Goal: Task Accomplishment & Management: Manage account settings

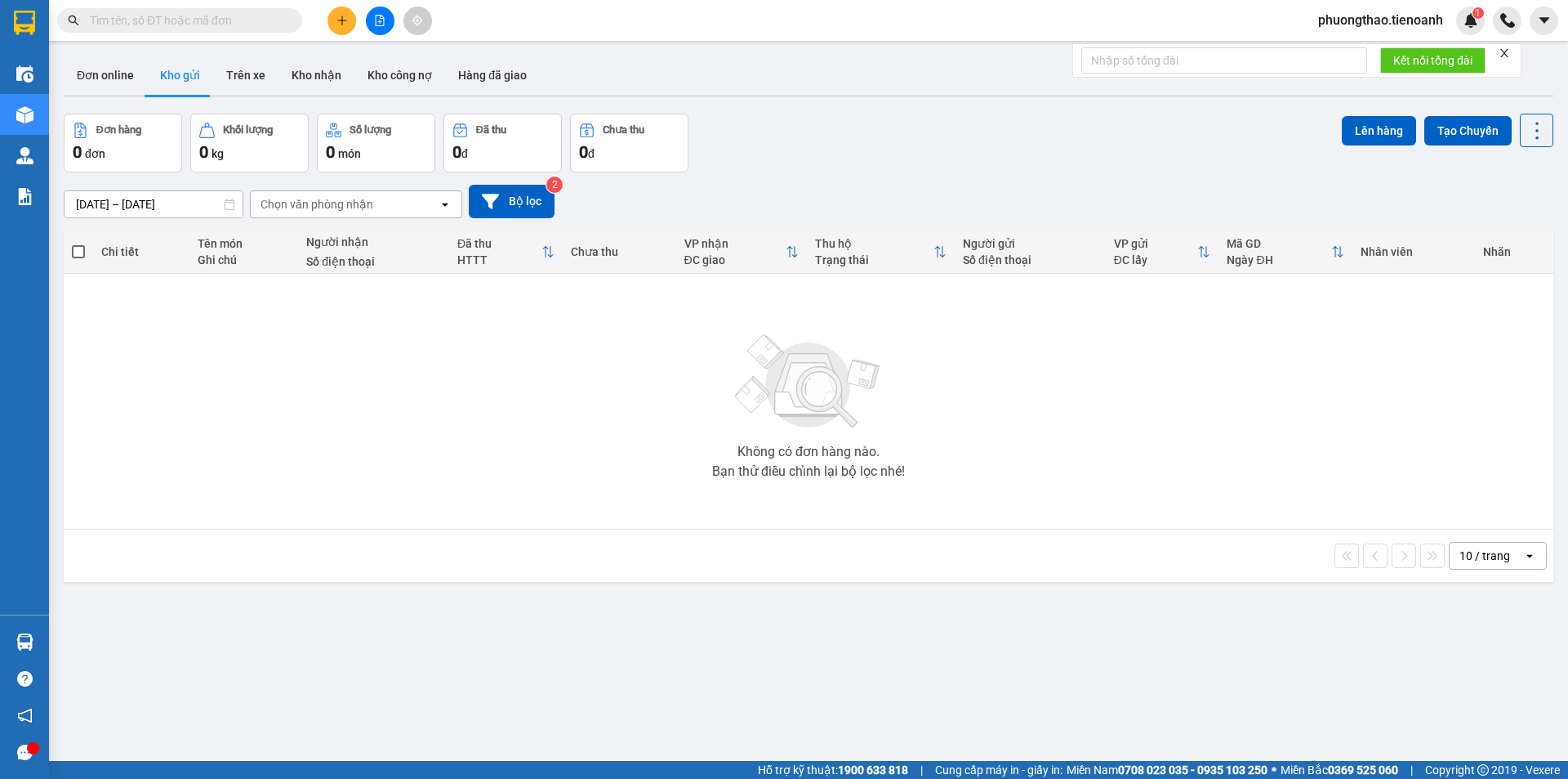
click at [1374, 18] on span "phuongthao.tienoanh" at bounding box center [1380, 20] width 151 height 21
click at [1374, 46] on span "Đăng xuất" at bounding box center [1387, 51] width 119 height 18
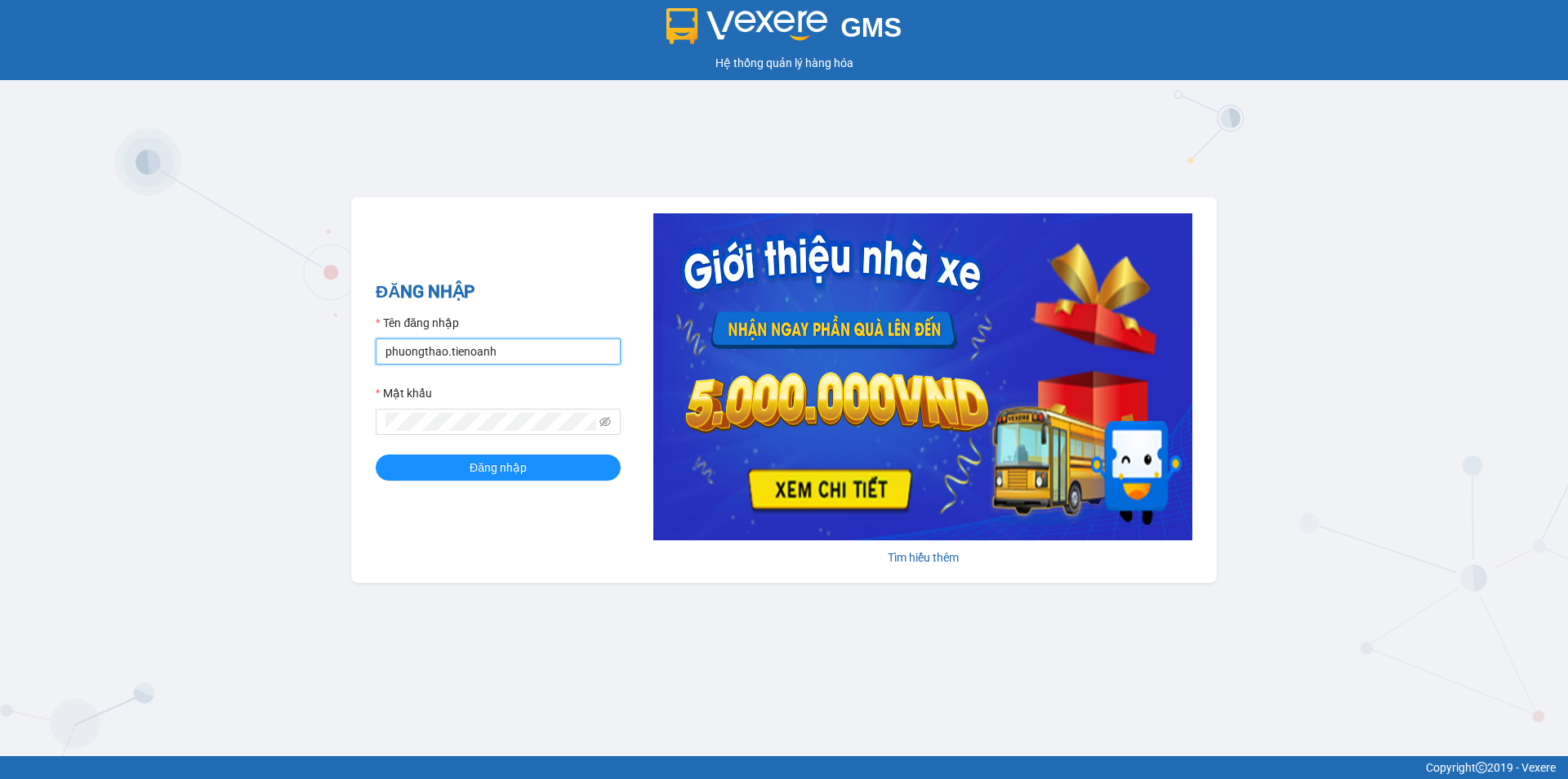
click at [573, 354] on input "phuongthao.tienoanh" at bounding box center [498, 351] width 245 height 26
type input "camlinh.tienoanh"
click at [549, 448] on form "Tên đăng nhập camlinh.tienoanh Mật khẩu Đăng nhập" at bounding box center [498, 397] width 245 height 167
click at [549, 456] on button "Đăng nhập" at bounding box center [498, 467] width 245 height 26
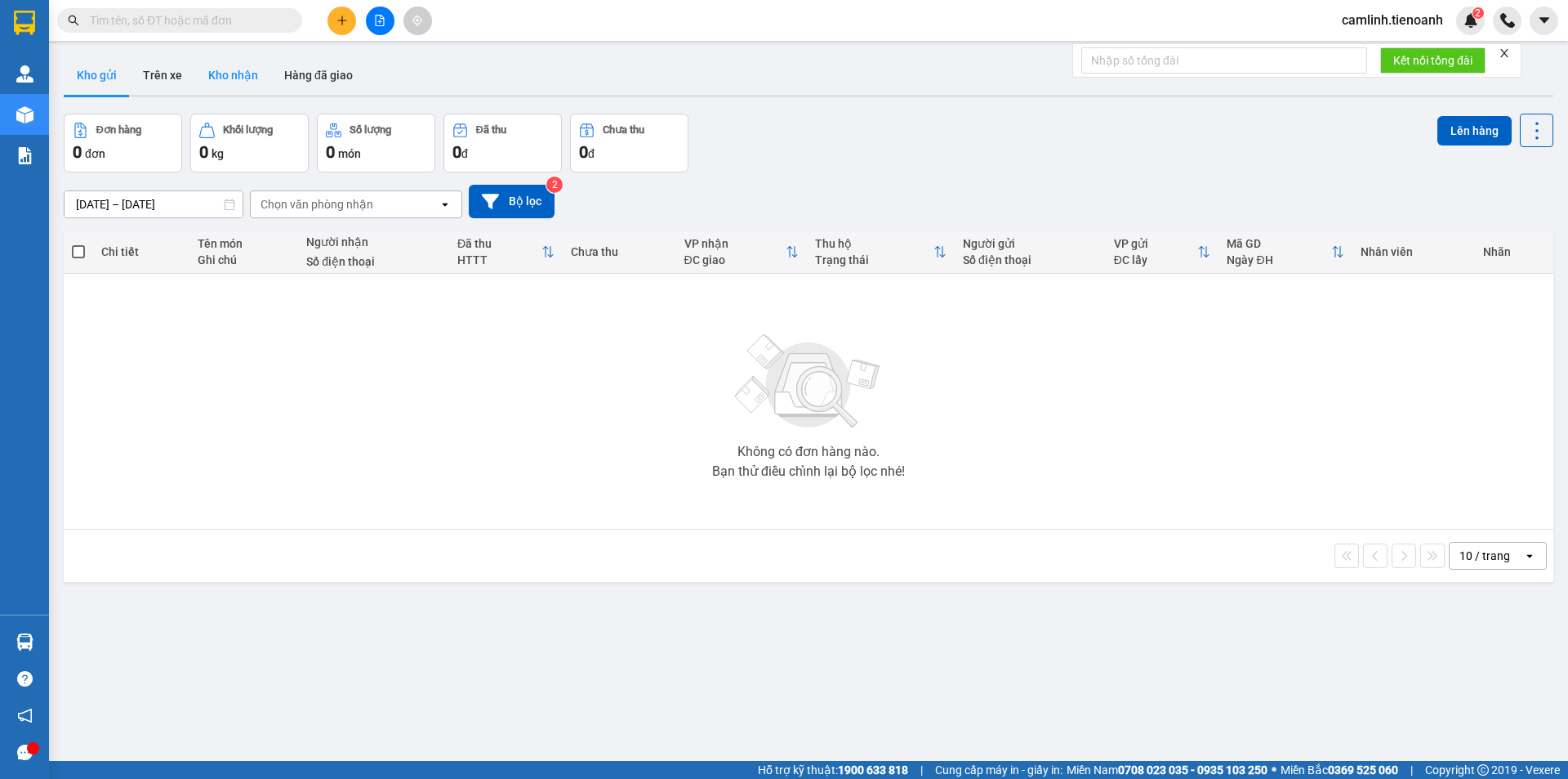
click at [221, 70] on button "Kho nhận" at bounding box center [233, 75] width 76 height 40
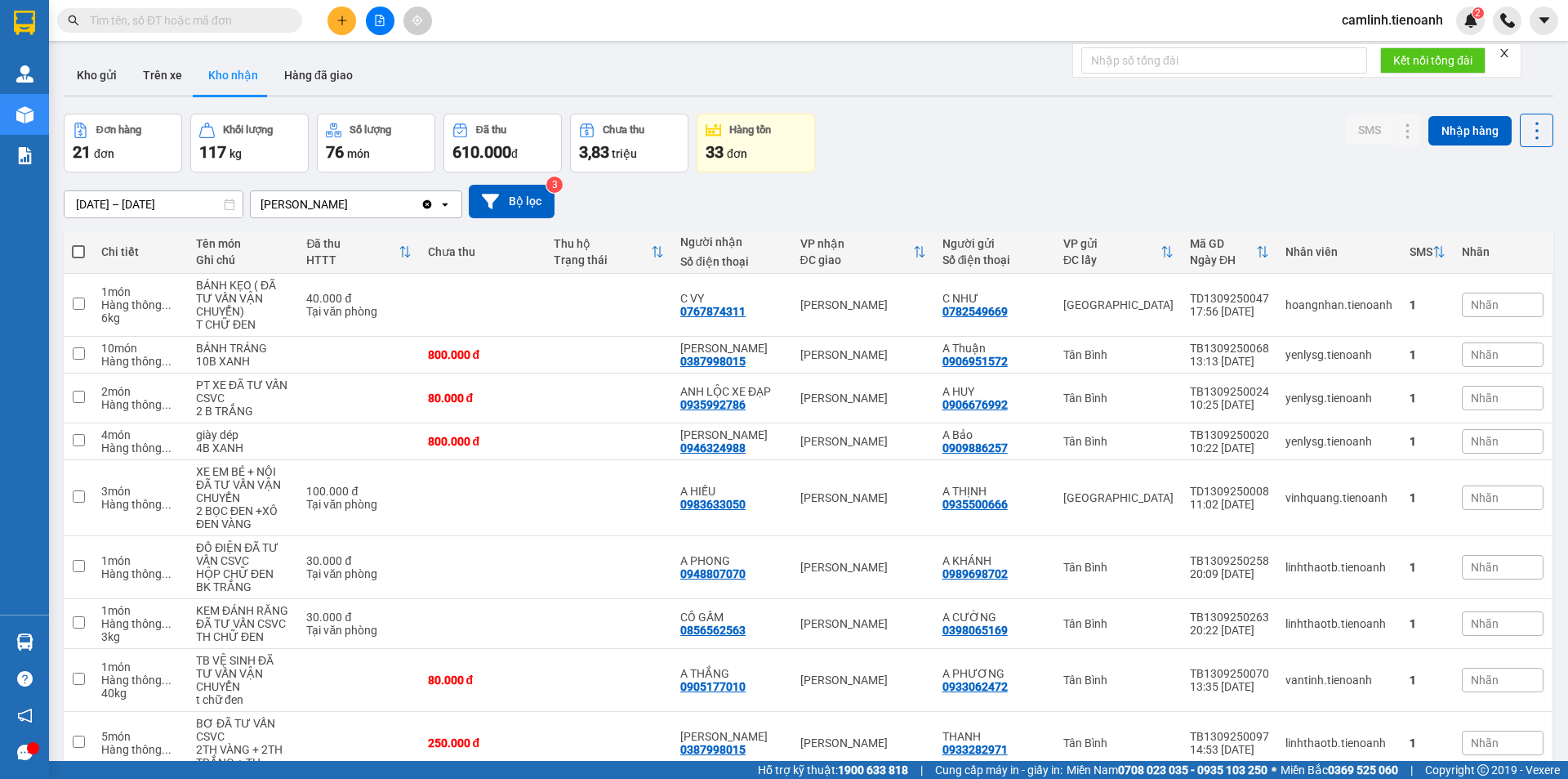
click at [236, 18] on input "text" at bounding box center [186, 21] width 193 height 18
paste input "0988785264"
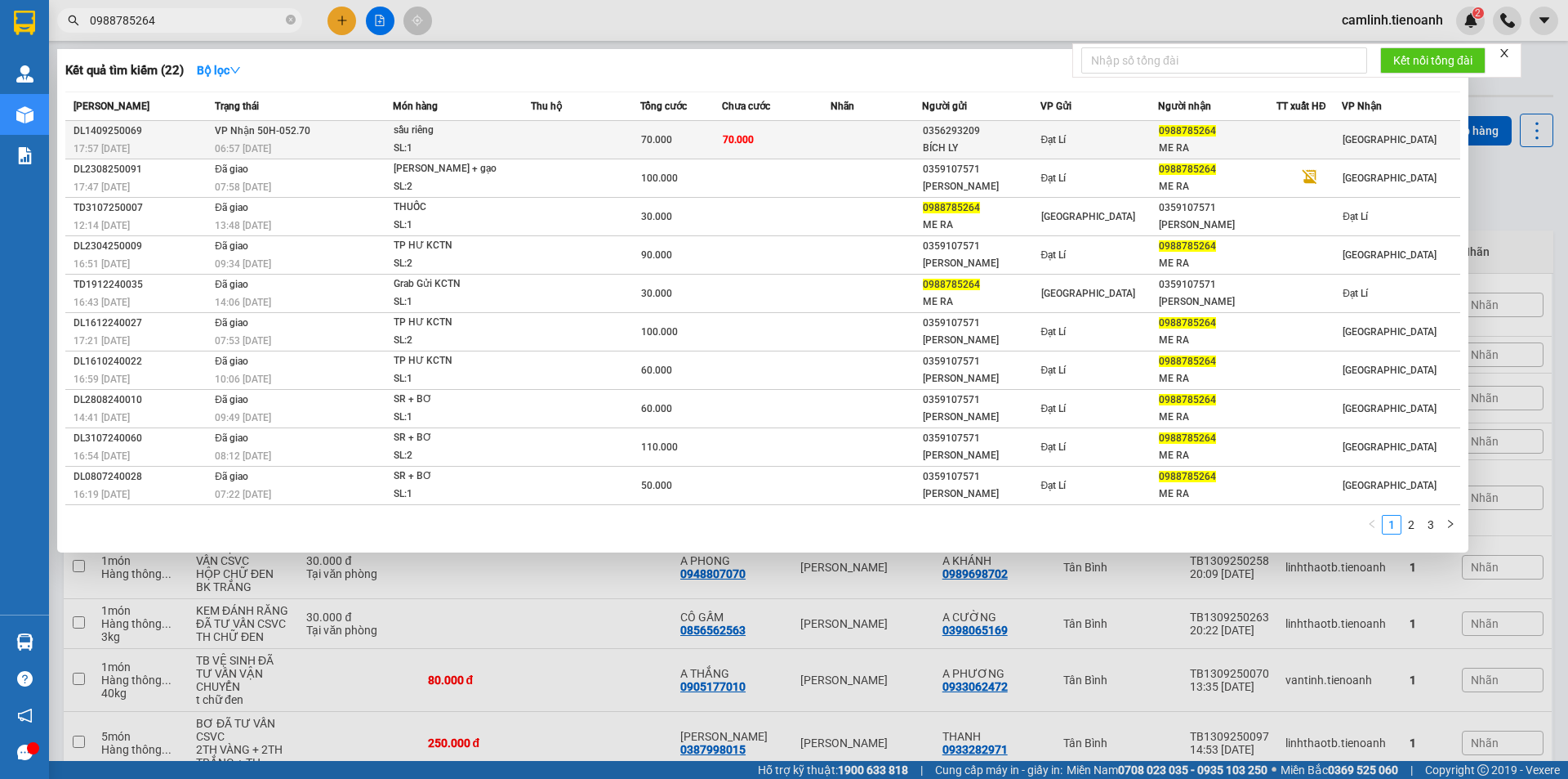
type input "0988785264"
click at [750, 143] on span "70.000" at bounding box center [738, 140] width 31 height 12
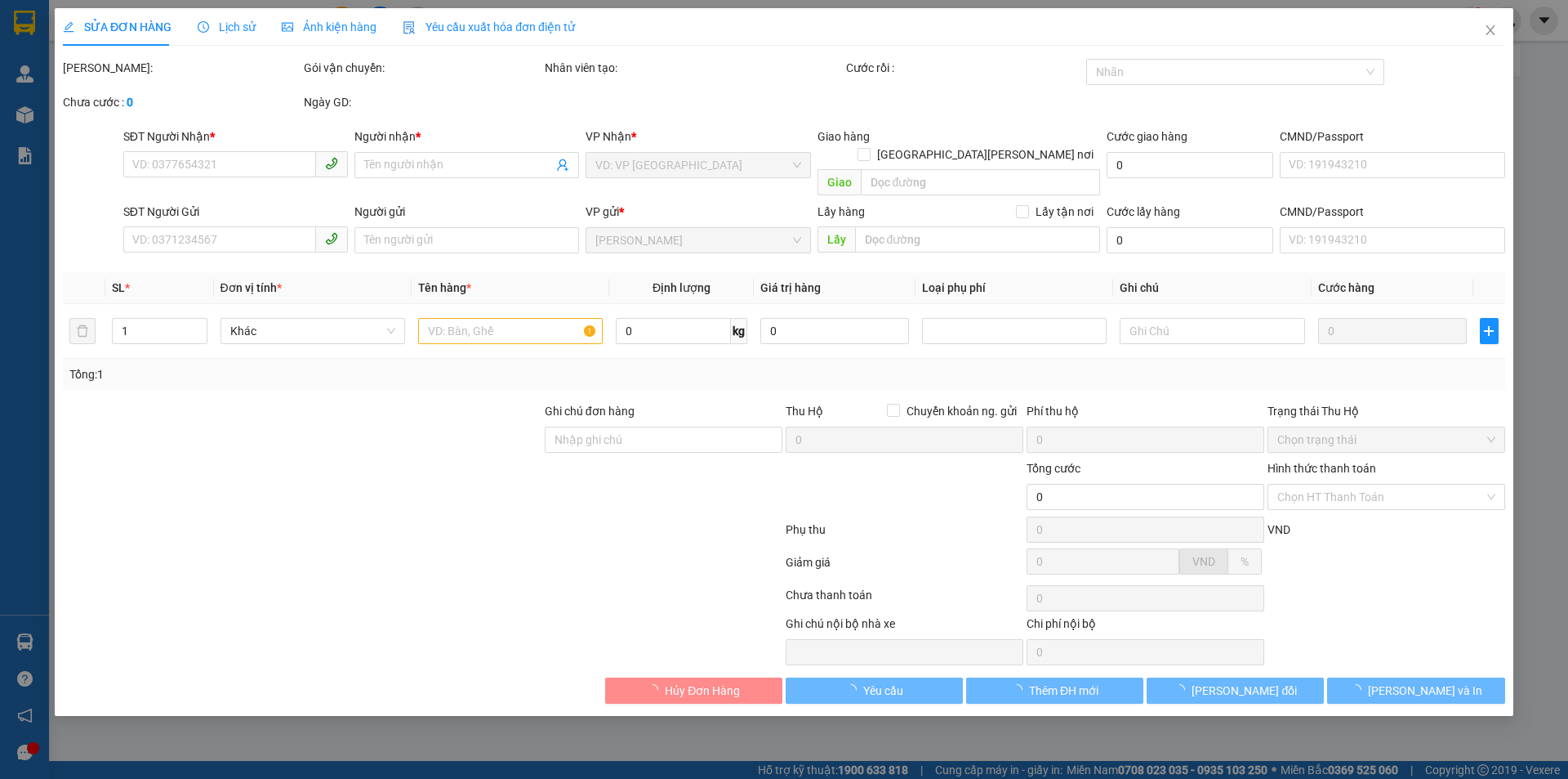
type input "0988785264"
type input "ME RA"
type input "0356293209"
type input "BÍCH LY"
type input "70.000"
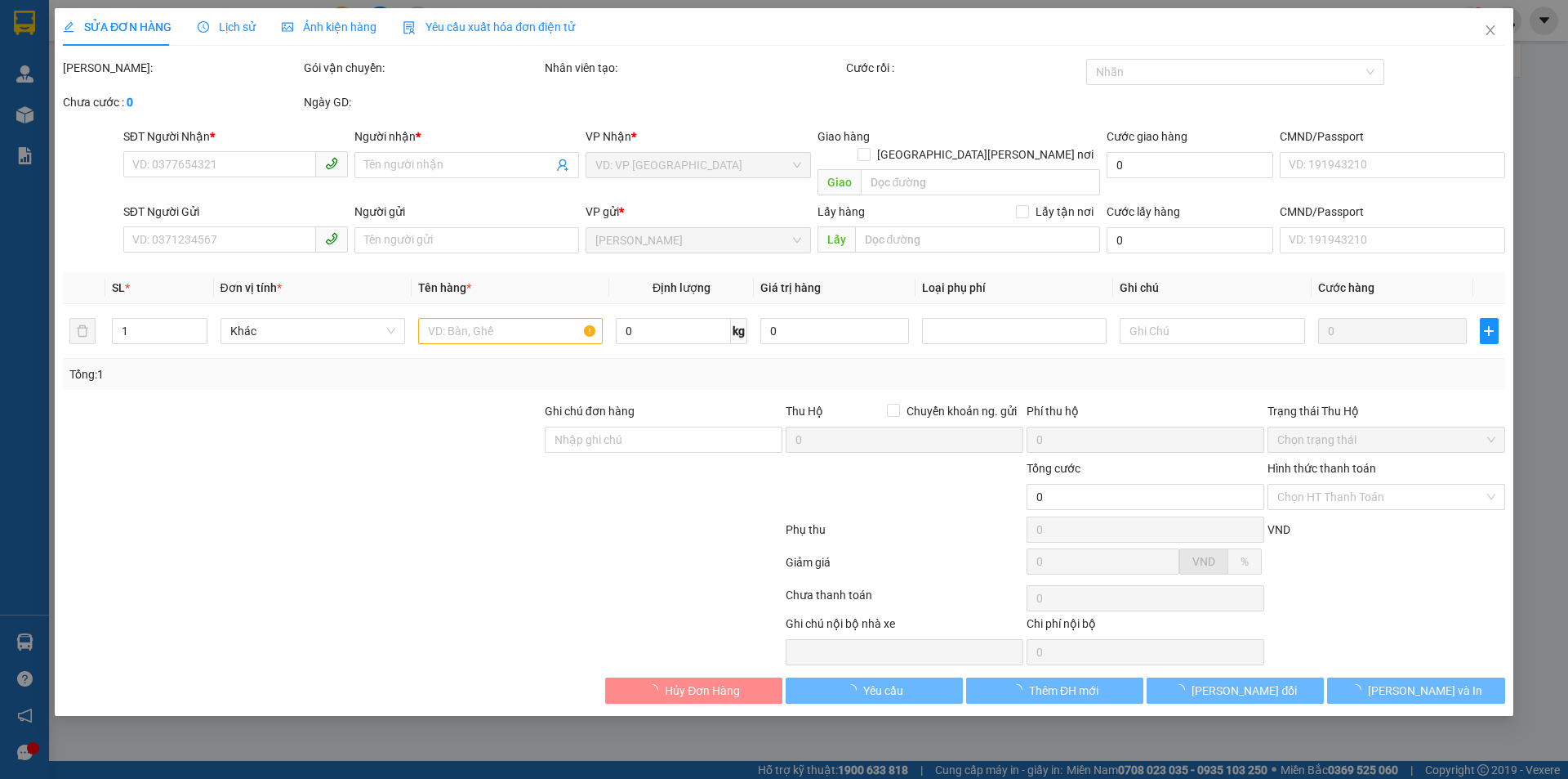
type input "70.000"
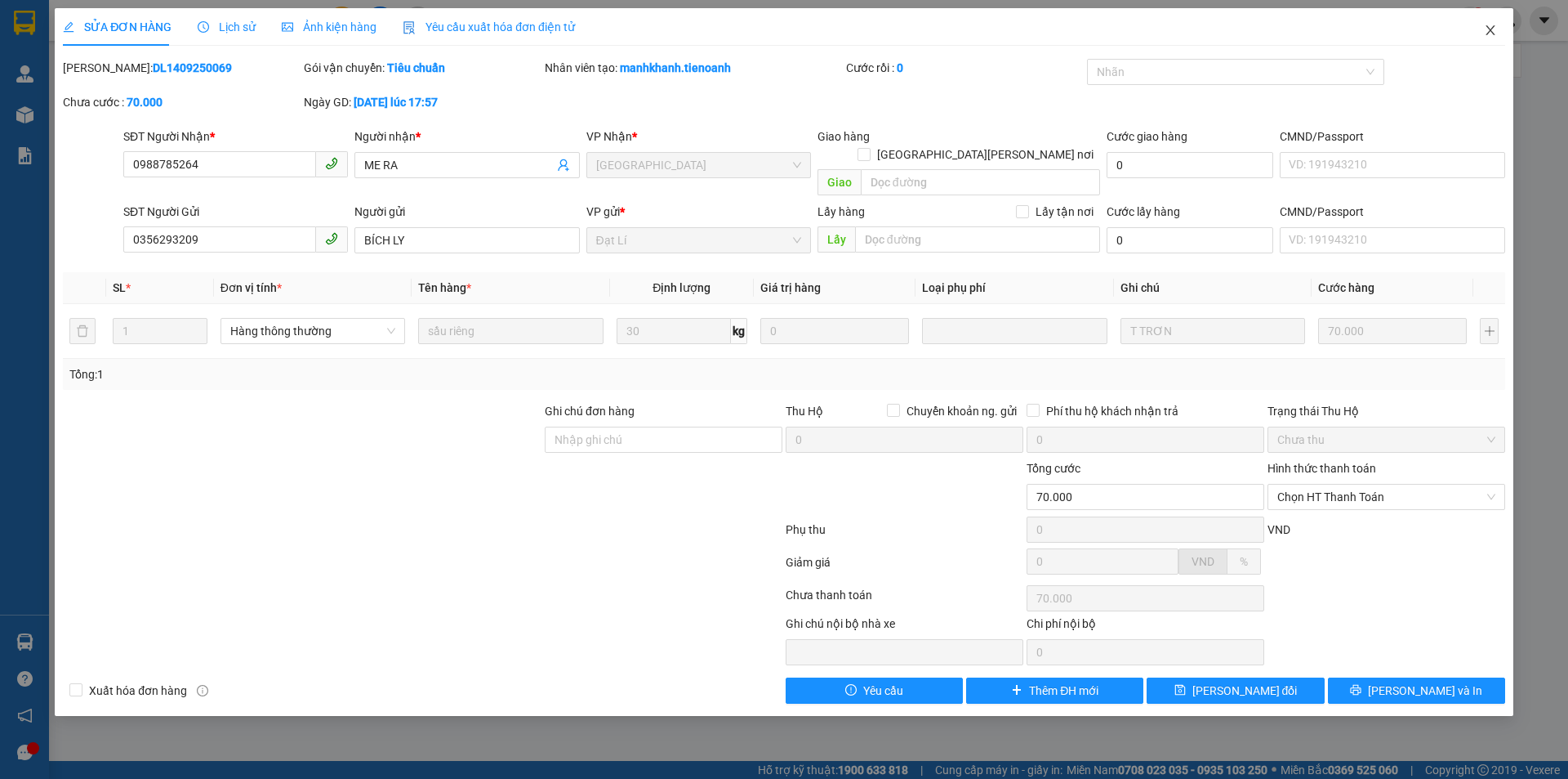
click at [1488, 32] on icon "close" at bounding box center [1491, 31] width 13 height 13
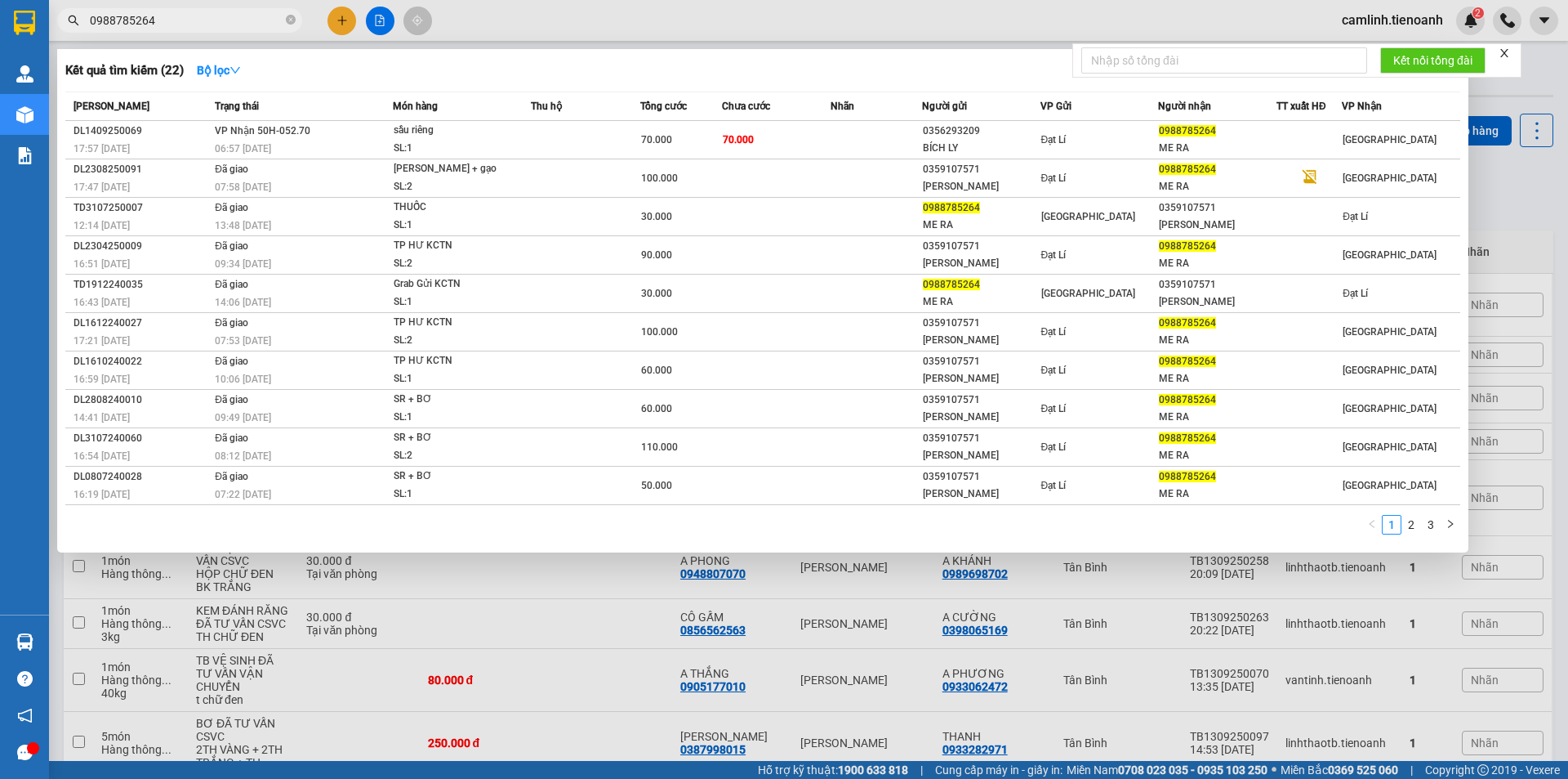
click at [180, 19] on input "0988785264" at bounding box center [186, 21] width 193 height 18
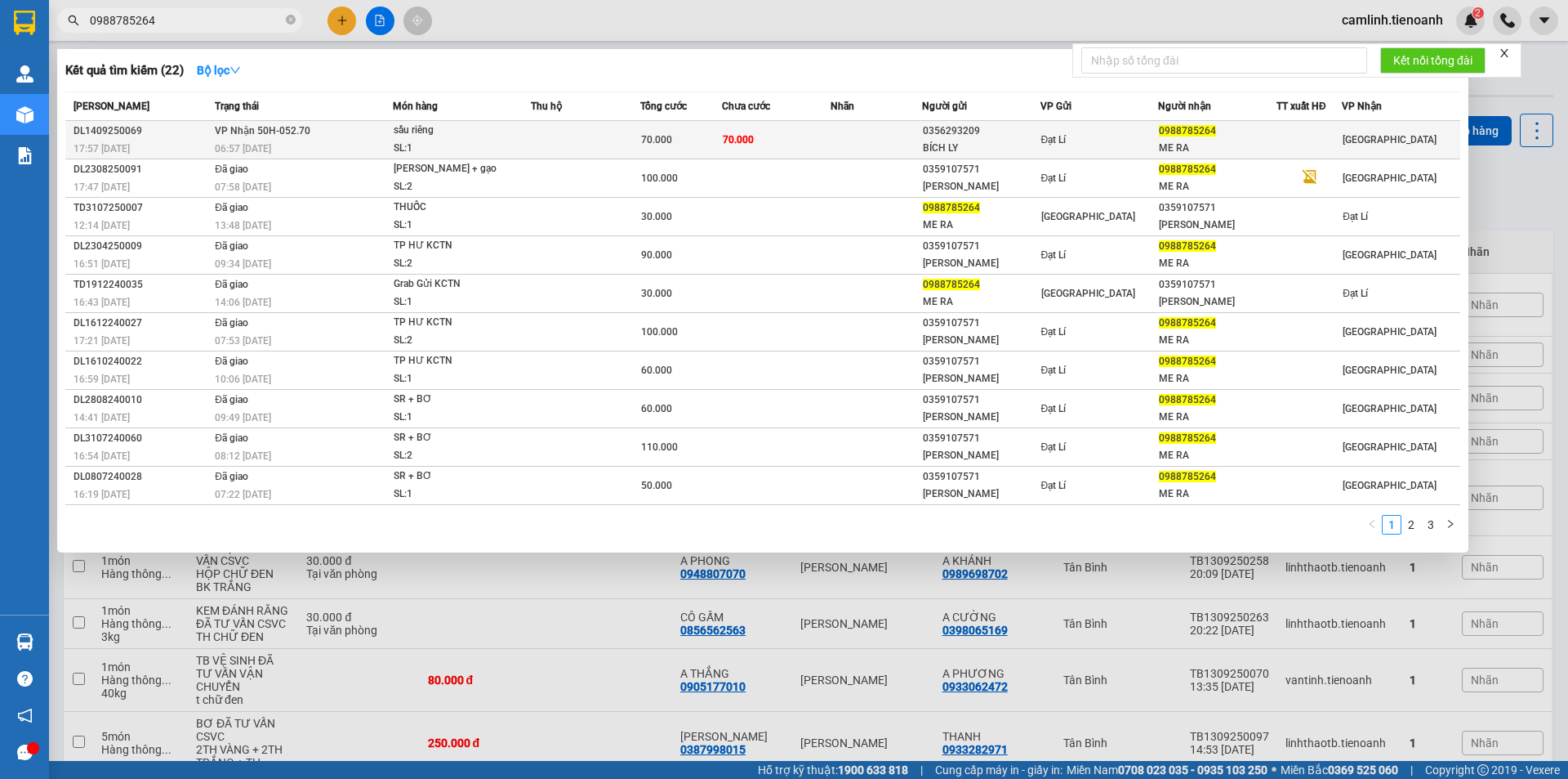
click at [350, 131] on td "[PERSON_NAME] 50H-052.70 06:57 [DATE]" at bounding box center [302, 140] width 182 height 39
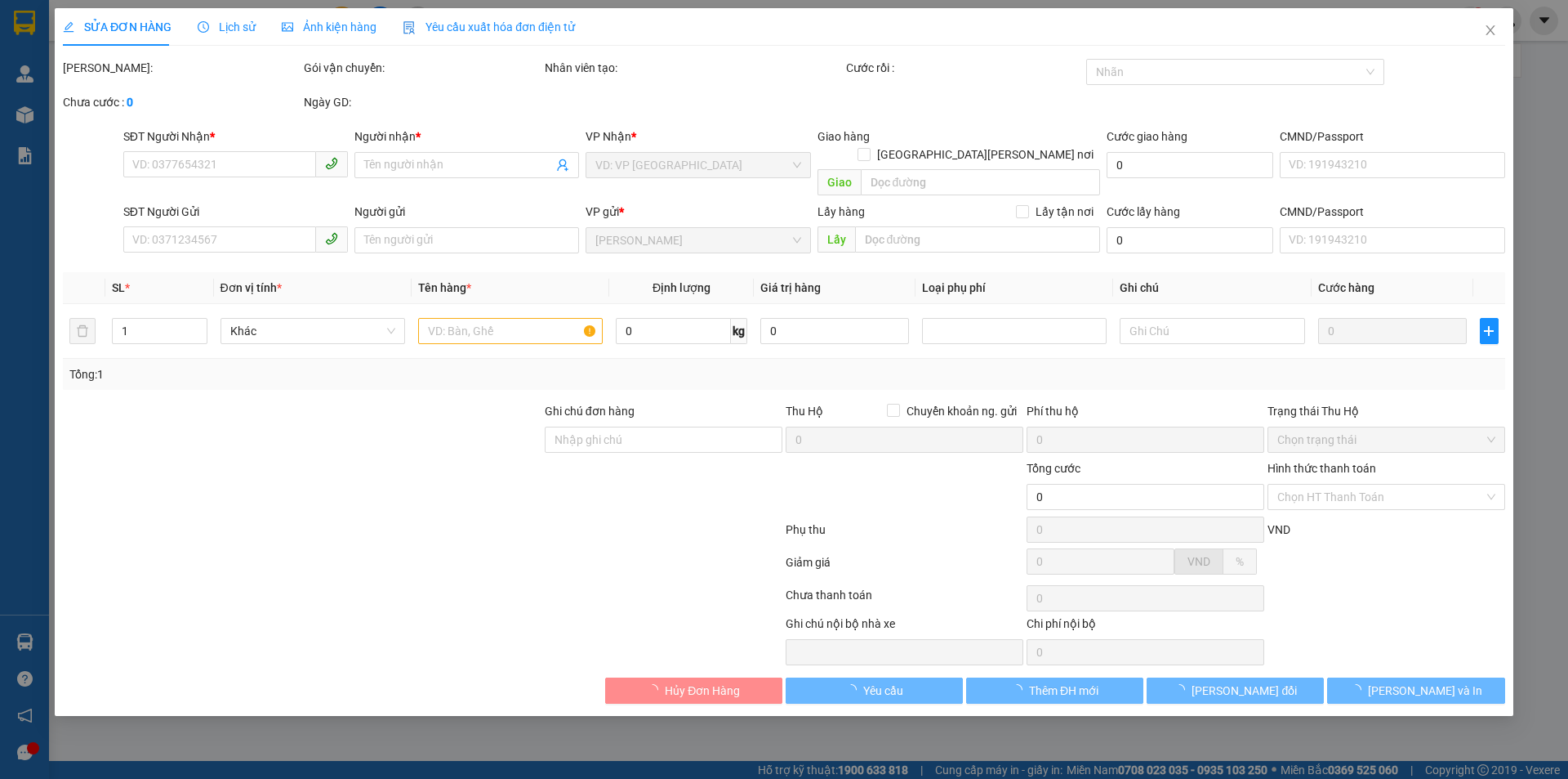
type input "0988785264"
type input "ME RA"
type input "0356293209"
type input "BÍCH LY"
type input "70.000"
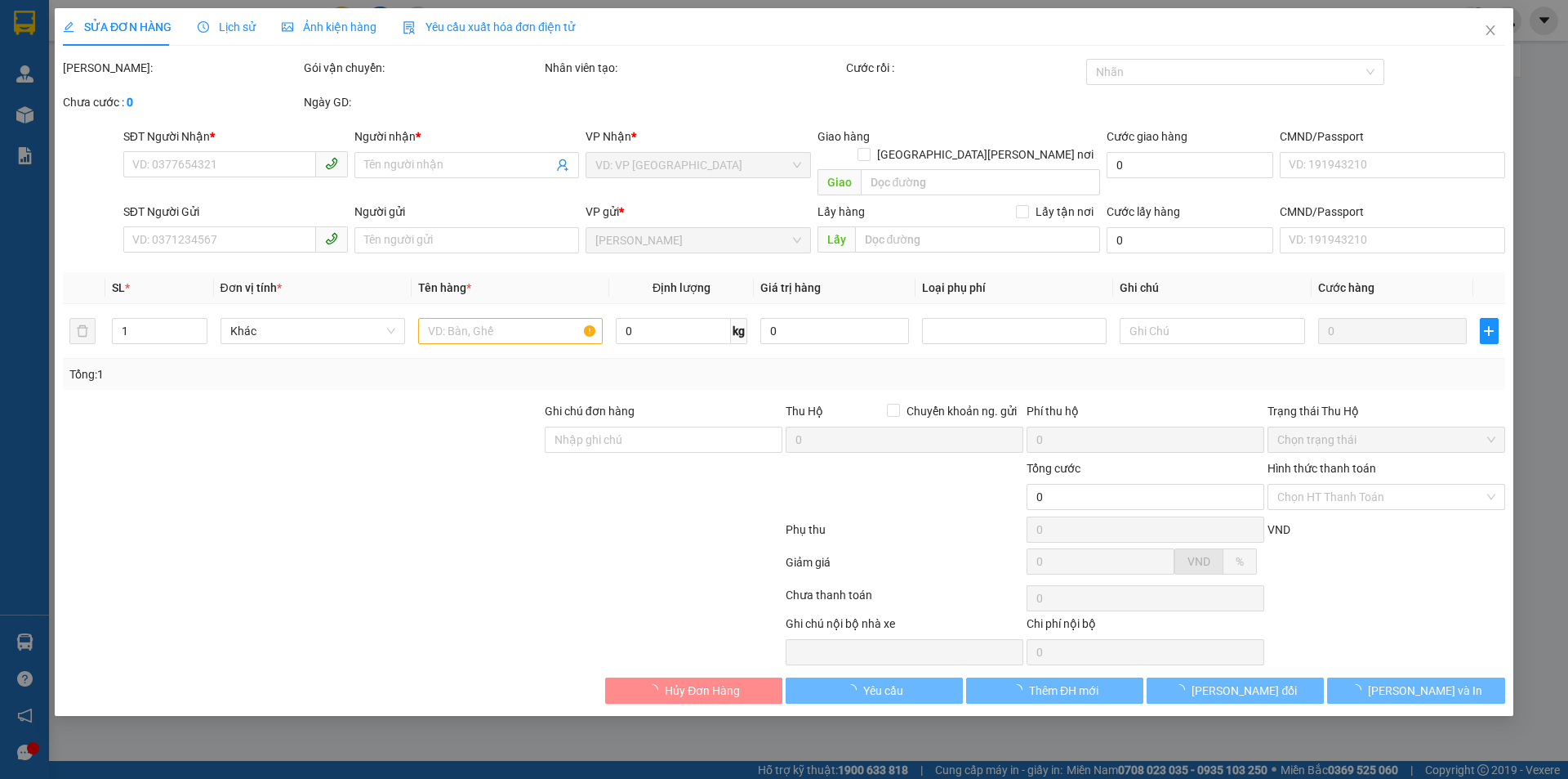
type input "70.000"
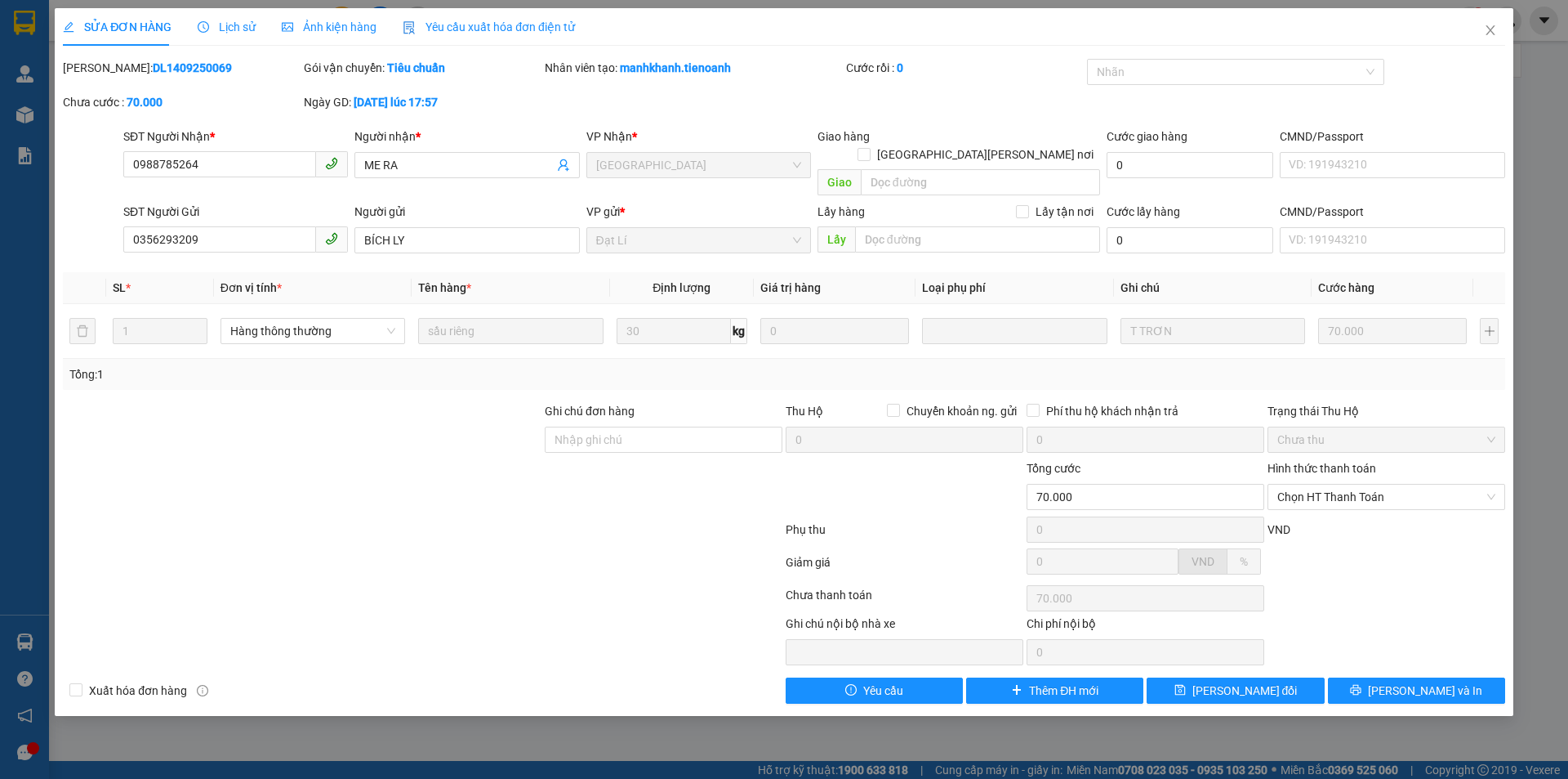
click at [230, 29] on span "Lịch sử" at bounding box center [227, 27] width 58 height 13
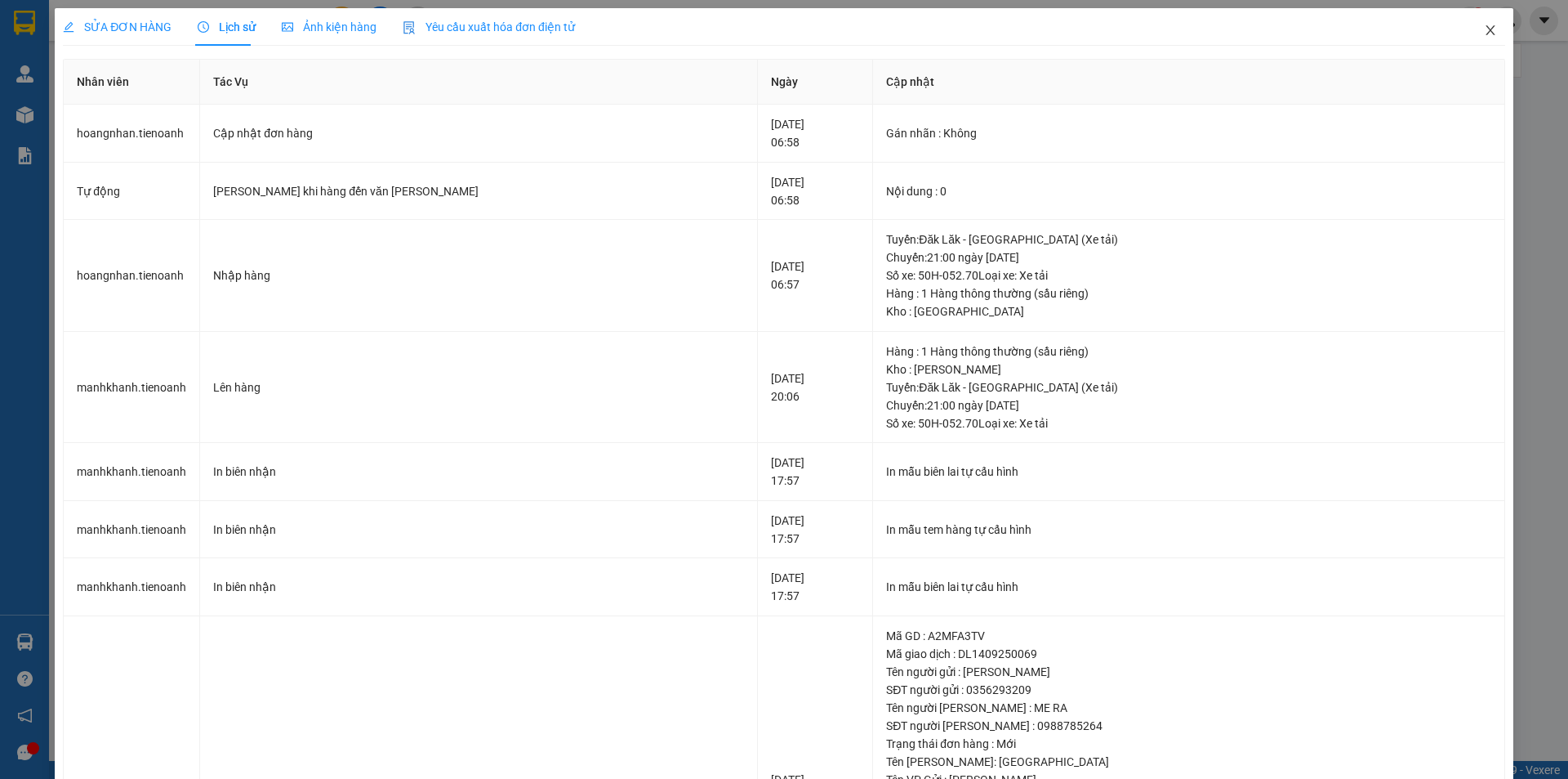
click at [1486, 38] on span "Close" at bounding box center [1491, 31] width 46 height 46
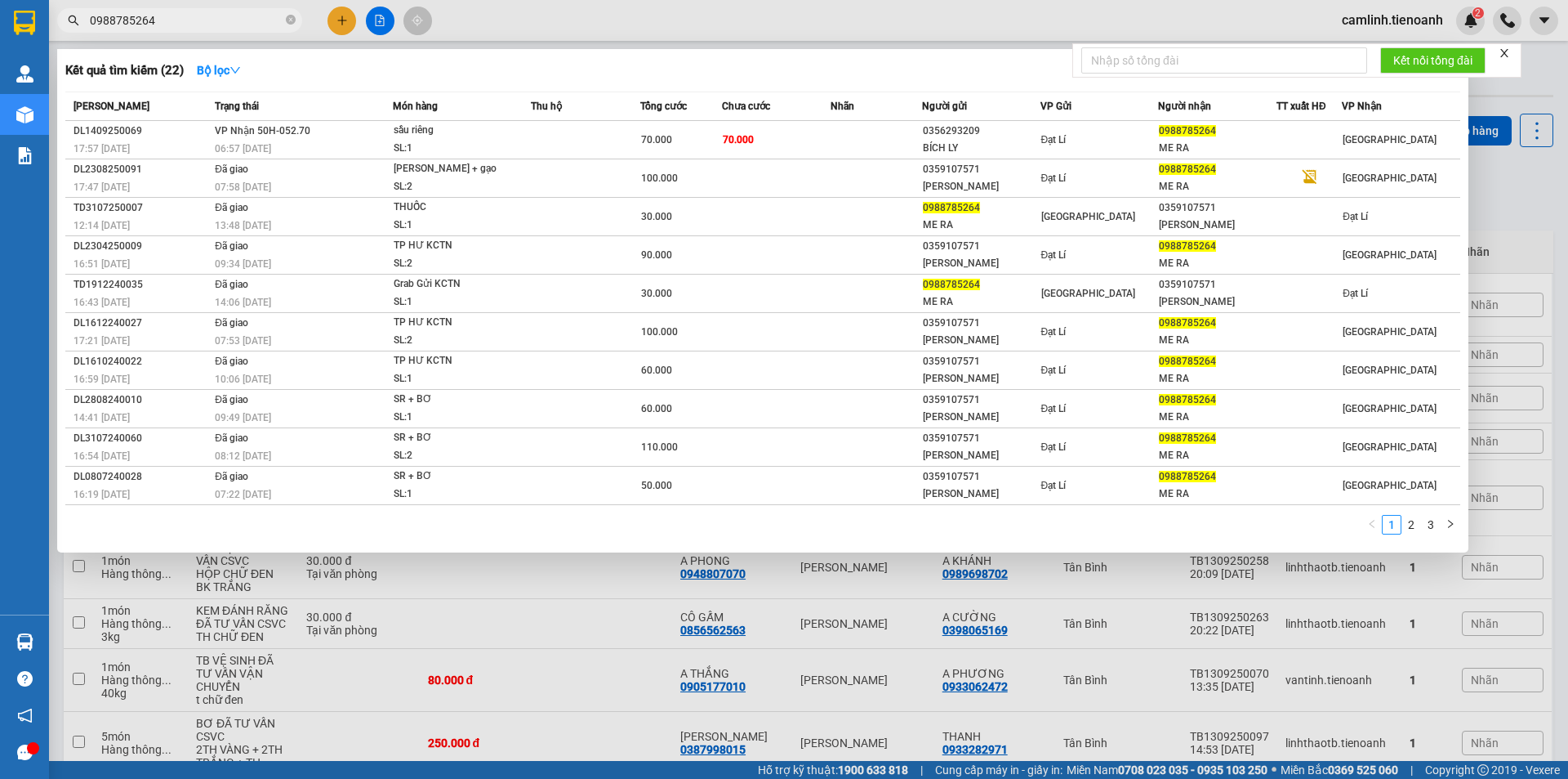
click at [240, 31] on span "0988785264" at bounding box center [179, 21] width 245 height 25
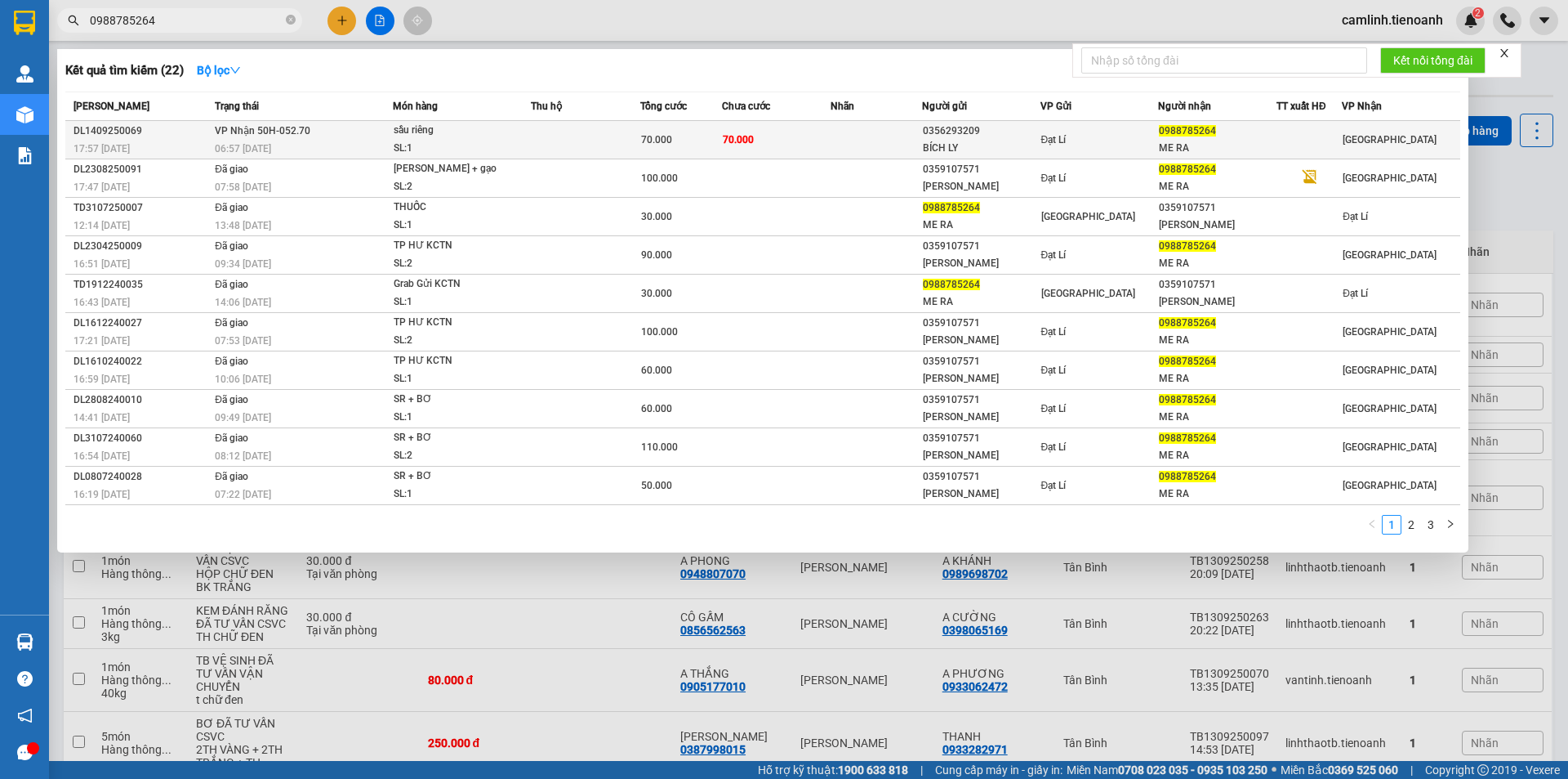
drag, startPoint x: 239, startPoint y: 15, endPoint x: 185, endPoint y: 139, distance: 135.2
click at [185, 139] on div "17:57 [DATE]" at bounding box center [142, 148] width 137 height 18
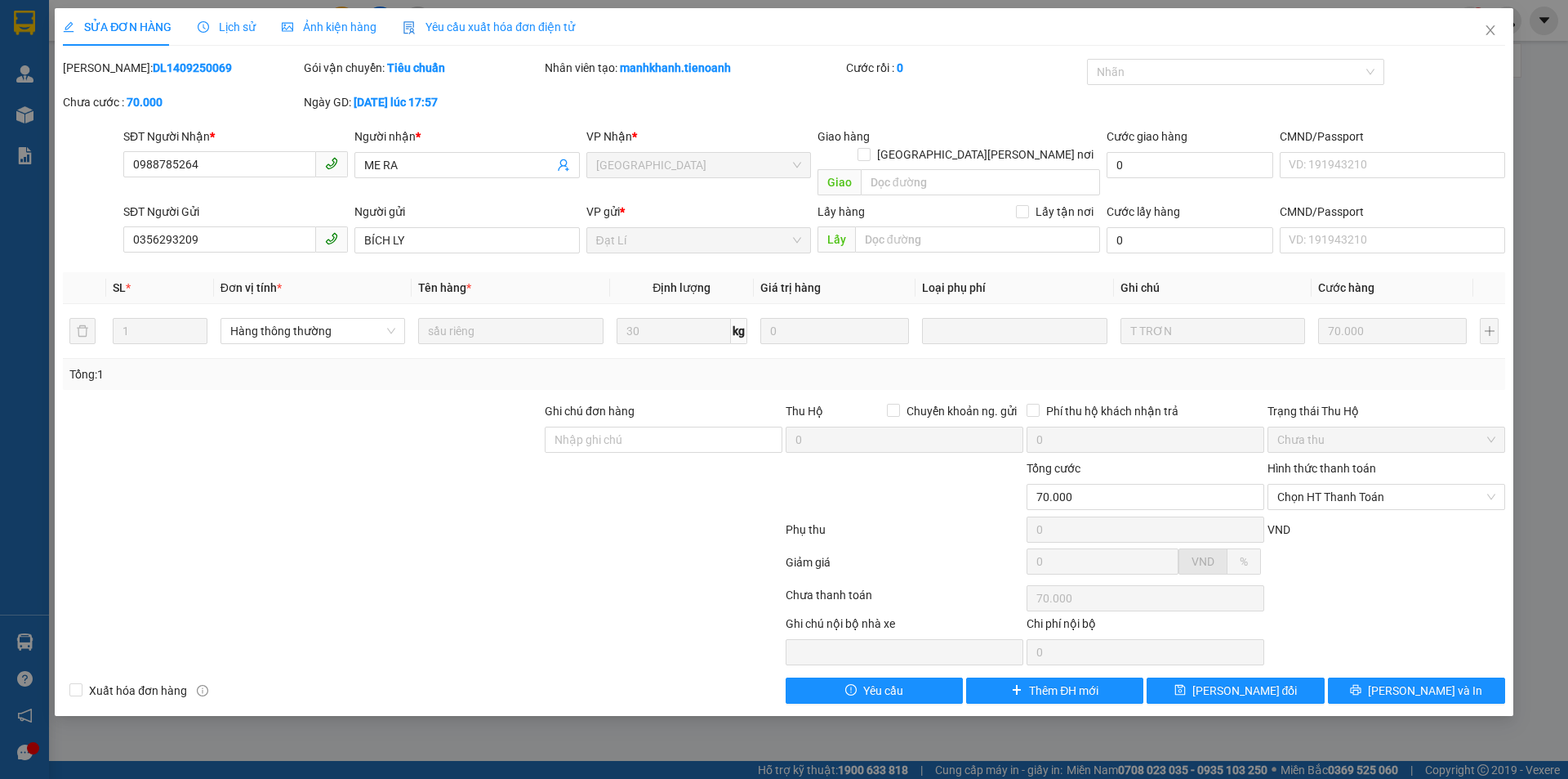
click at [239, 35] on div "Lịch sử" at bounding box center [227, 27] width 58 height 18
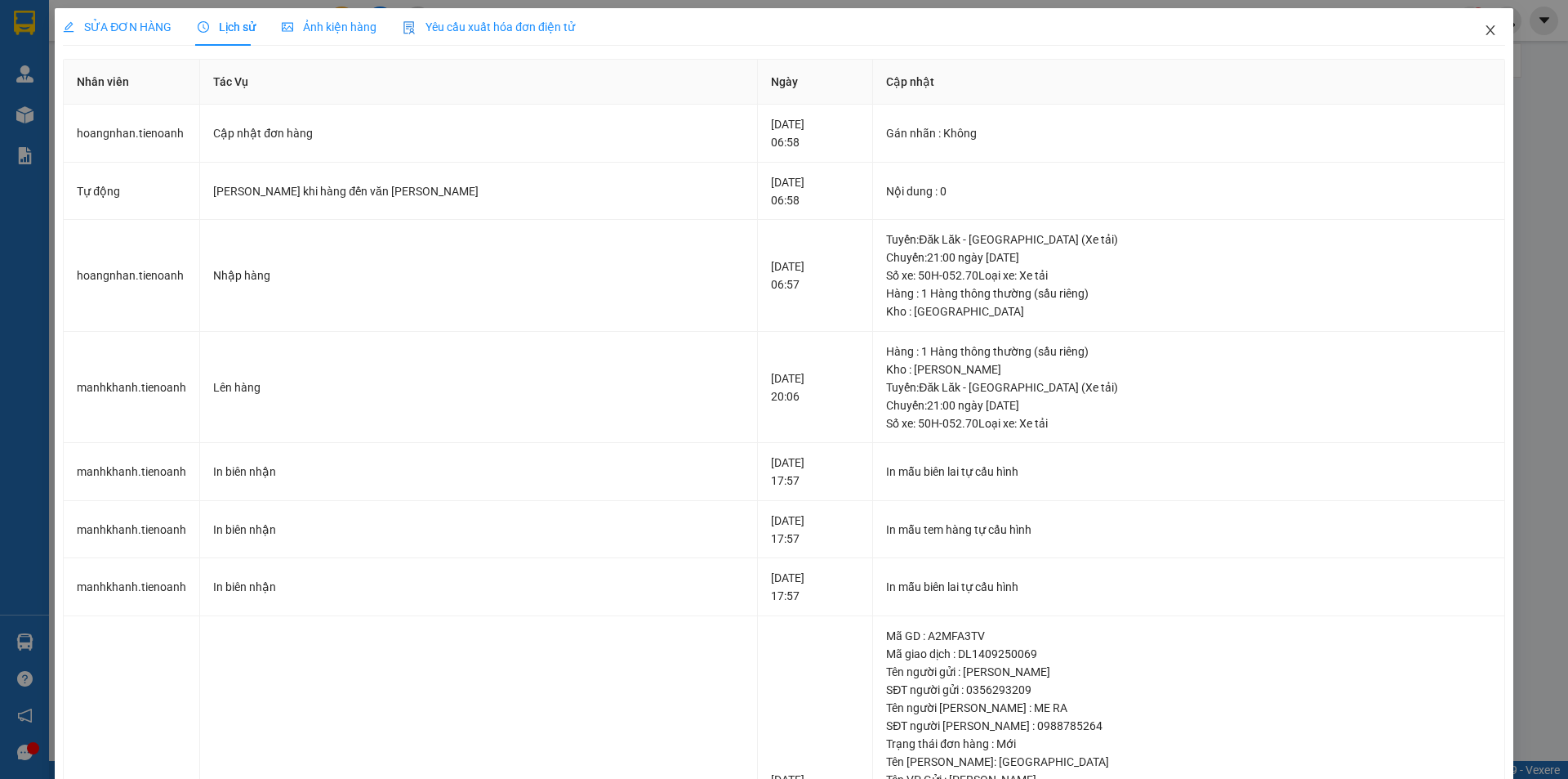
click at [1471, 31] on span "Close" at bounding box center [1491, 31] width 46 height 46
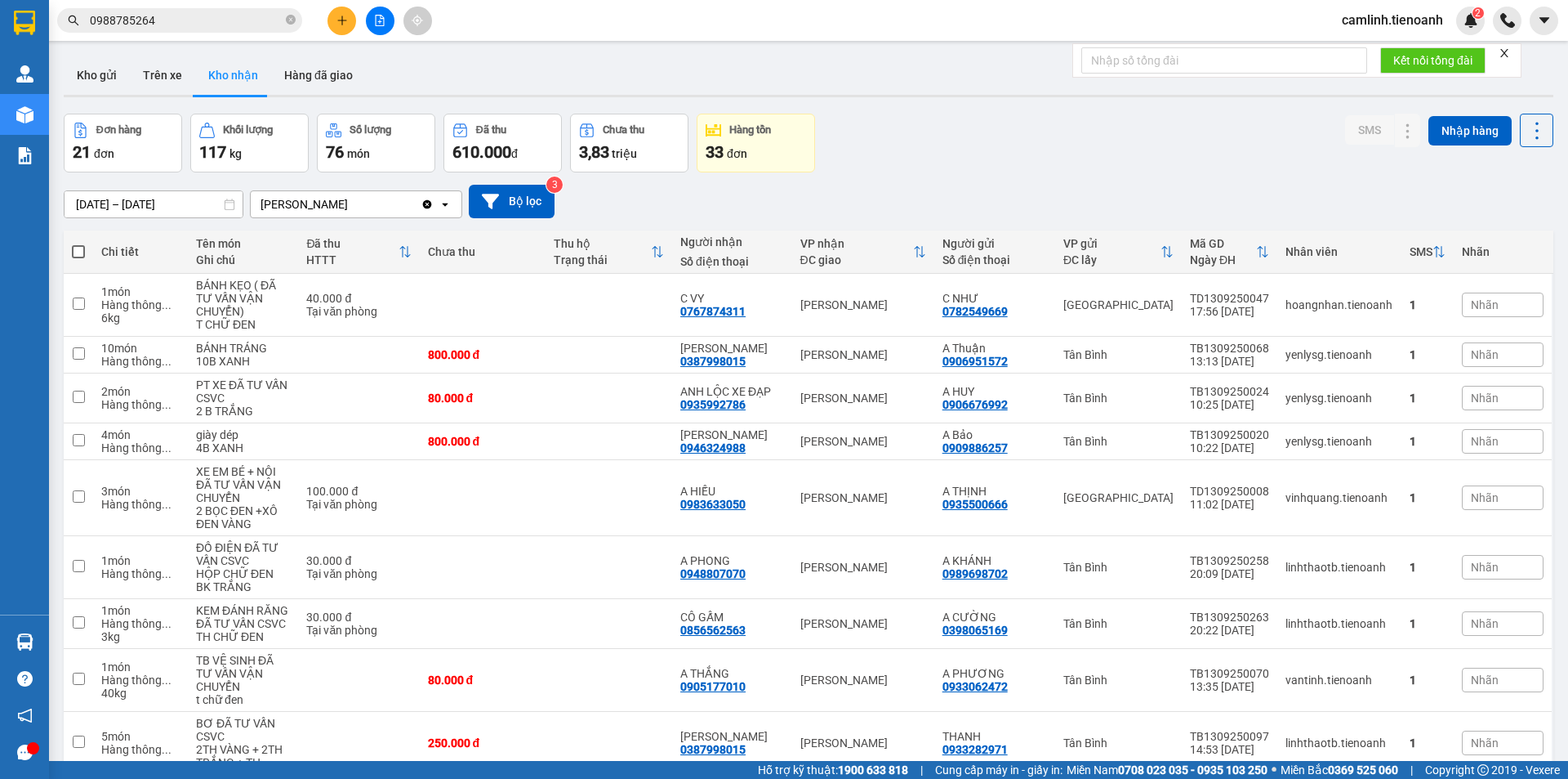
click at [221, 22] on input "0988785264" at bounding box center [186, 21] width 193 height 18
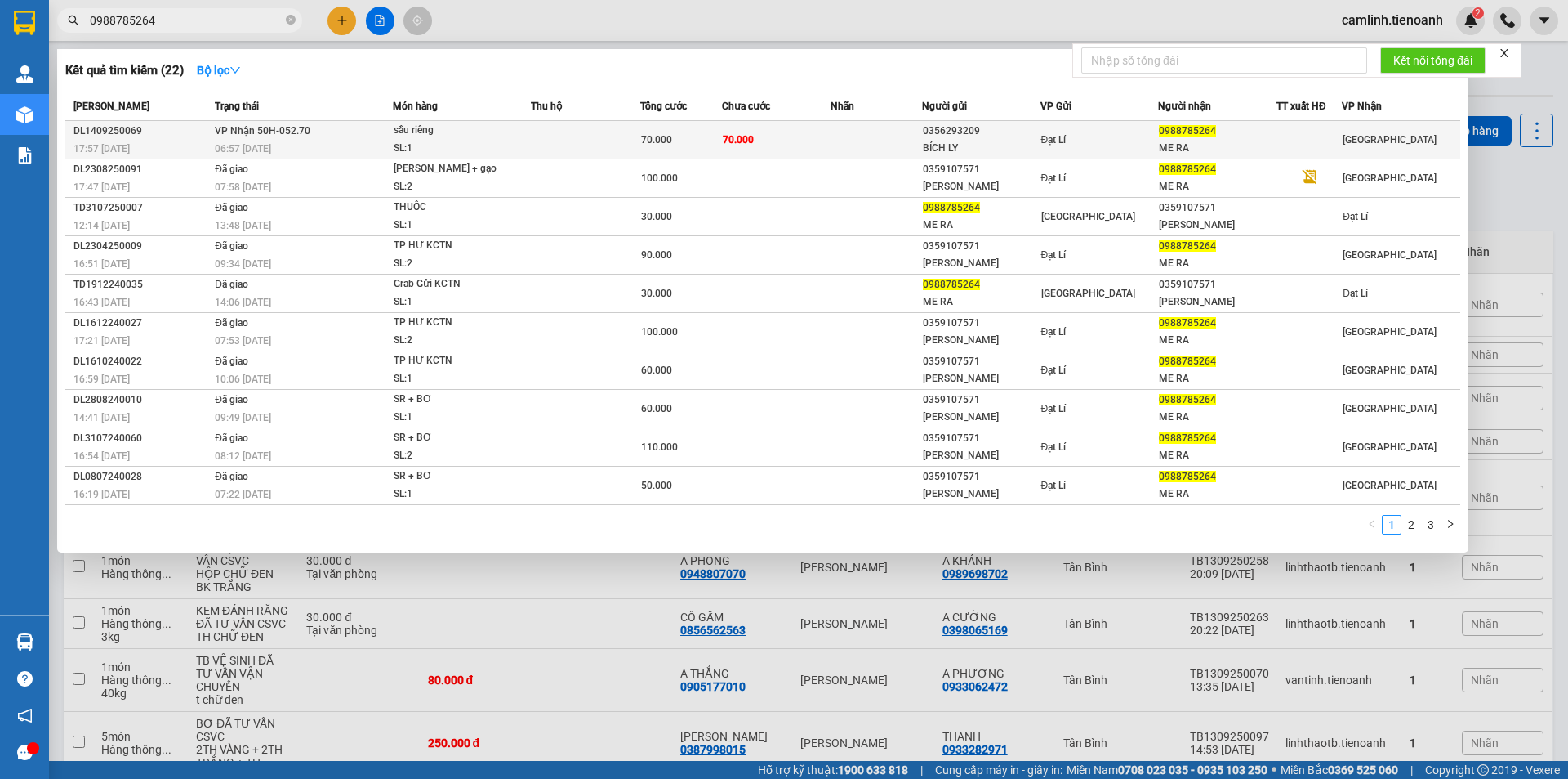
click at [443, 135] on div "sầu riêng" at bounding box center [455, 131] width 123 height 18
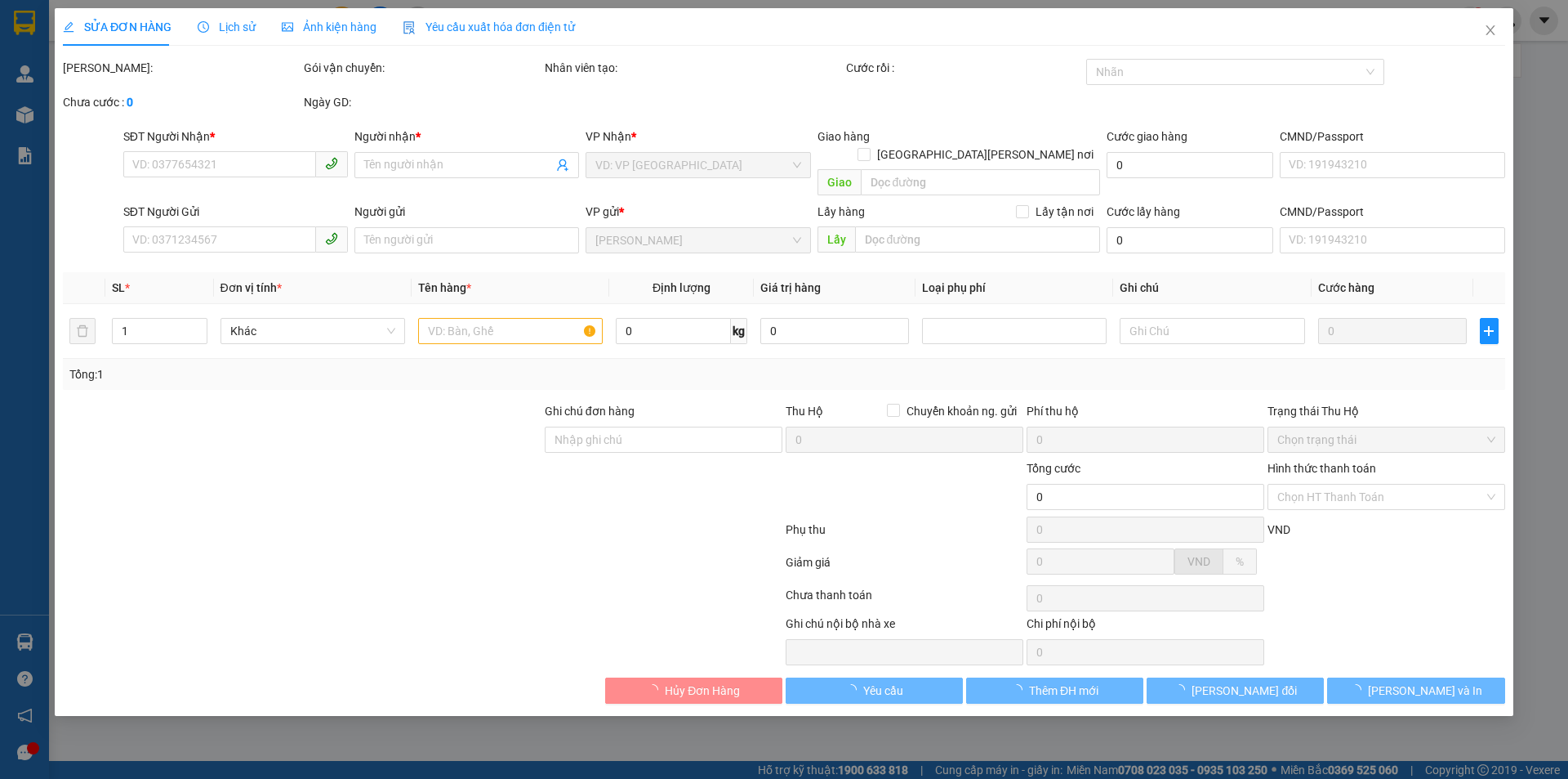
type input "0988785264"
type input "ME RA"
type input "0356293209"
type input "BÍCH LY"
type input "70.000"
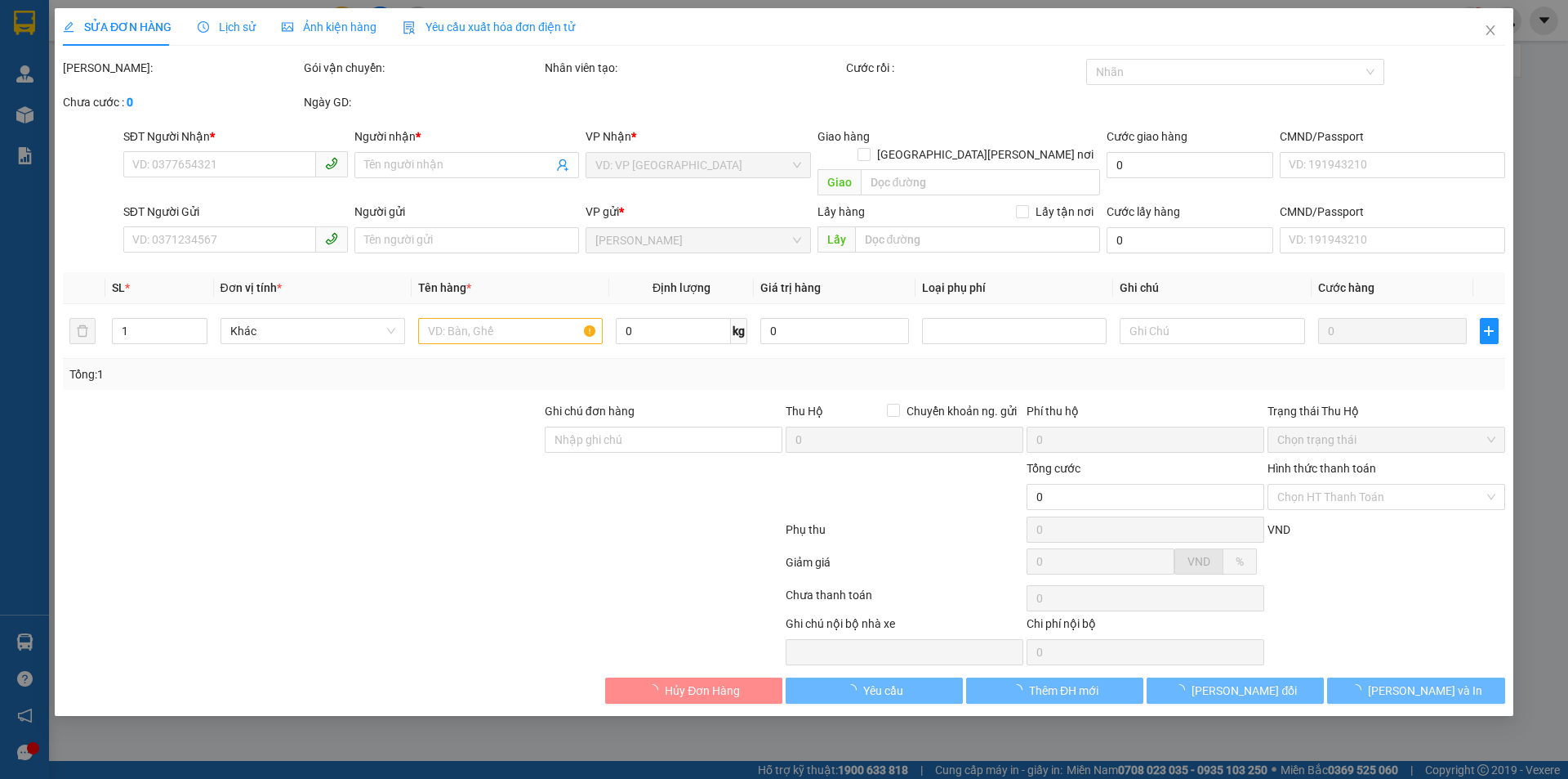
type input "70.000"
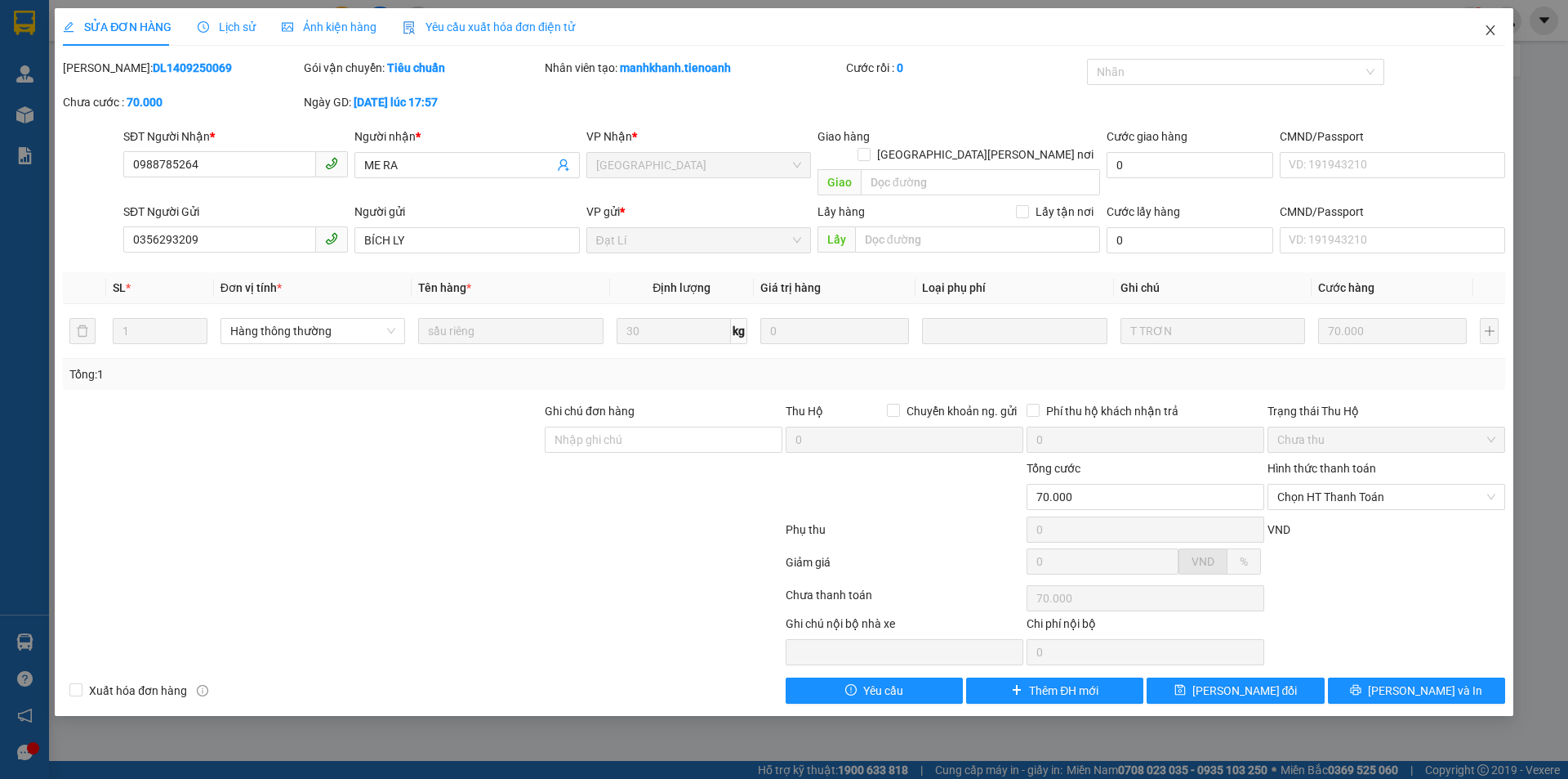
click at [1492, 31] on icon "close" at bounding box center [1491, 31] width 13 height 13
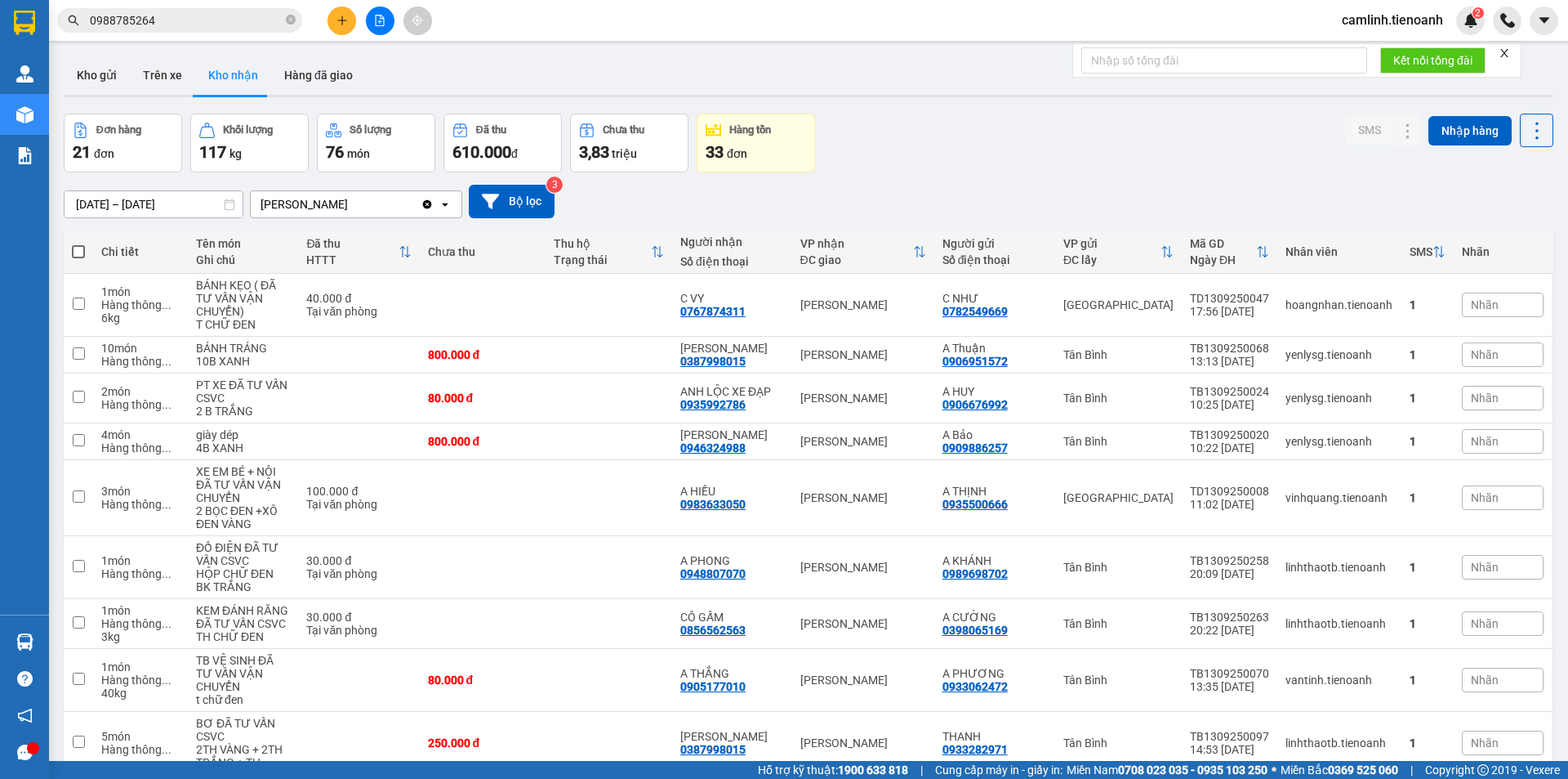
click at [213, 17] on input "0988785264" at bounding box center [186, 21] width 193 height 18
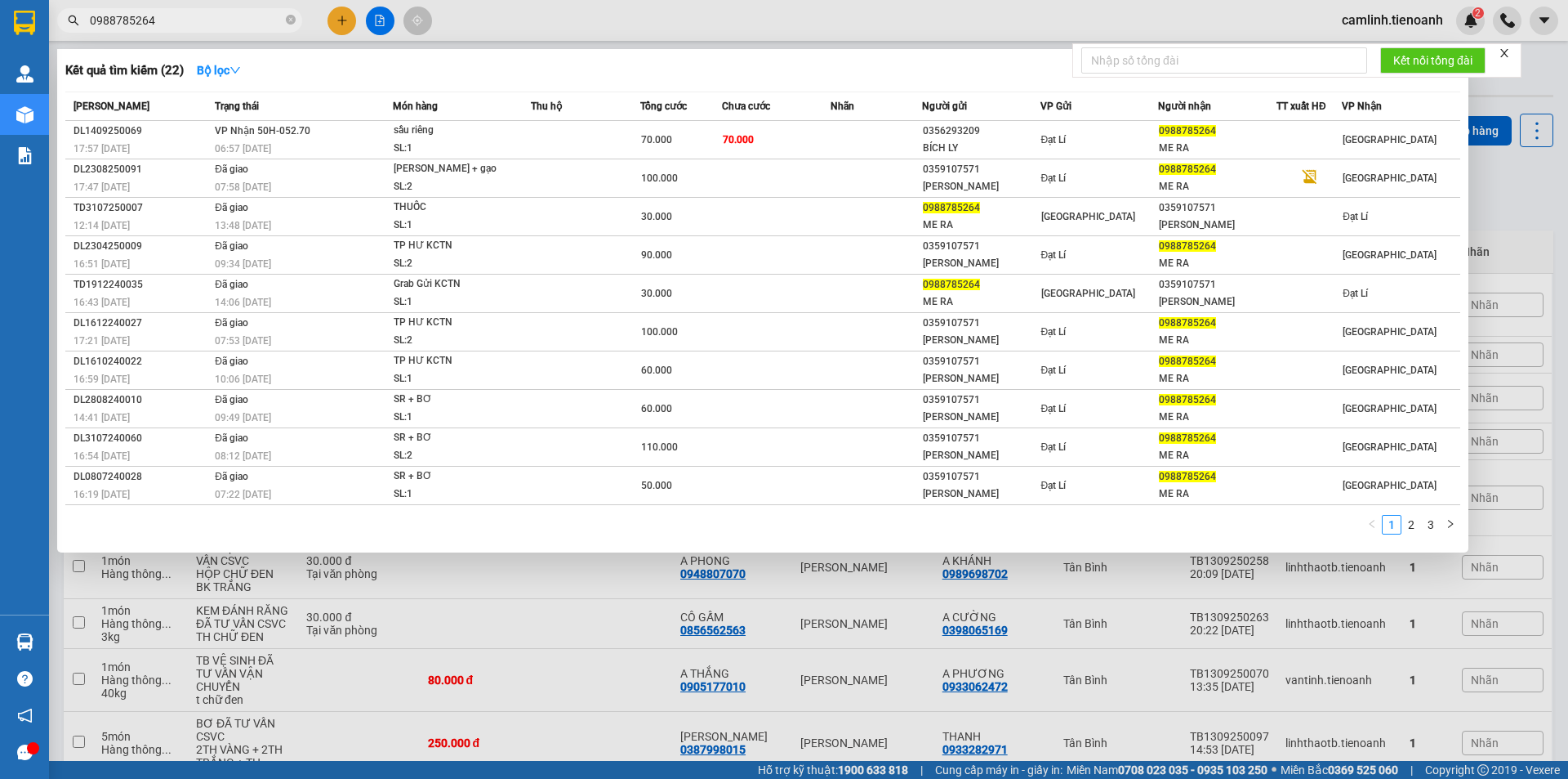
click at [213, 17] on input "0988785264" at bounding box center [186, 21] width 193 height 18
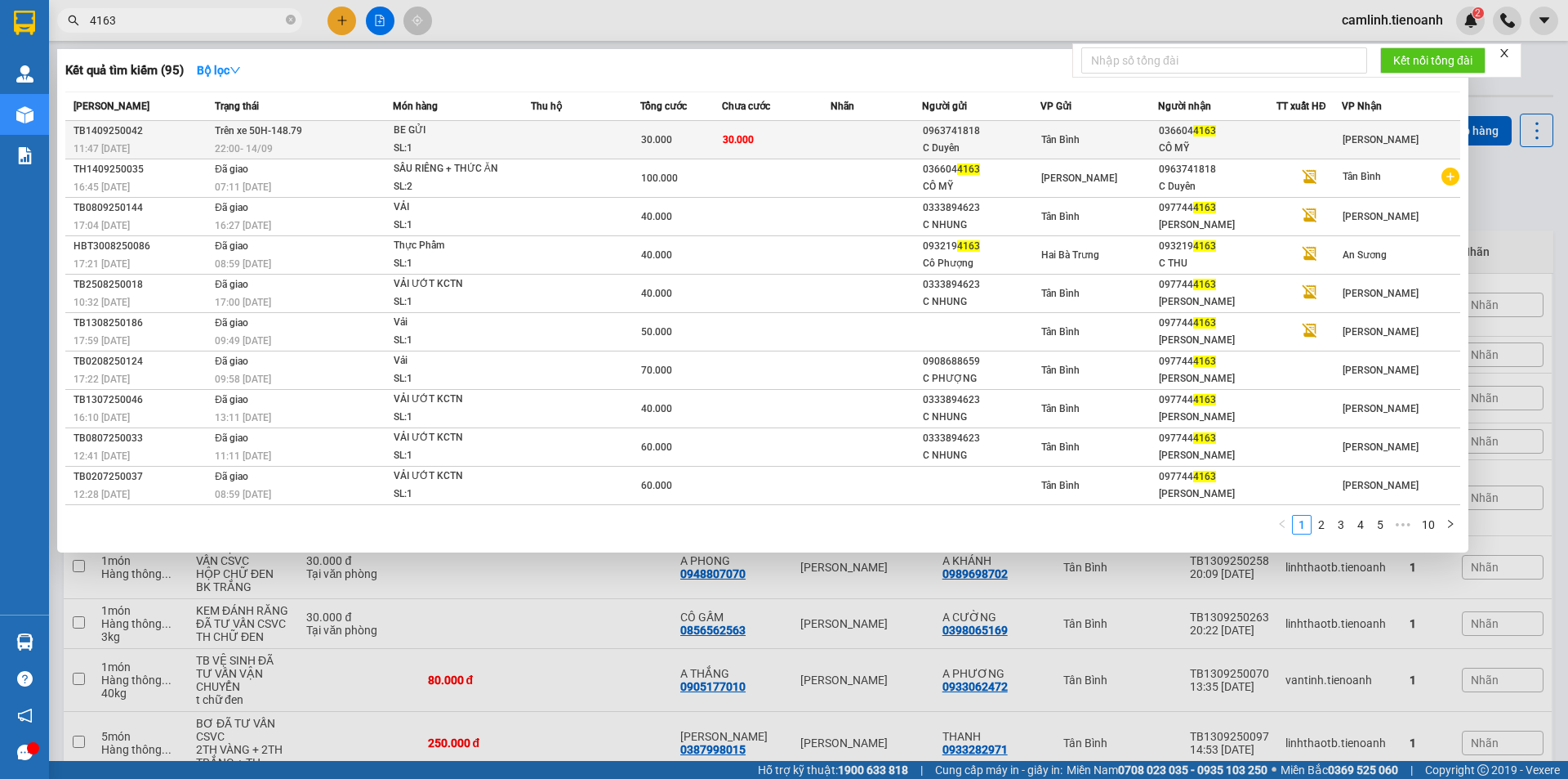
type input "4163"
click at [327, 142] on div "22:00 [DATE]" at bounding box center [303, 148] width 177 height 18
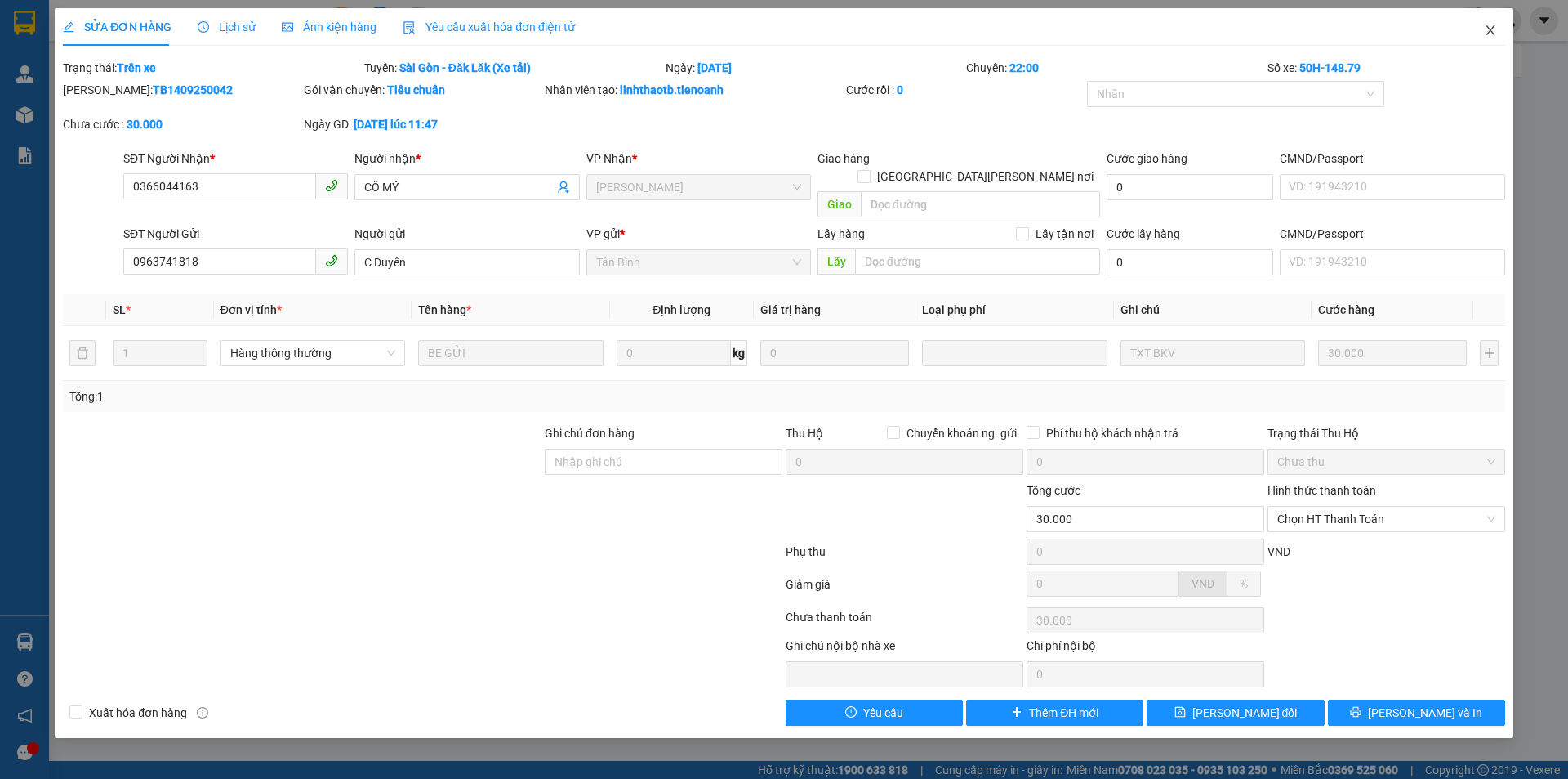
click at [1491, 30] on icon "close" at bounding box center [1490, 31] width 9 height 10
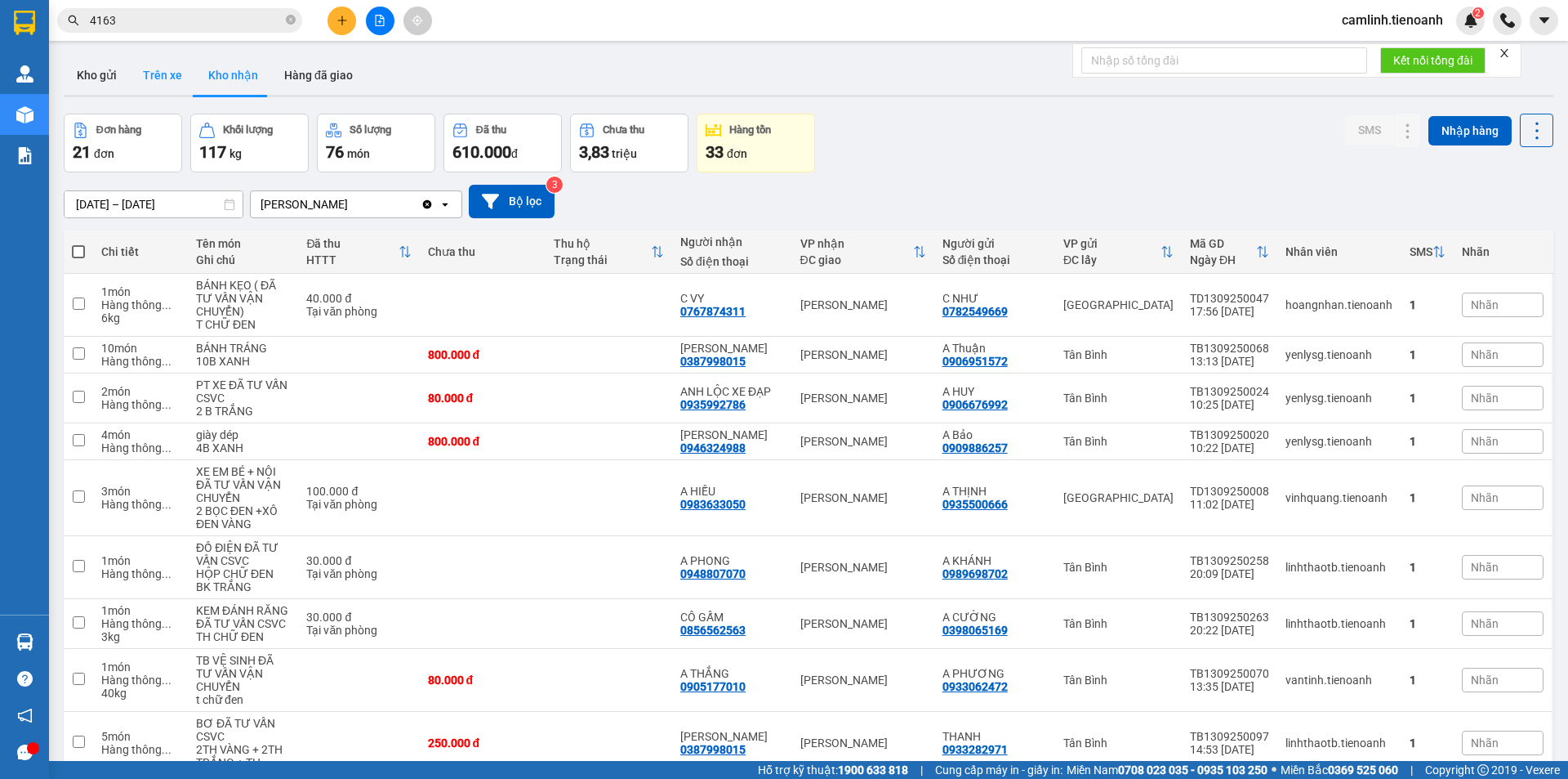
click at [148, 79] on button "Trên xe" at bounding box center [162, 75] width 65 height 40
type input "[DATE] – [DATE]"
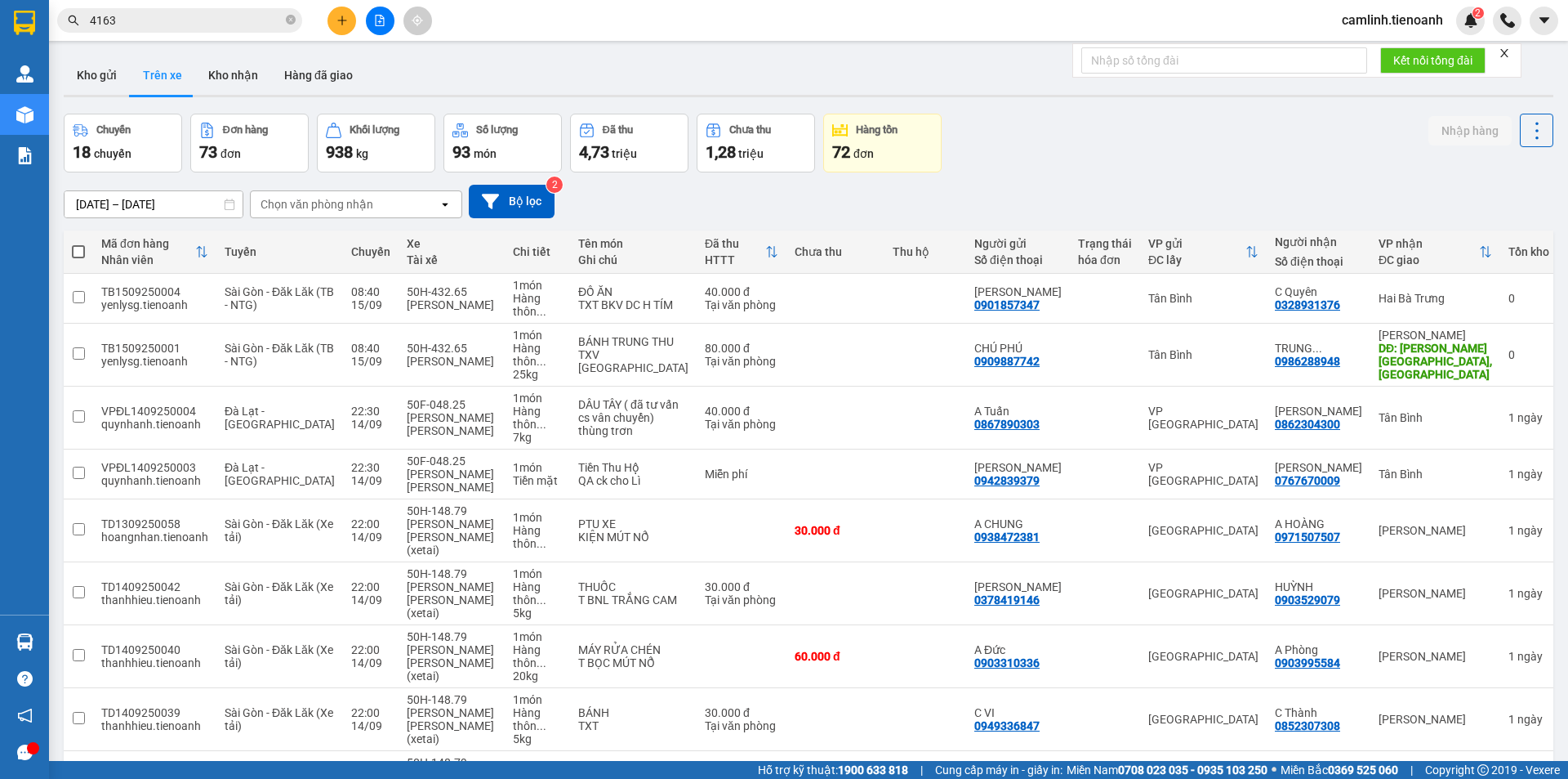
click at [420, 204] on div "Chọn văn phòng nhận" at bounding box center [344, 204] width 188 height 26
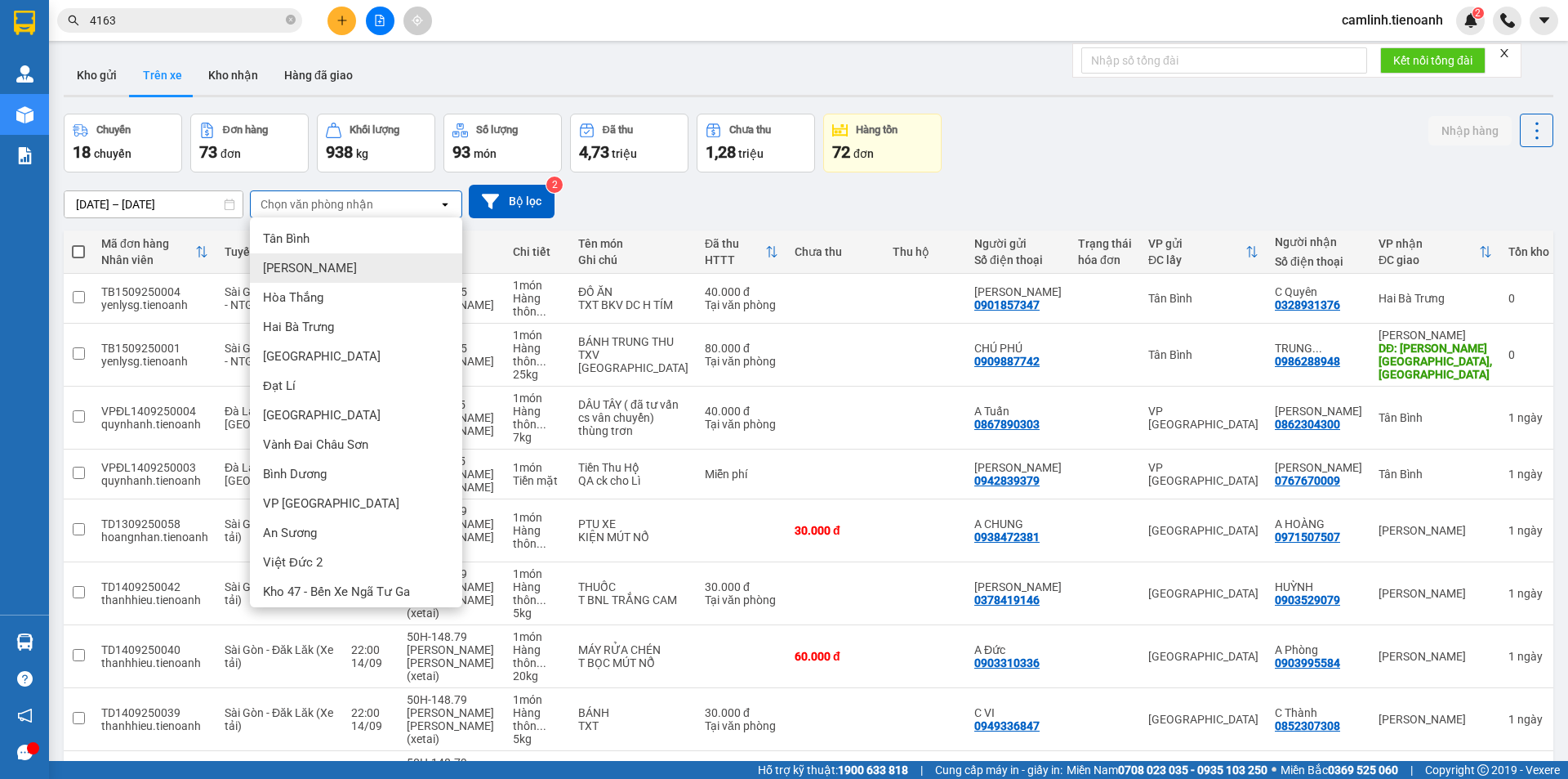
drag, startPoint x: 353, startPoint y: 258, endPoint x: 466, endPoint y: 270, distance: 113.6
click at [354, 258] on div "[PERSON_NAME]" at bounding box center [356, 268] width 213 height 30
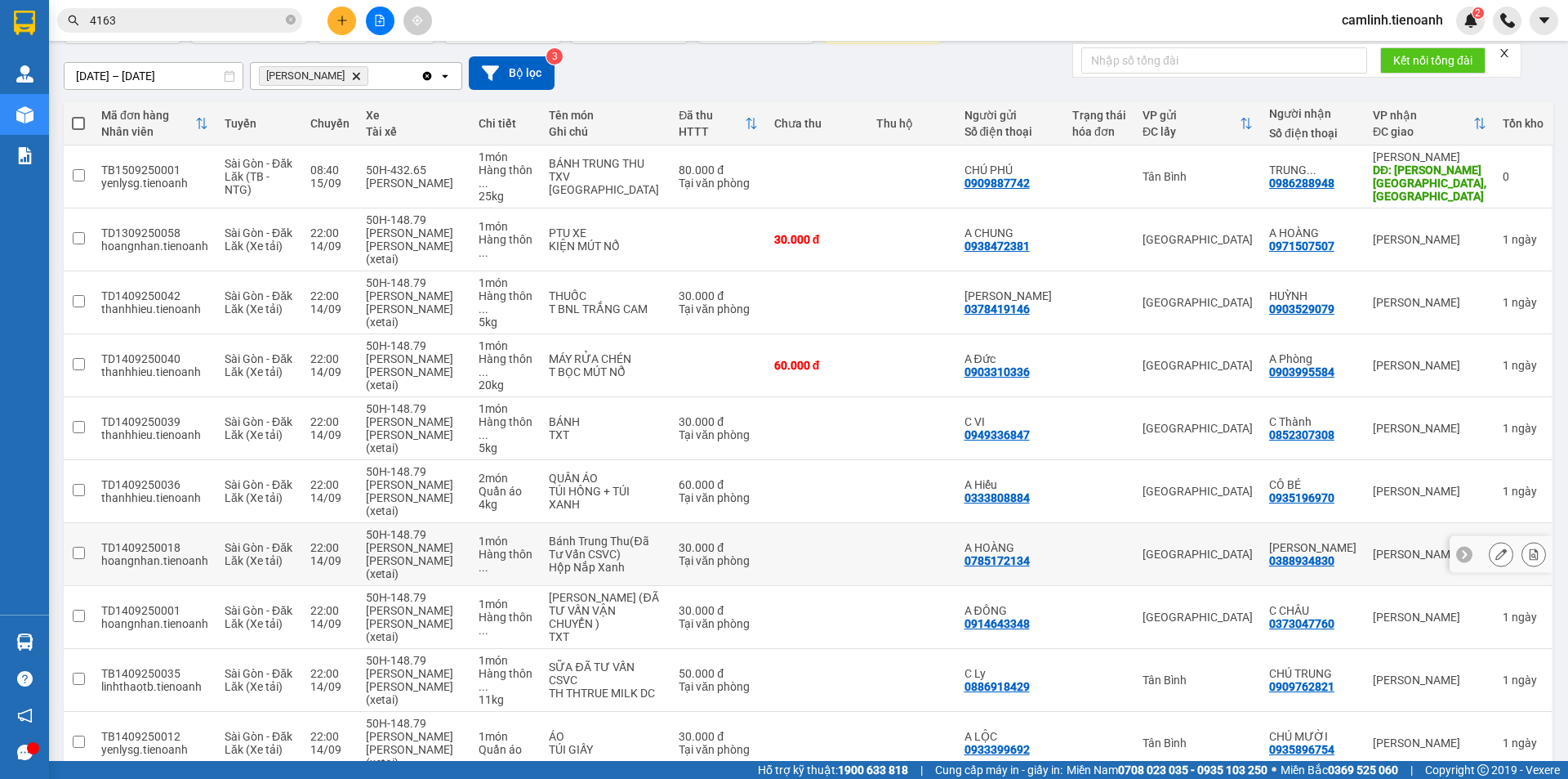
scroll to position [131, 0]
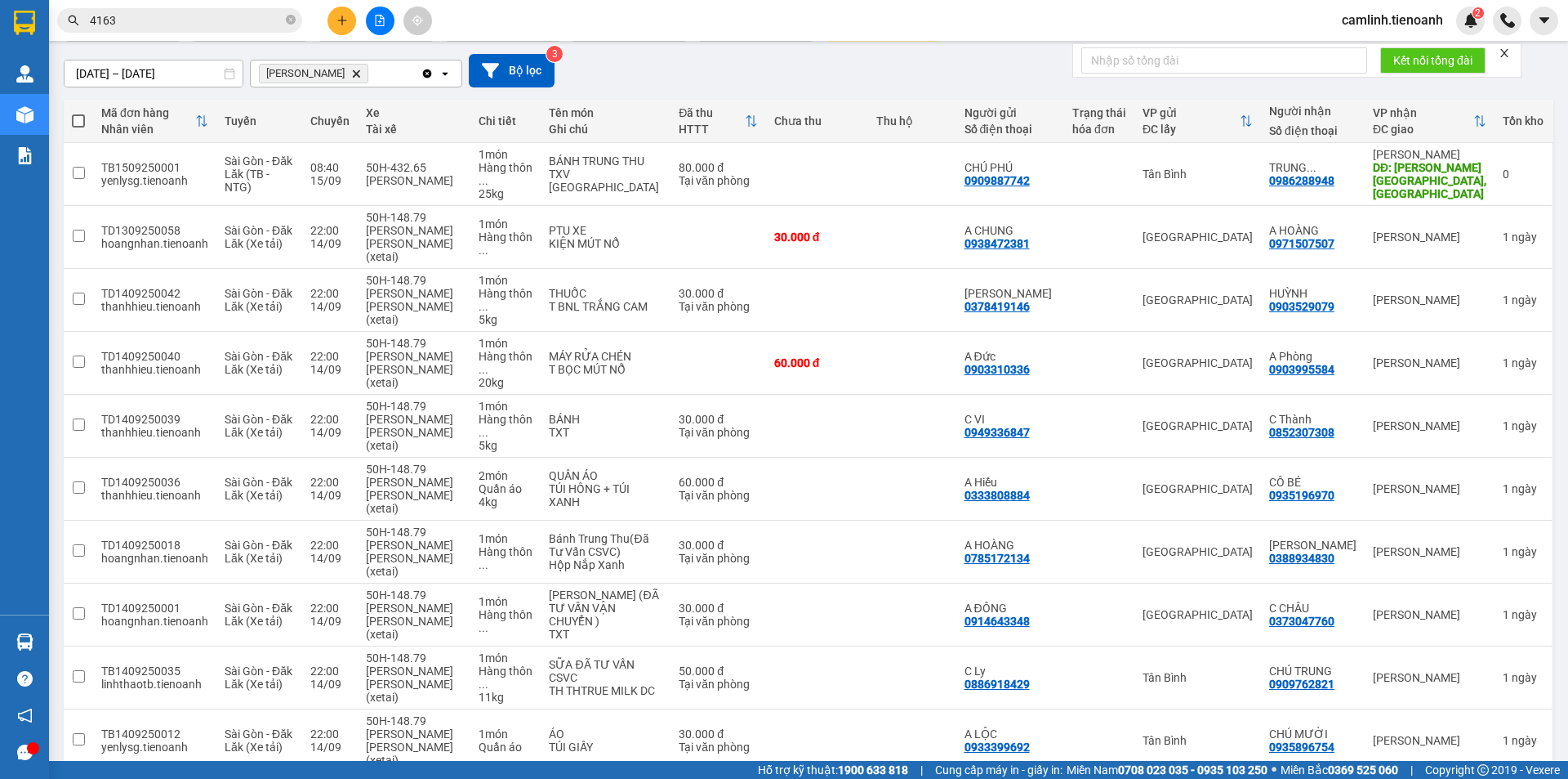
click at [1453, 689] on span "100 / trang" at bounding box center [1478, 684] width 59 height 16
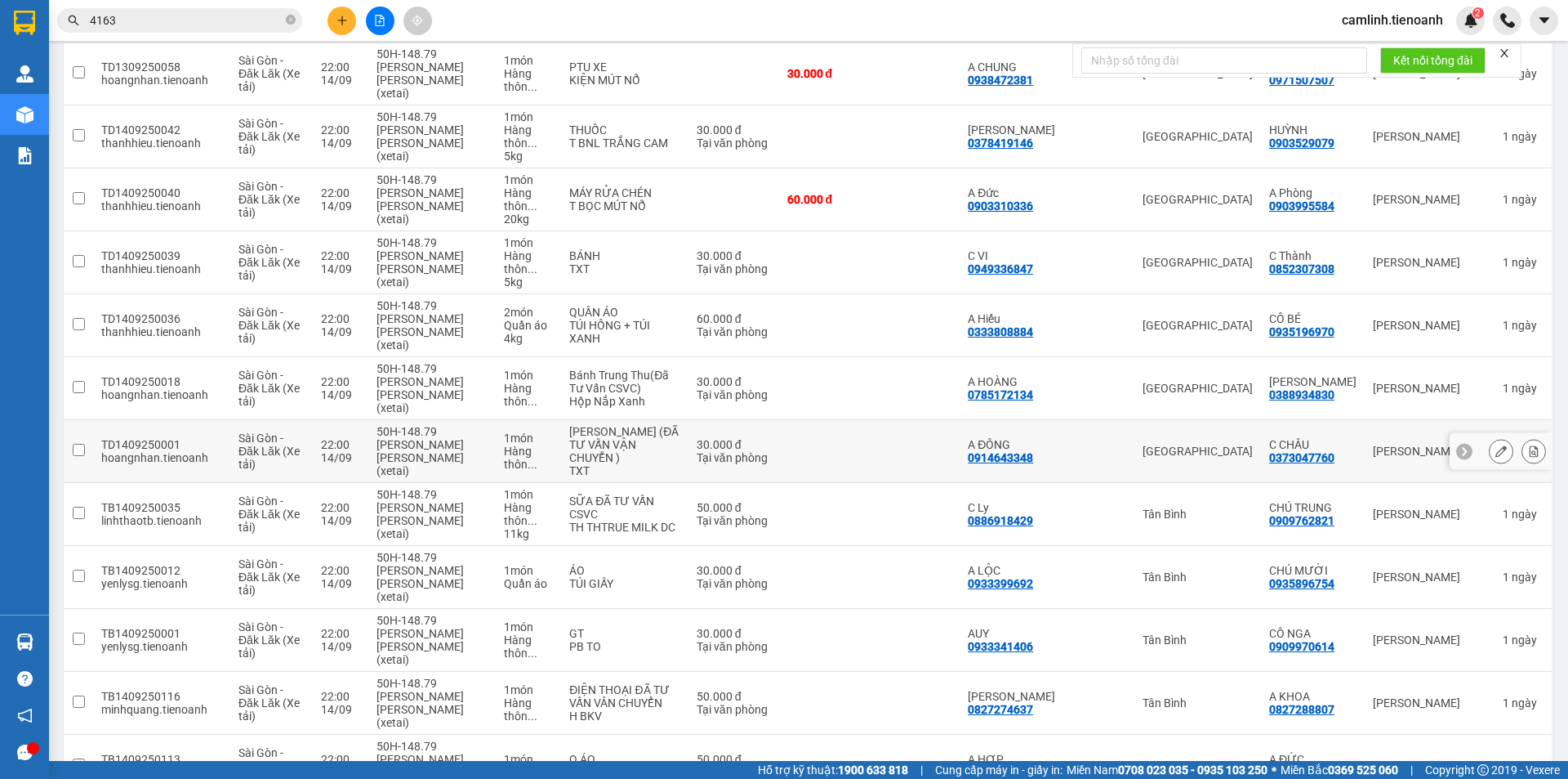
scroll to position [0, 0]
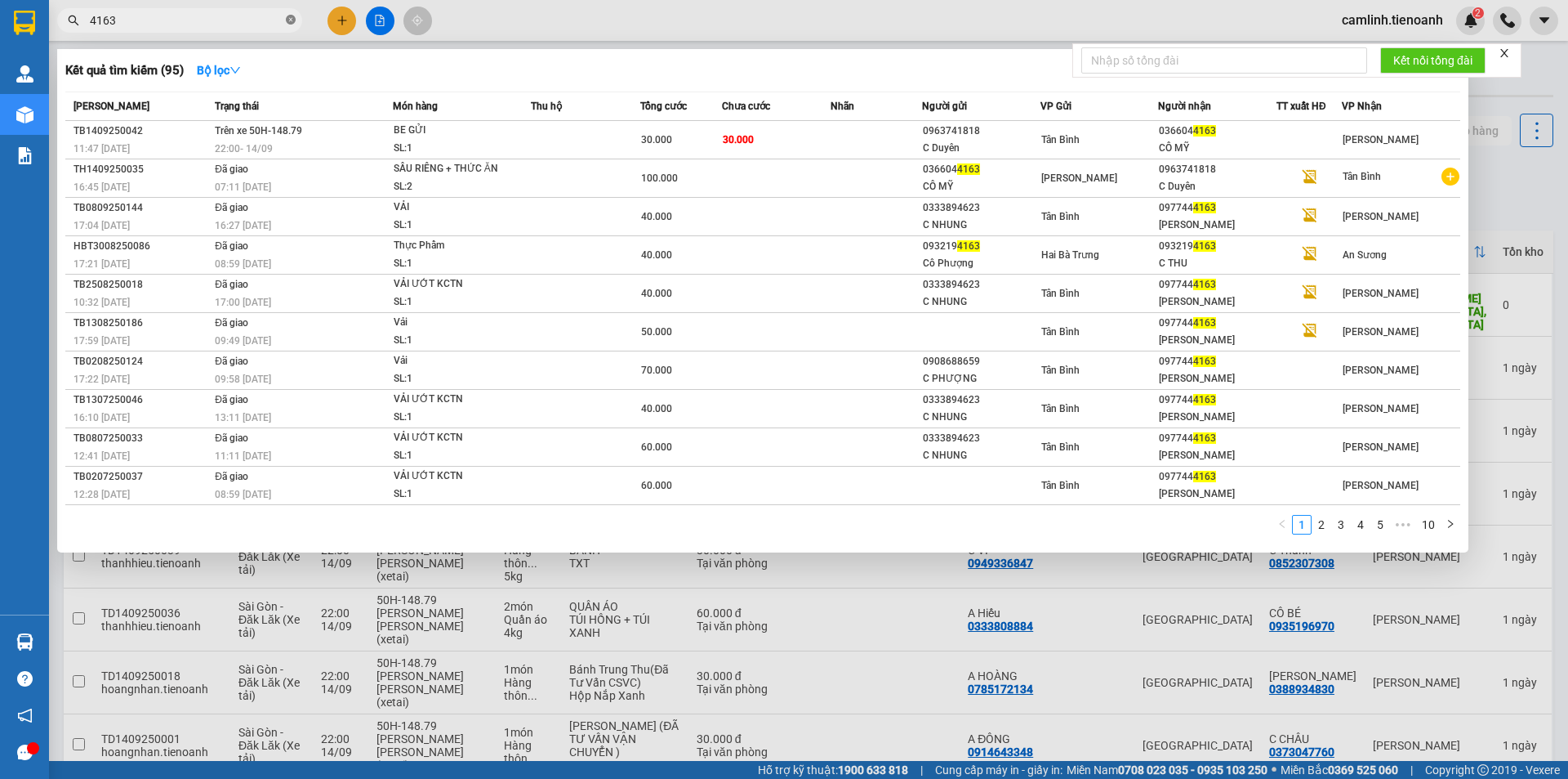
click at [288, 19] on icon "close-circle" at bounding box center [291, 20] width 10 height 10
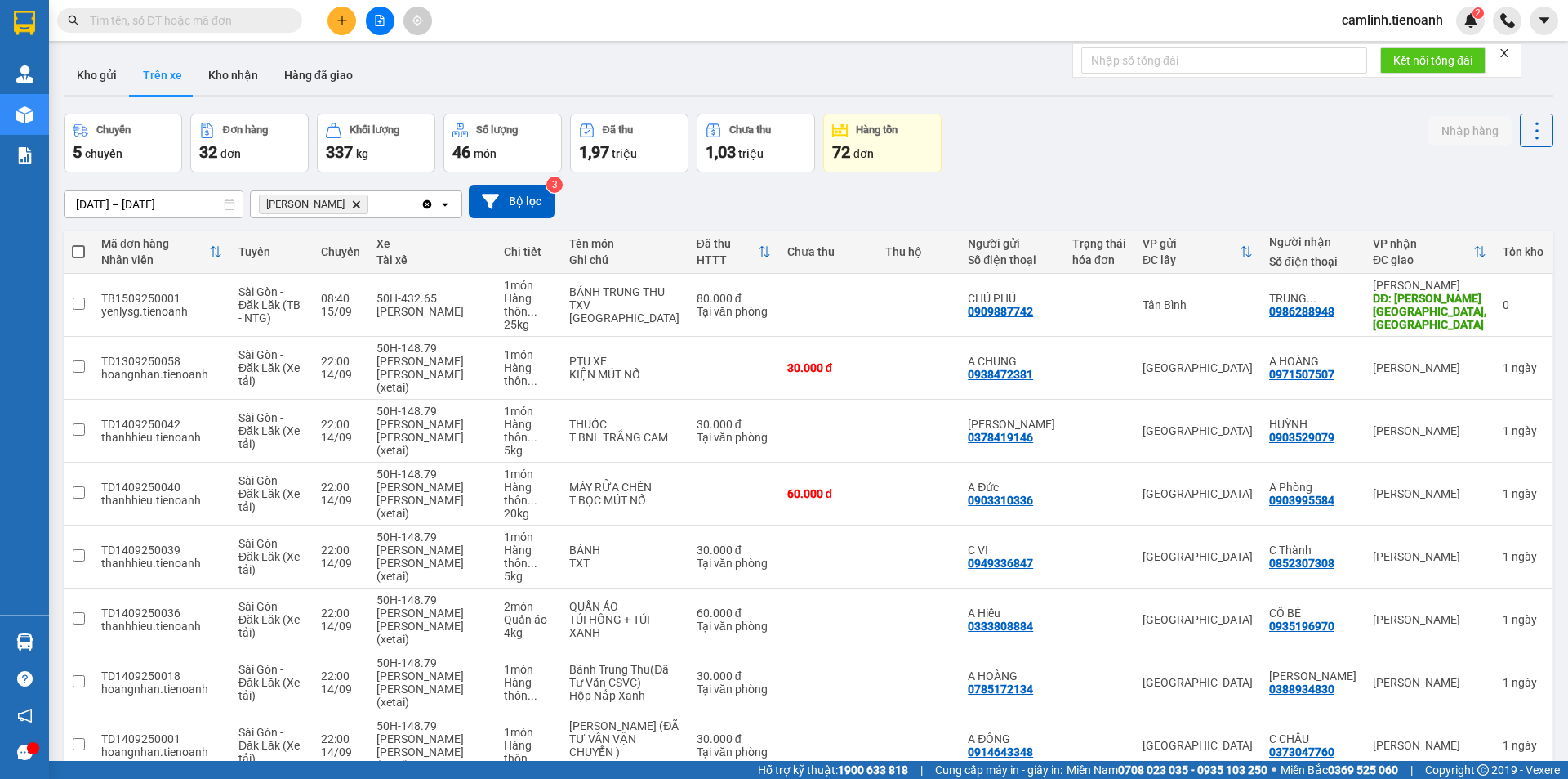
click at [288, 19] on span at bounding box center [291, 21] width 10 height 18
click at [258, 25] on input "text" at bounding box center [186, 21] width 193 height 18
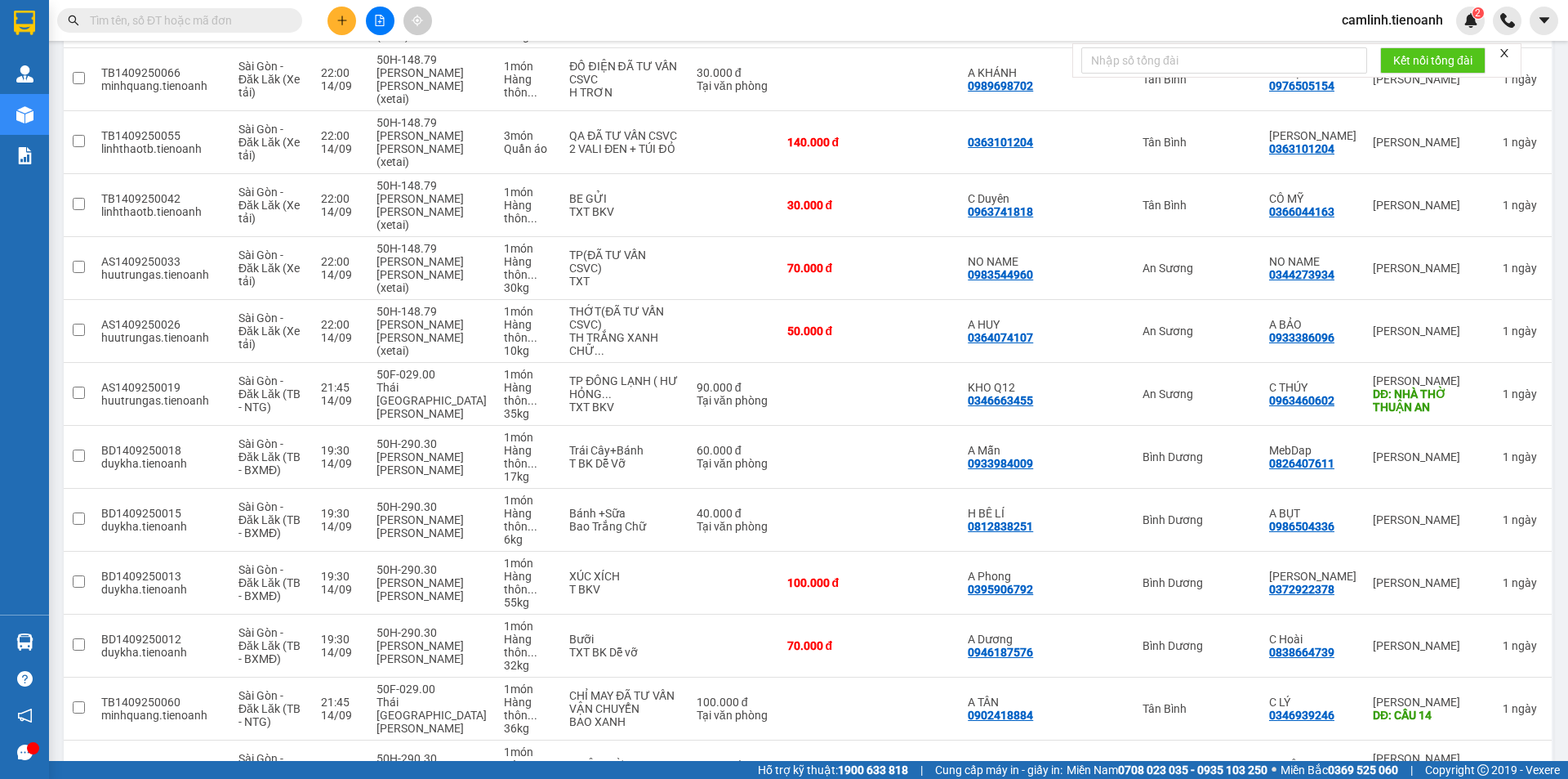
scroll to position [1181, 0]
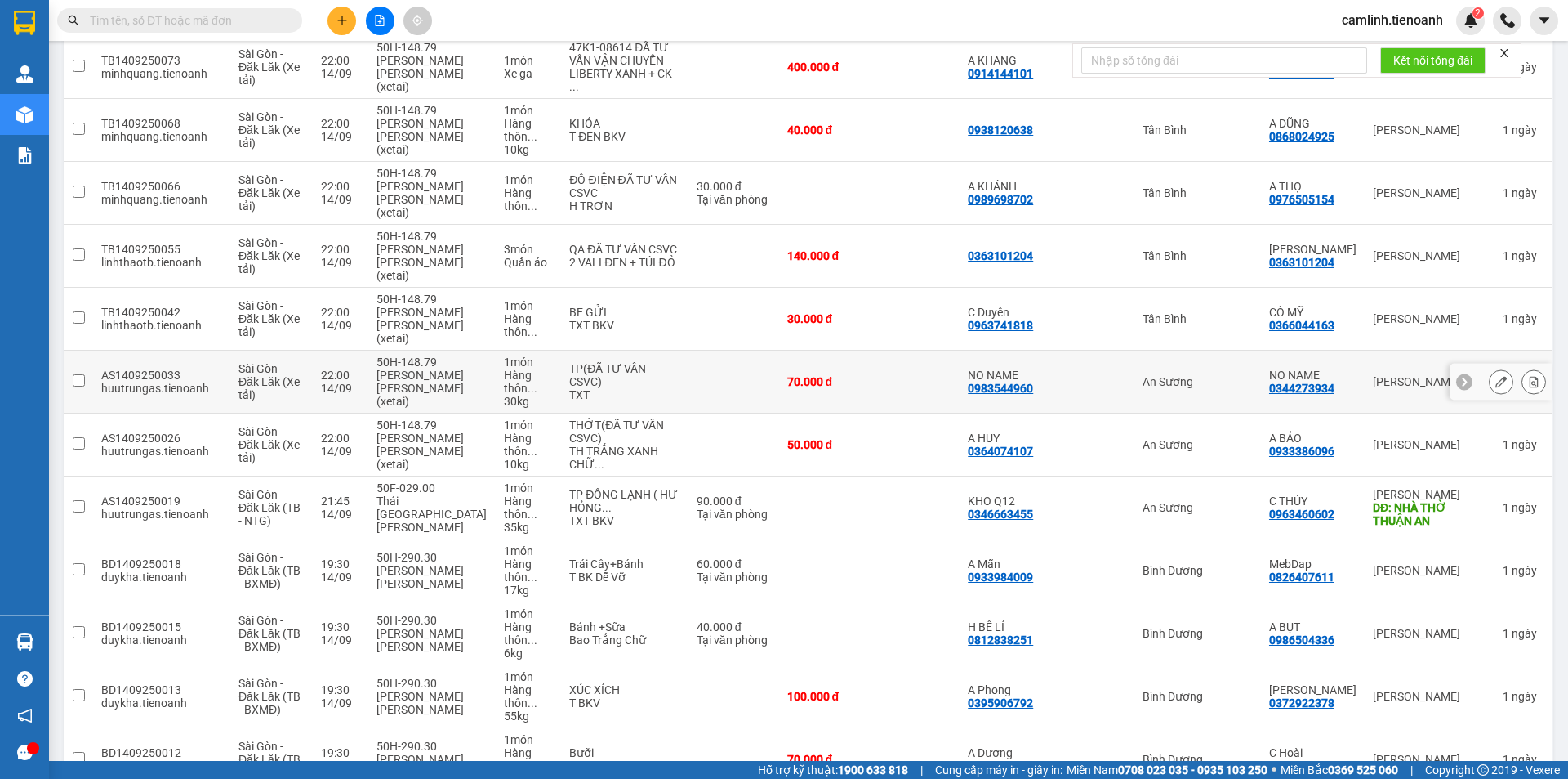
click at [960, 350] on td at bounding box center [919, 382] width 82 height 63
checkbox input "true"
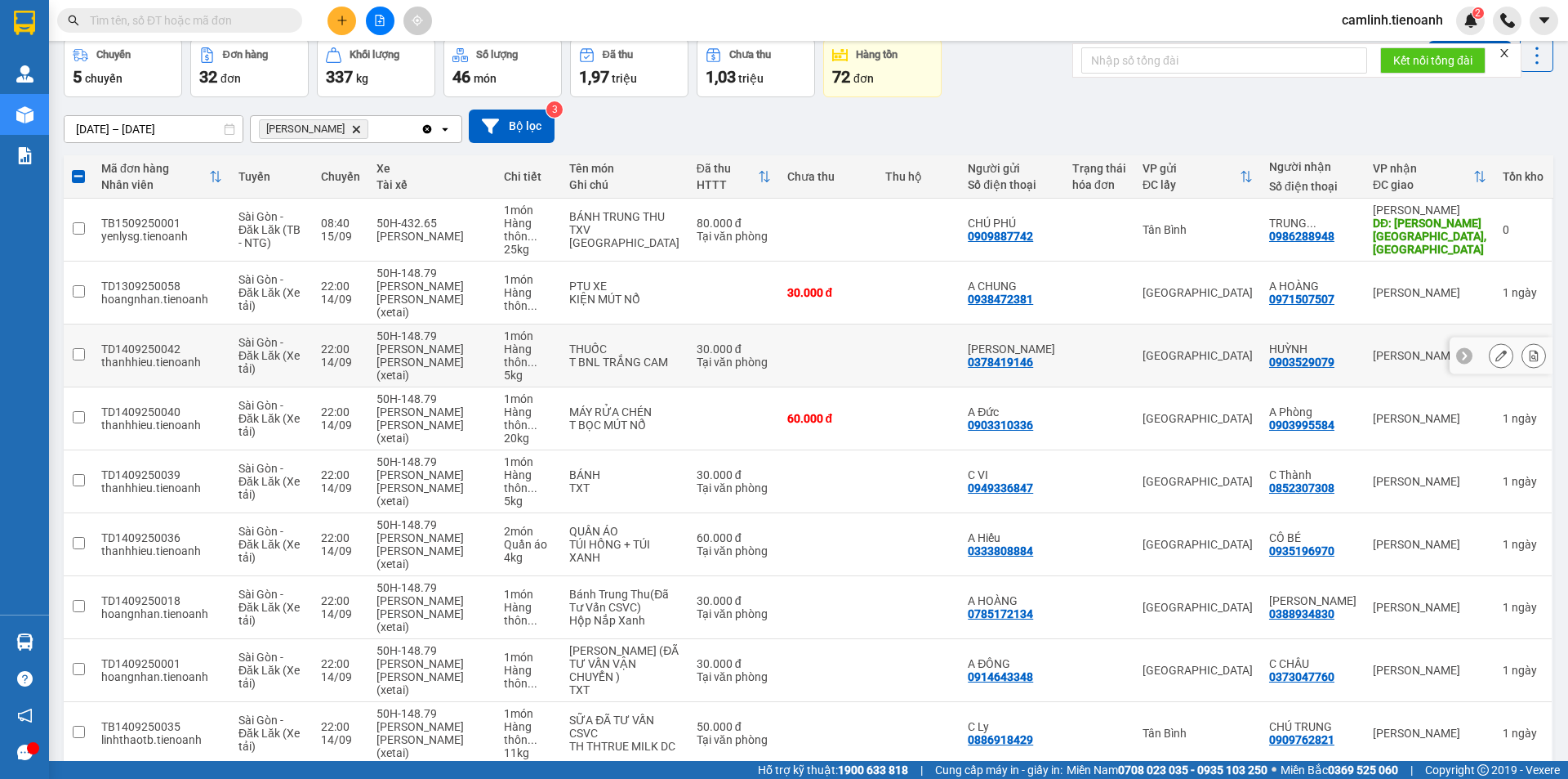
scroll to position [0, 0]
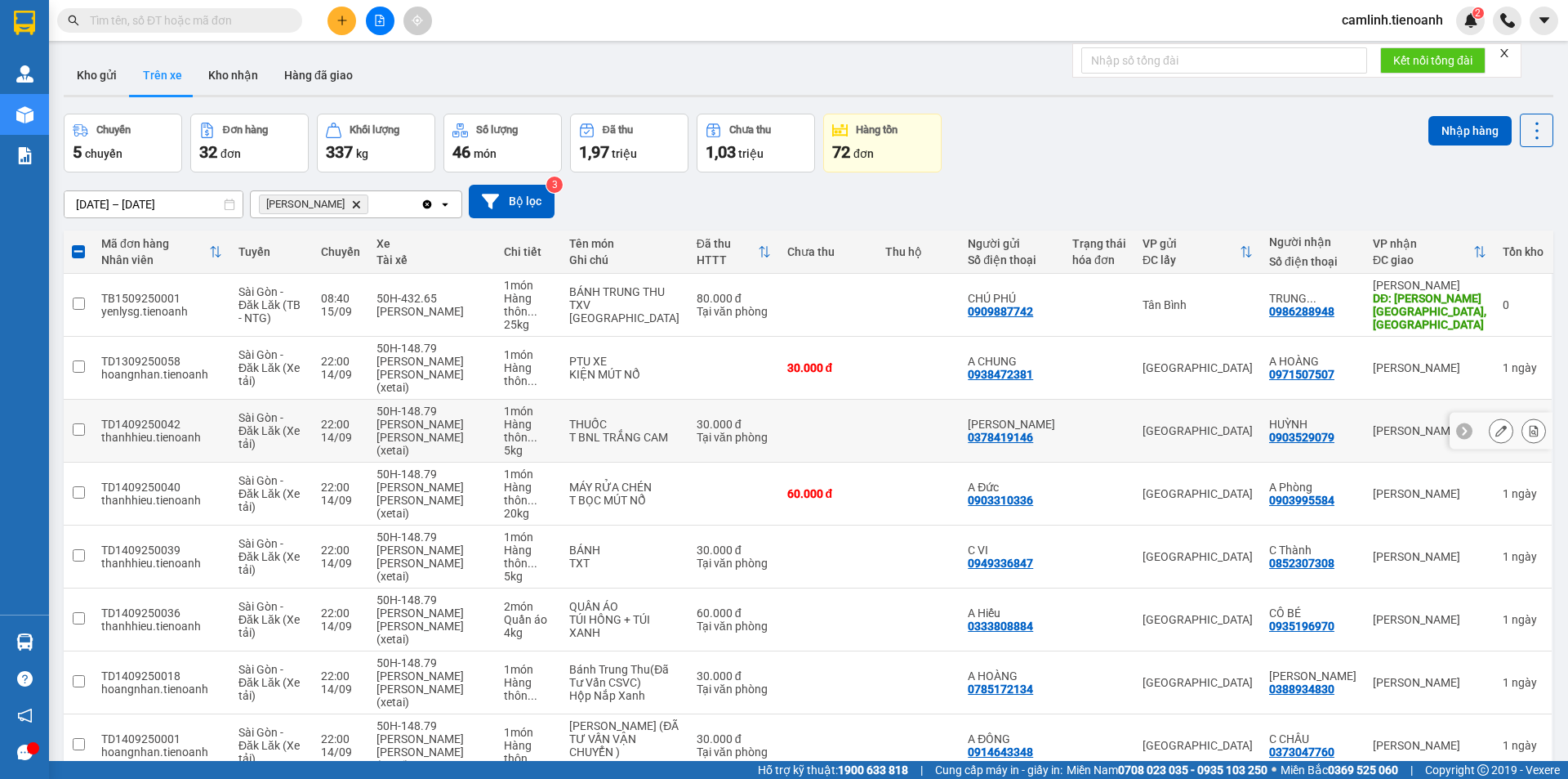
click at [1016, 430] on div "0378419146" at bounding box center [1000, 437] width 65 height 13
click at [747, 418] on div "30.000 đ" at bounding box center [734, 425] width 74 height 13
checkbox input "true"
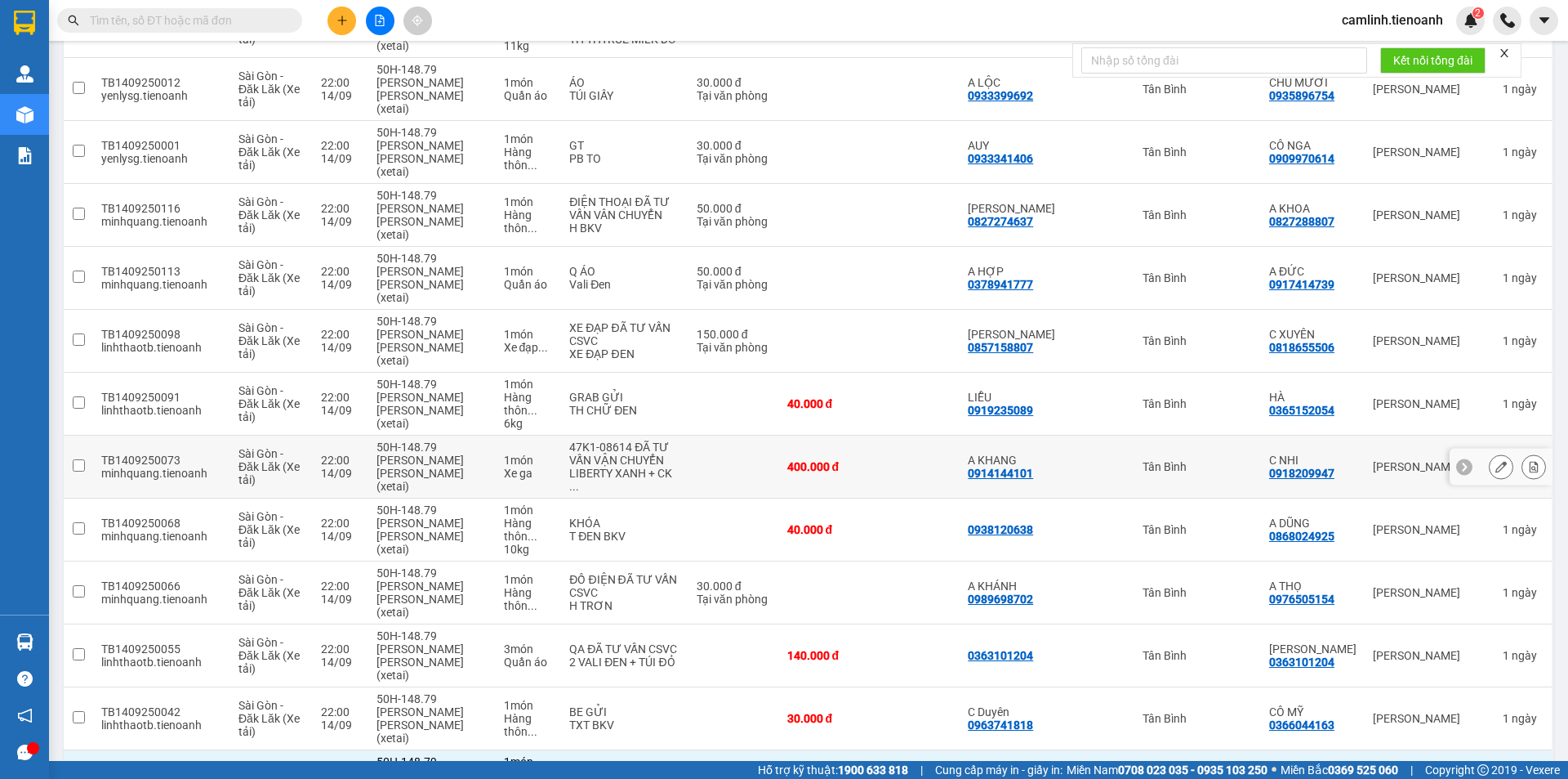
scroll to position [735, 0]
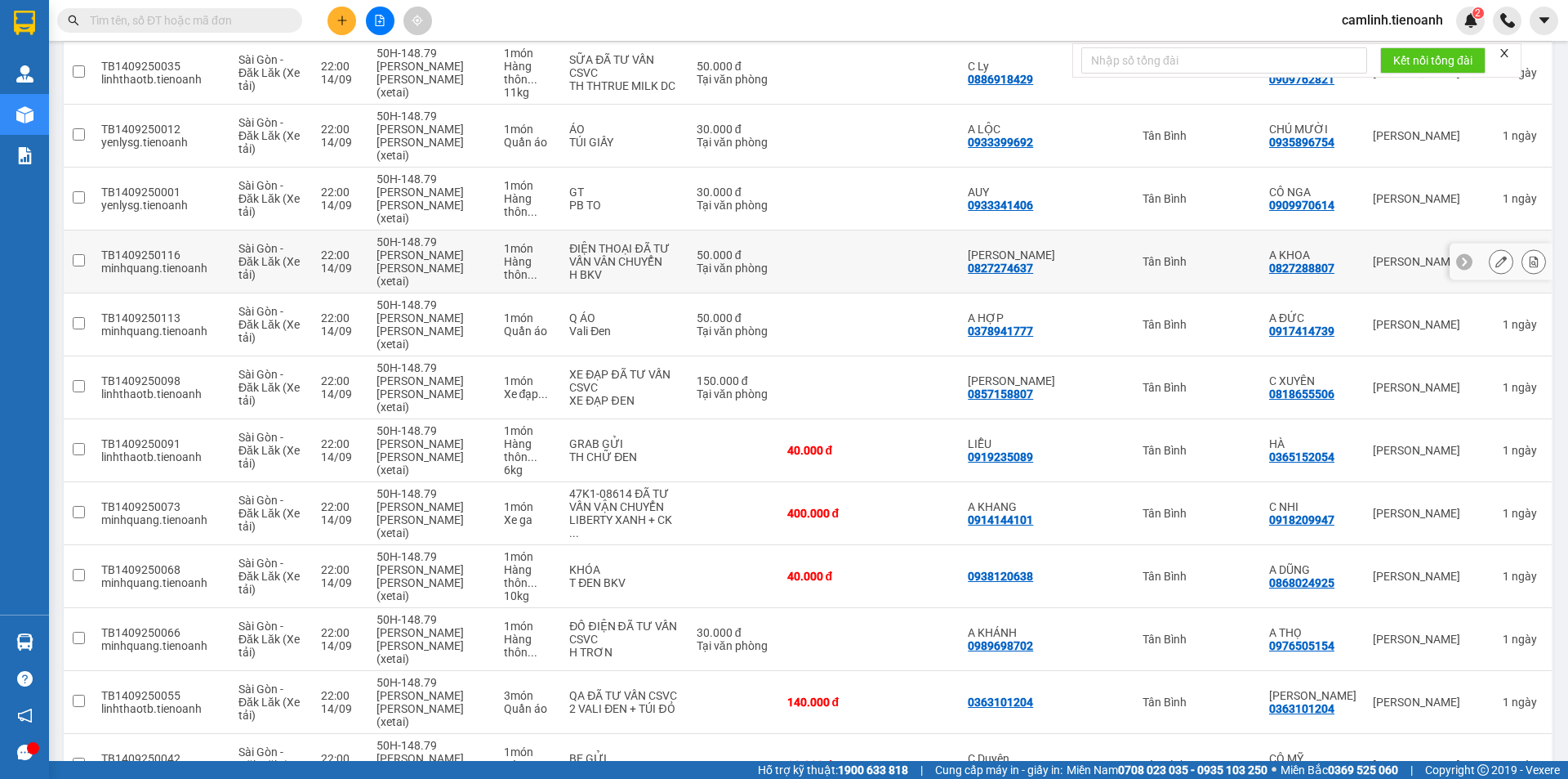
click at [1223, 231] on td "Tân Bình" at bounding box center [1198, 262] width 127 height 63
checkbox input "true"
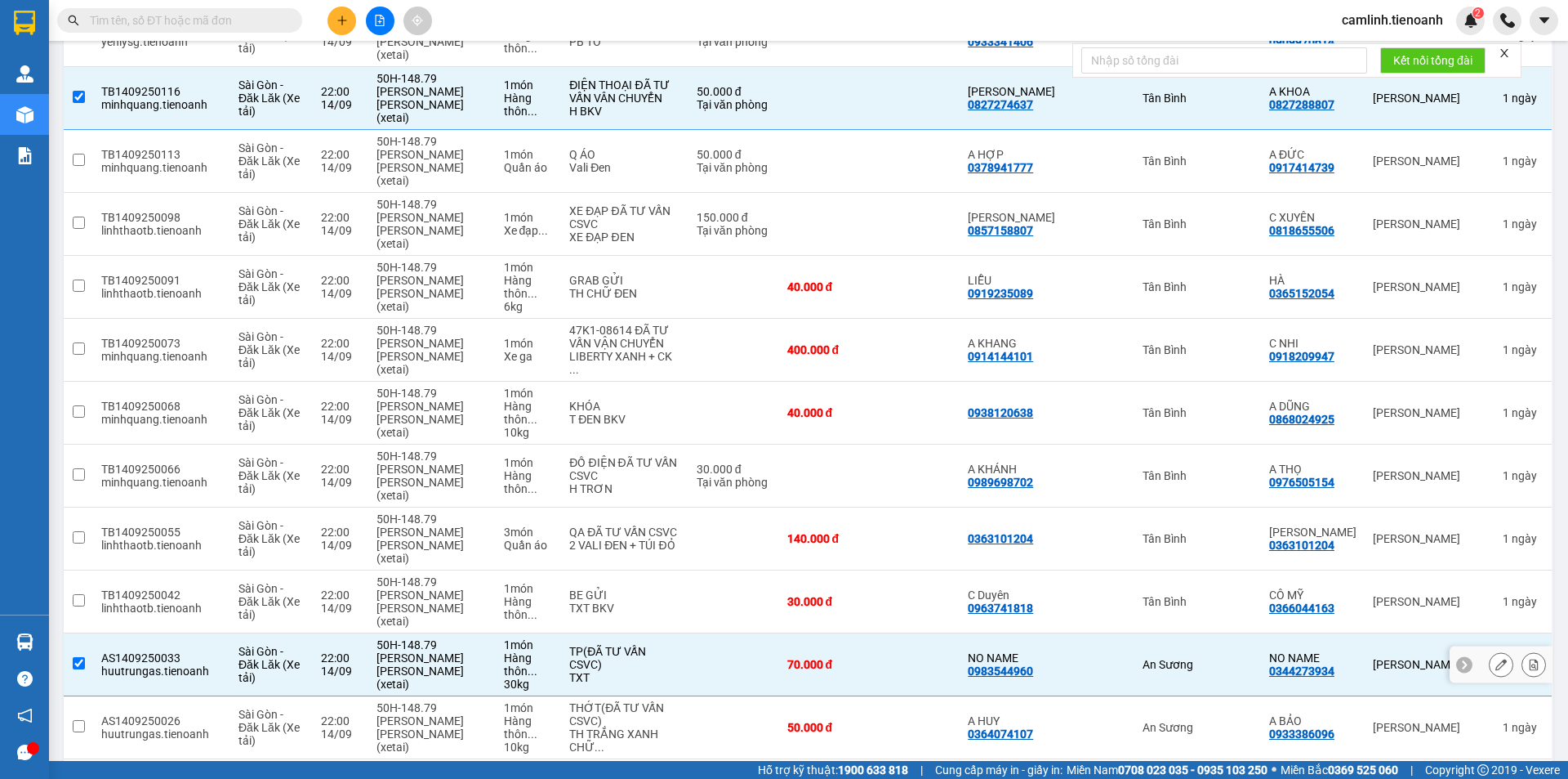
scroll to position [980, 0]
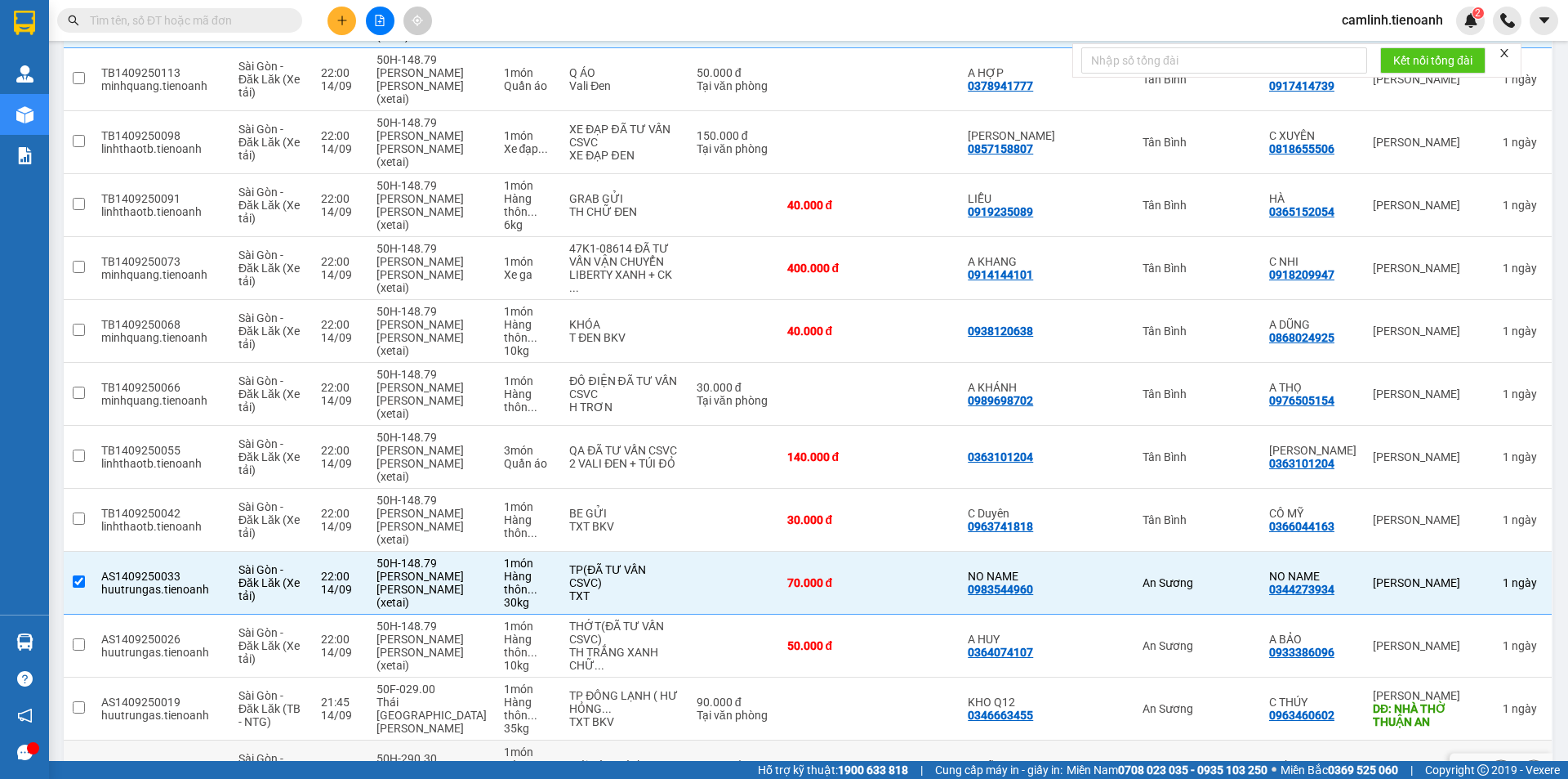
click at [1250, 765] on div "Bình Dương" at bounding box center [1198, 772] width 110 height 13
checkbox input "true"
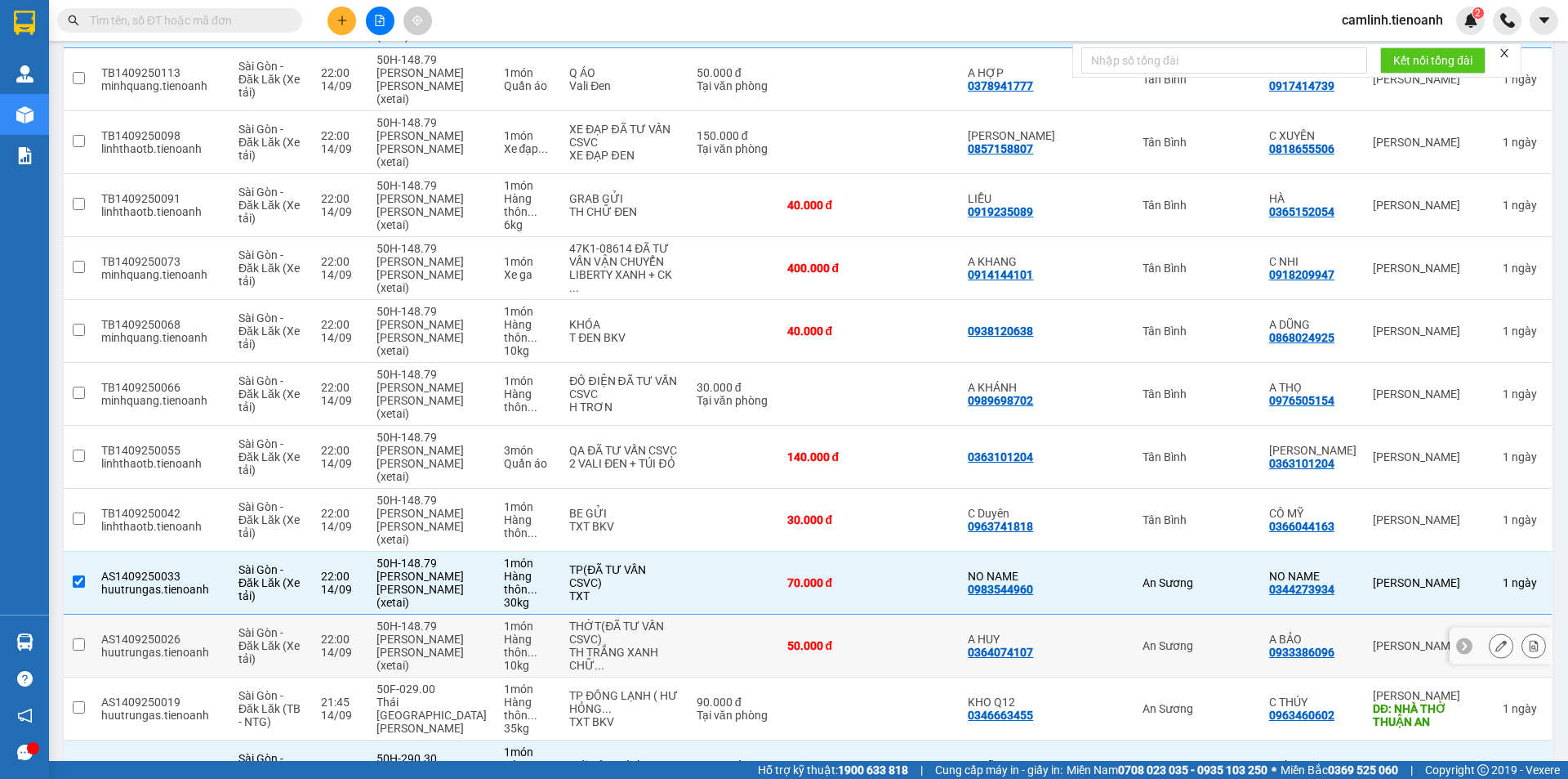
click at [1229, 639] on div "An Sương" at bounding box center [1198, 645] width 110 height 13
checkbox input "true"
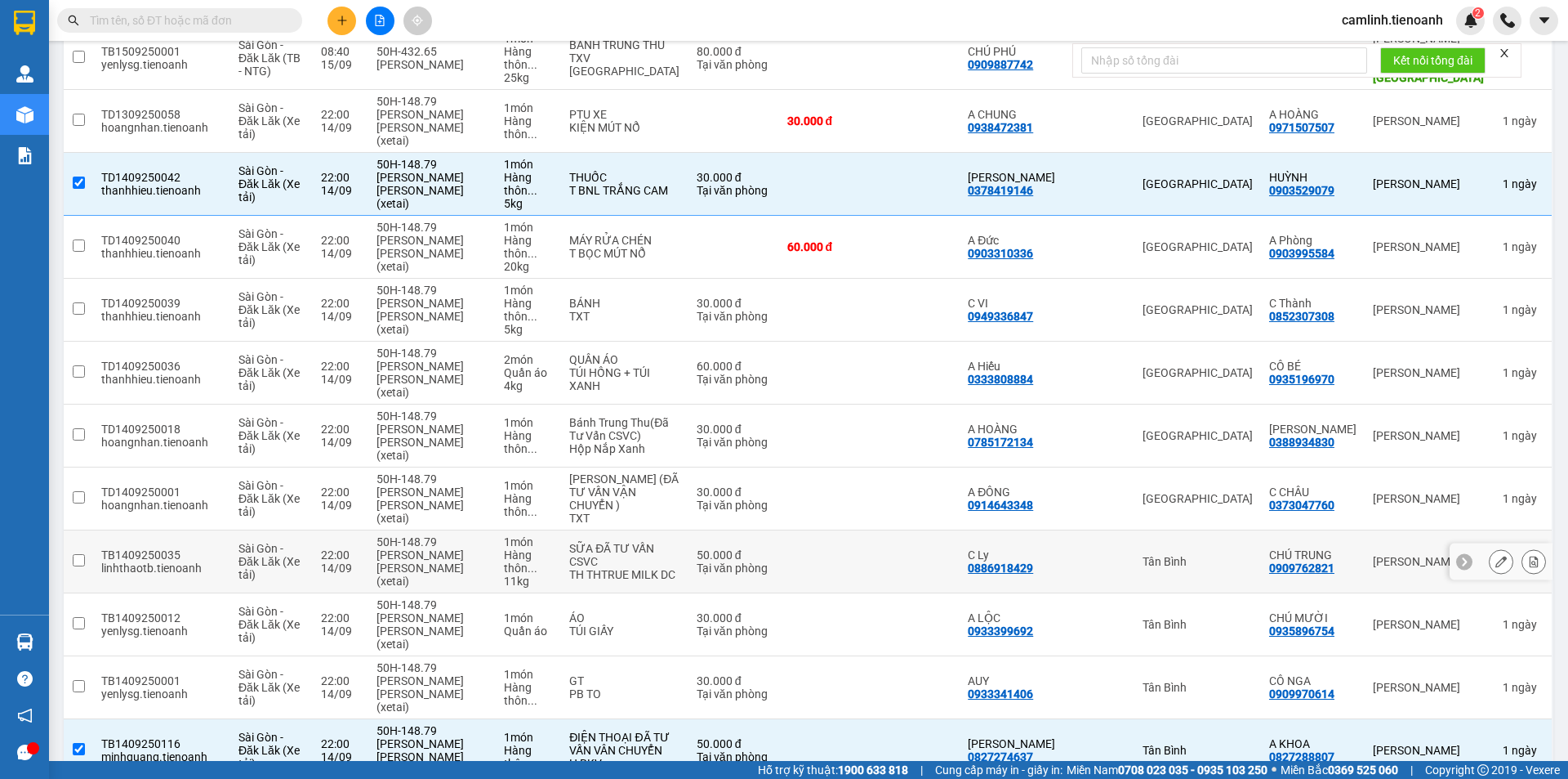
scroll to position [201, 0]
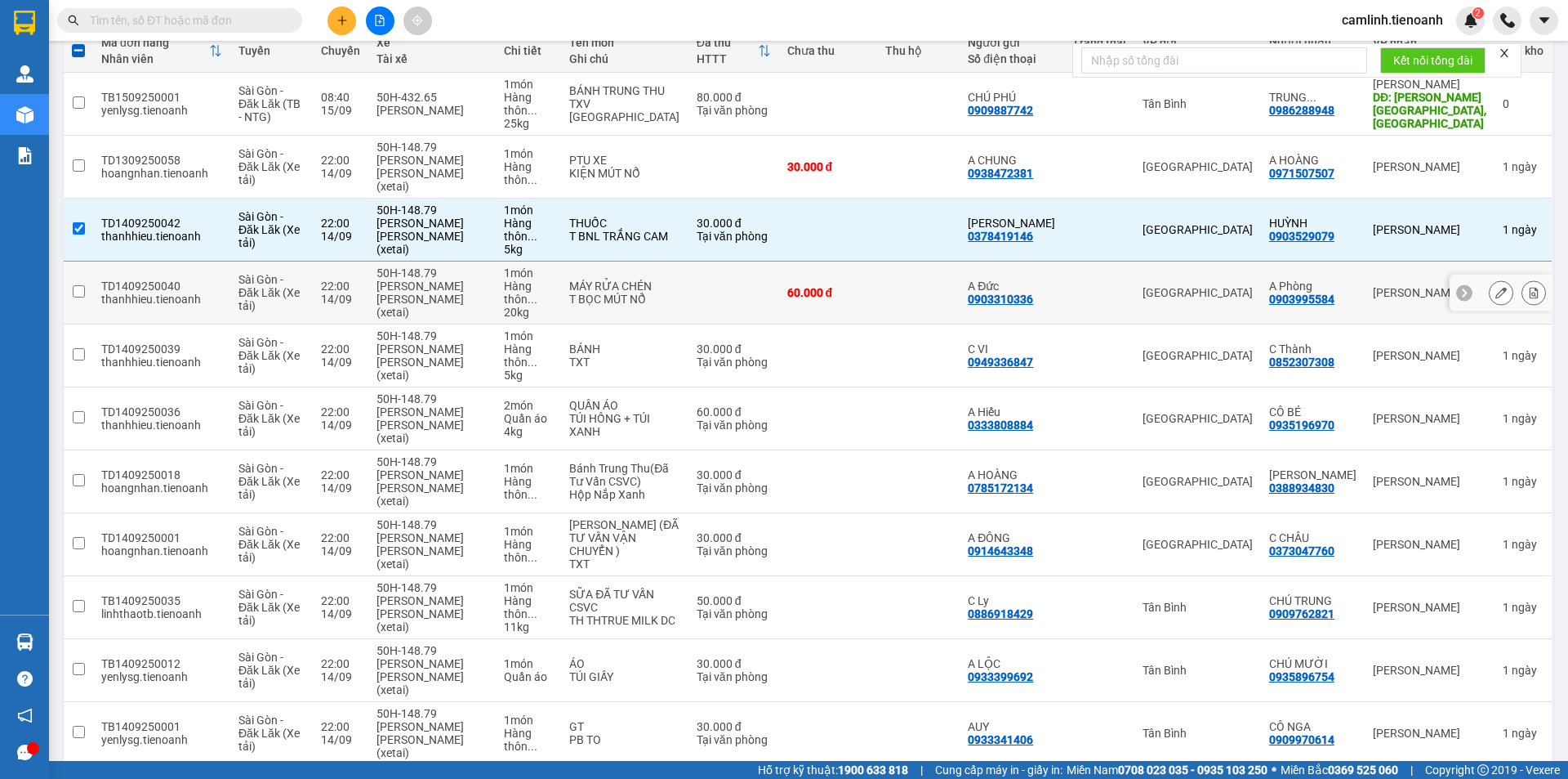
click at [1228, 286] on div "[GEOGRAPHIC_DATA]" at bounding box center [1198, 293] width 110 height 13
checkbox input "true"
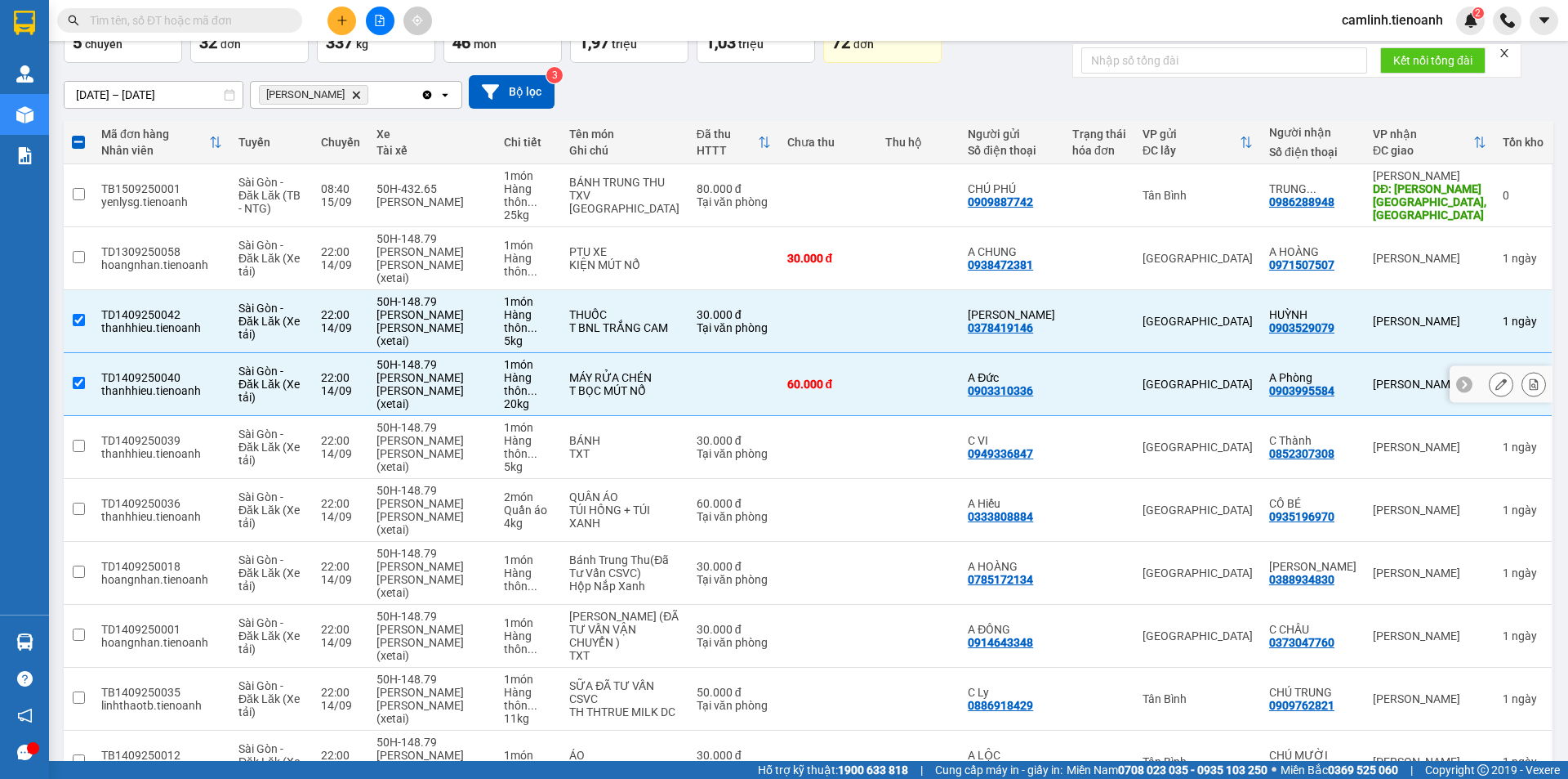
scroll to position [163, 0]
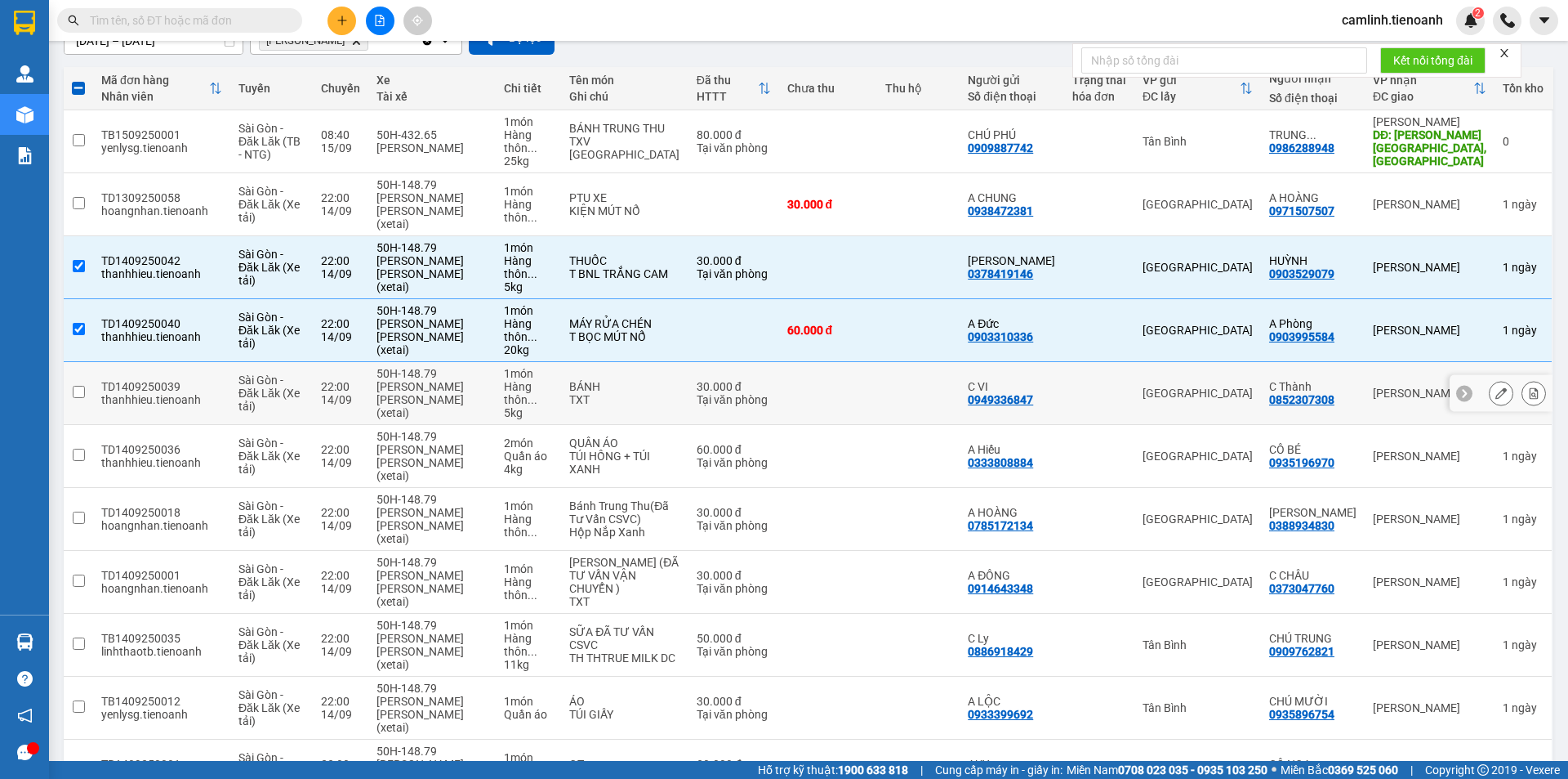
click at [1253, 387] on div "[GEOGRAPHIC_DATA]" at bounding box center [1198, 393] width 110 height 13
checkbox input "true"
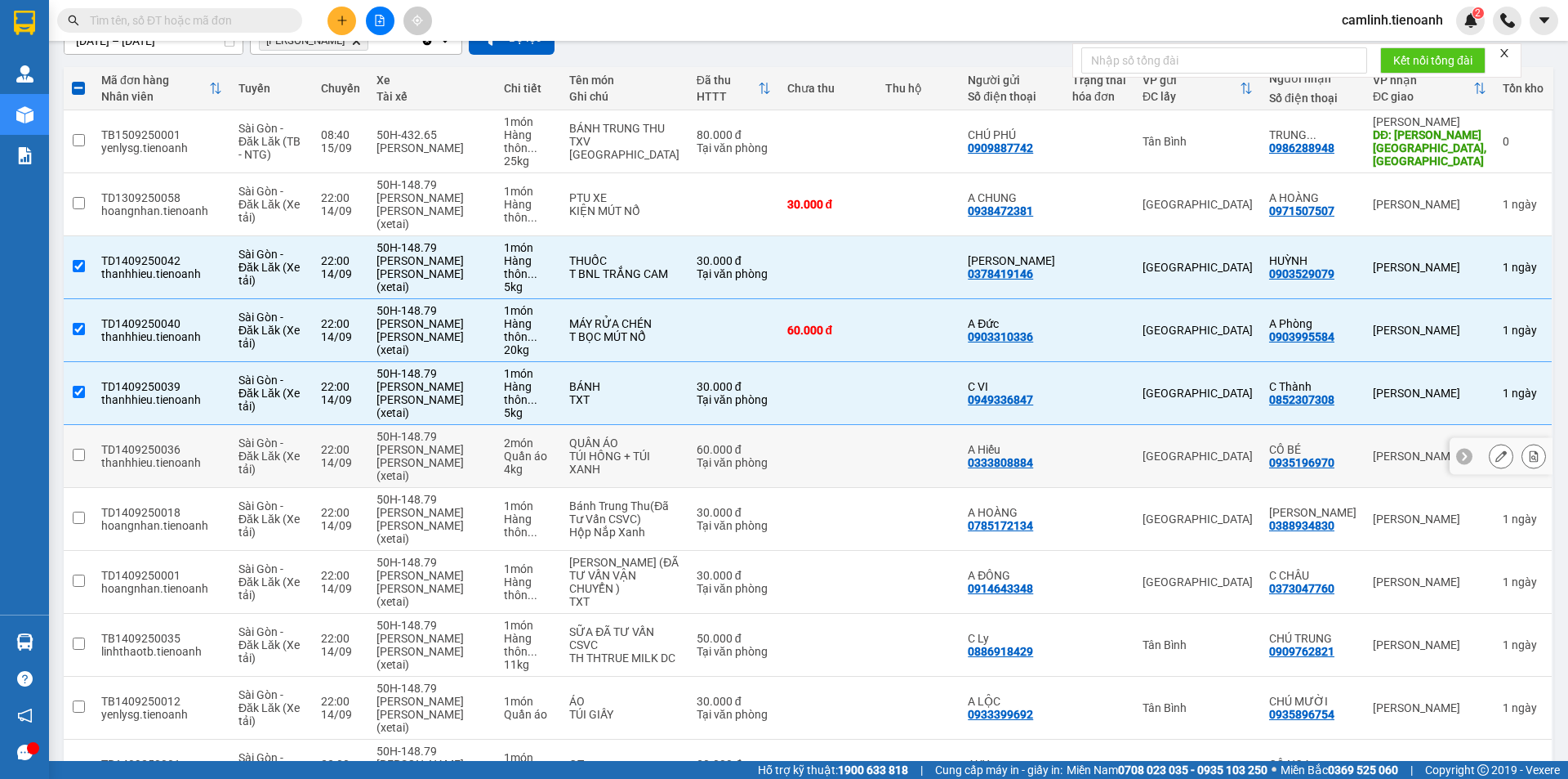
click at [1242, 449] on div "[GEOGRAPHIC_DATA]" at bounding box center [1198, 456] width 110 height 13
checkbox input "true"
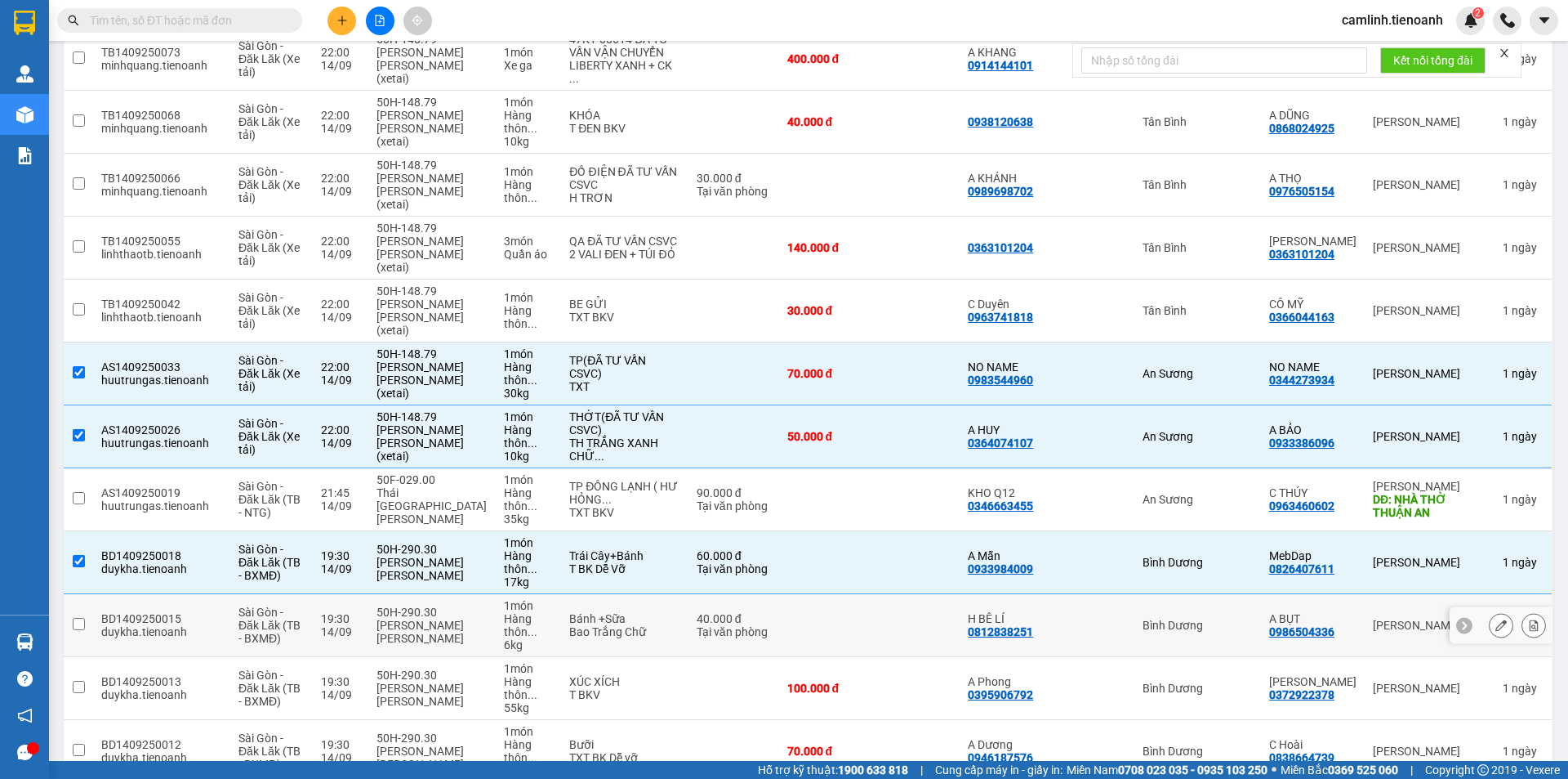
scroll to position [1226, 0]
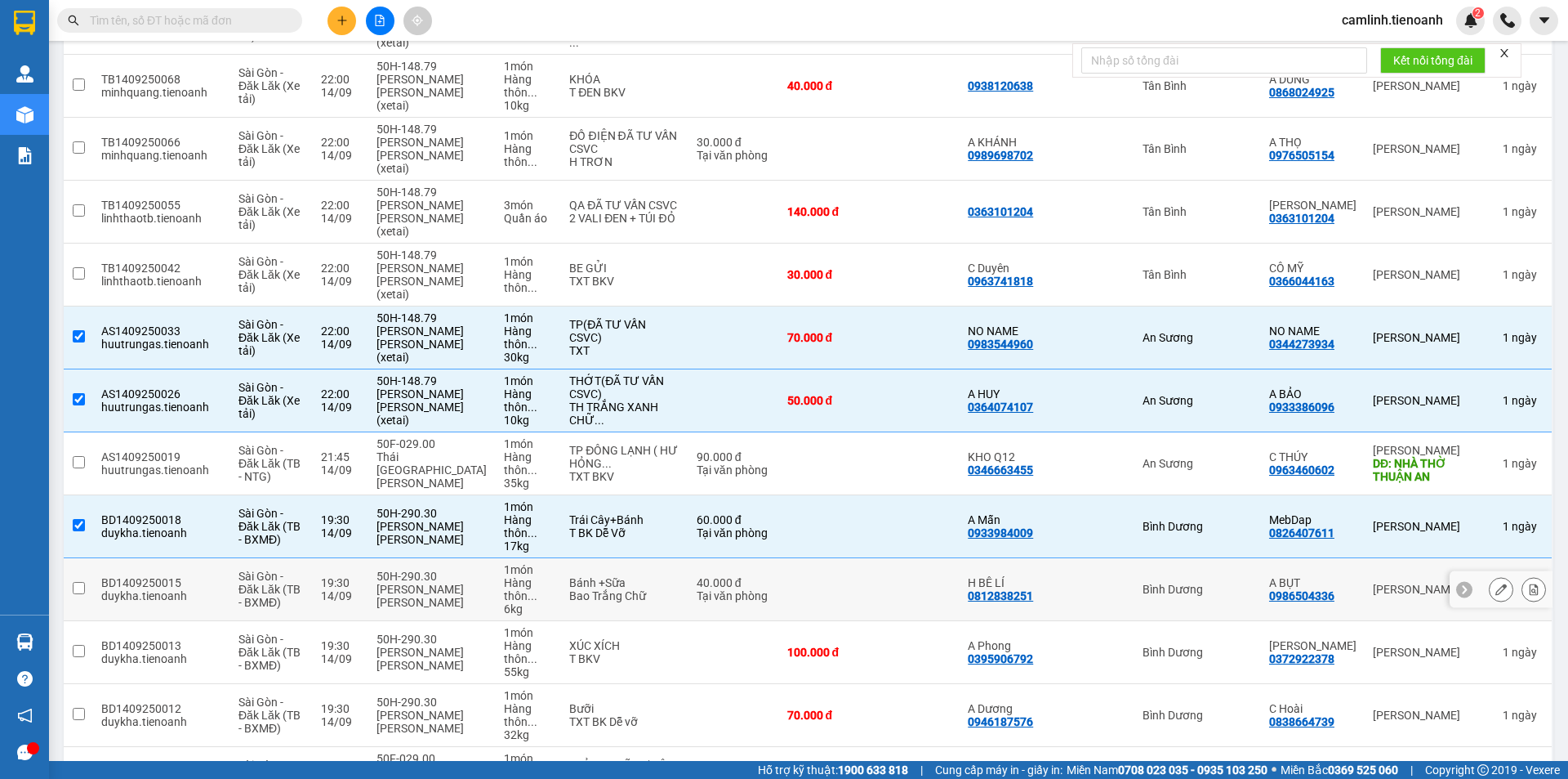
click at [1242, 558] on td "Bình Dương" at bounding box center [1198, 589] width 127 height 63
checkbox input "true"
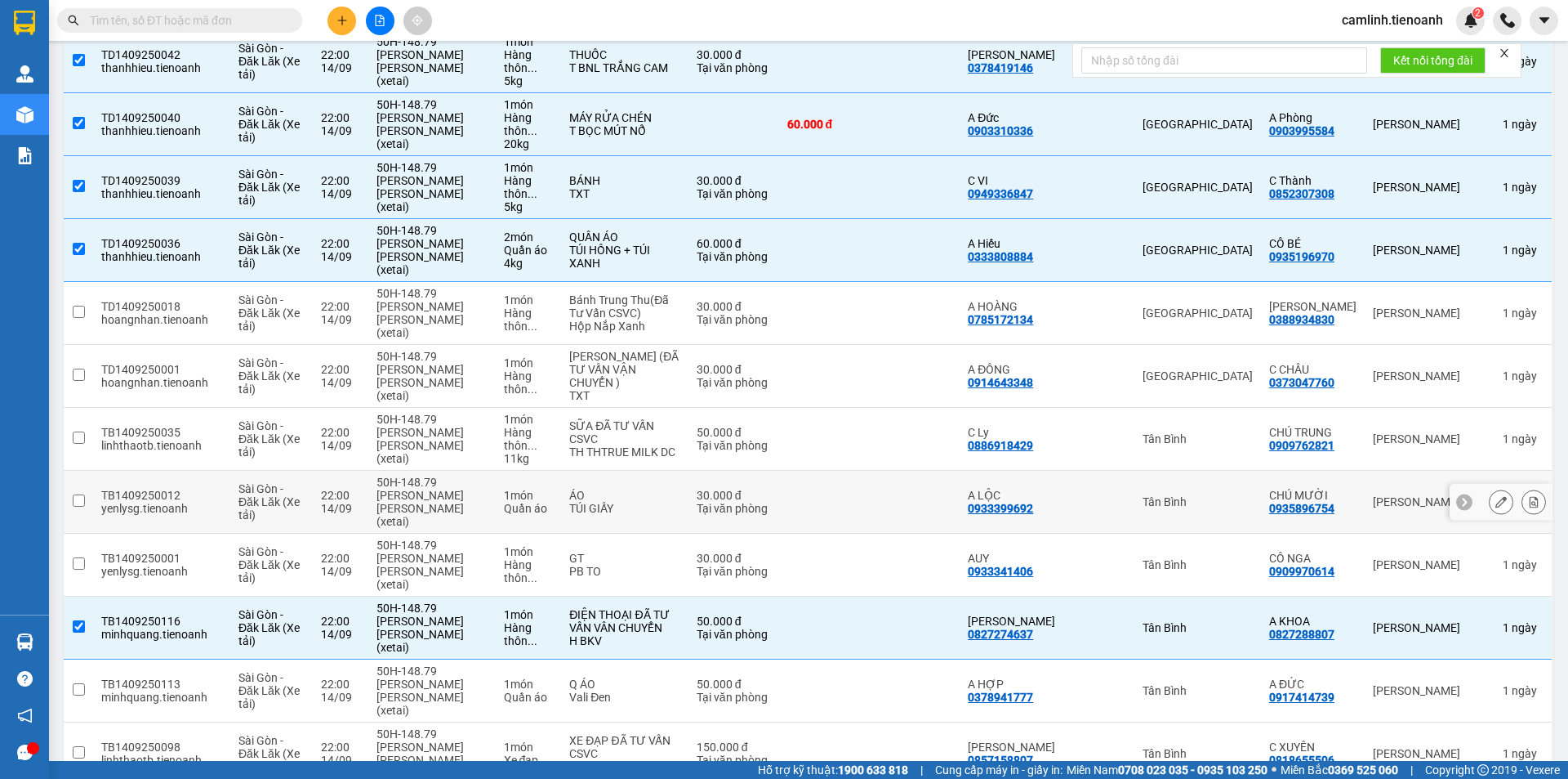
scroll to position [490, 0]
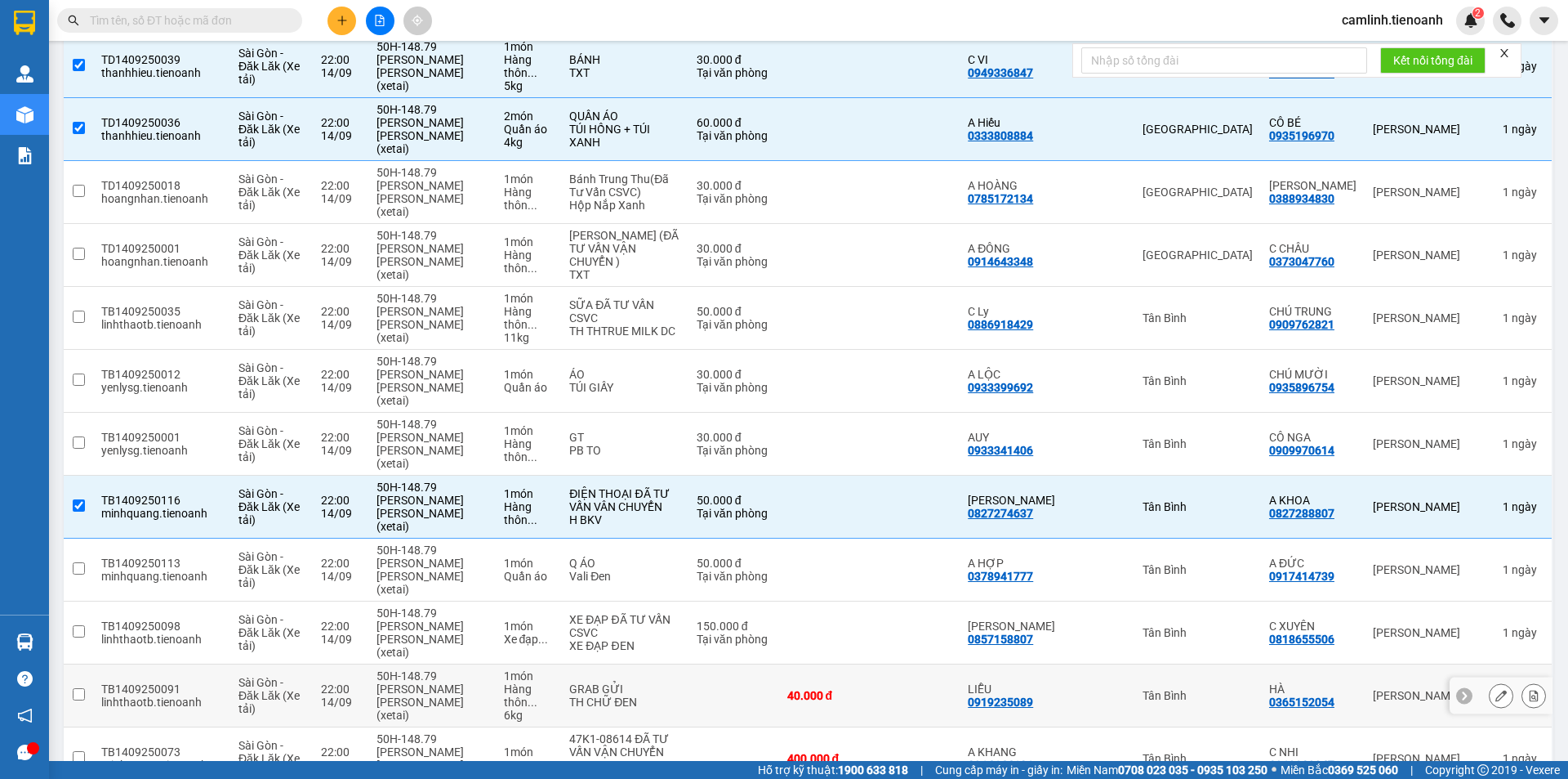
click at [1233, 689] on div "Tân Bình" at bounding box center [1198, 696] width 110 height 13
checkbox input "true"
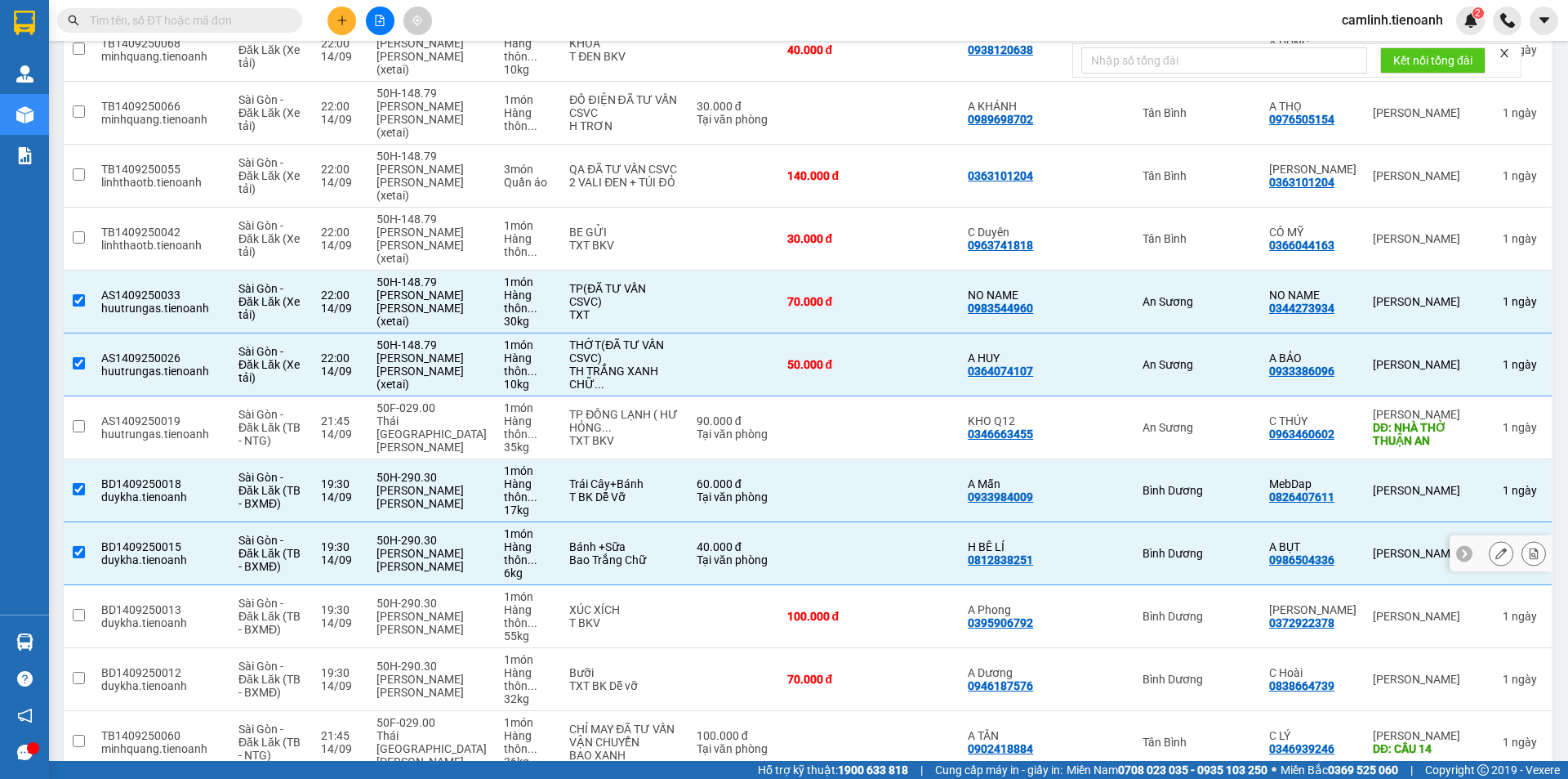
scroll to position [1307, 0]
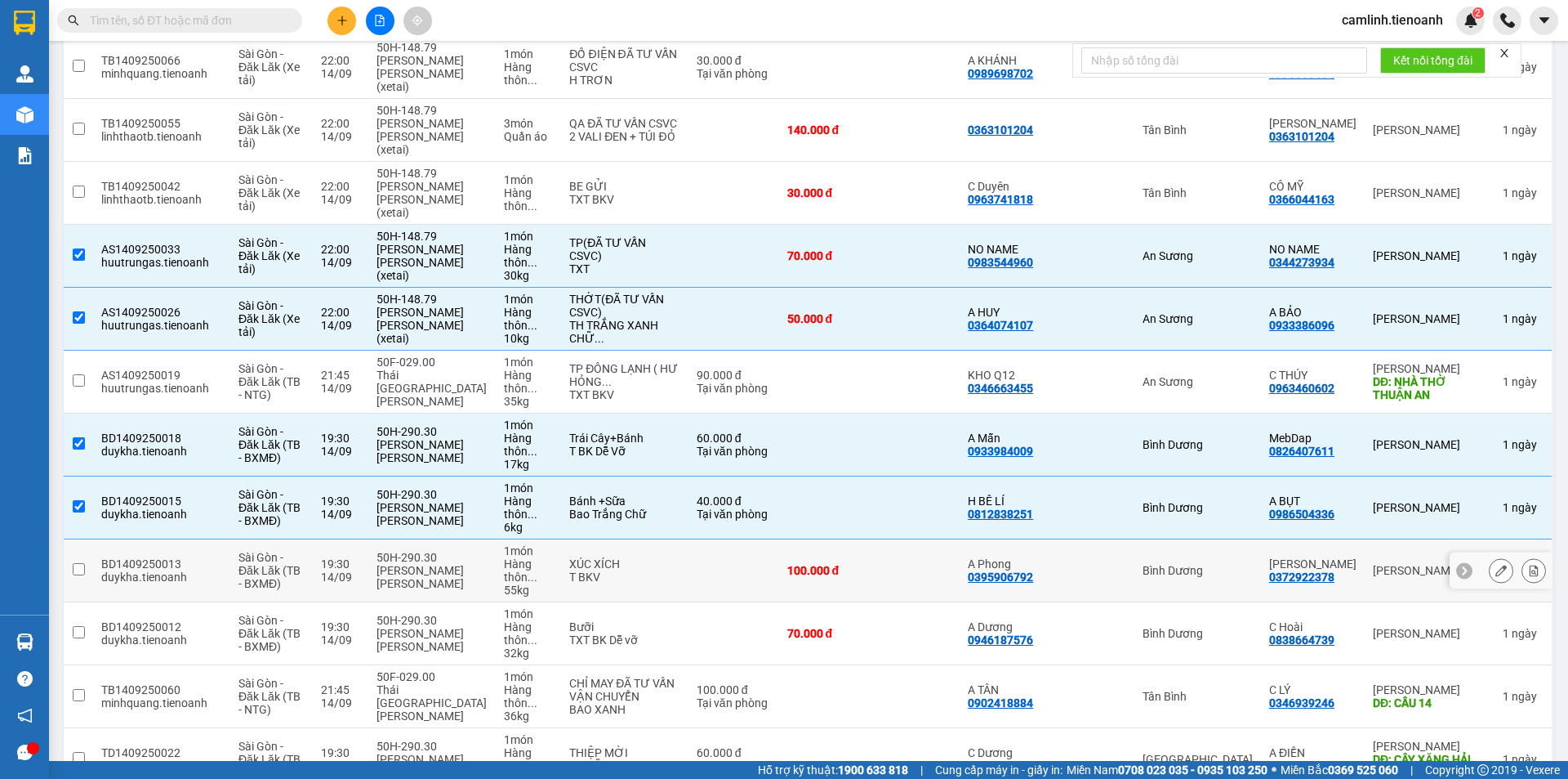
click at [1253, 564] on div "Bình Dương" at bounding box center [1198, 570] width 110 height 13
checkbox input "true"
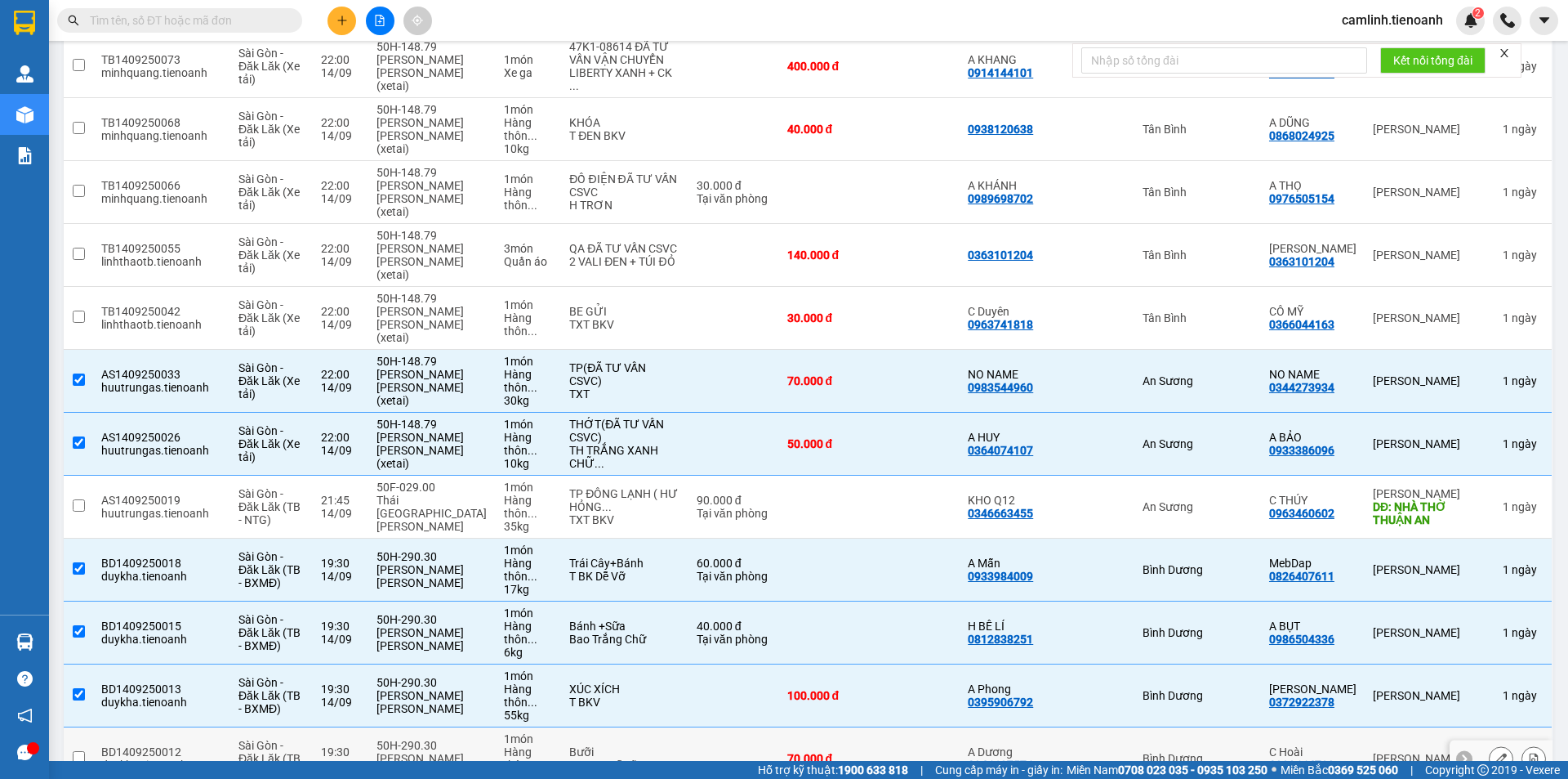
scroll to position [1226, 0]
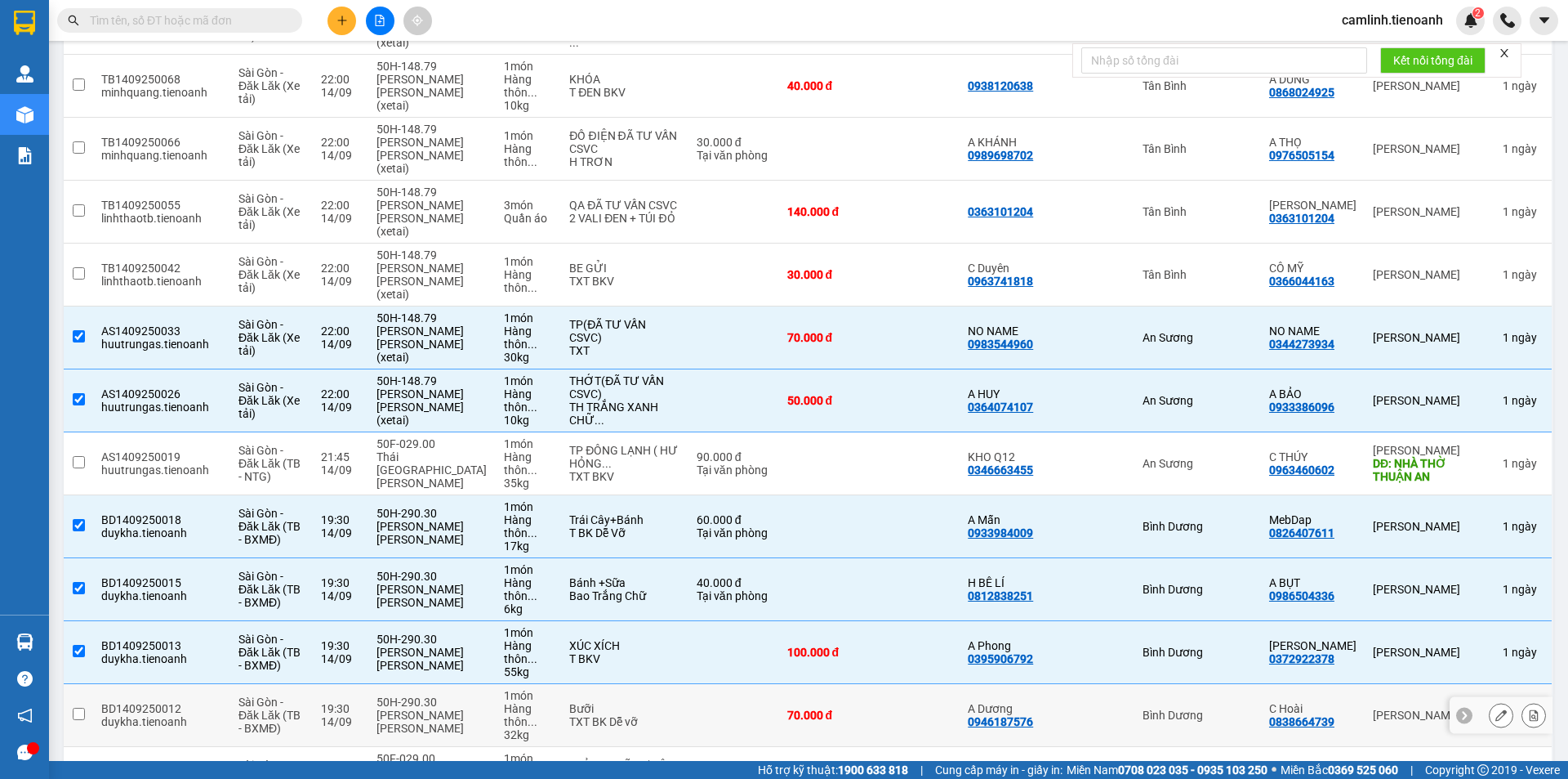
click at [1261, 684] on td "Bình Dương" at bounding box center [1198, 716] width 127 height 63
checkbox input "true"
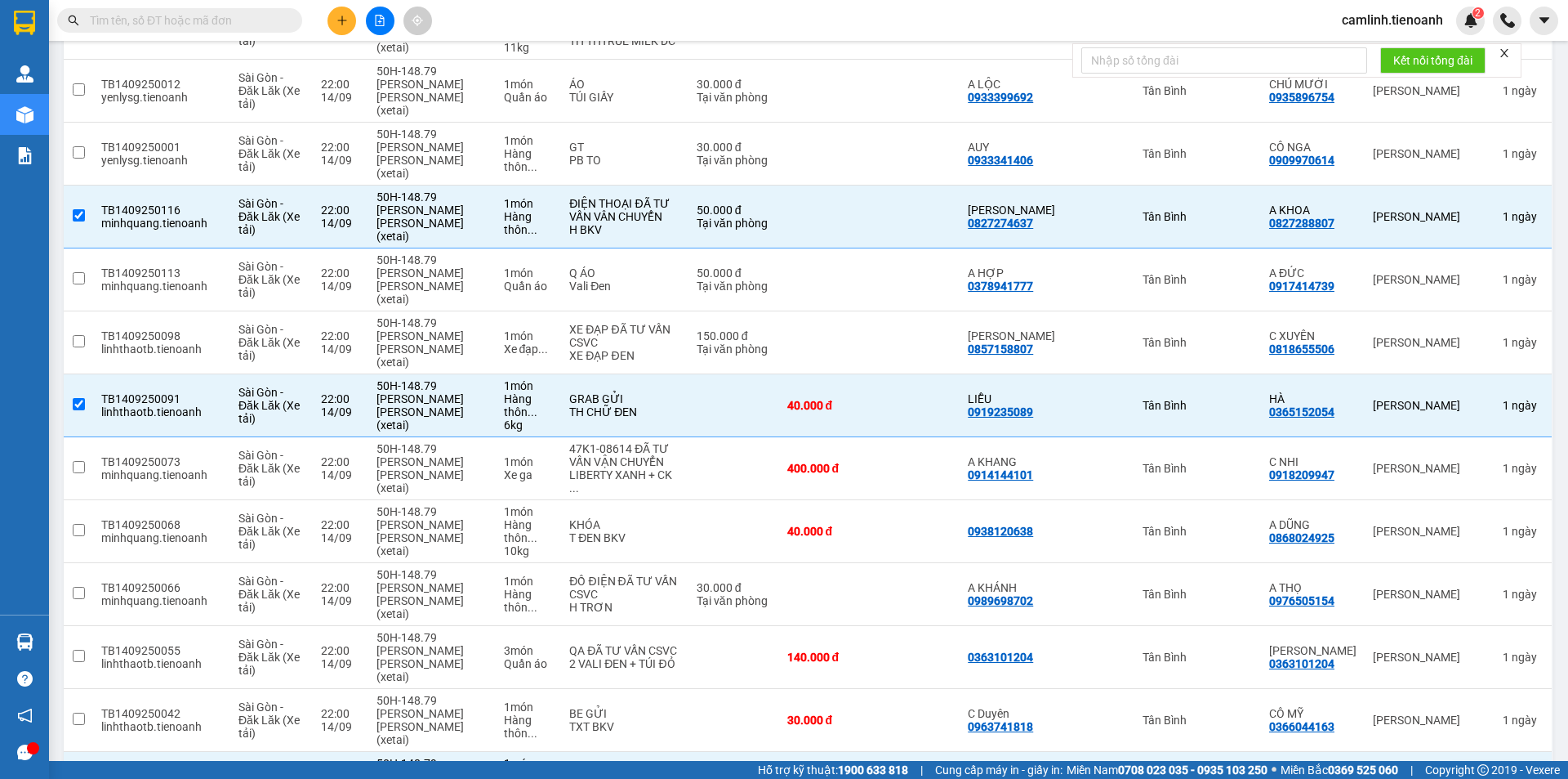
scroll to position [773, 0]
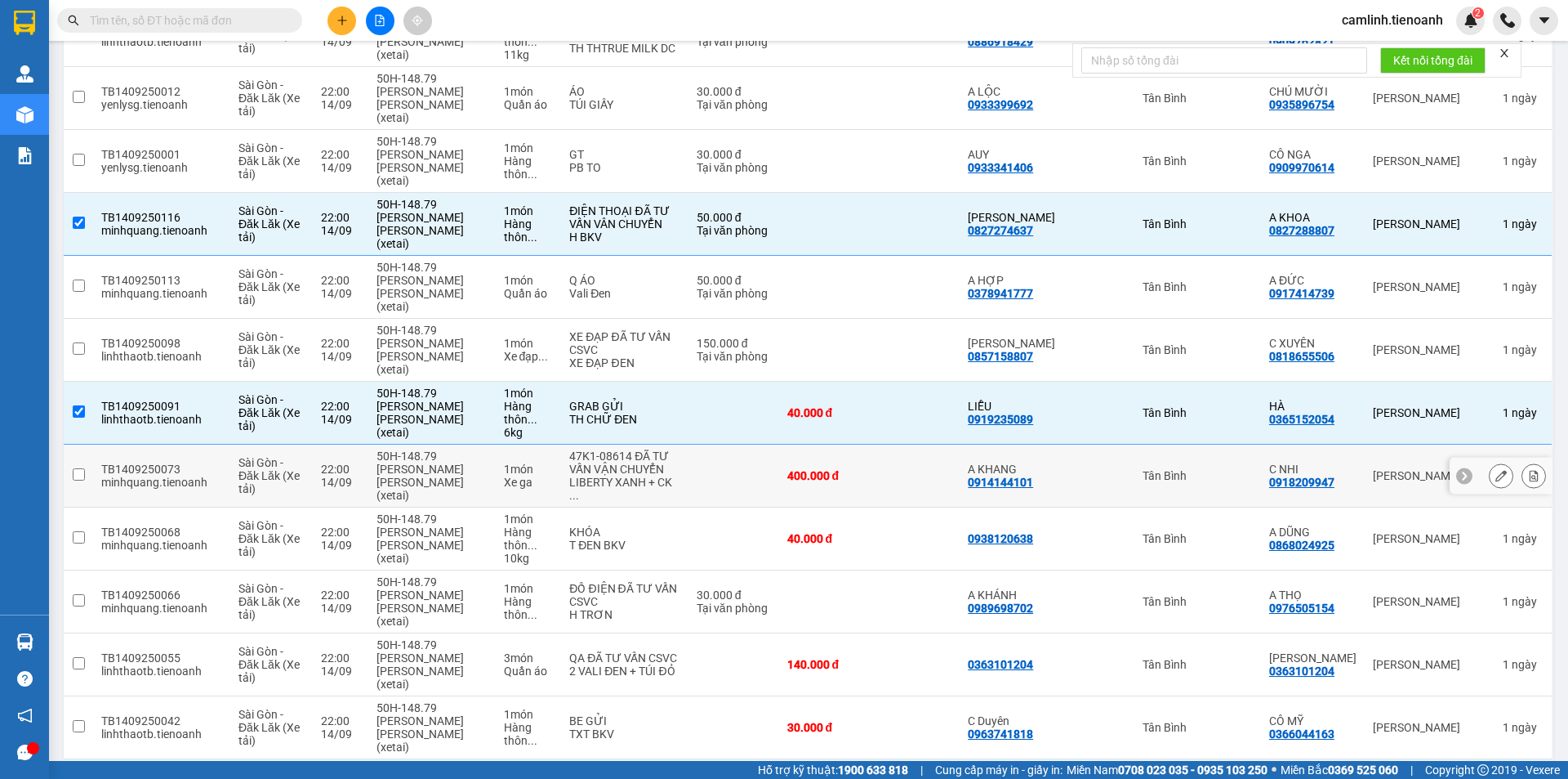
click at [1233, 444] on td "Tân Bình" at bounding box center [1198, 476] width 127 height 63
checkbox input "true"
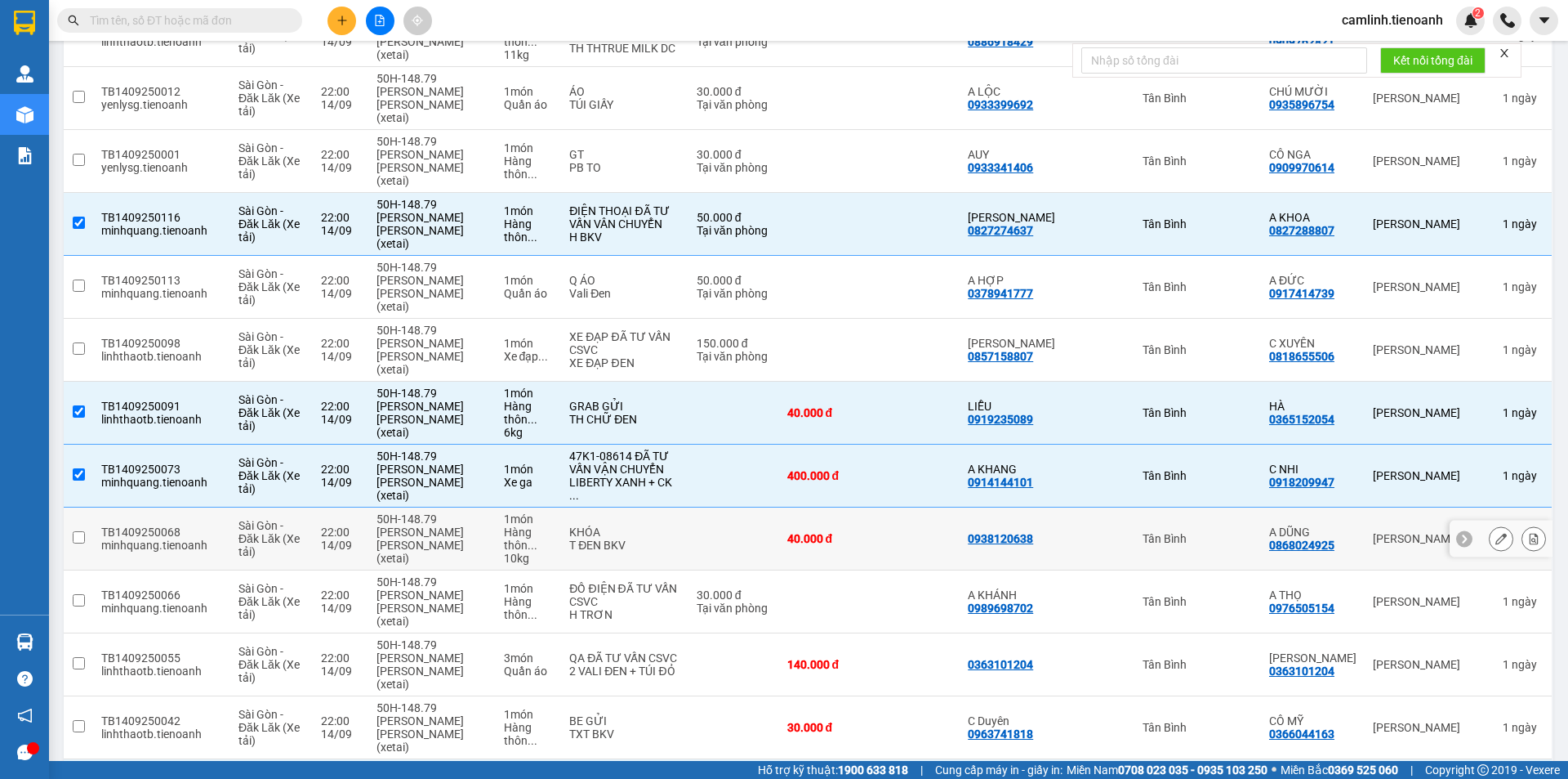
click at [1246, 508] on td "Tân Bình" at bounding box center [1198, 539] width 127 height 63
checkbox input "true"
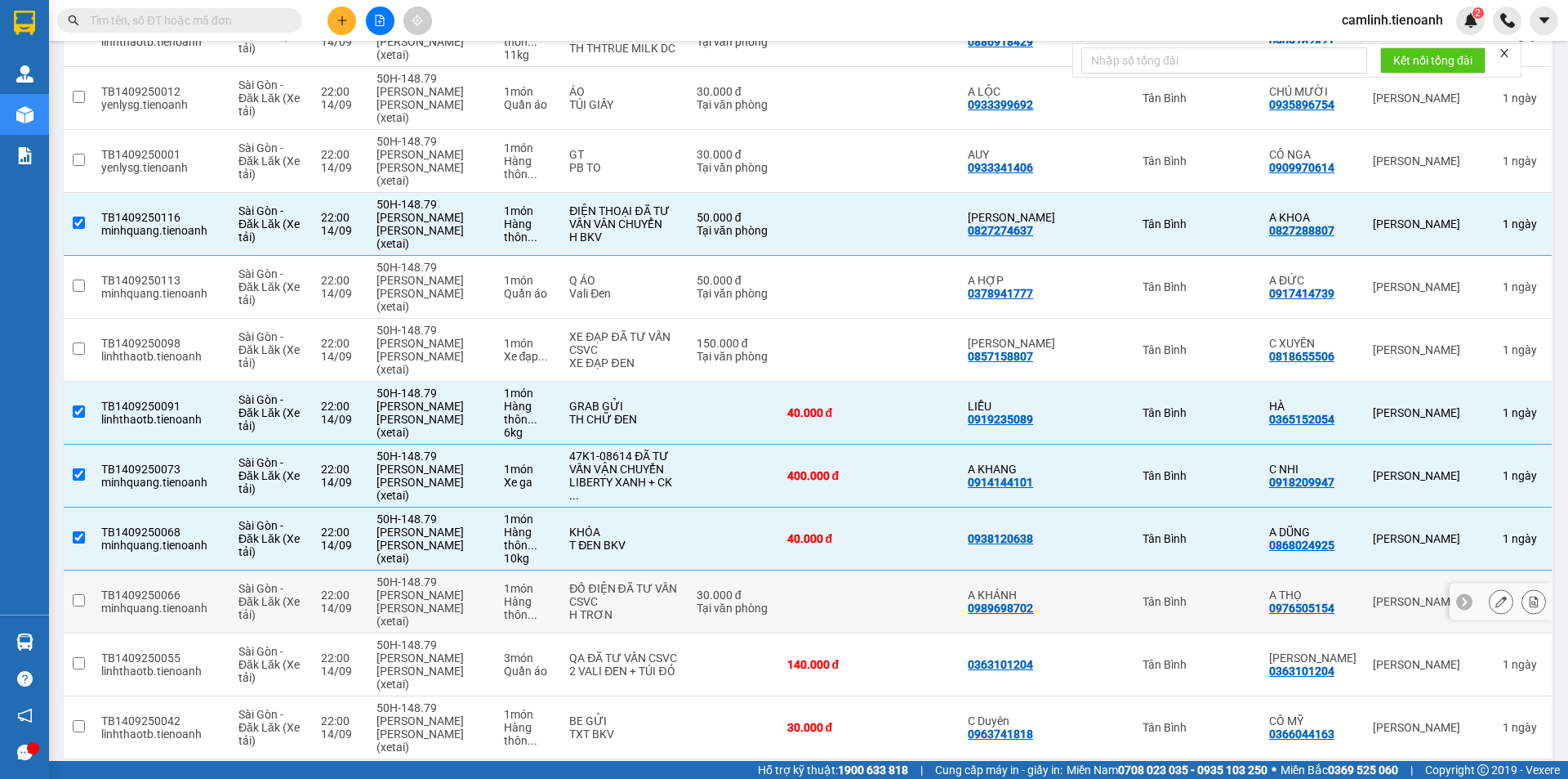
click at [1250, 570] on td "Tân Bình" at bounding box center [1198, 602] width 127 height 63
checkbox input "true"
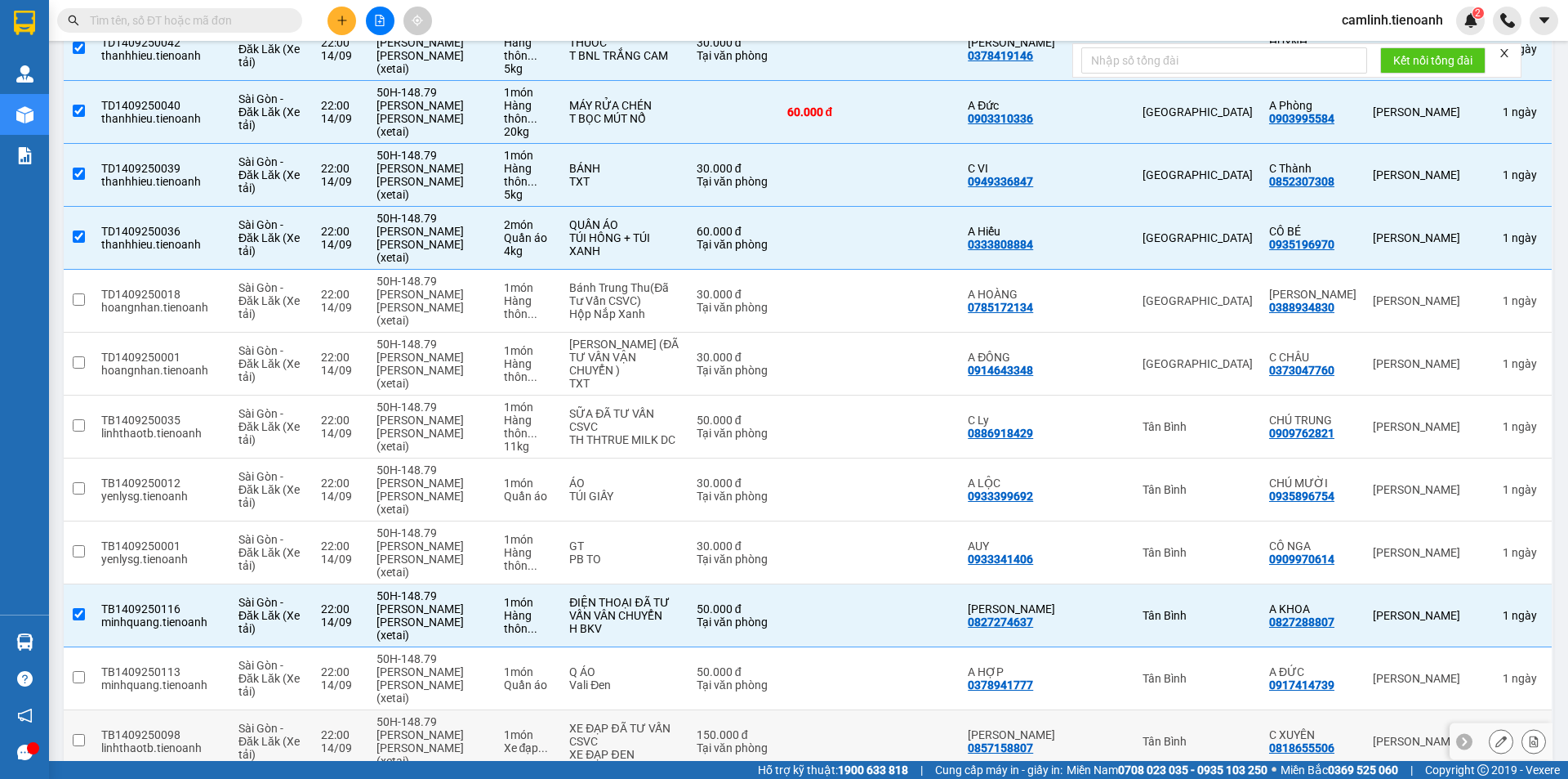
scroll to position [364, 0]
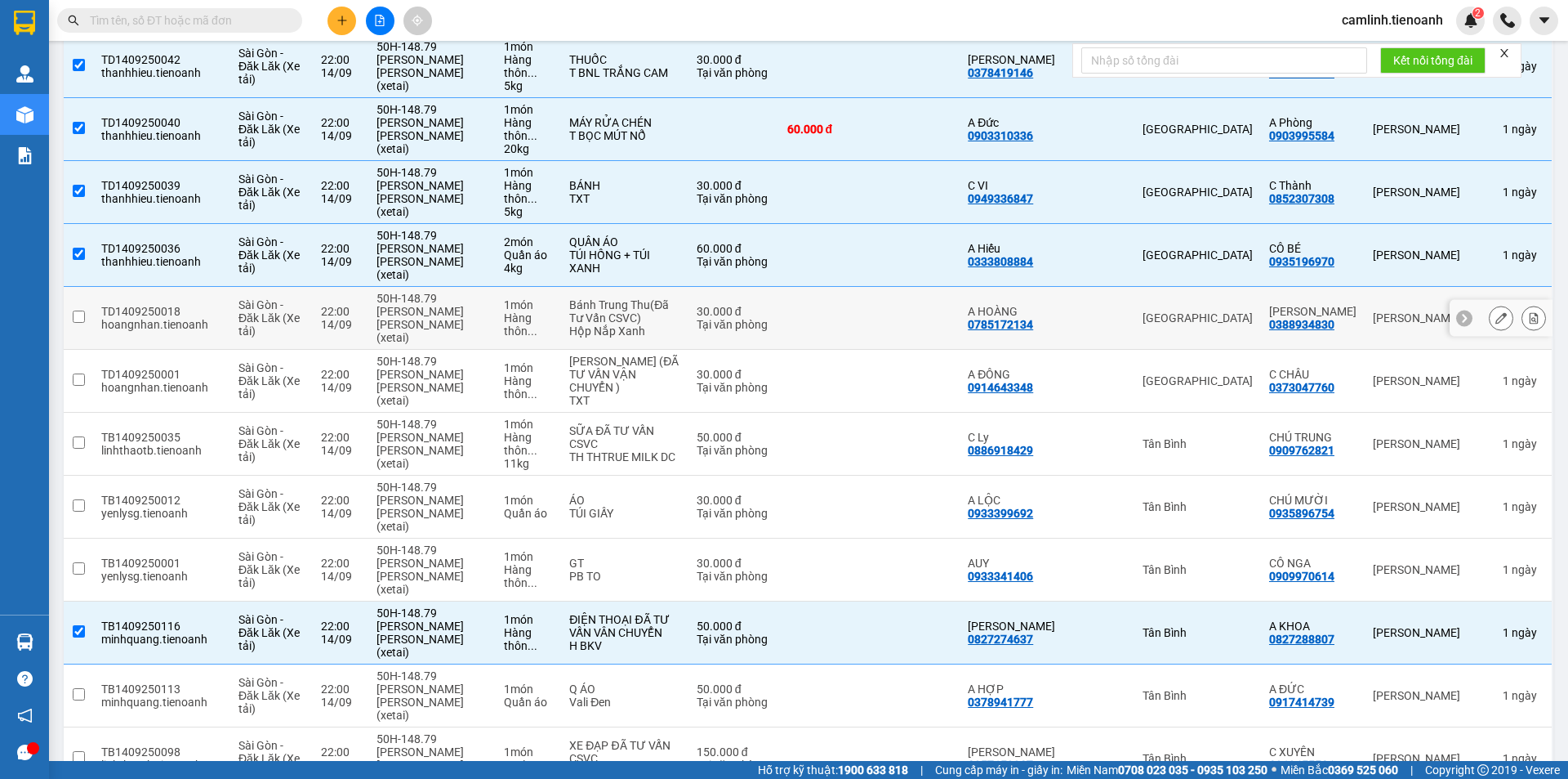
click at [1230, 287] on td "[GEOGRAPHIC_DATA]" at bounding box center [1198, 318] width 127 height 63
checkbox input "true"
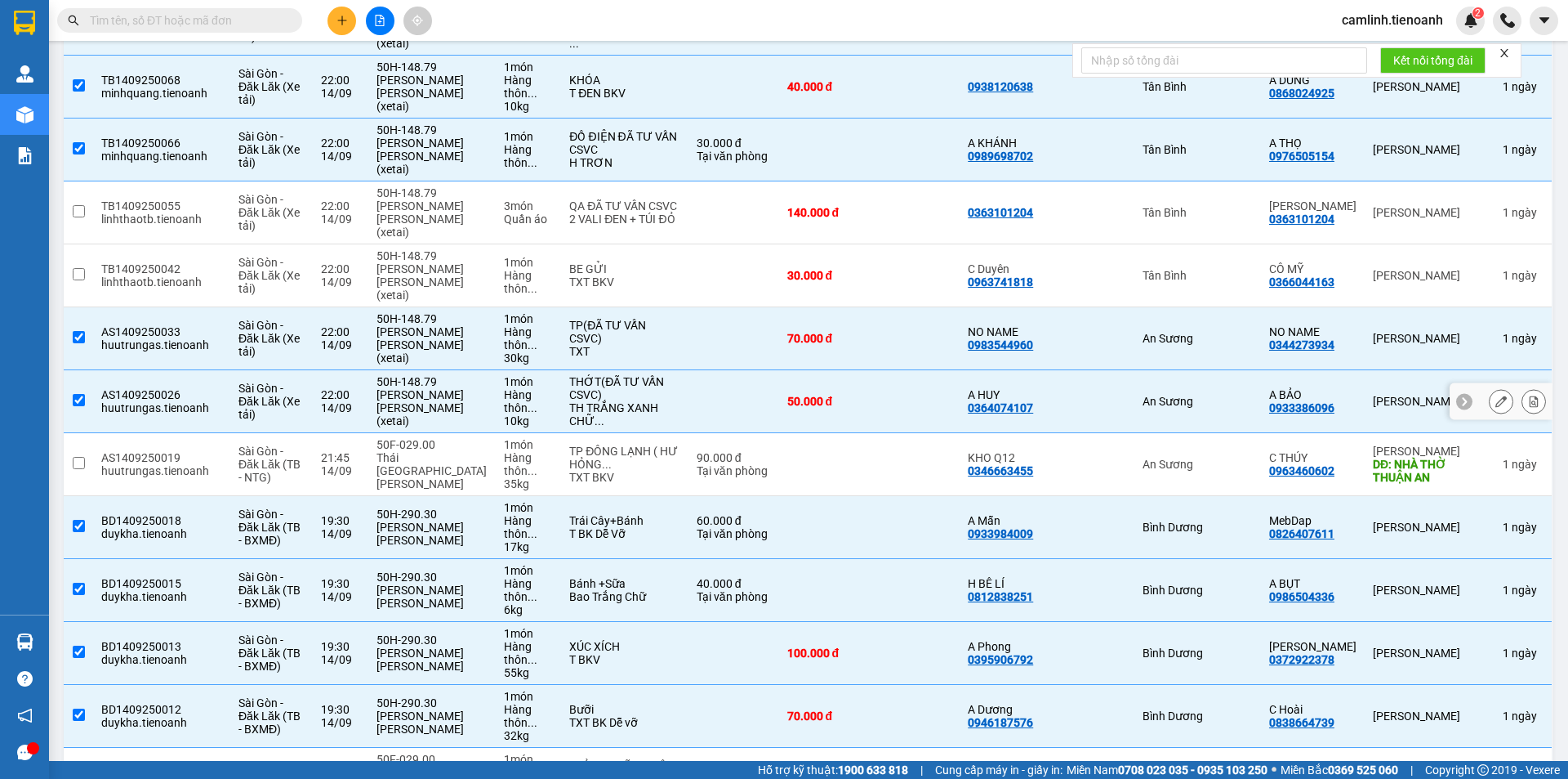
scroll to position [1345, 0]
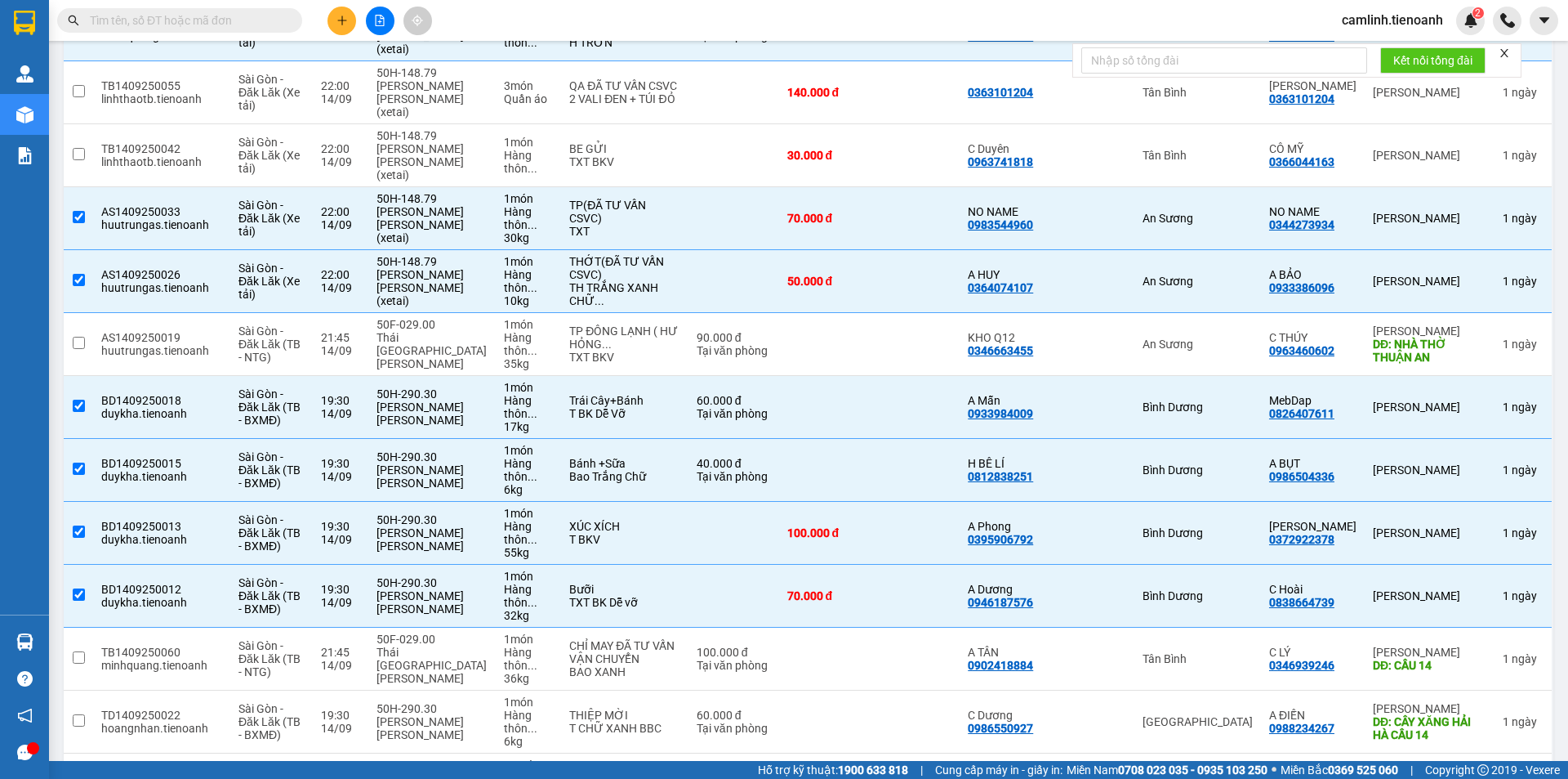
checkbox input "true"
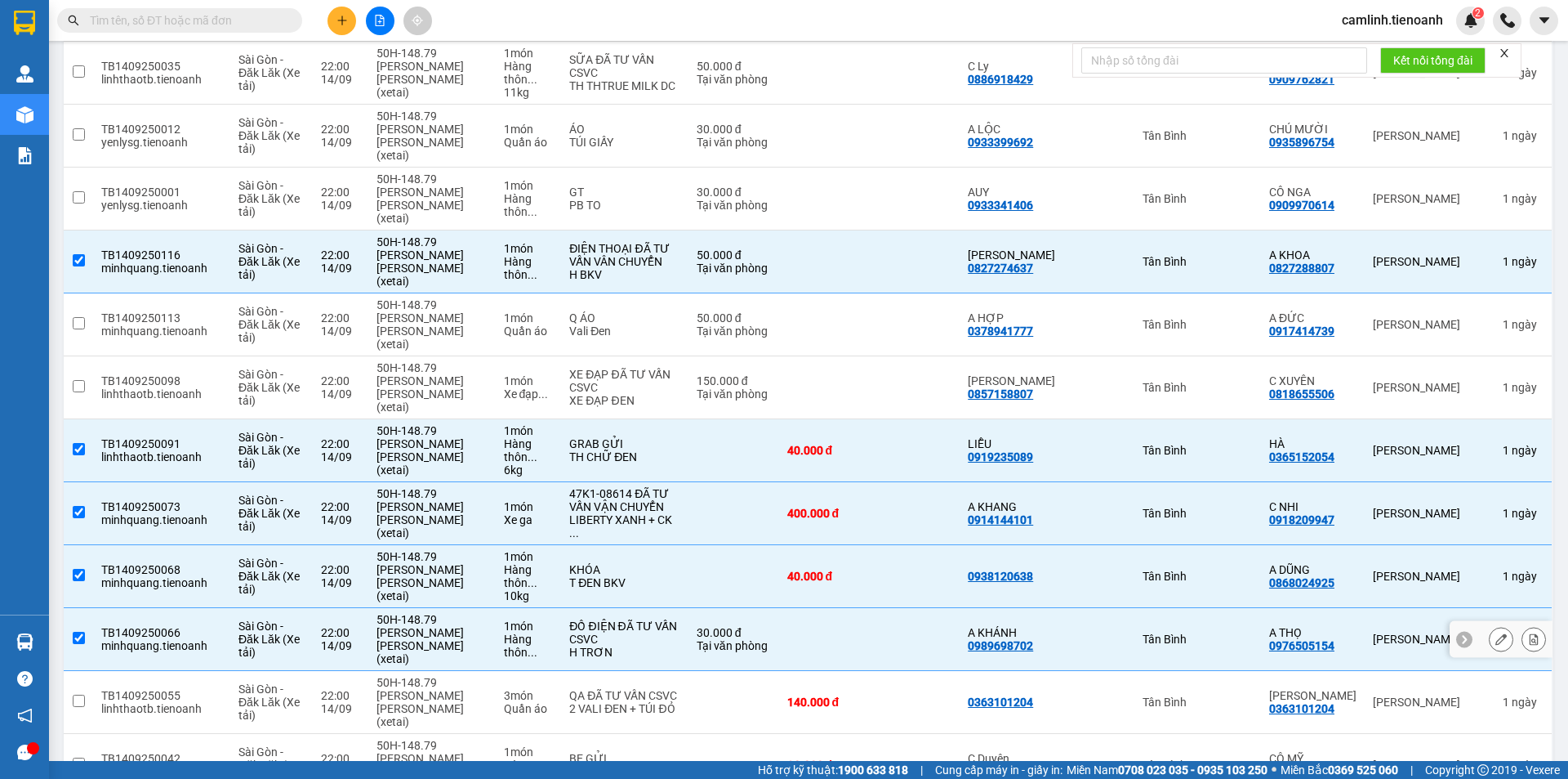
scroll to position [817, 0]
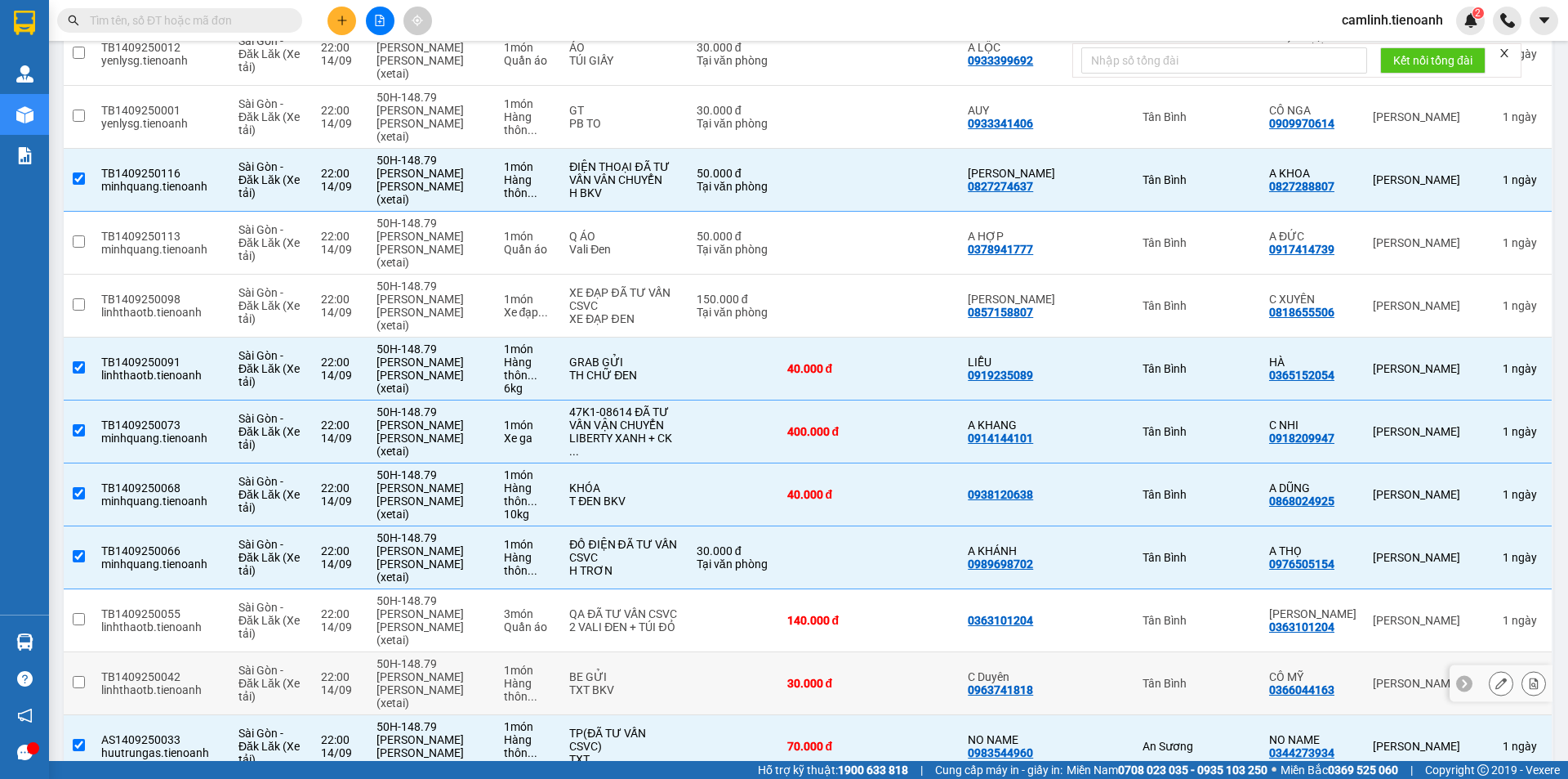
click at [1246, 677] on div "Tân Bình" at bounding box center [1198, 683] width 110 height 13
checkbox input "true"
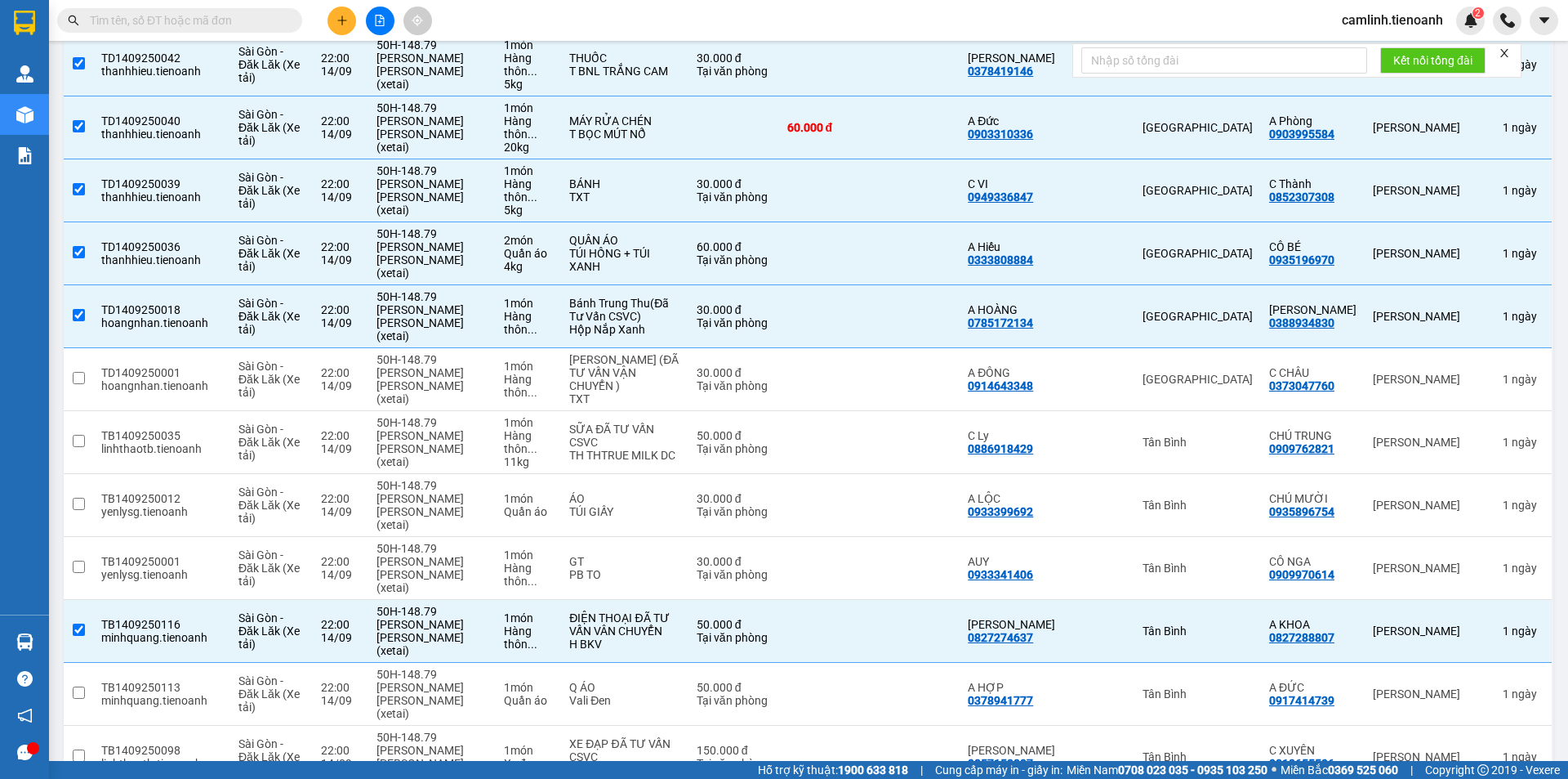
scroll to position [364, 0]
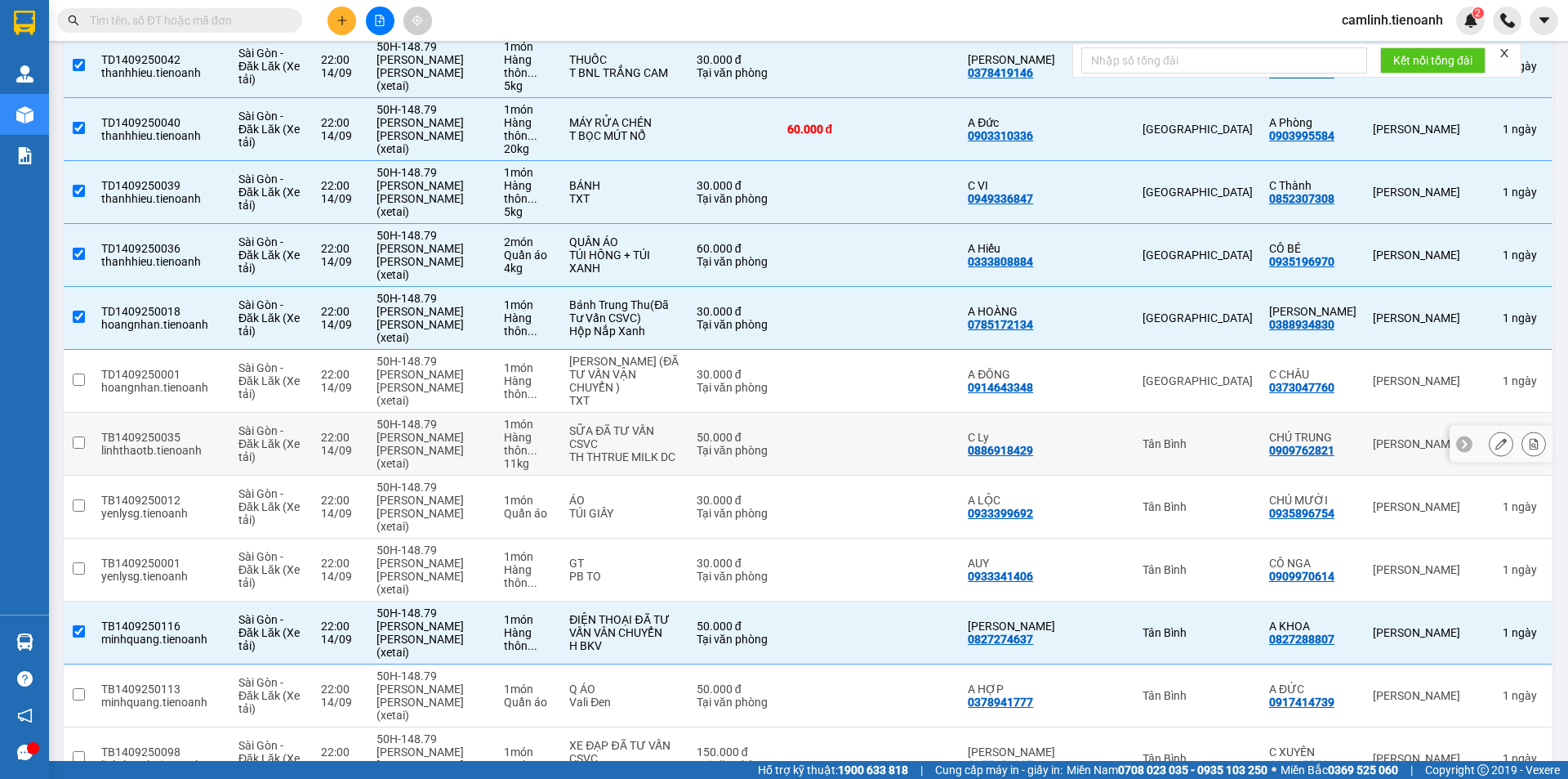
click at [1233, 437] on div "Tân Bình" at bounding box center [1198, 443] width 110 height 13
checkbox input "true"
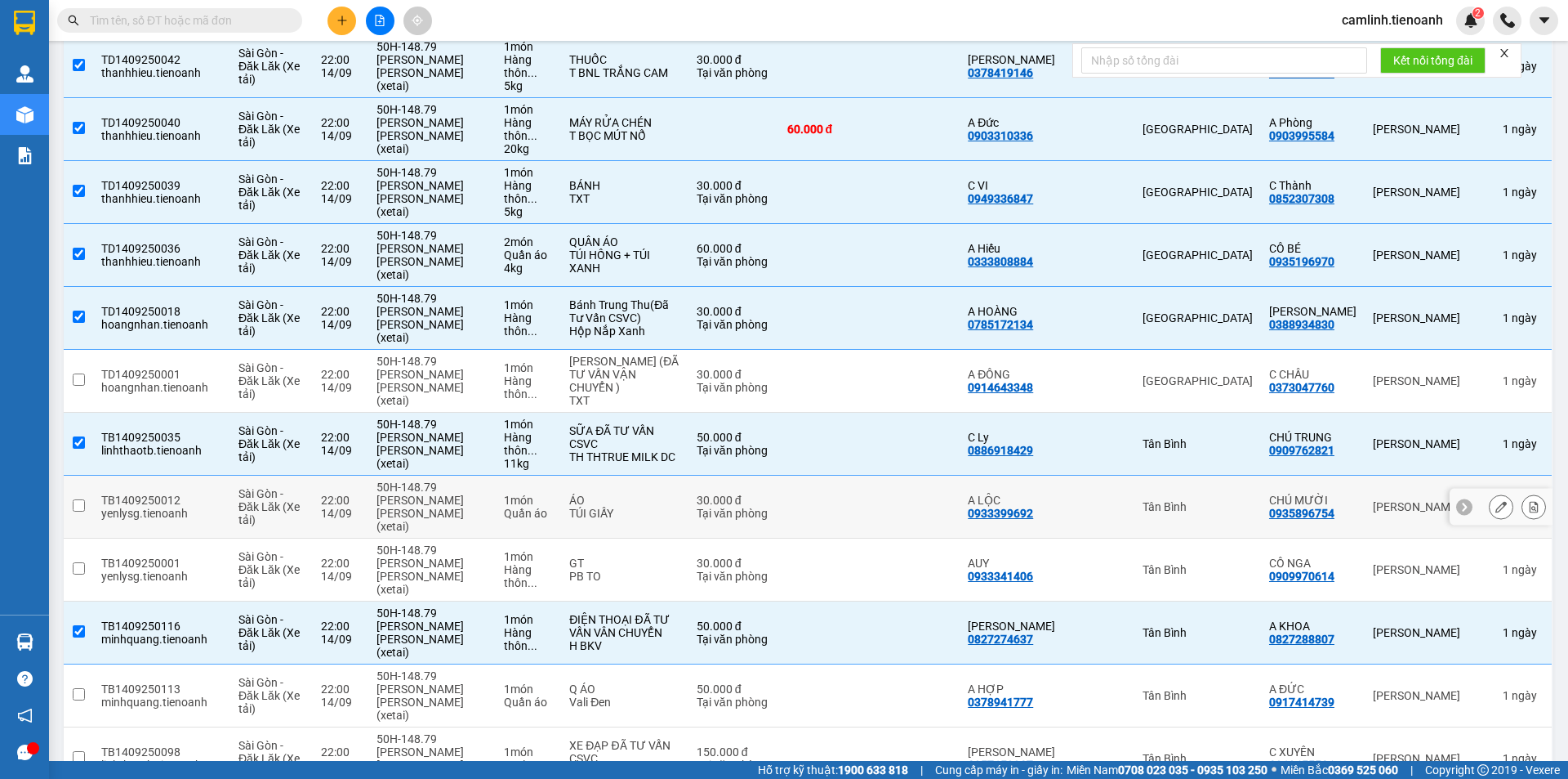
click at [1233, 500] on div "Tân Bình" at bounding box center [1198, 507] width 110 height 13
checkbox input "true"
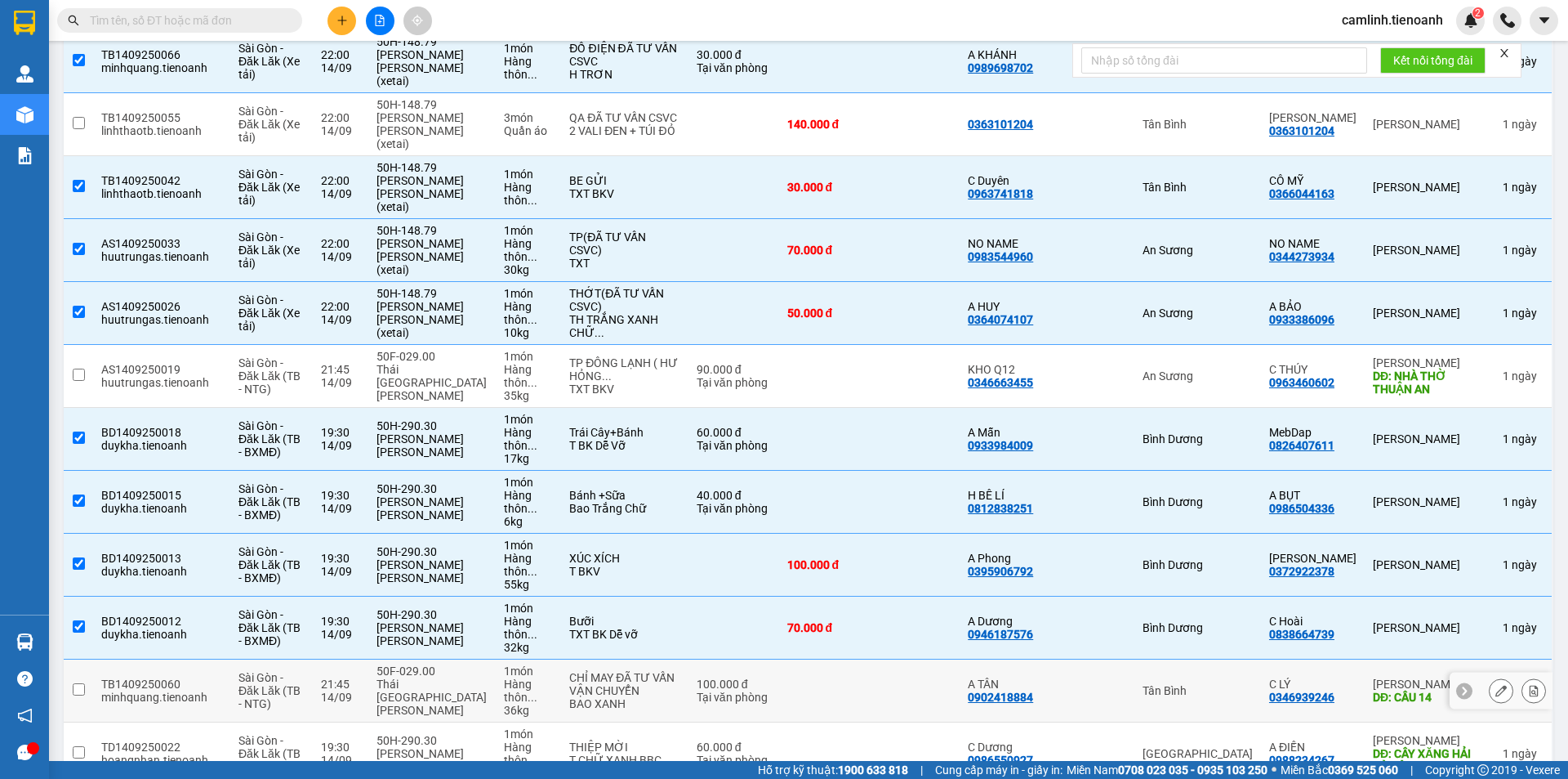
scroll to position [1345, 0]
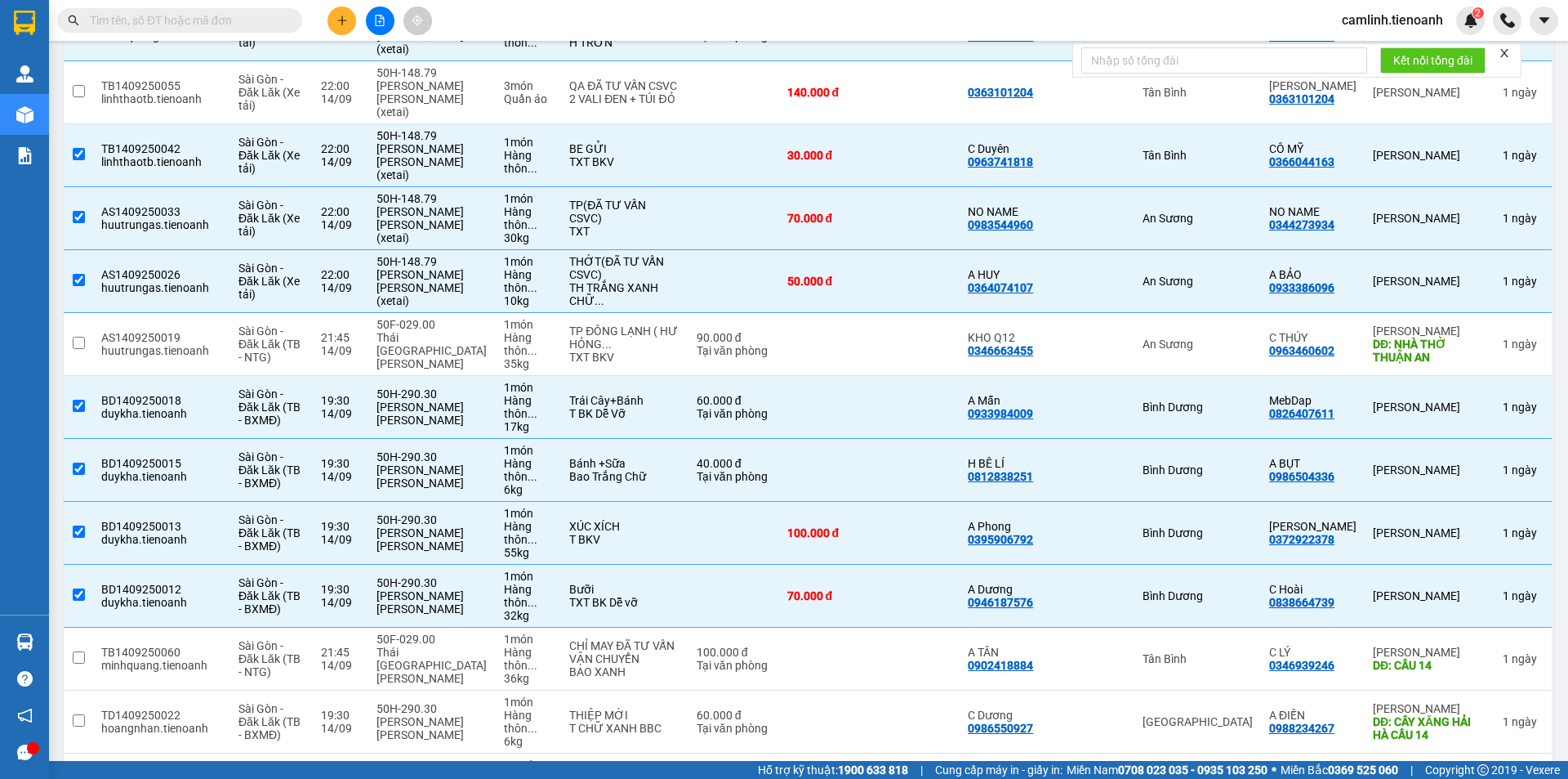
checkbox input "true"
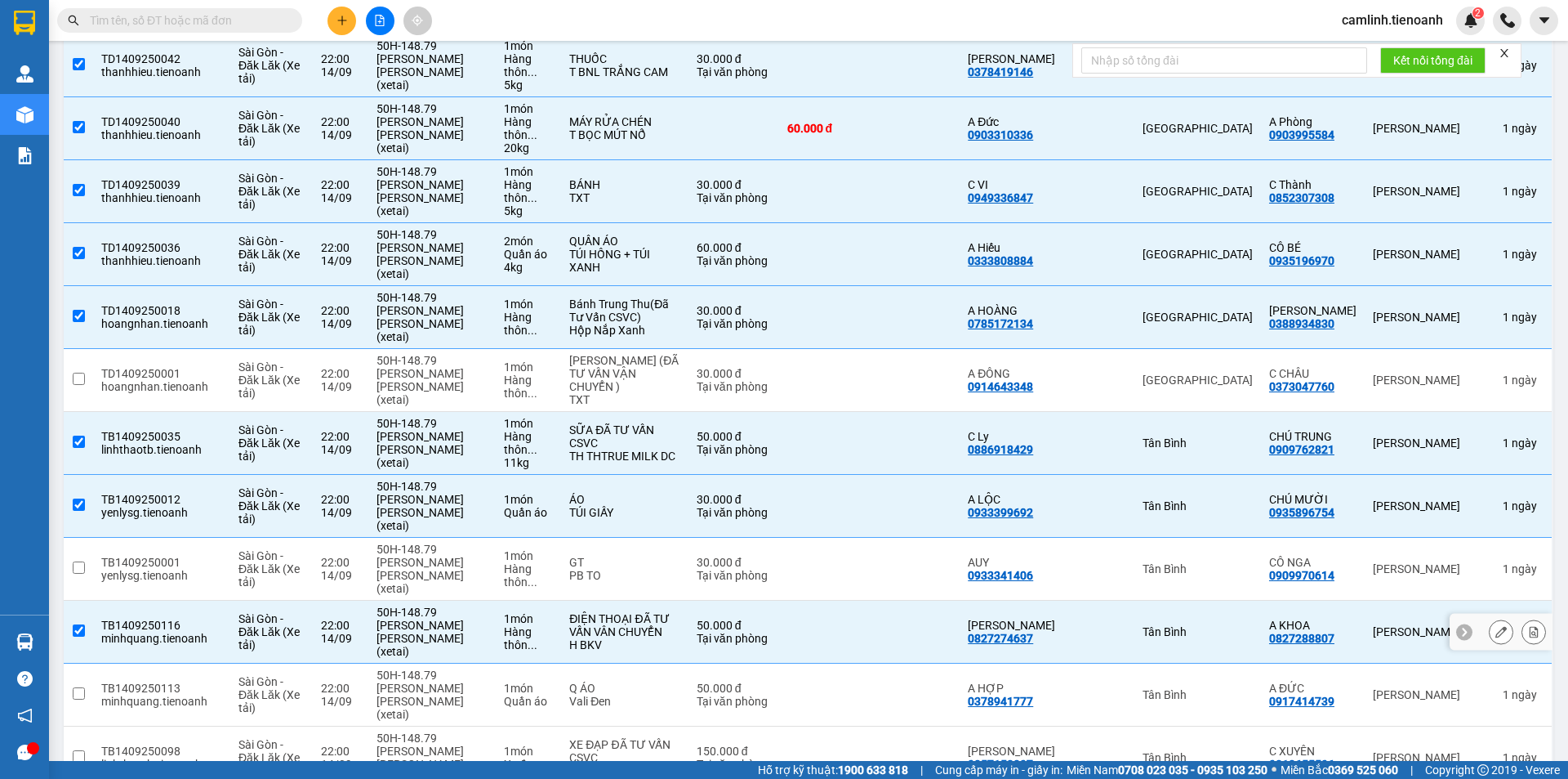
scroll to position [364, 0]
click at [1239, 374] on div "[GEOGRAPHIC_DATA]" at bounding box center [1198, 381] width 110 height 13
checkbox input "true"
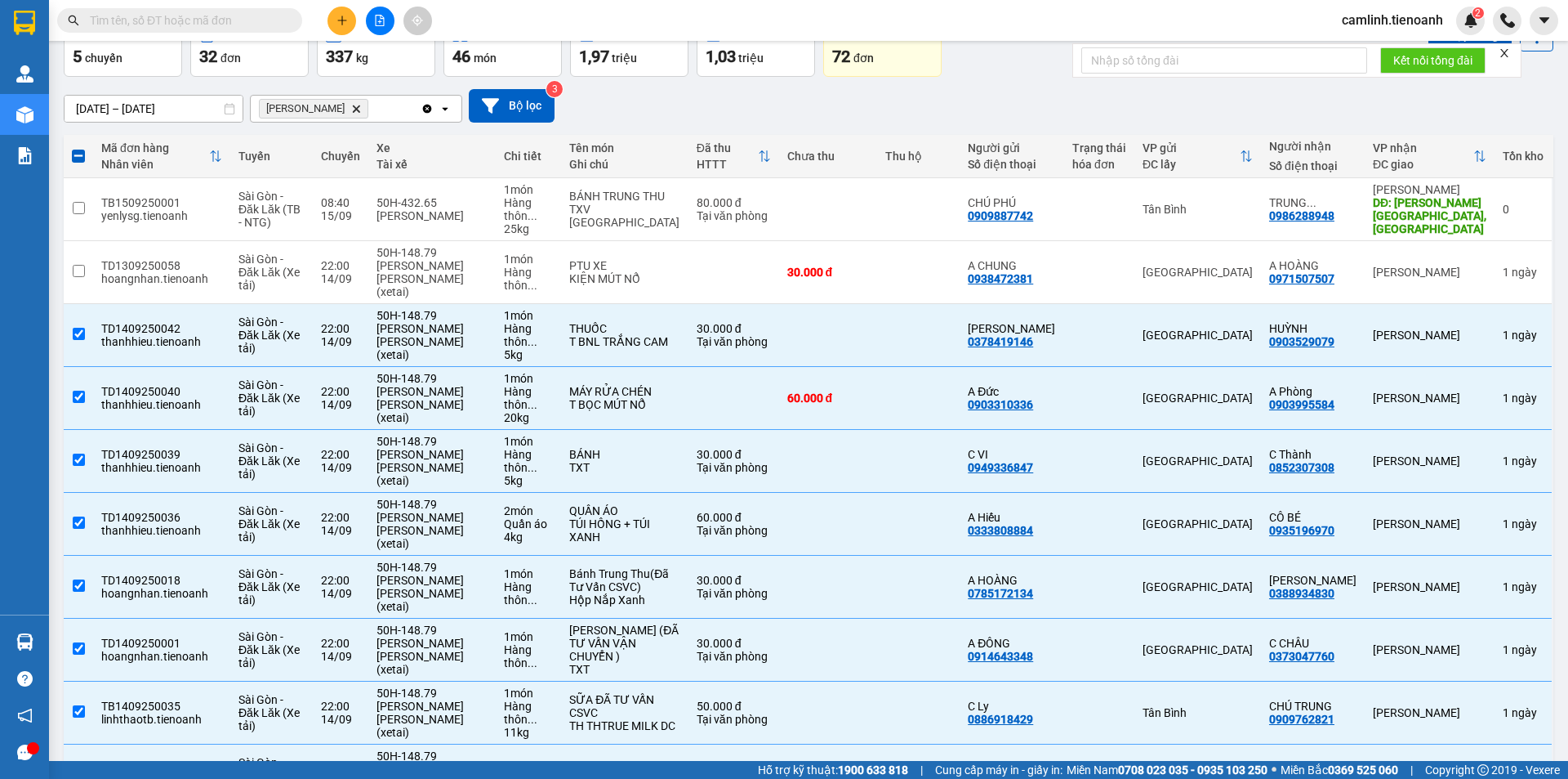
scroll to position [82, 0]
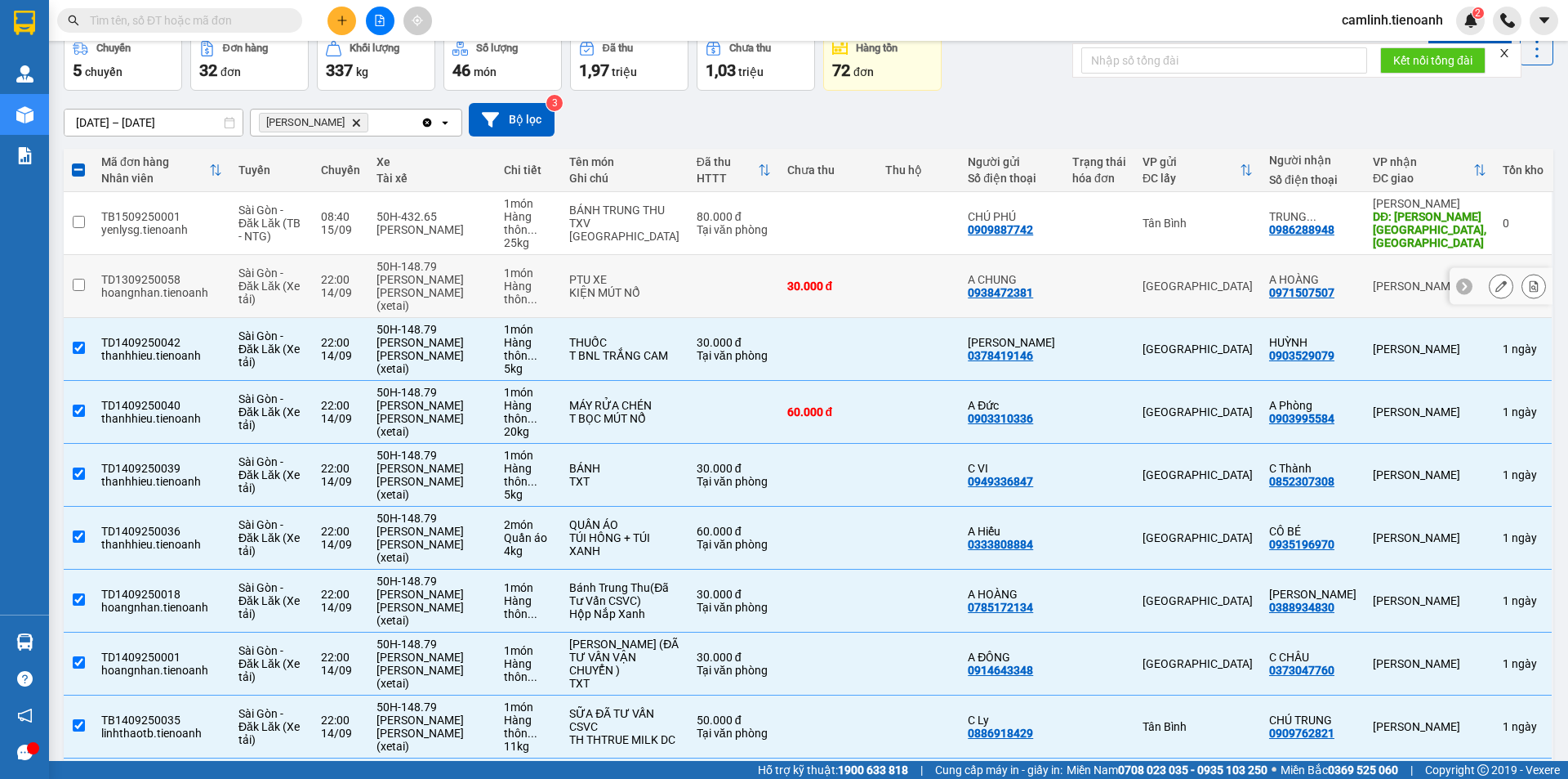
click at [1231, 279] on div "[GEOGRAPHIC_DATA]" at bounding box center [1198, 286] width 110 height 13
checkbox input "true"
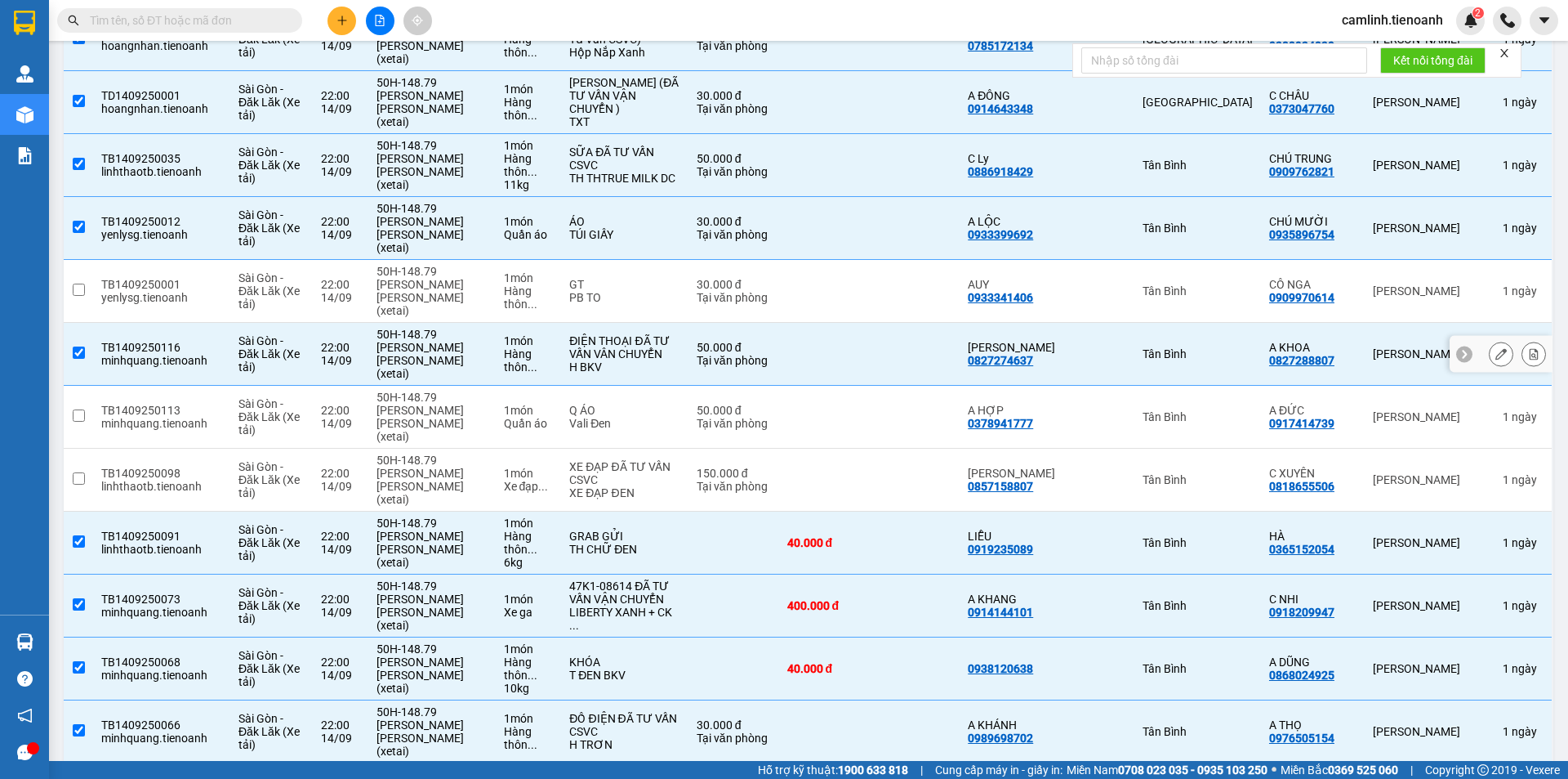
scroll to position [692, 0]
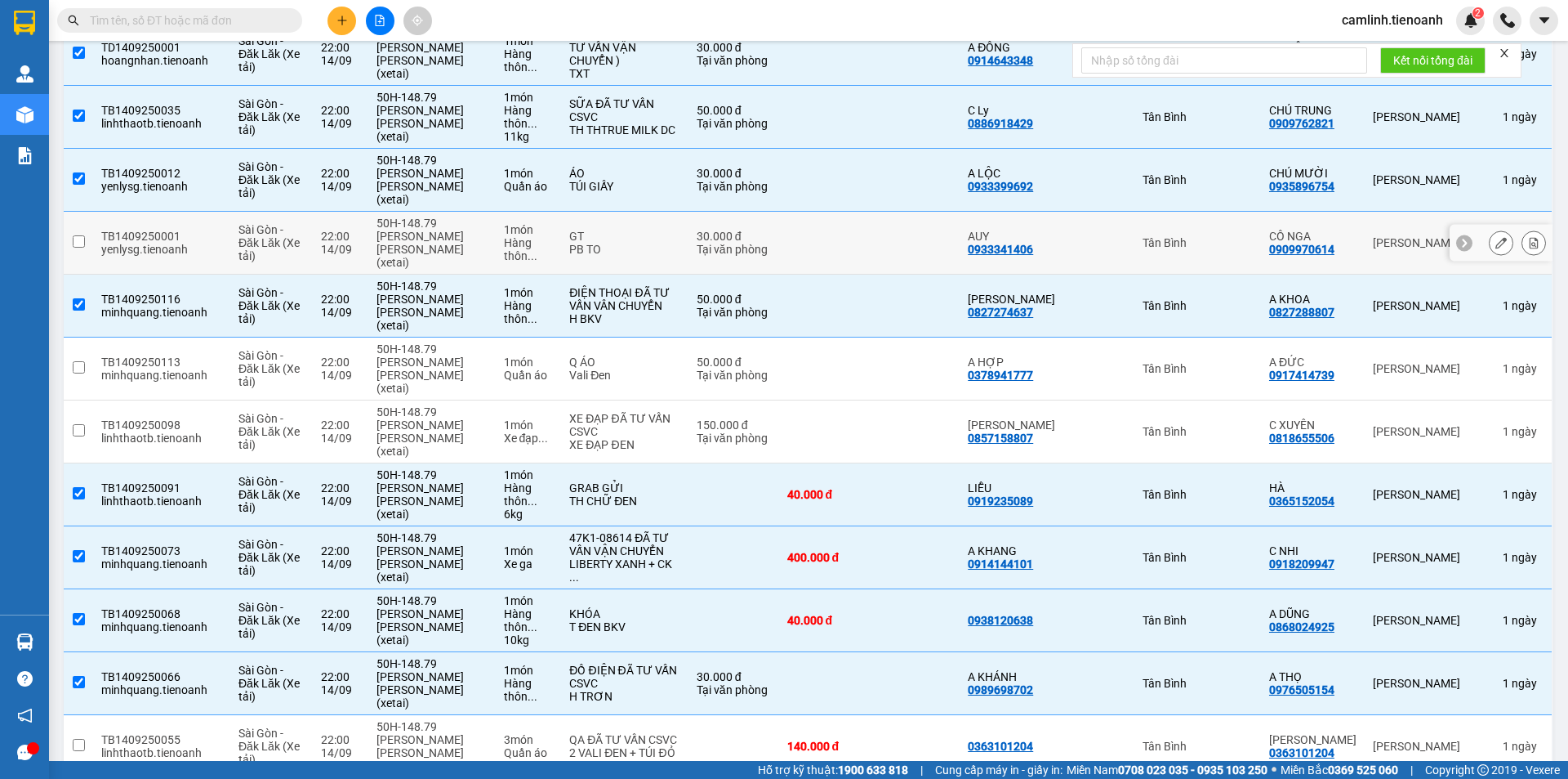
click at [1113, 236] on div at bounding box center [1098, 242] width 54 height 13
checkbox input "true"
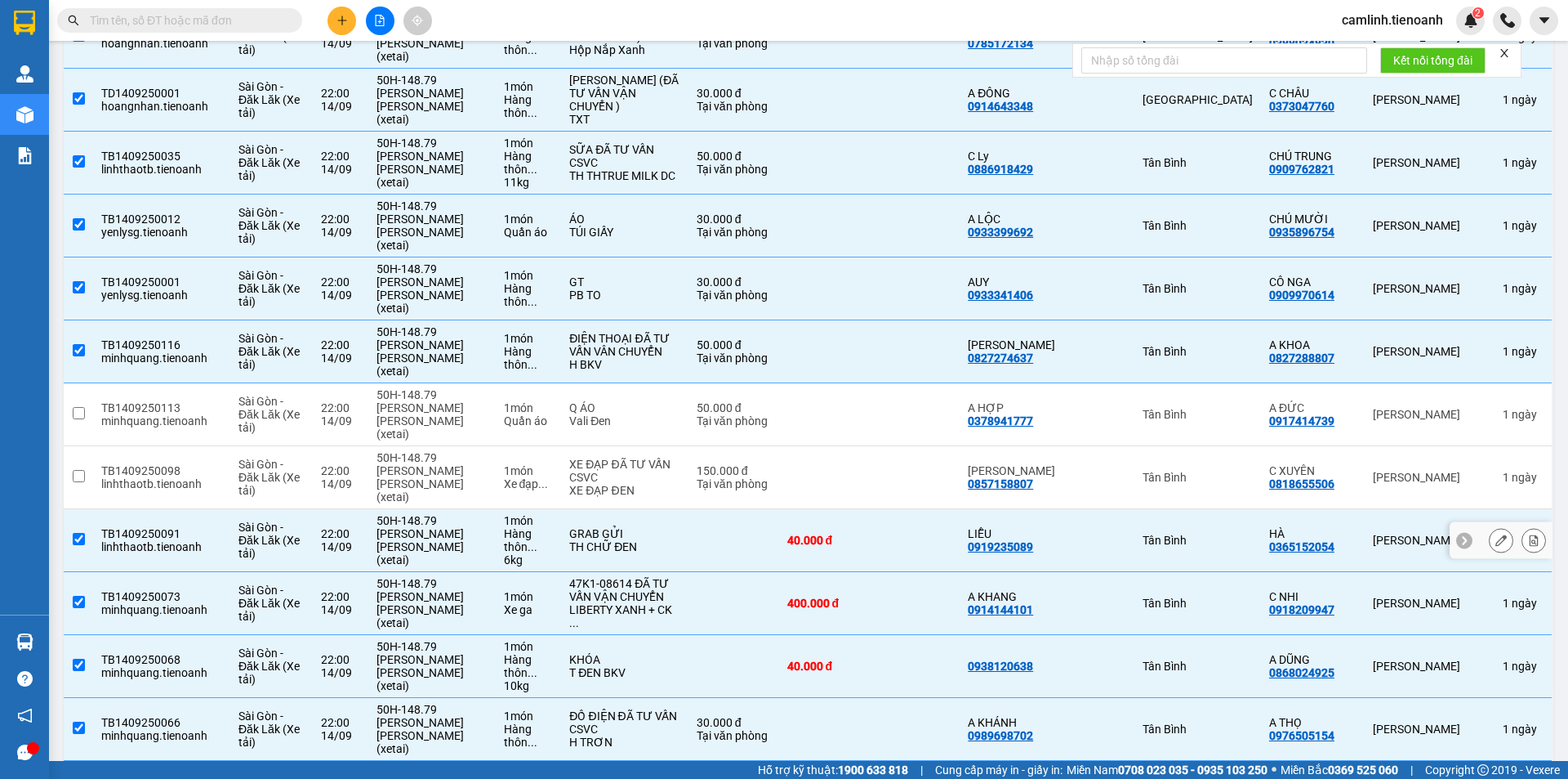
scroll to position [609, 0]
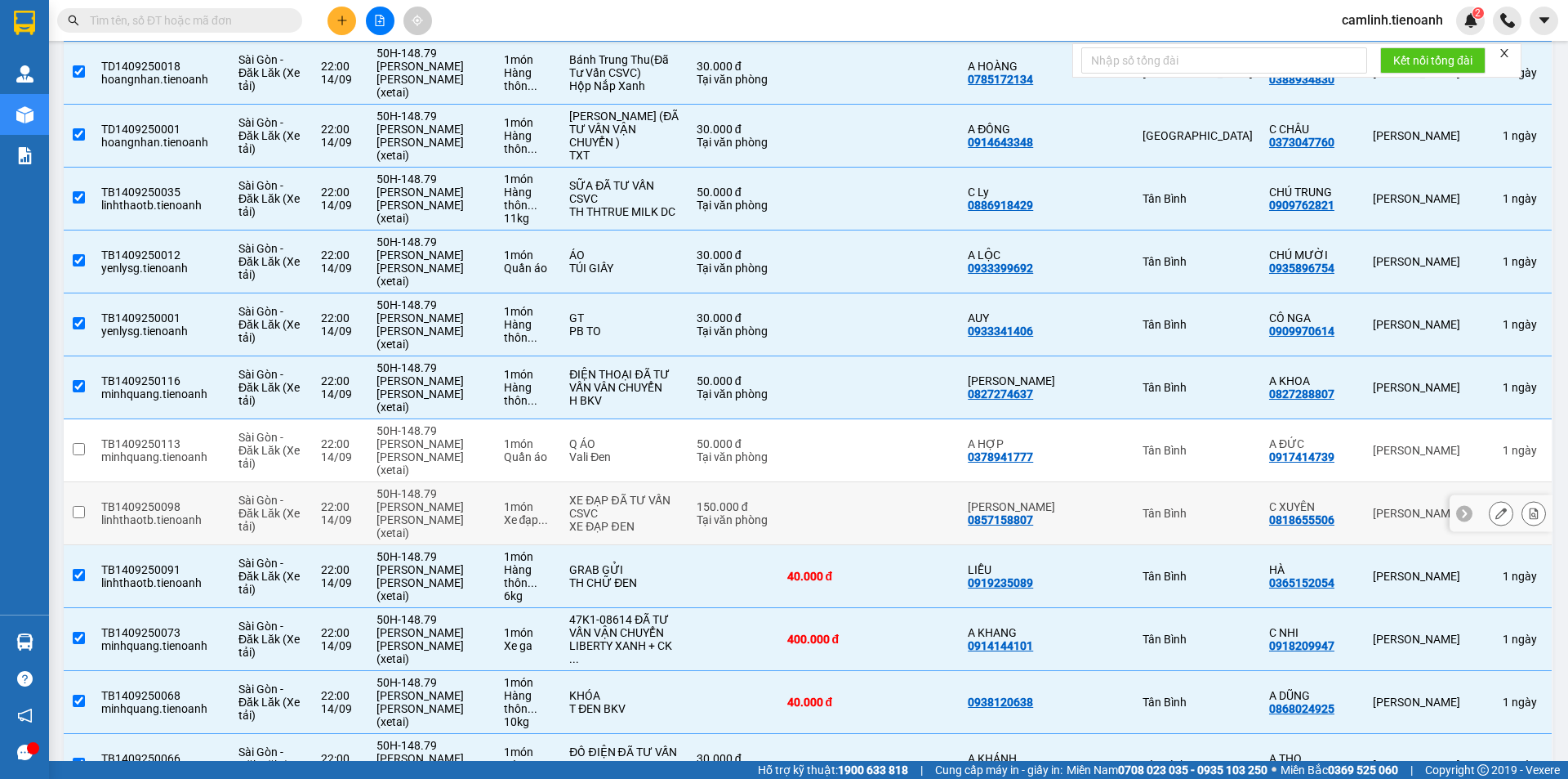
click at [1088, 482] on td at bounding box center [1099, 514] width 70 height 63
checkbox input "true"
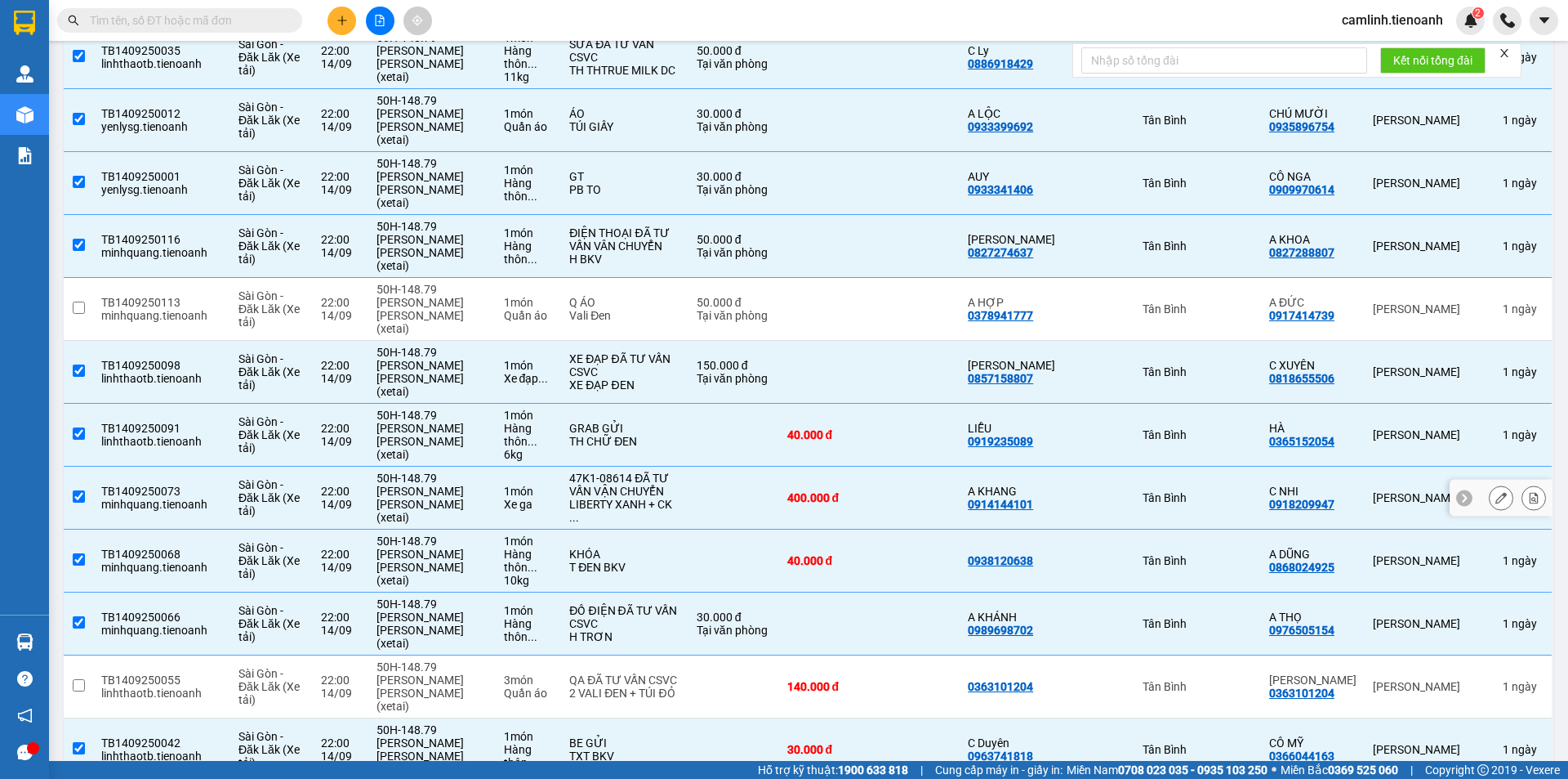
scroll to position [817, 0]
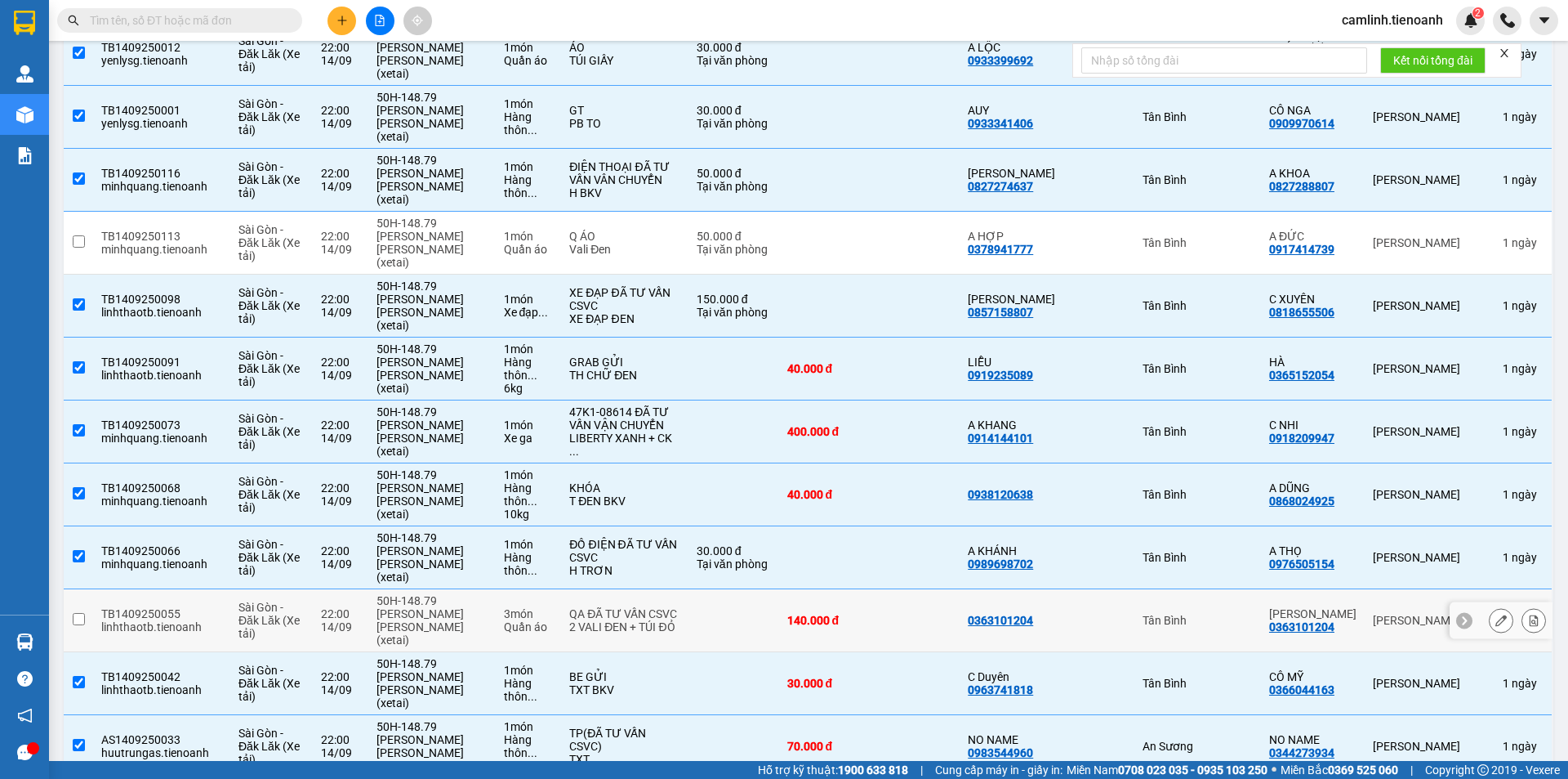
click at [1239, 589] on td "Tân Bình" at bounding box center [1198, 621] width 127 height 63
checkbox input "true"
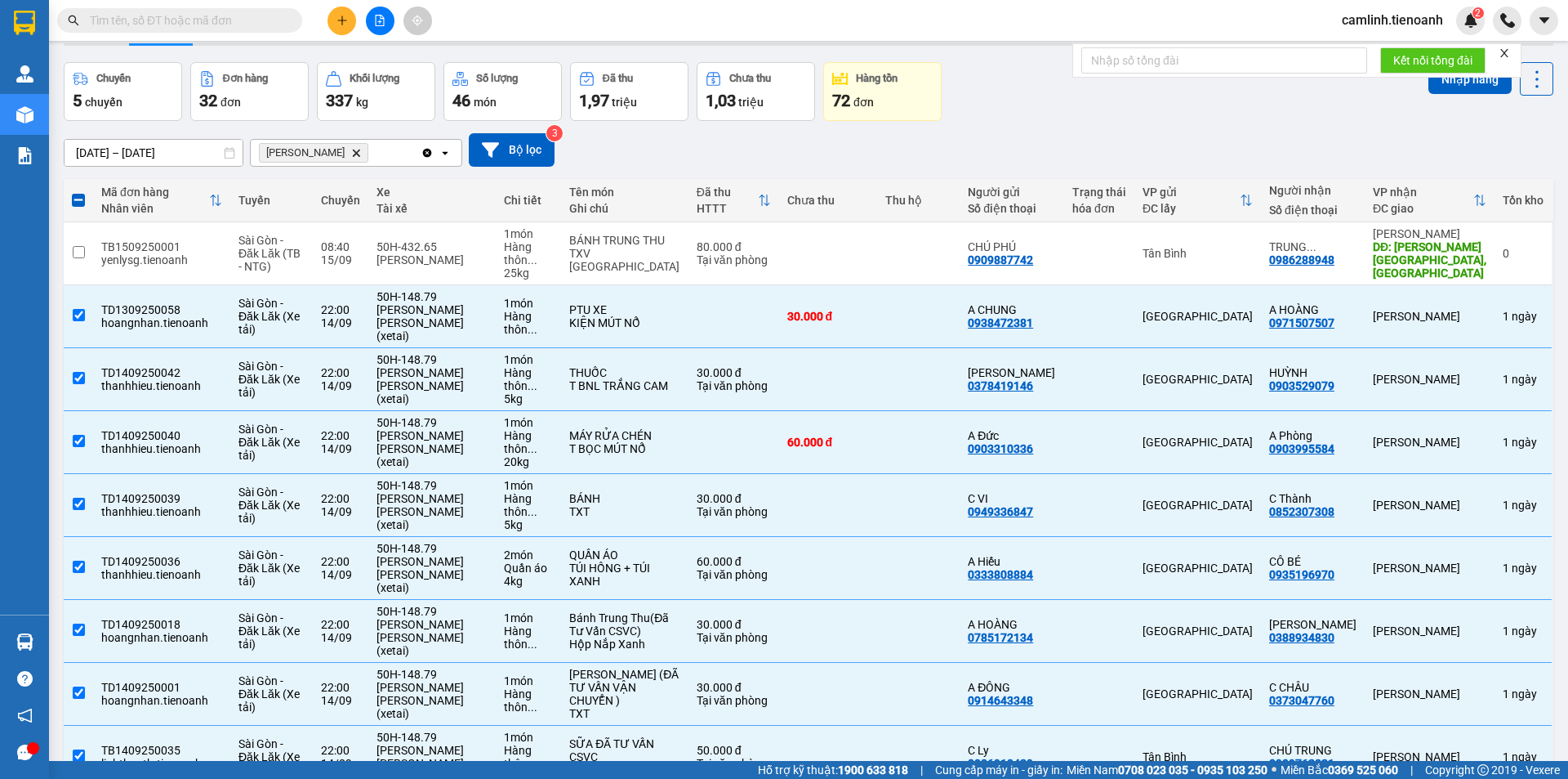
scroll to position [0, 0]
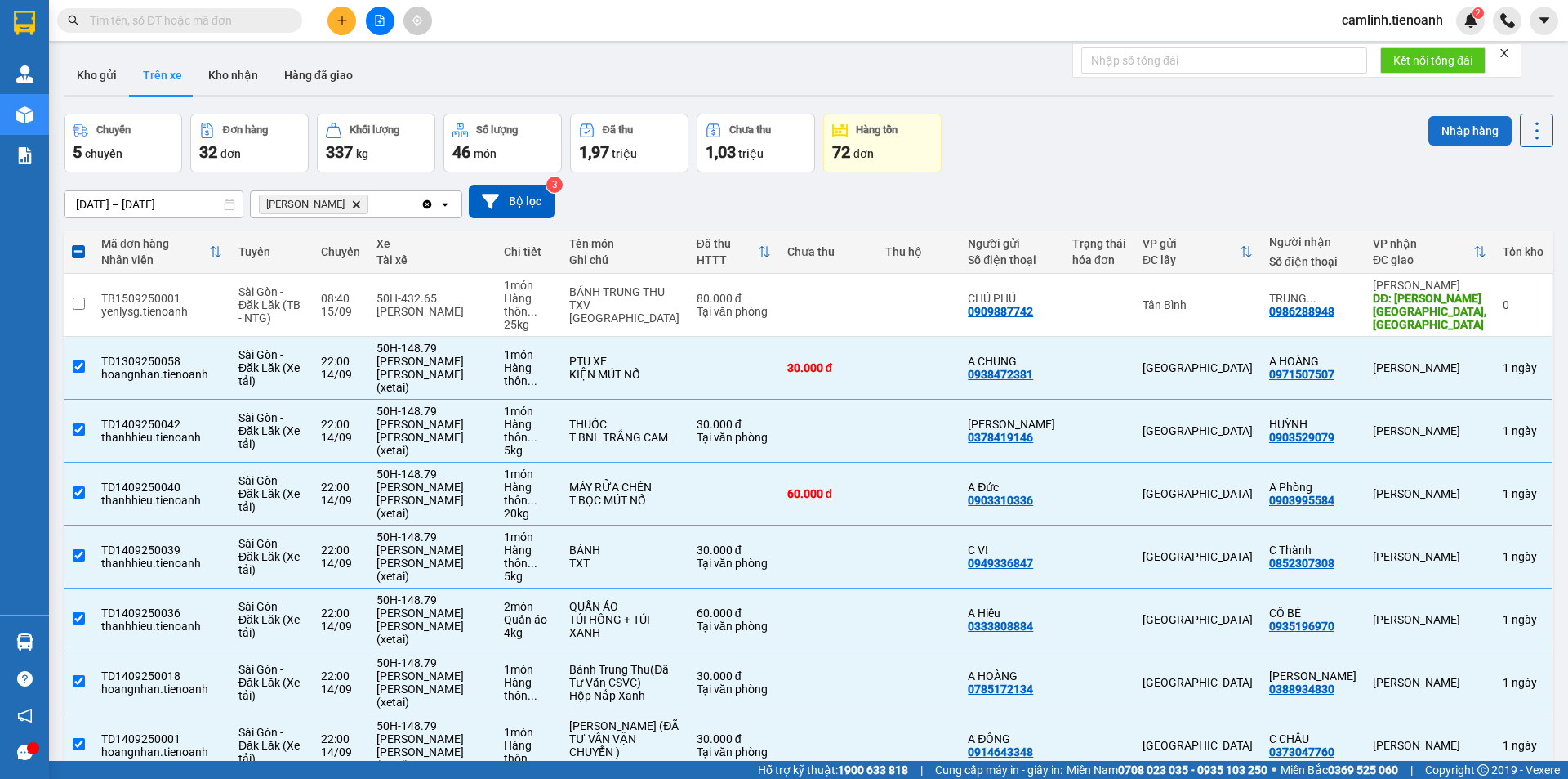
click at [1440, 134] on button "Nhập hàng" at bounding box center [1470, 131] width 83 height 30
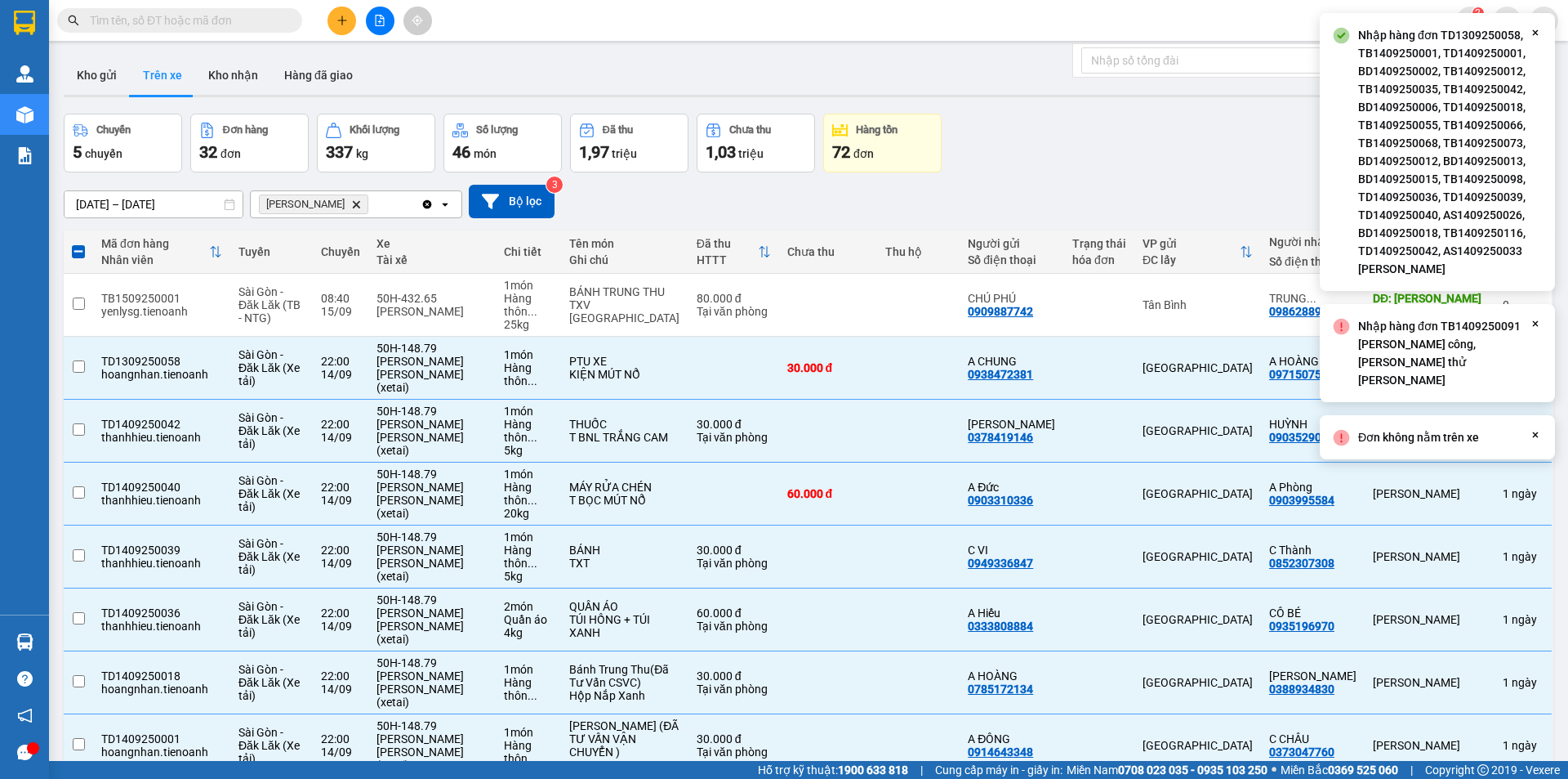
checkbox input "false"
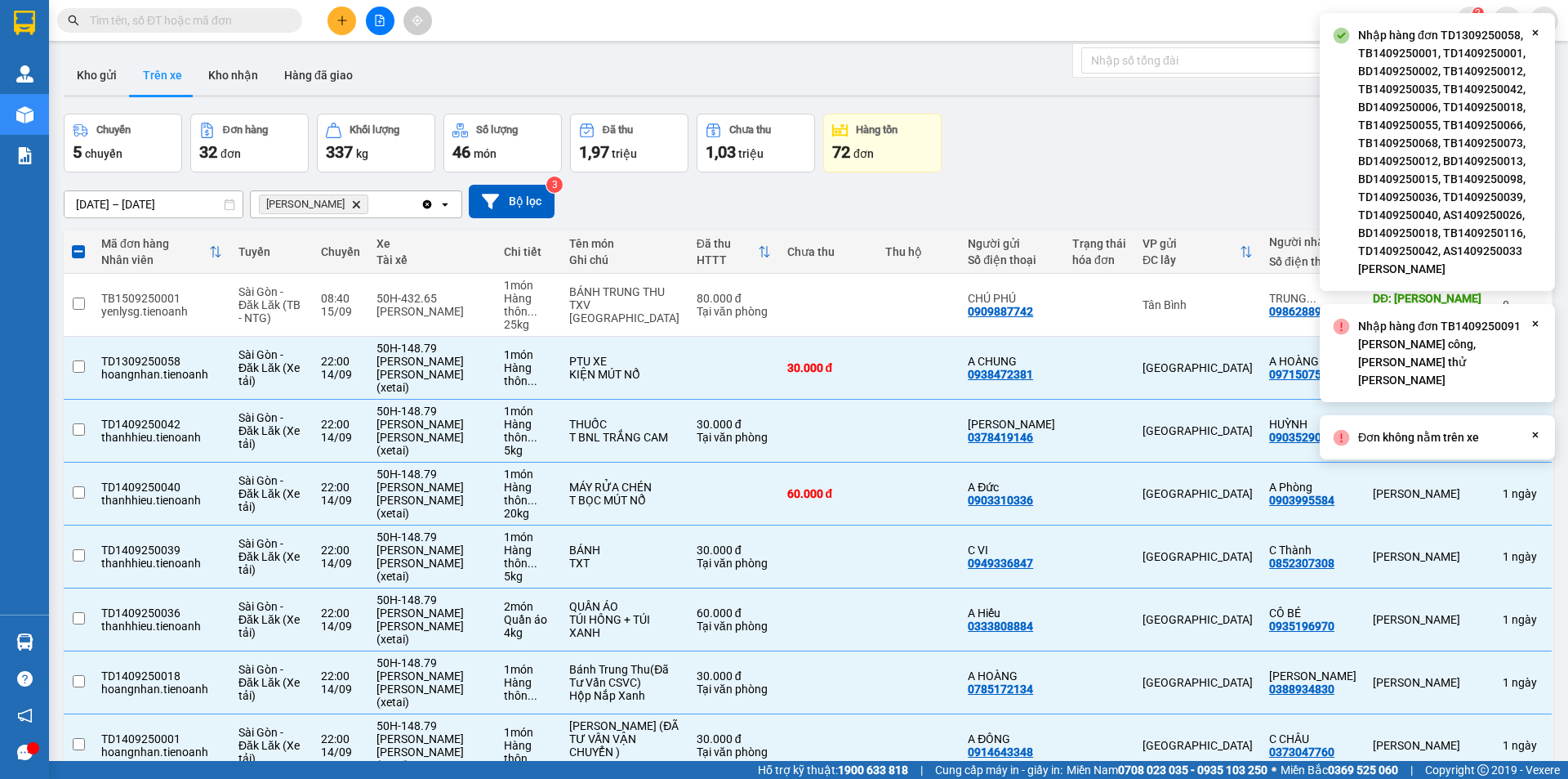
checkbox input "false"
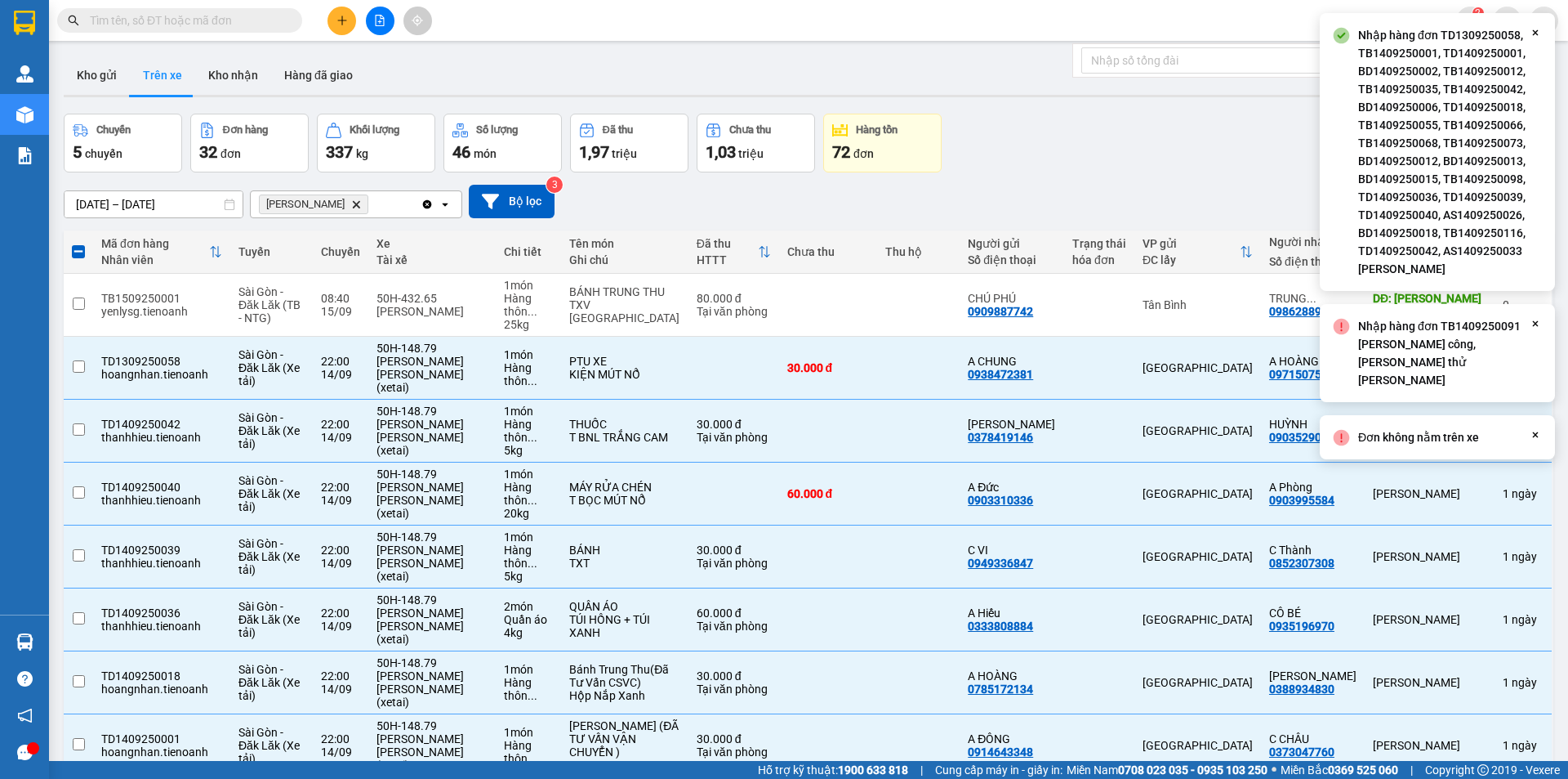
checkbox input "false"
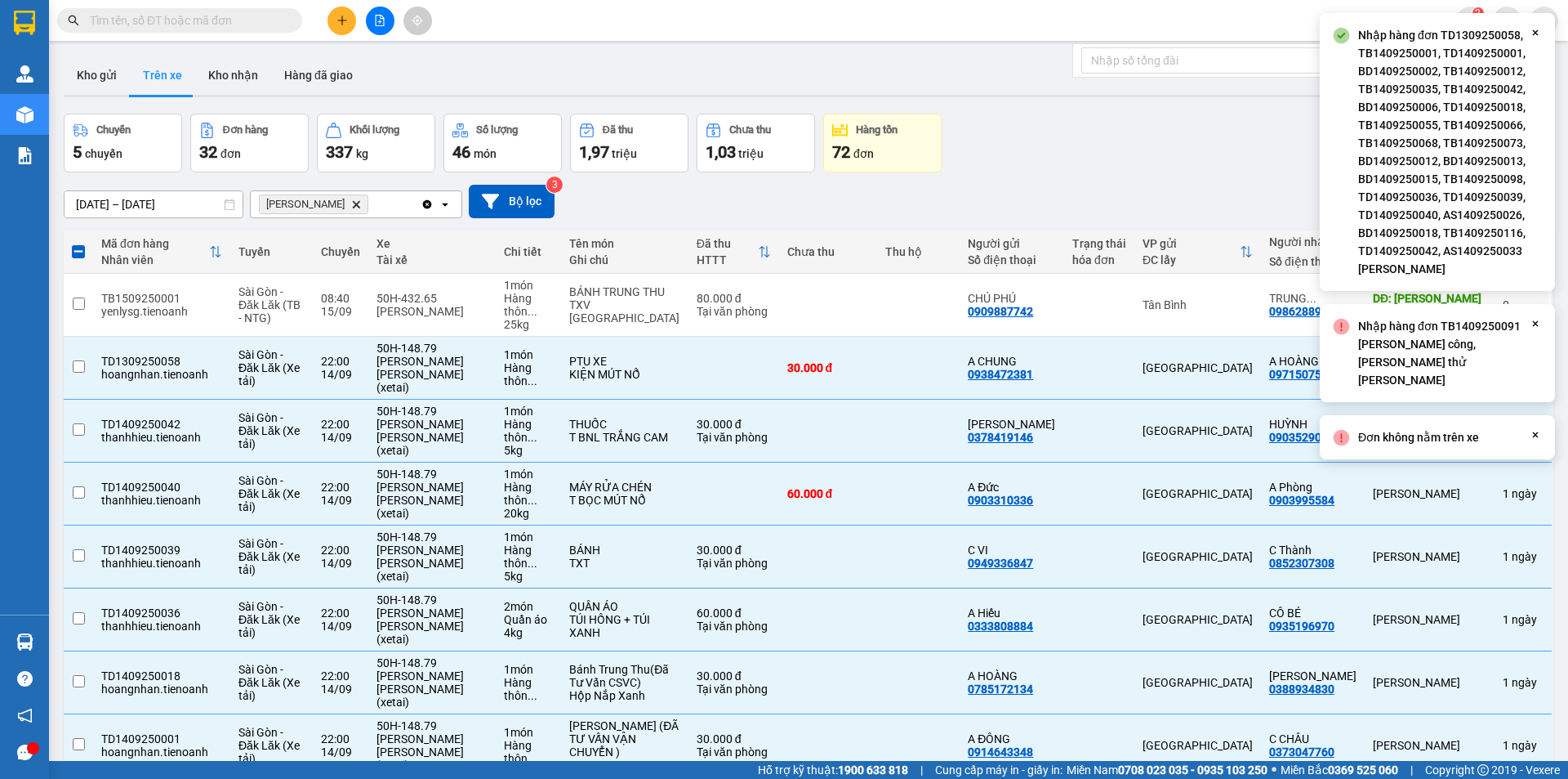
checkbox input "false"
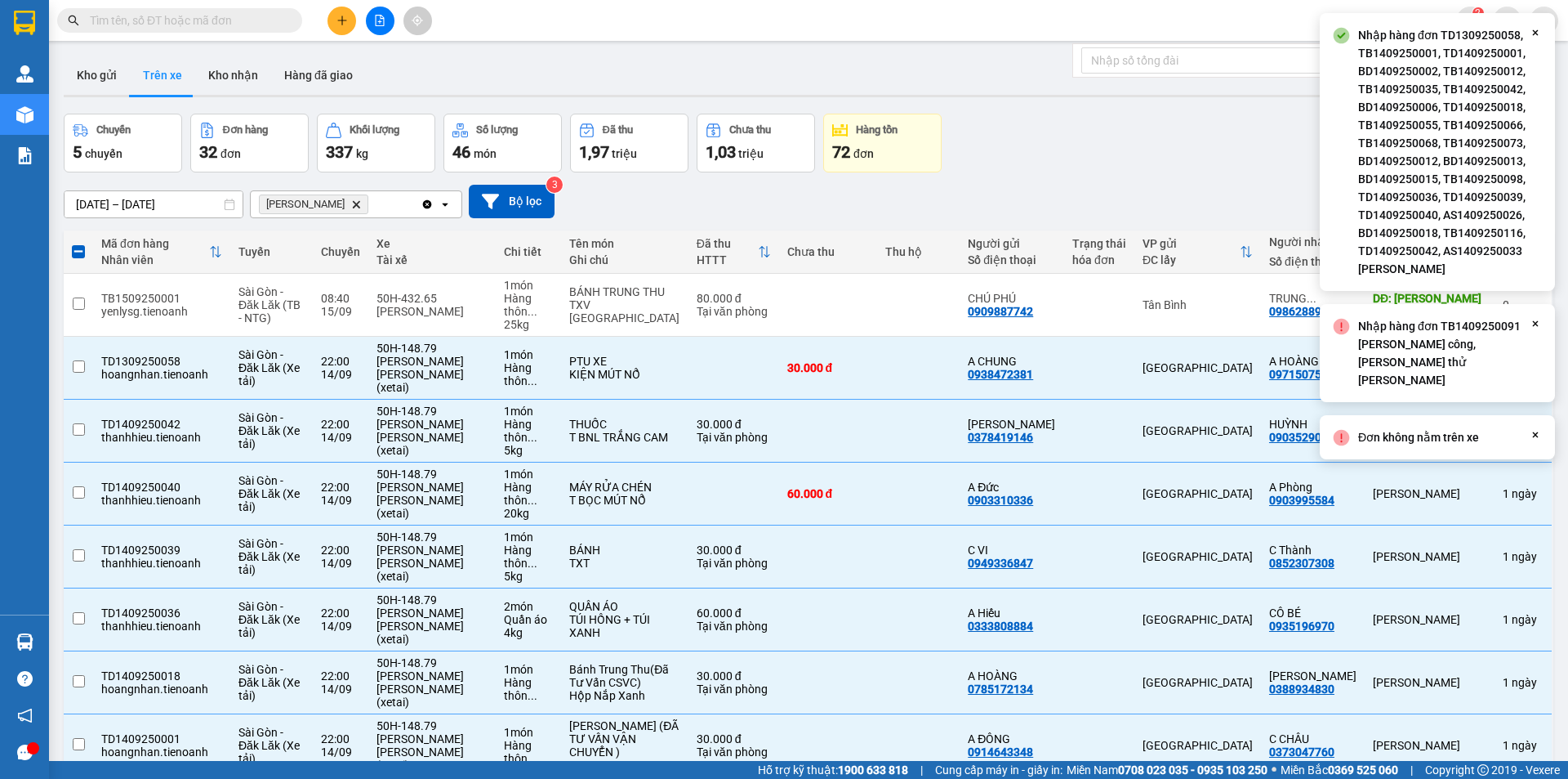
checkbox input "false"
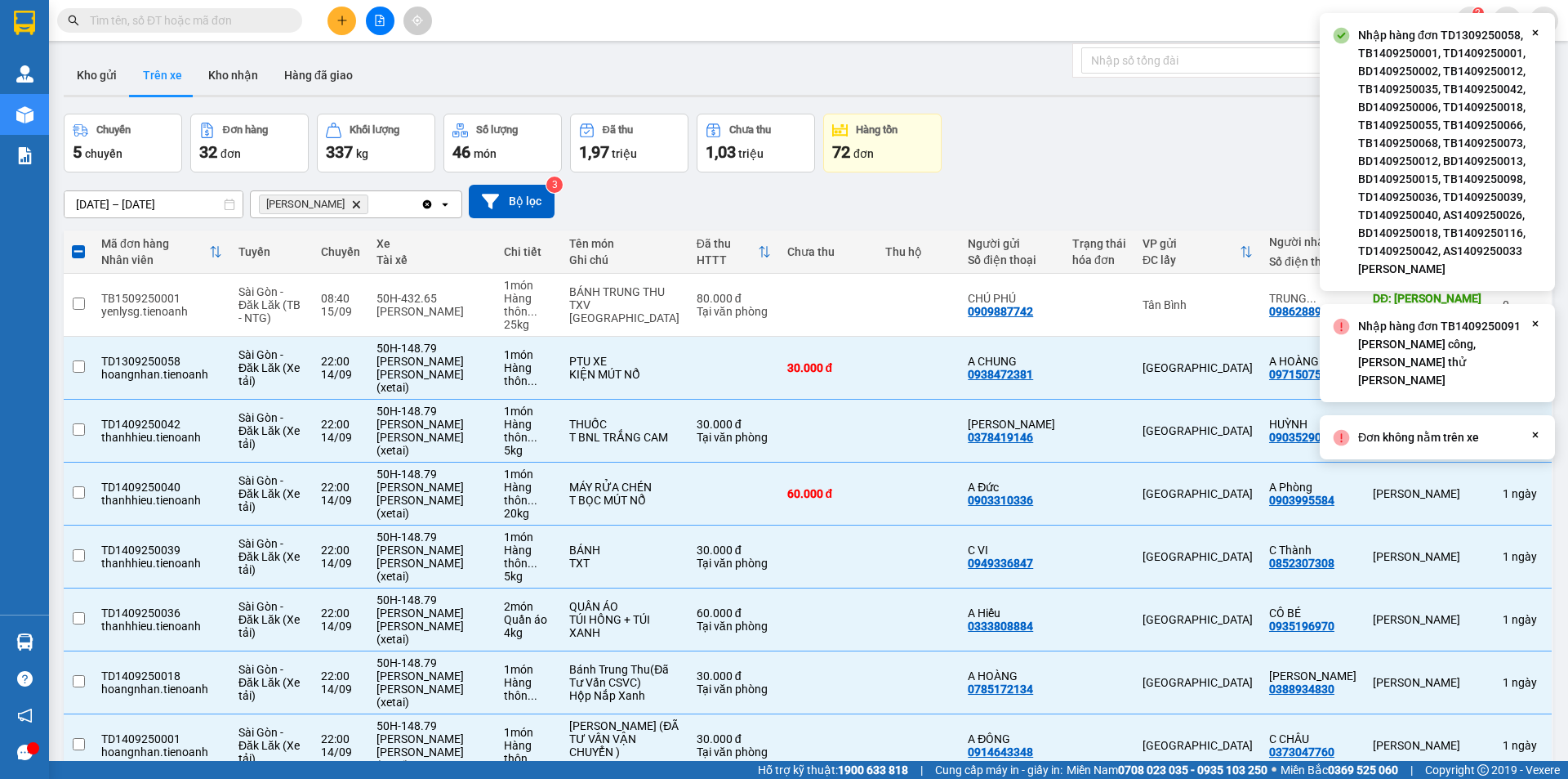
checkbox input "false"
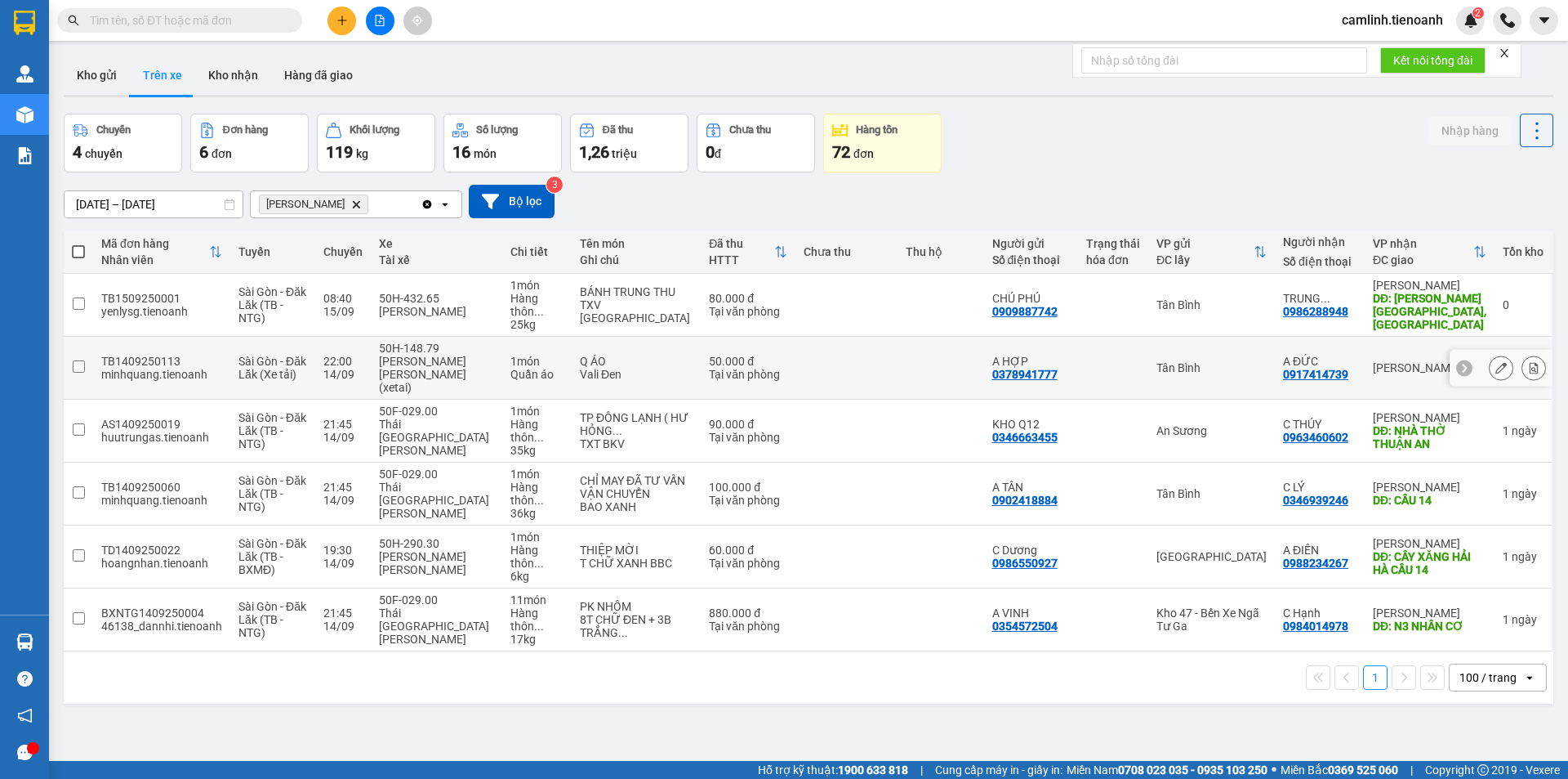
click at [934, 336] on td at bounding box center [940, 368] width 87 height 63
checkbox input "true"
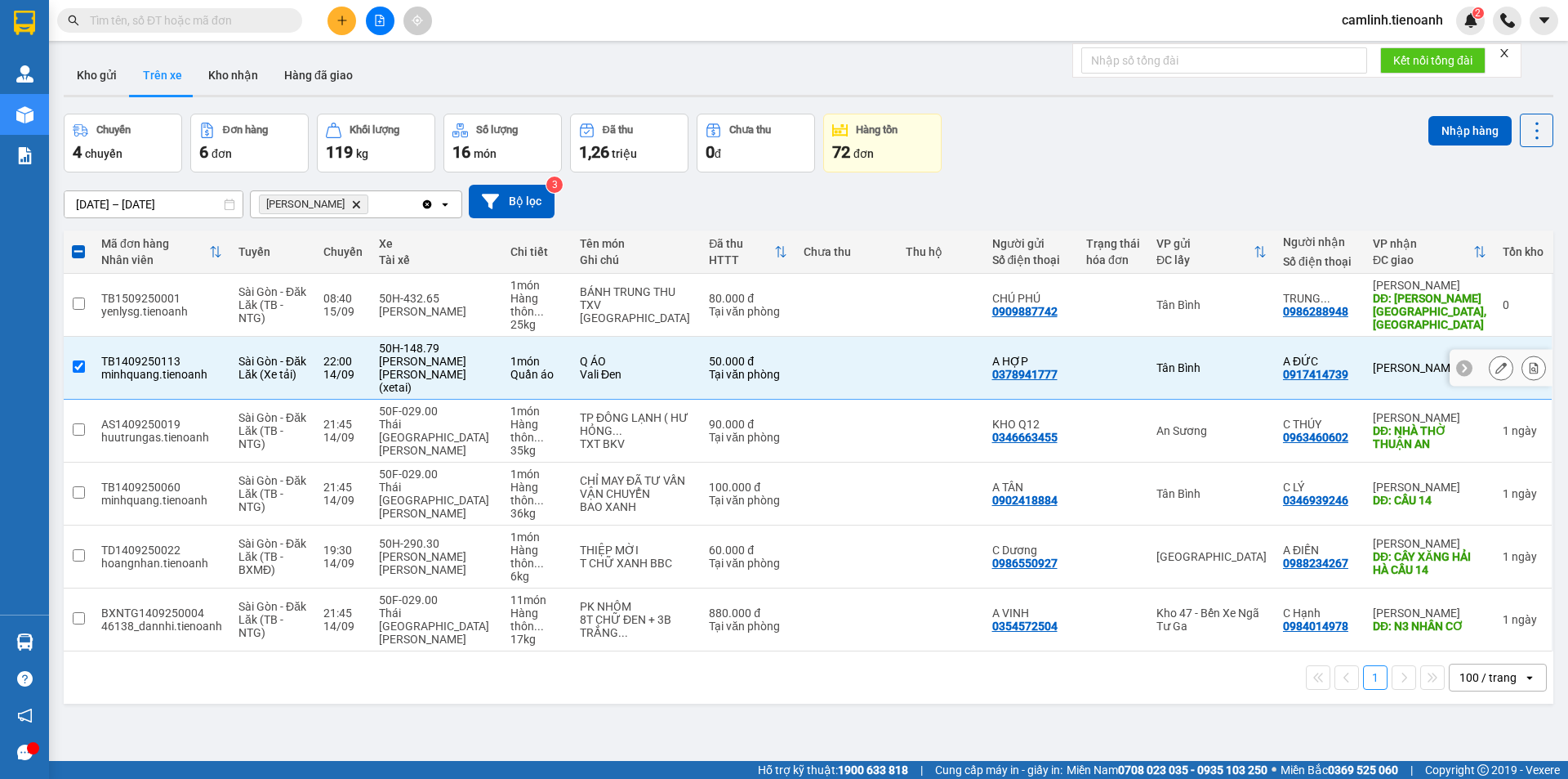
click at [1490, 354] on button at bounding box center [1501, 368] width 23 height 29
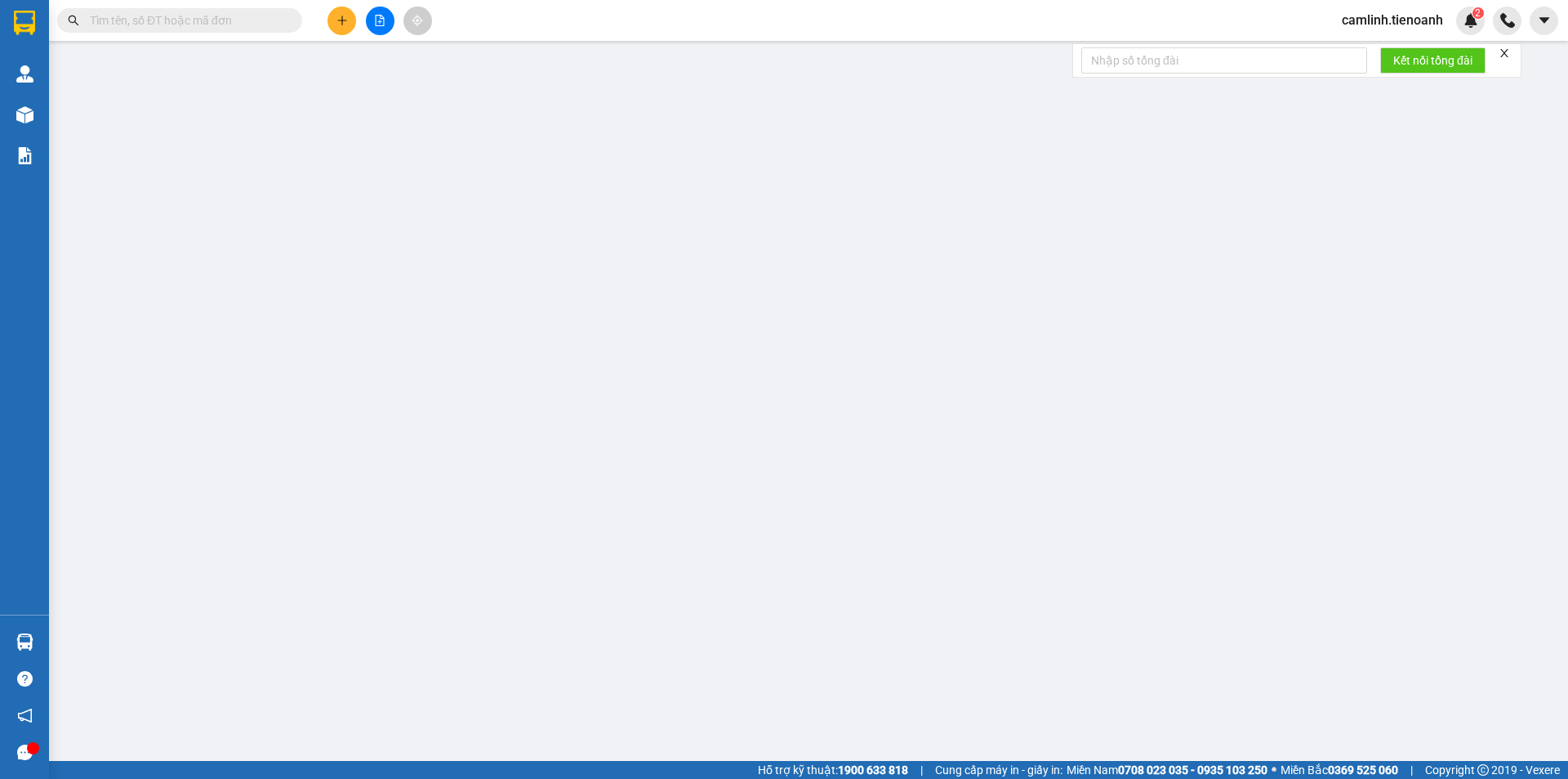
type input "0917414739"
type input "A ĐỨC"
type input "0378941777"
type input "A HỢP"
type input "50.000"
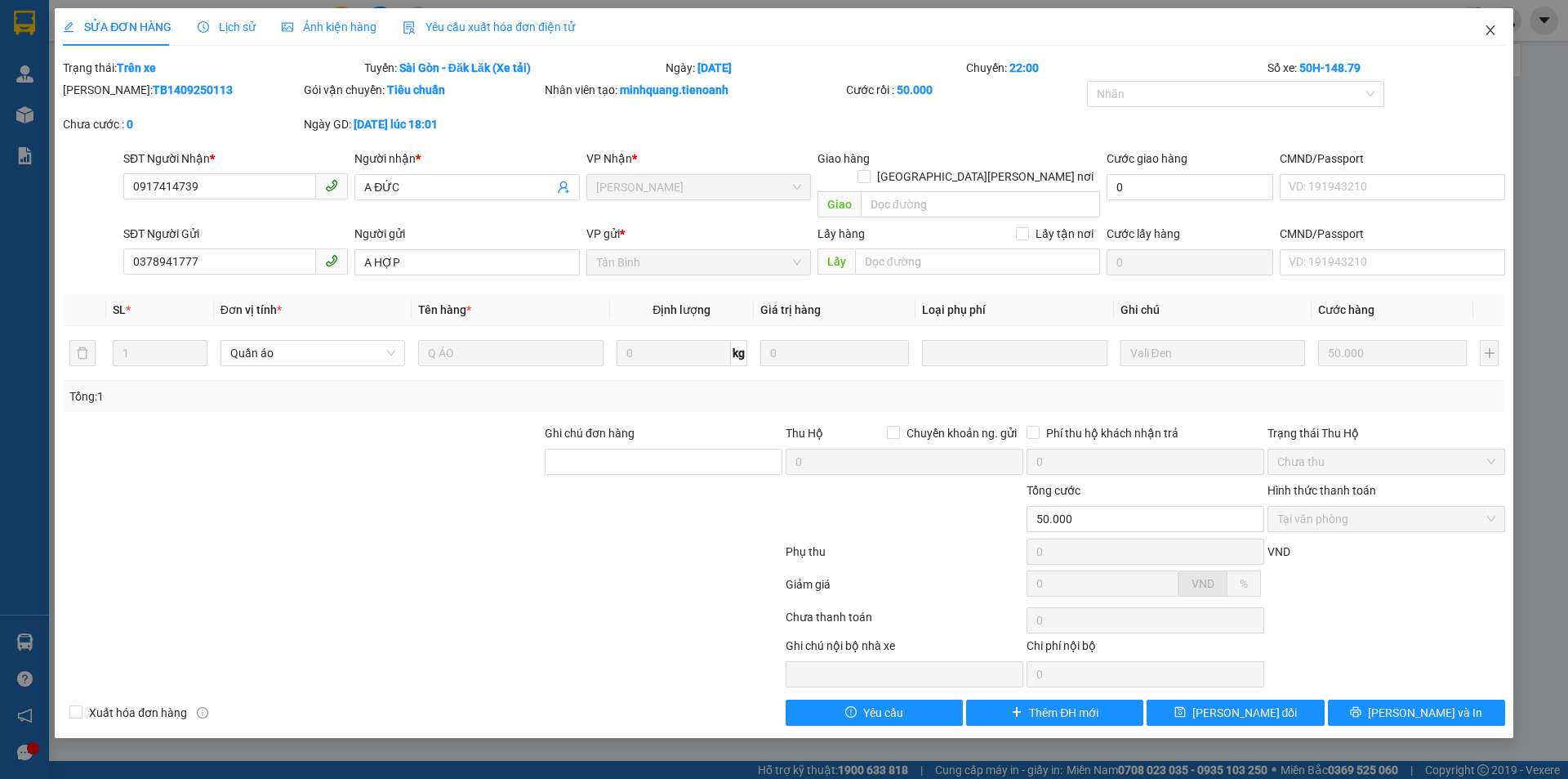
click at [1486, 33] on icon "close" at bounding box center [1491, 31] width 13 height 13
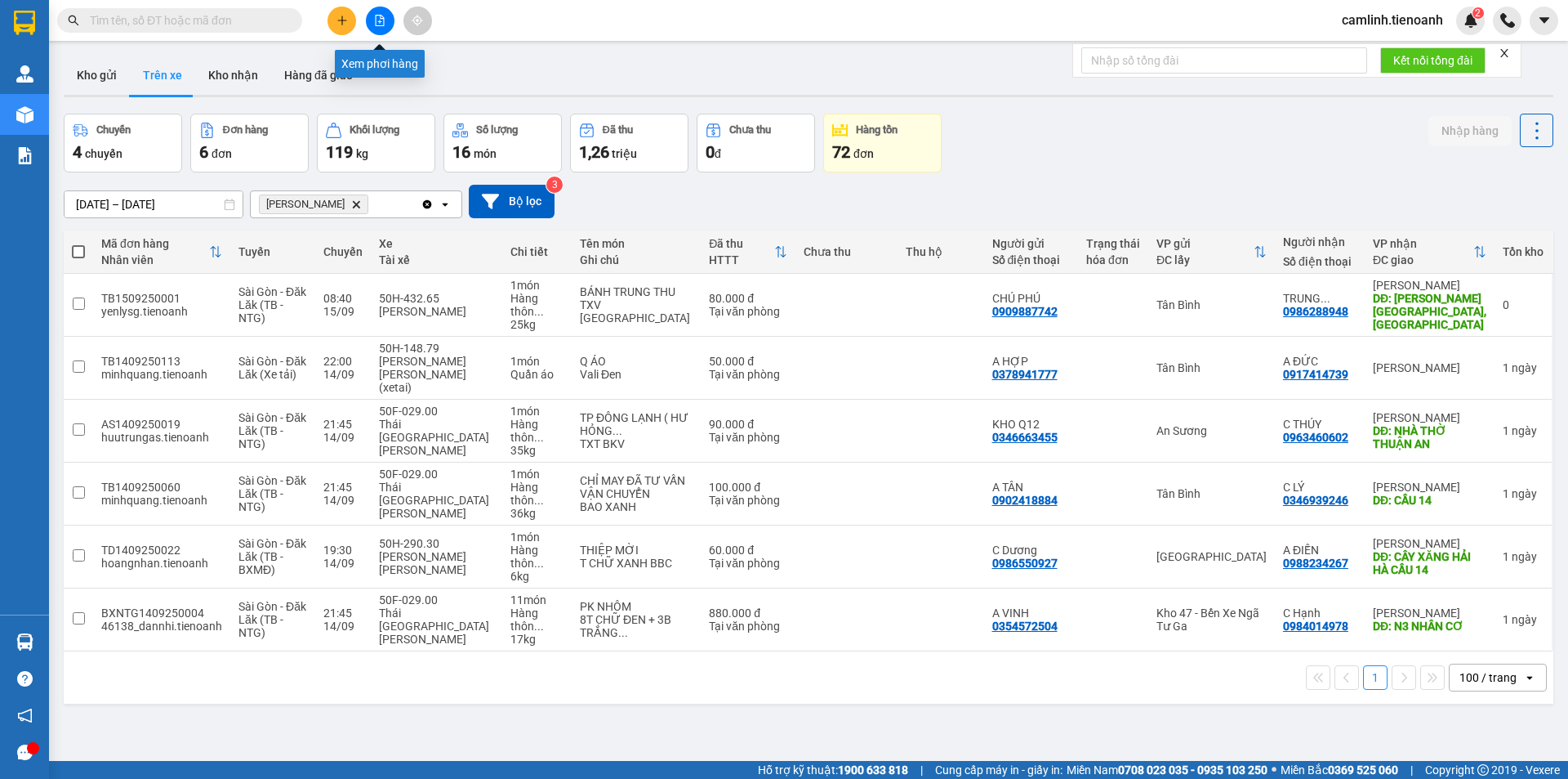
click at [391, 14] on button at bounding box center [380, 21] width 29 height 29
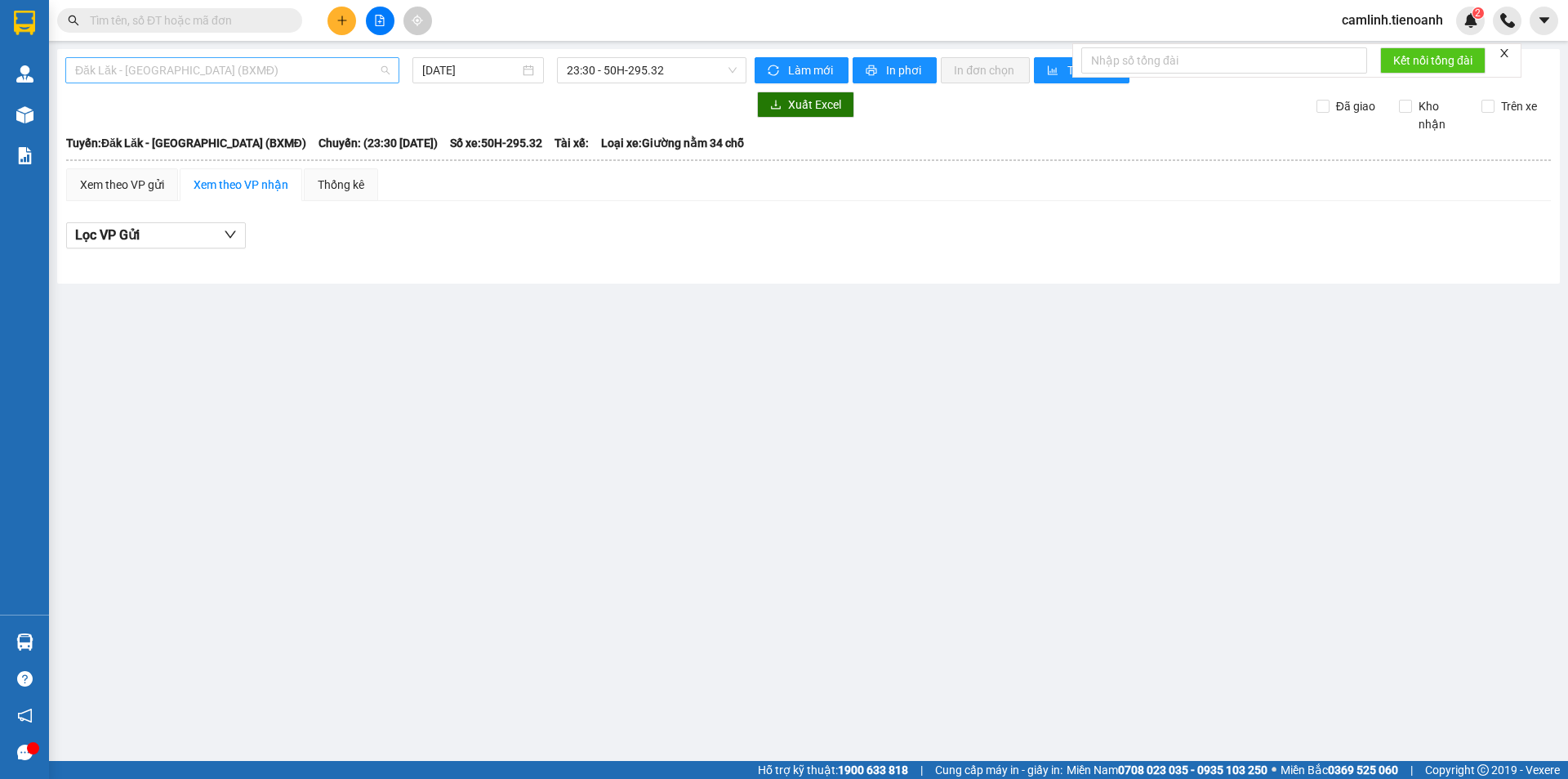
click at [361, 64] on span "Đăk Lăk - [GEOGRAPHIC_DATA] (BXMĐ)" at bounding box center [232, 70] width 315 height 25
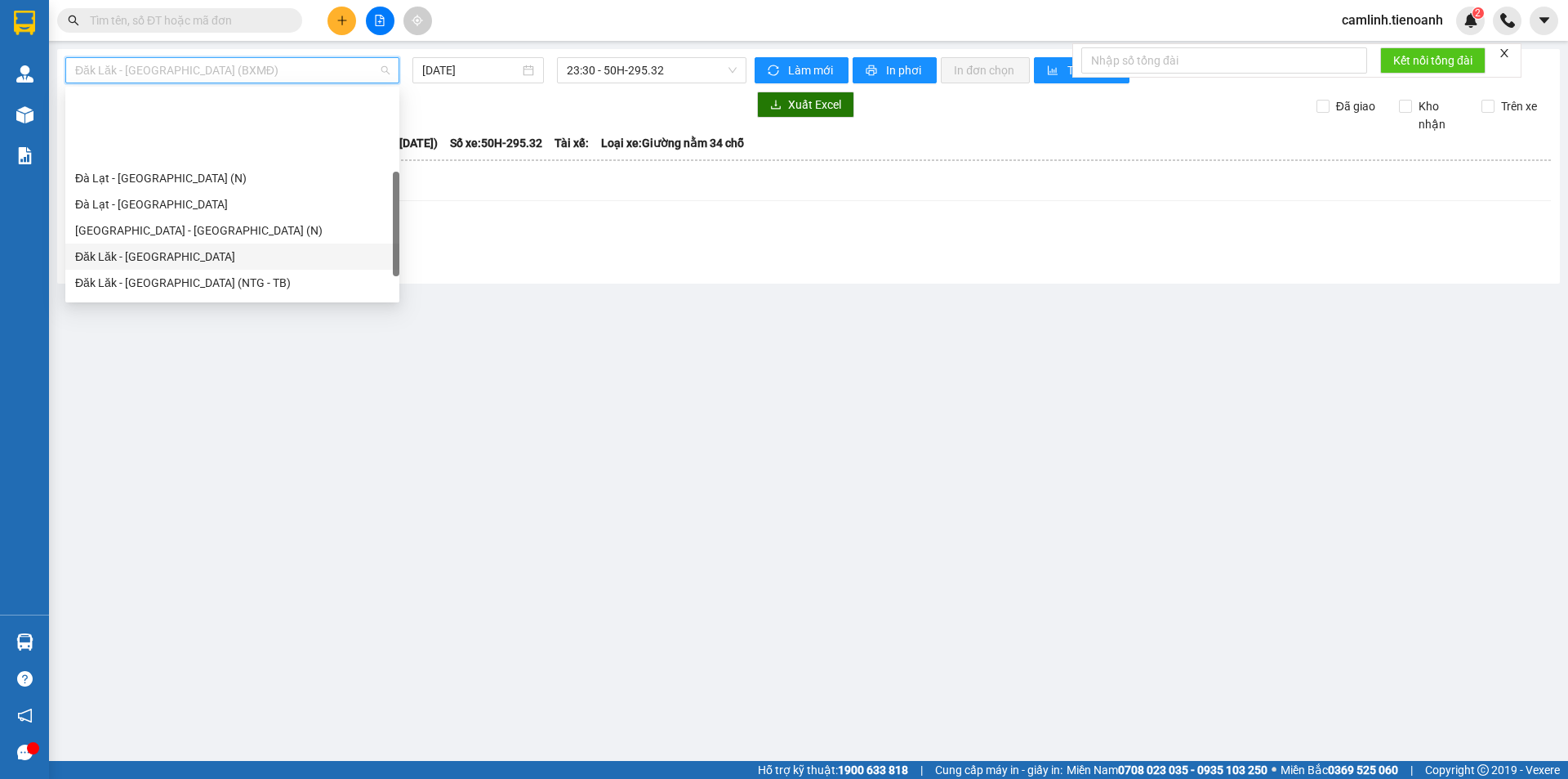
scroll to position [163, 0]
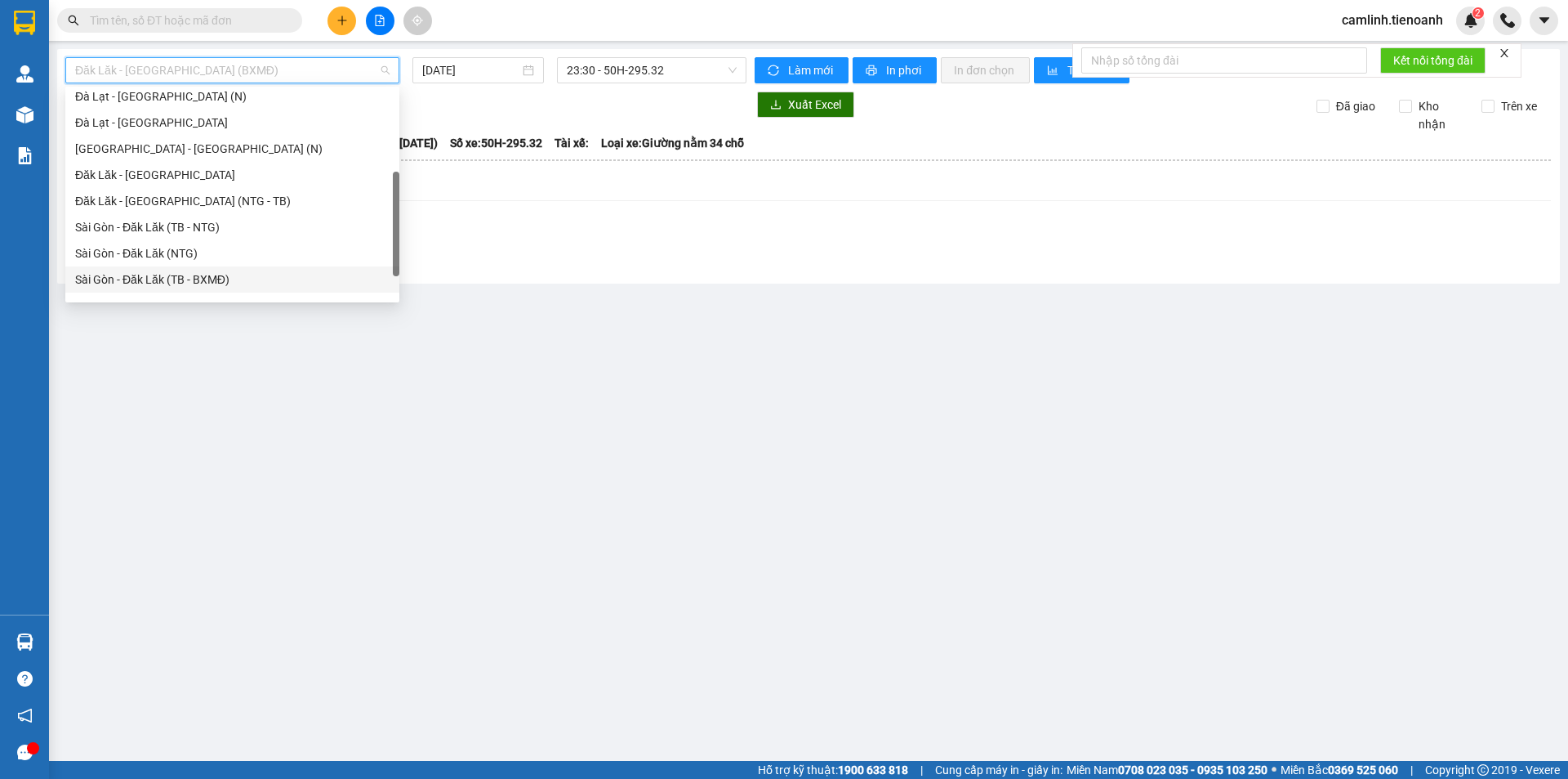
click at [204, 274] on div "Sài Gòn - Đăk Lăk (TB - BXMĐ)" at bounding box center [232, 279] width 315 height 18
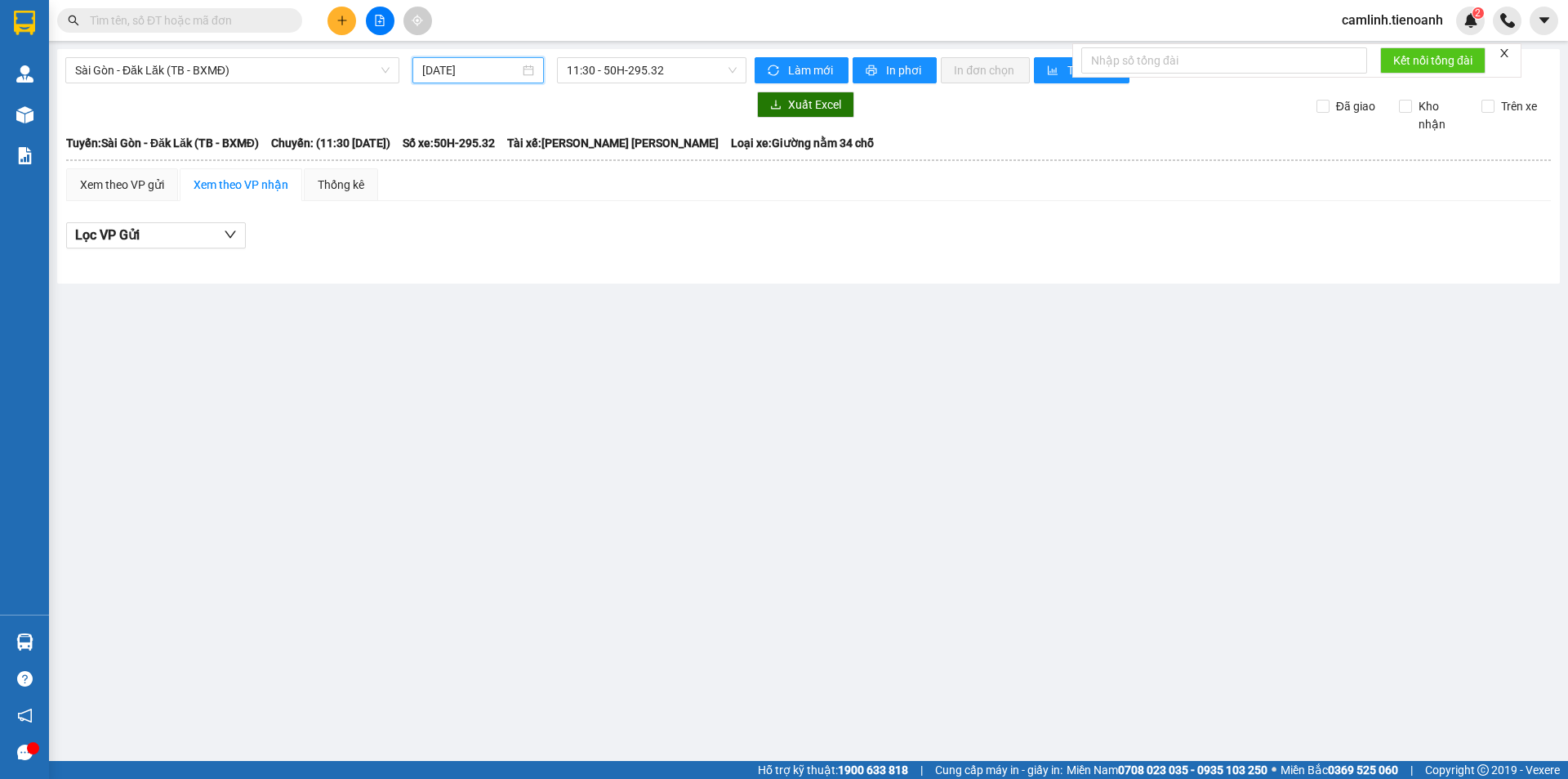
click at [489, 76] on input "[DATE]" at bounding box center [470, 70] width 97 height 18
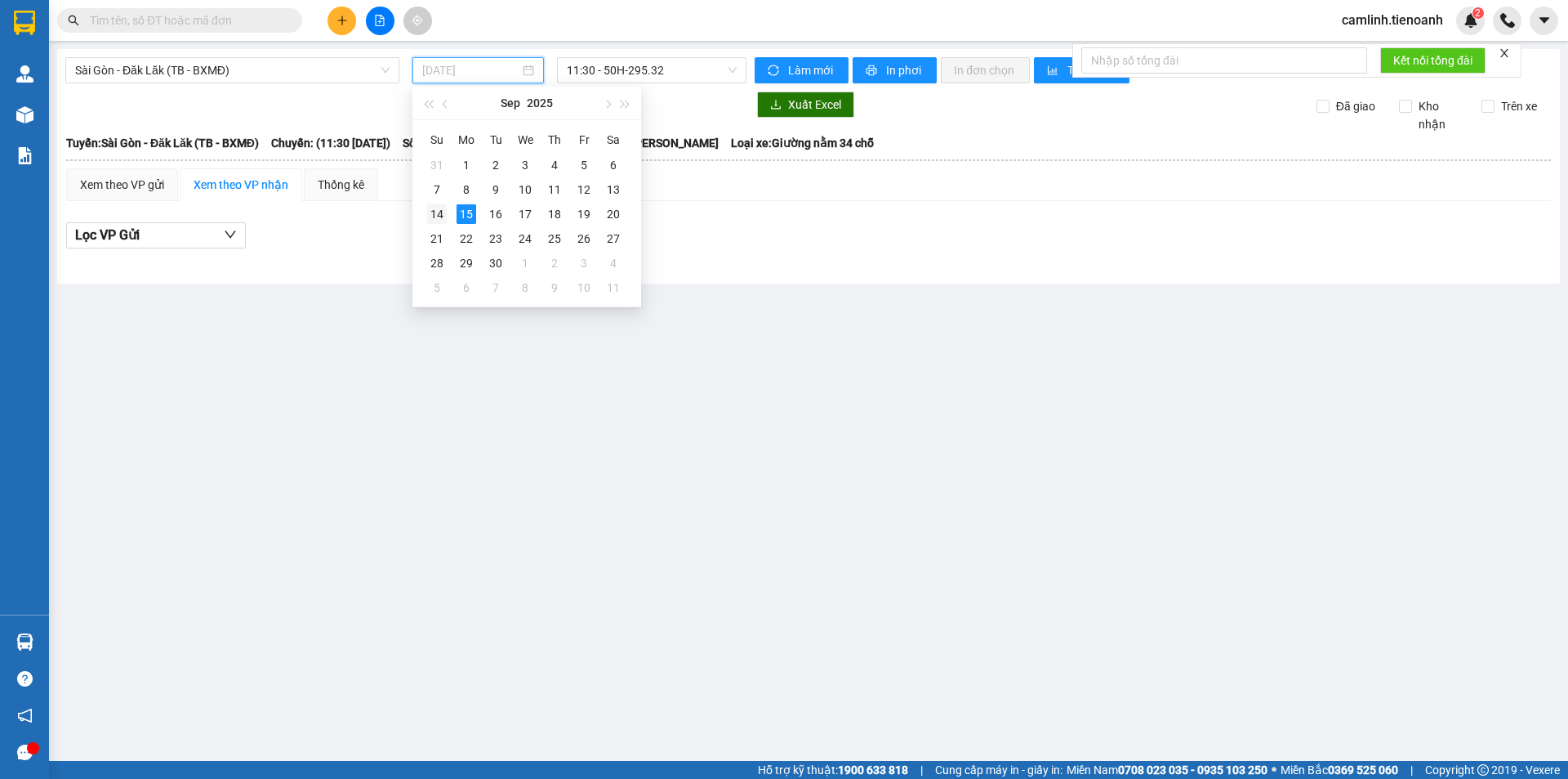
click at [447, 207] on td "14" at bounding box center [437, 214] width 30 height 25
type input "[DATE]"
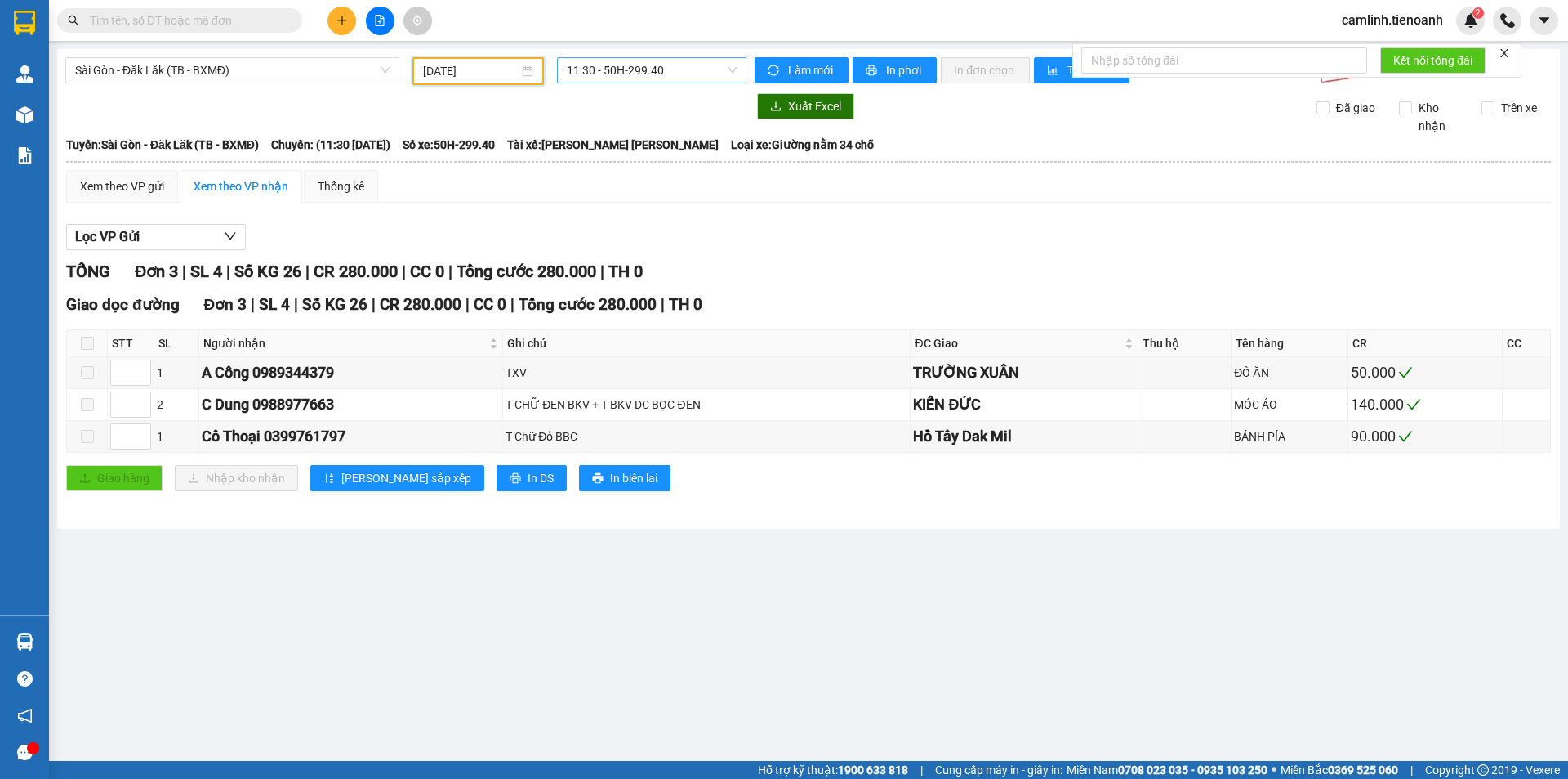
click at [601, 78] on span "11:30 - 50H-299.40" at bounding box center [652, 70] width 170 height 25
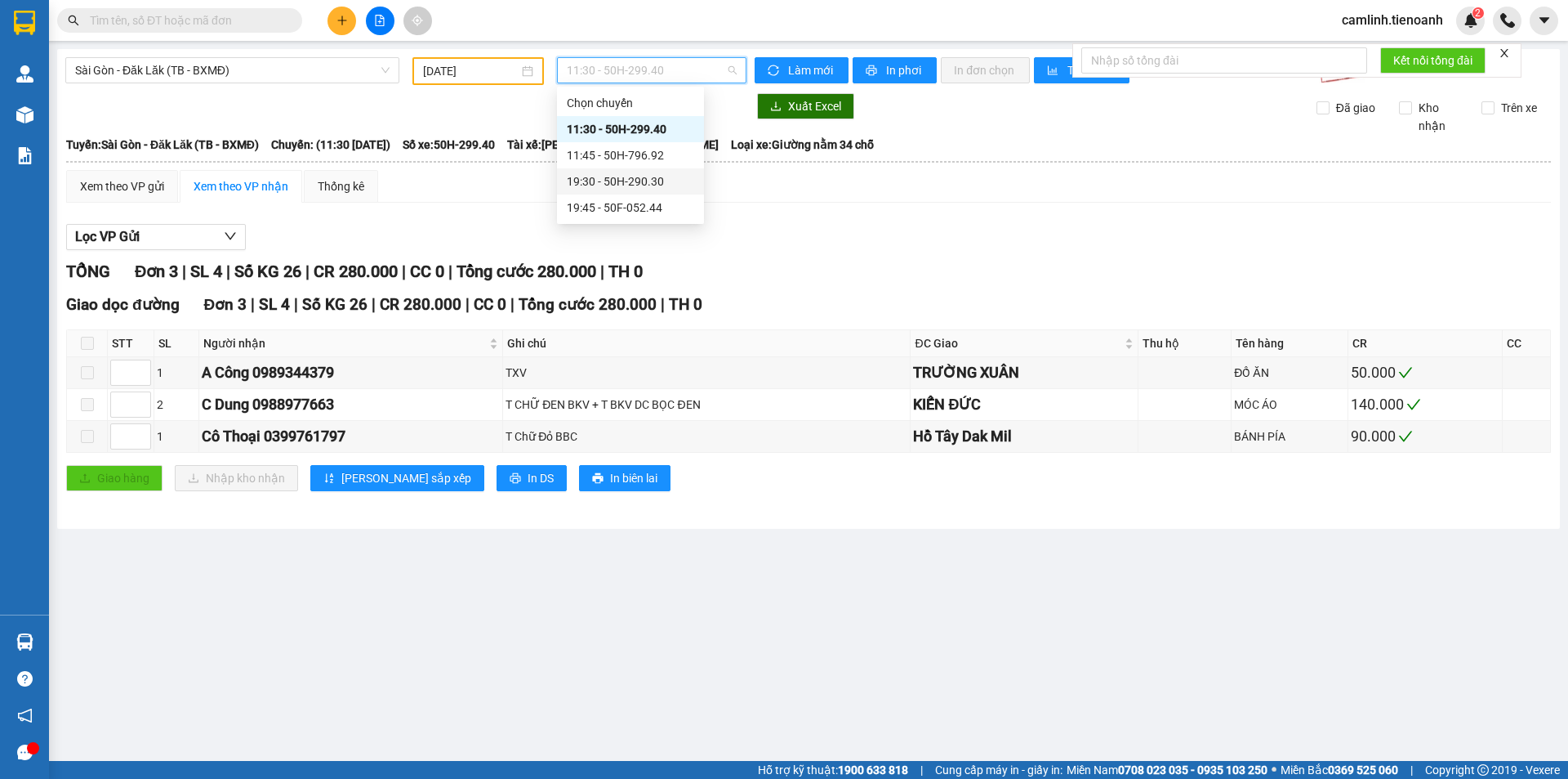
click at [616, 183] on div "19:30 - 50H-290.30" at bounding box center [630, 181] width 128 height 18
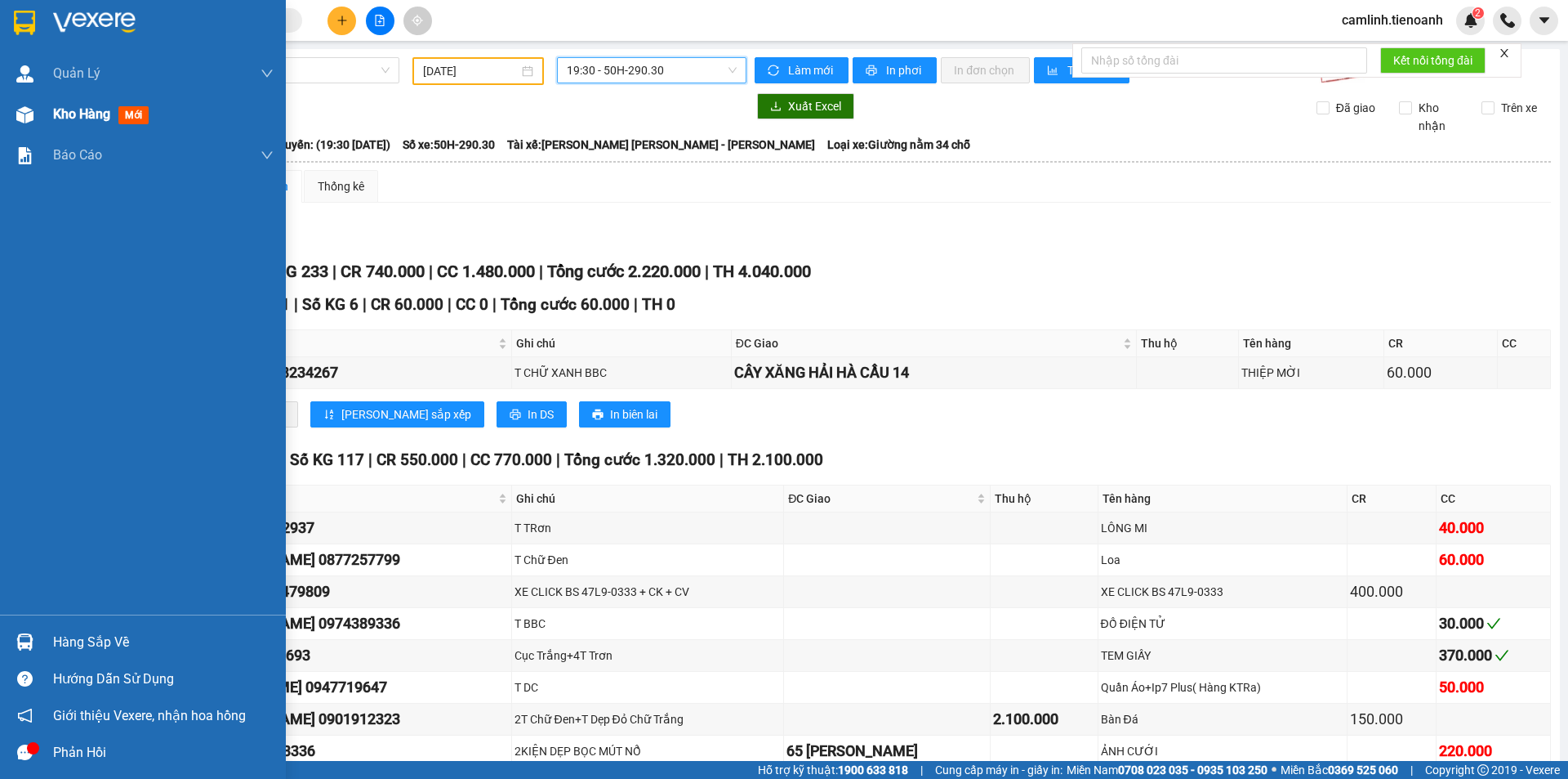
click at [46, 120] on div "Kho hàng mới" at bounding box center [143, 115] width 286 height 41
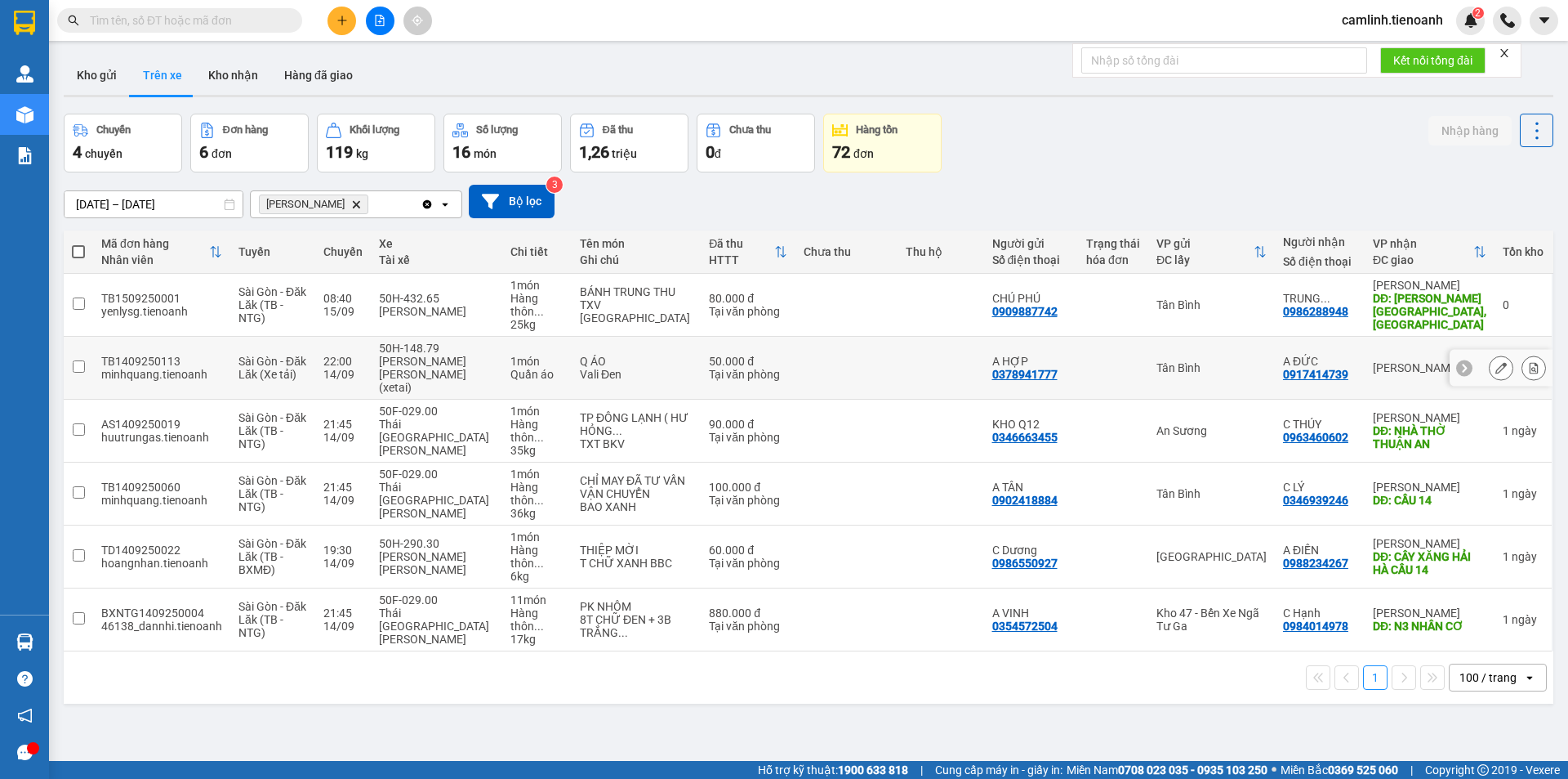
click at [897, 359] on td at bounding box center [940, 368] width 87 height 63
checkbox input "true"
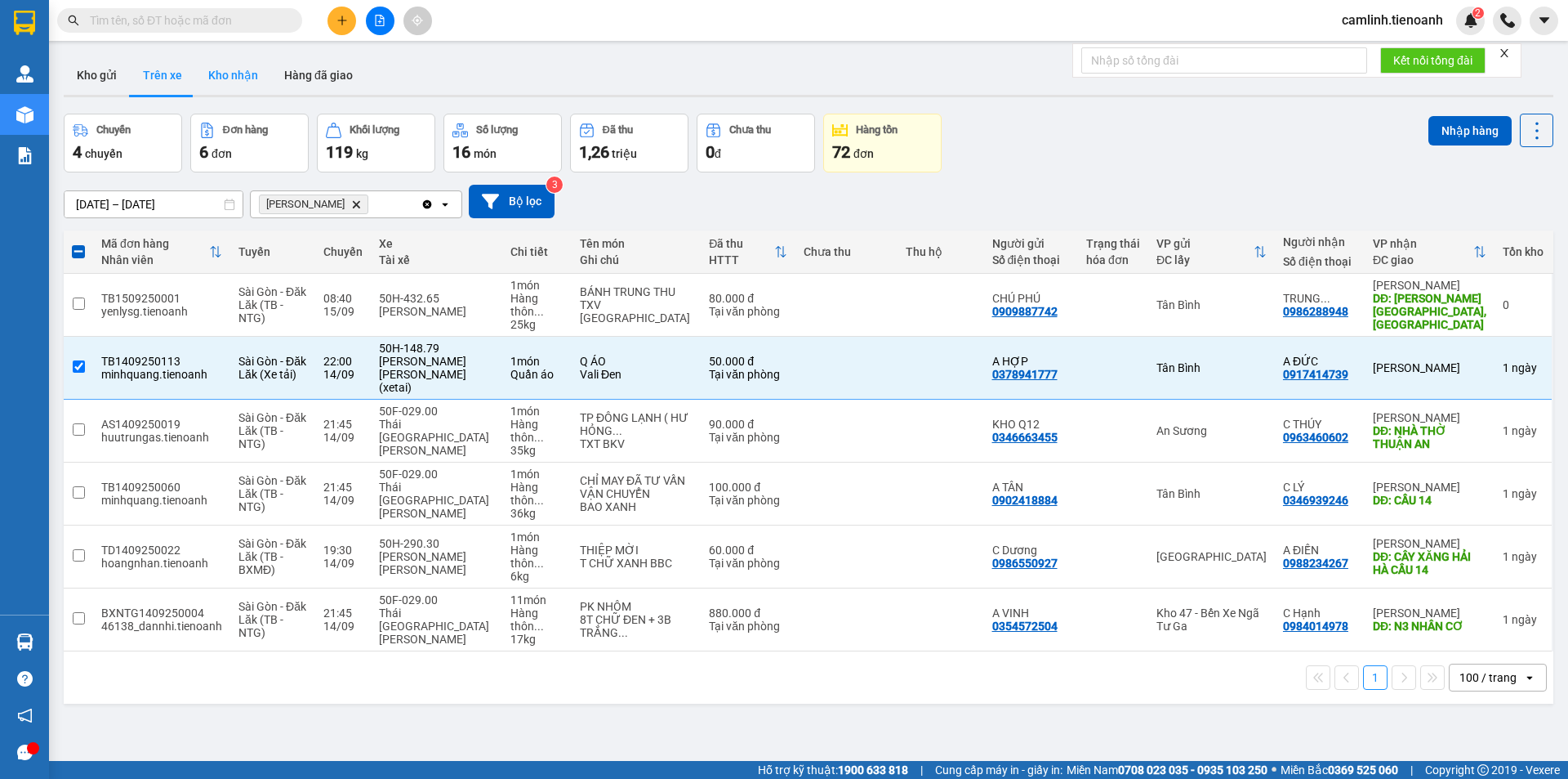
click at [235, 91] on button "Kho nhận" at bounding box center [233, 75] width 76 height 40
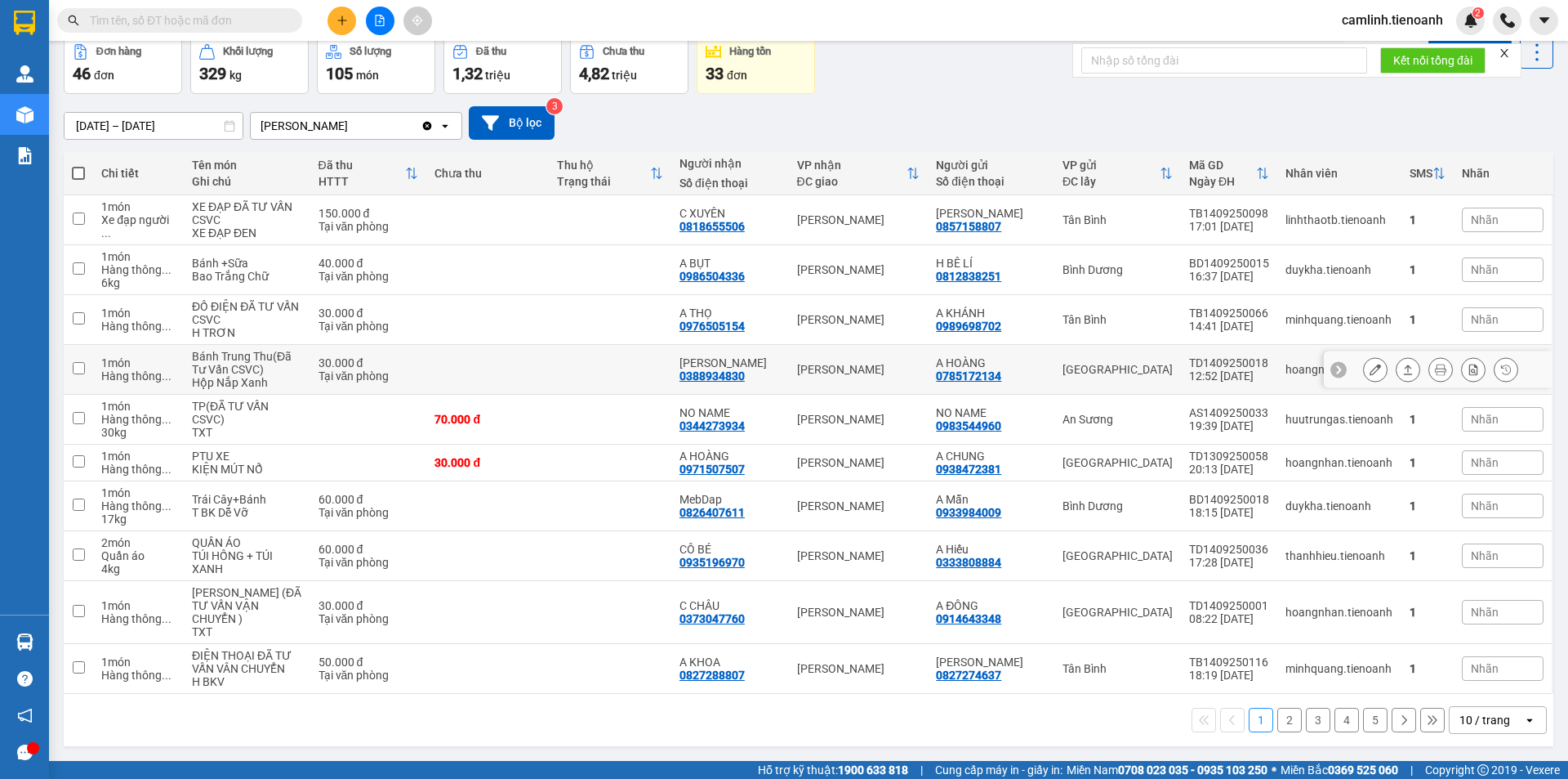
scroll to position [105, 0]
click at [1459, 726] on div "10 / trang" at bounding box center [1484, 720] width 50 height 16
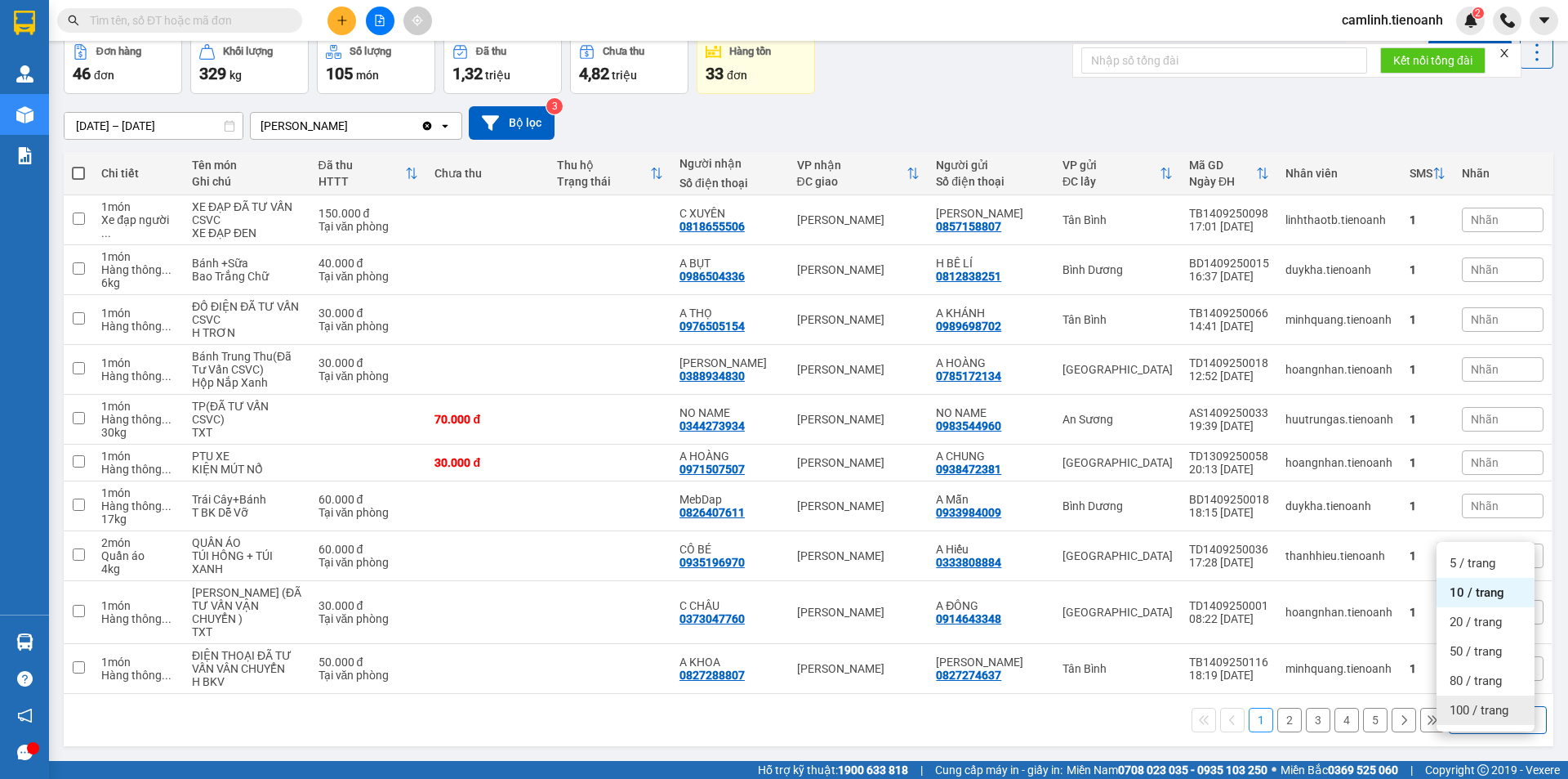
click at [1454, 702] on span "100 / trang" at bounding box center [1478, 710] width 59 height 16
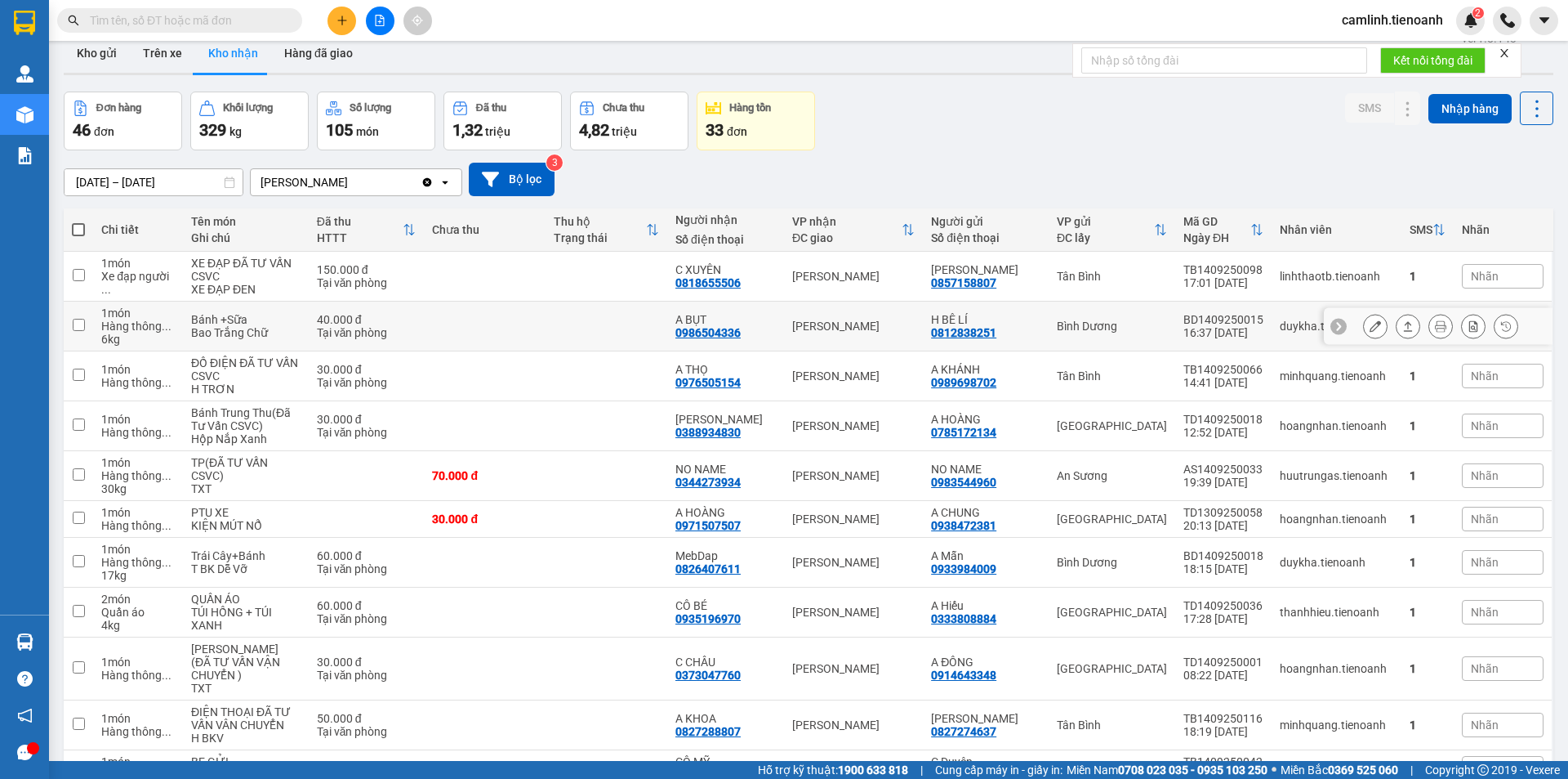
scroll to position [0, 0]
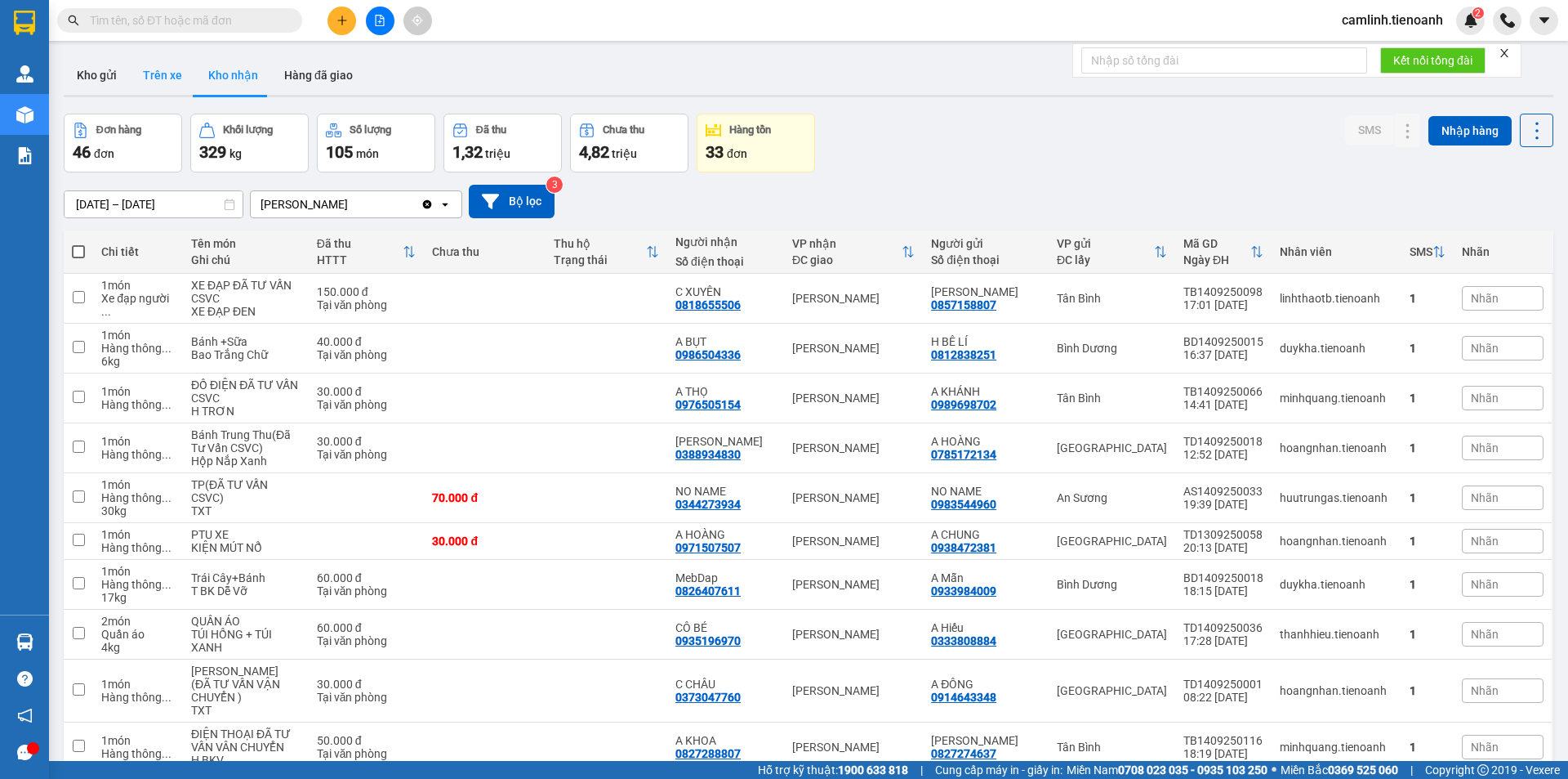
click at [149, 73] on button "Trên xe" at bounding box center [162, 75] width 65 height 40
type input "[DATE] – [DATE]"
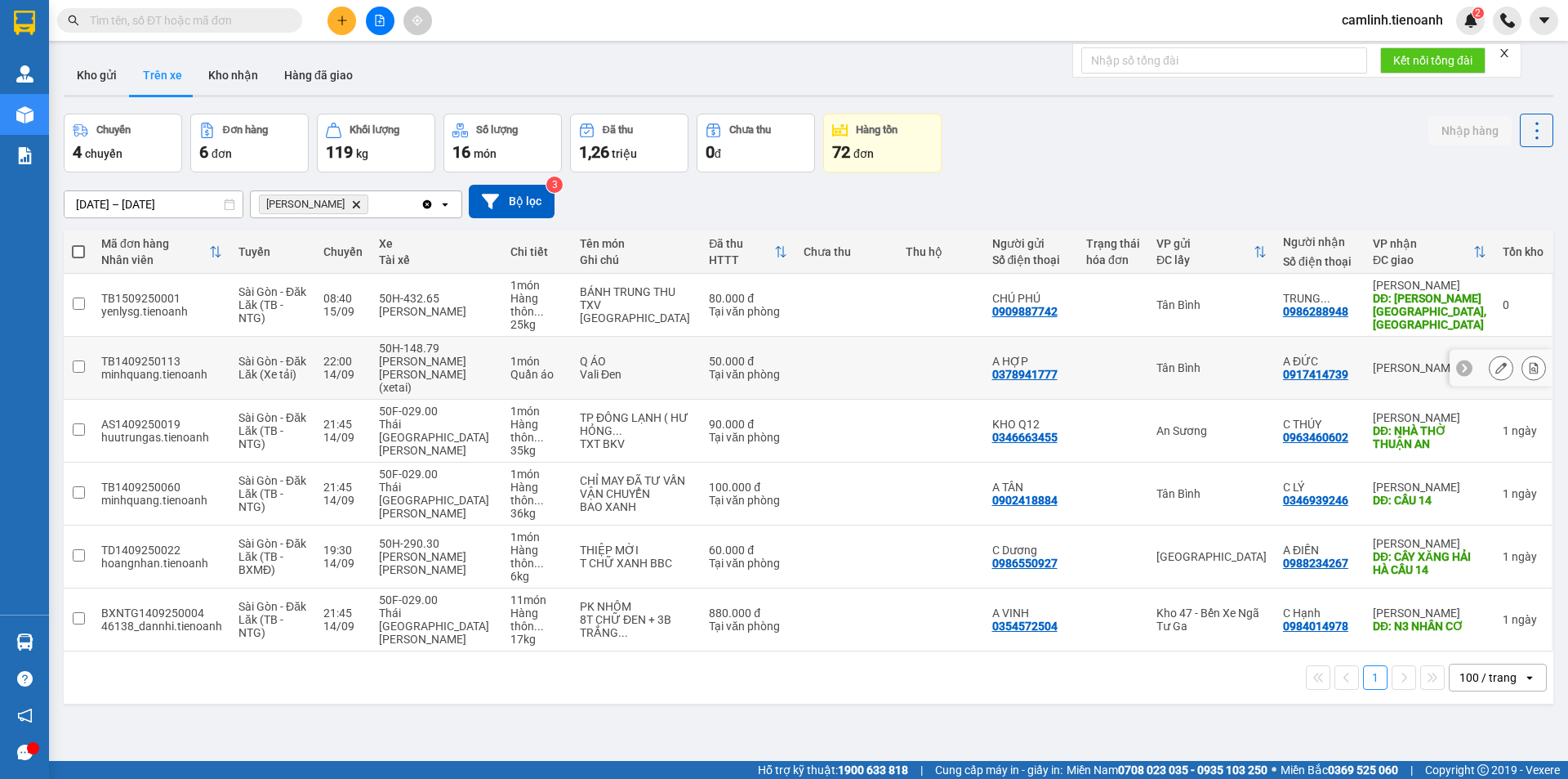
drag, startPoint x: 793, startPoint y: 345, endPoint x: 784, endPoint y: 349, distance: 9.8
click at [795, 345] on td at bounding box center [846, 368] width 102 height 63
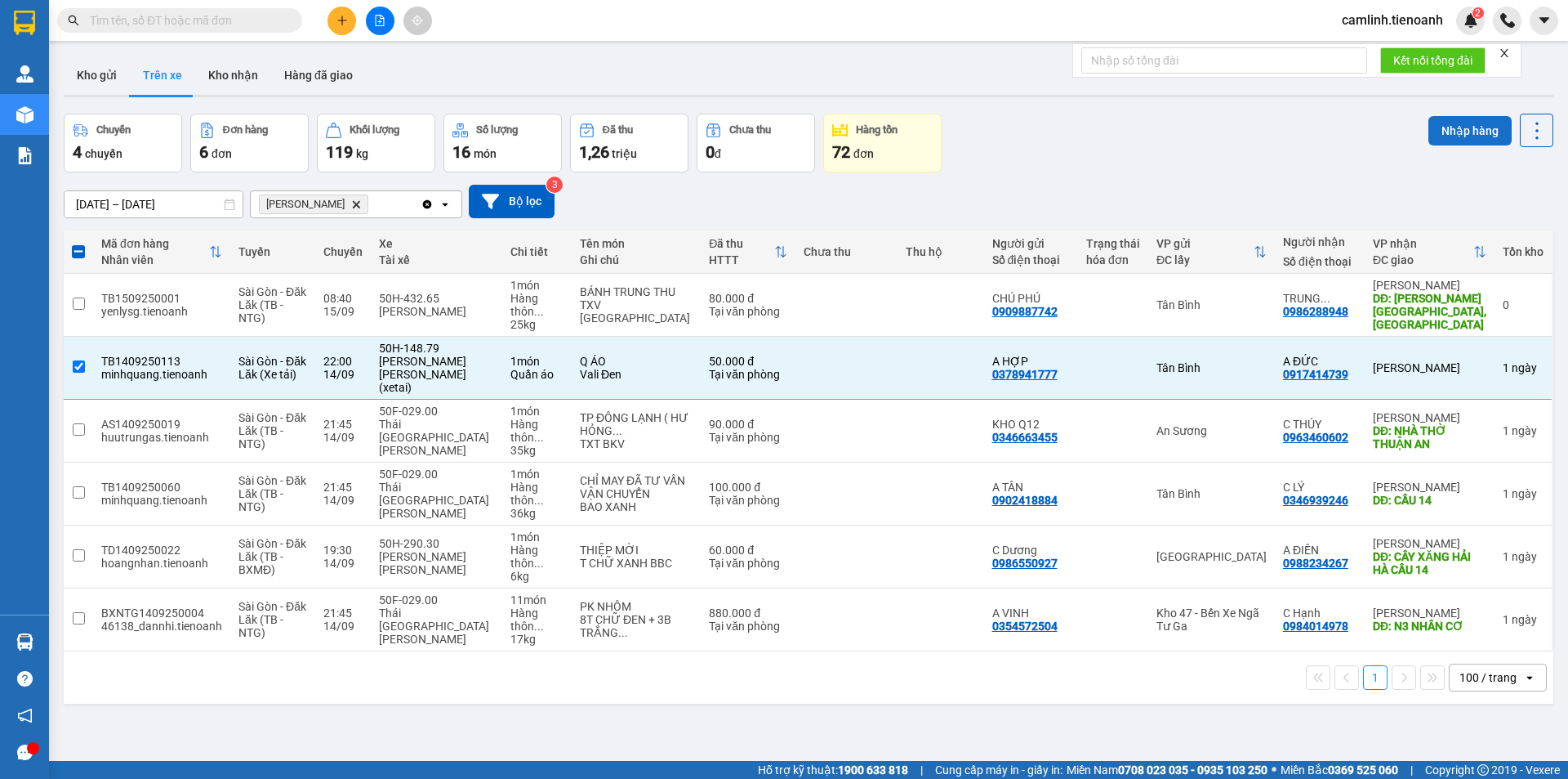
click at [1471, 133] on button "Nhập hàng" at bounding box center [1470, 131] width 83 height 30
checkbox input "false"
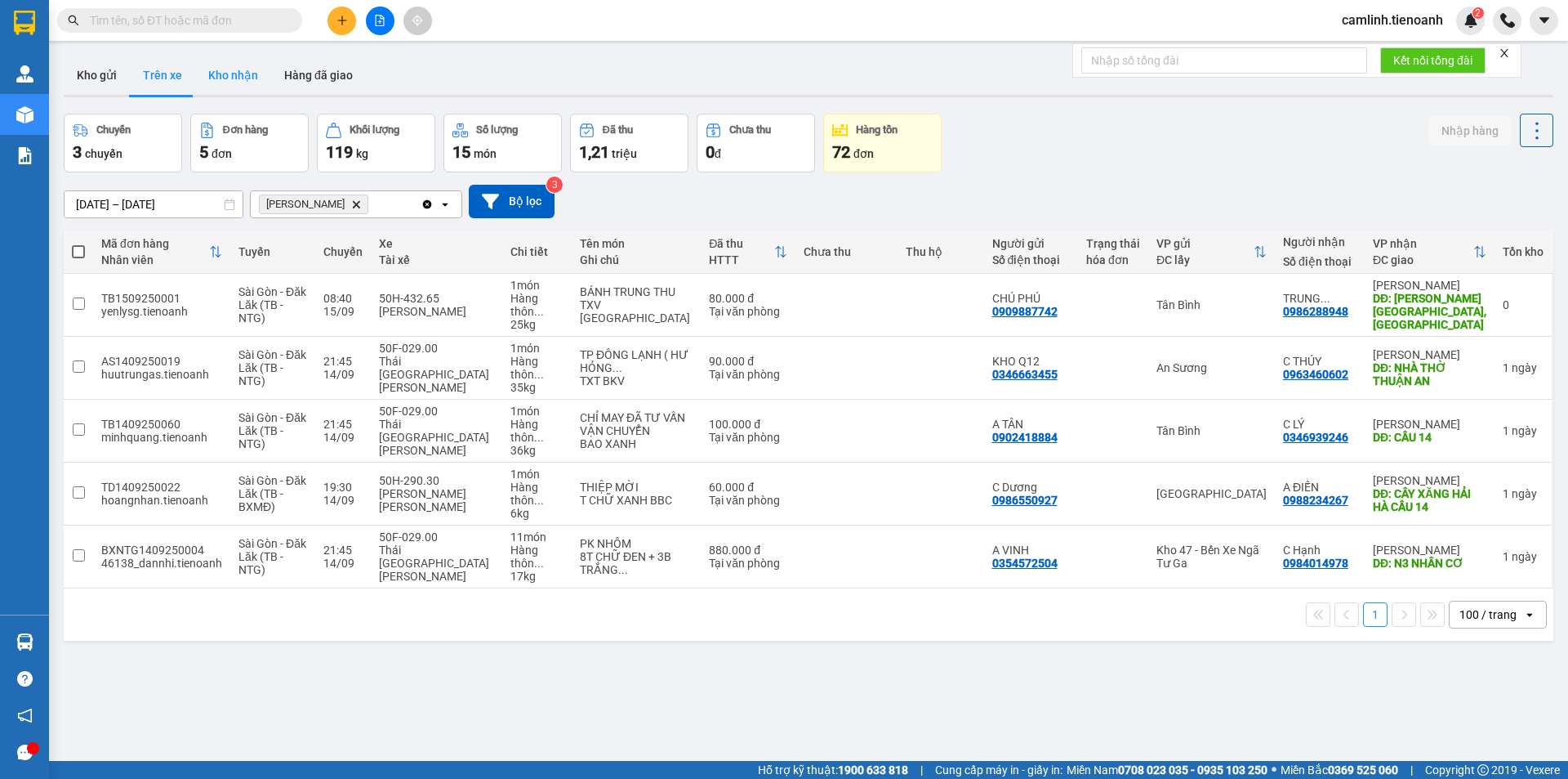
click at [222, 76] on button "Kho nhận" at bounding box center [233, 75] width 76 height 40
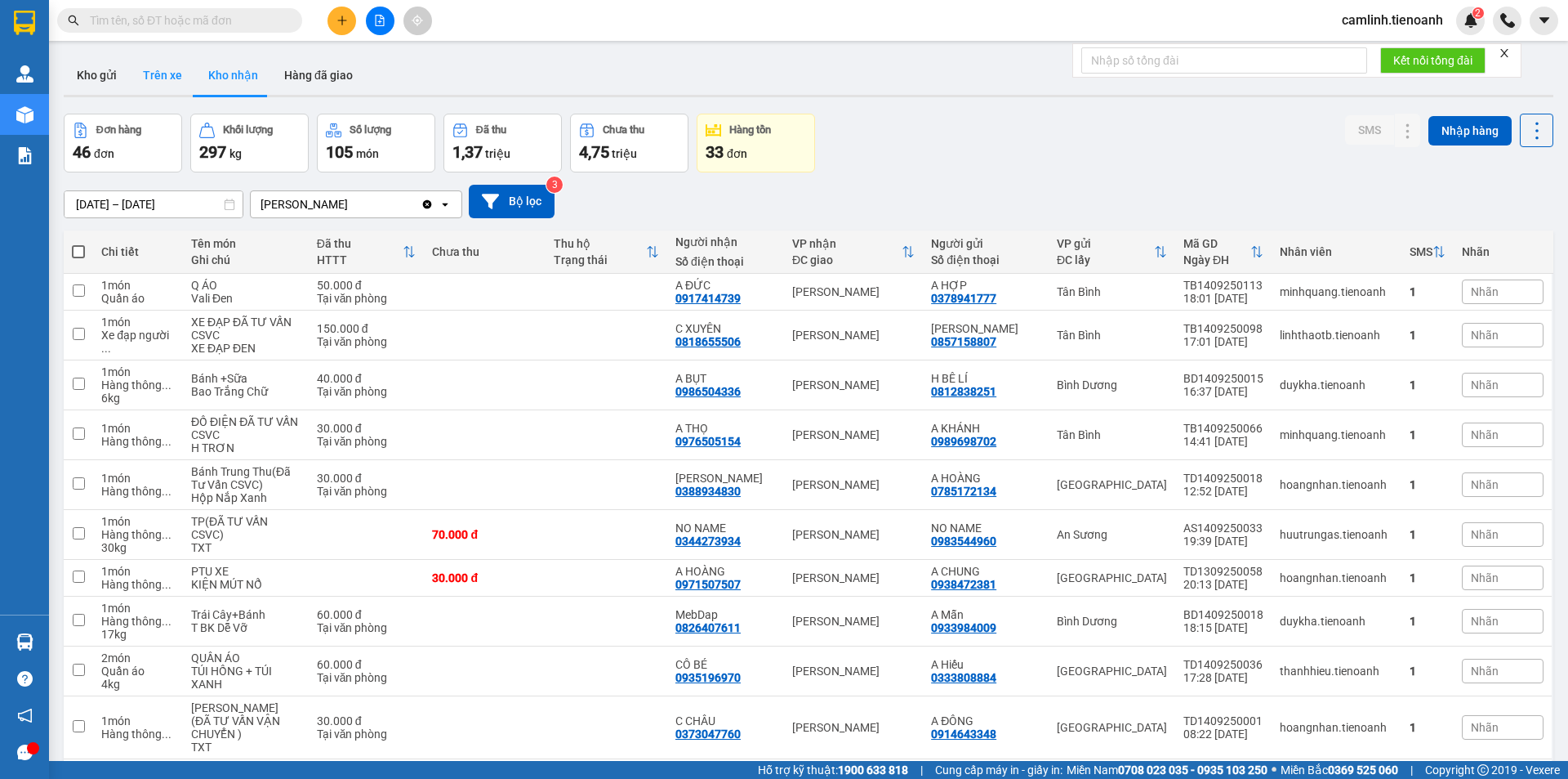
click at [172, 75] on button "Trên xe" at bounding box center [162, 75] width 65 height 40
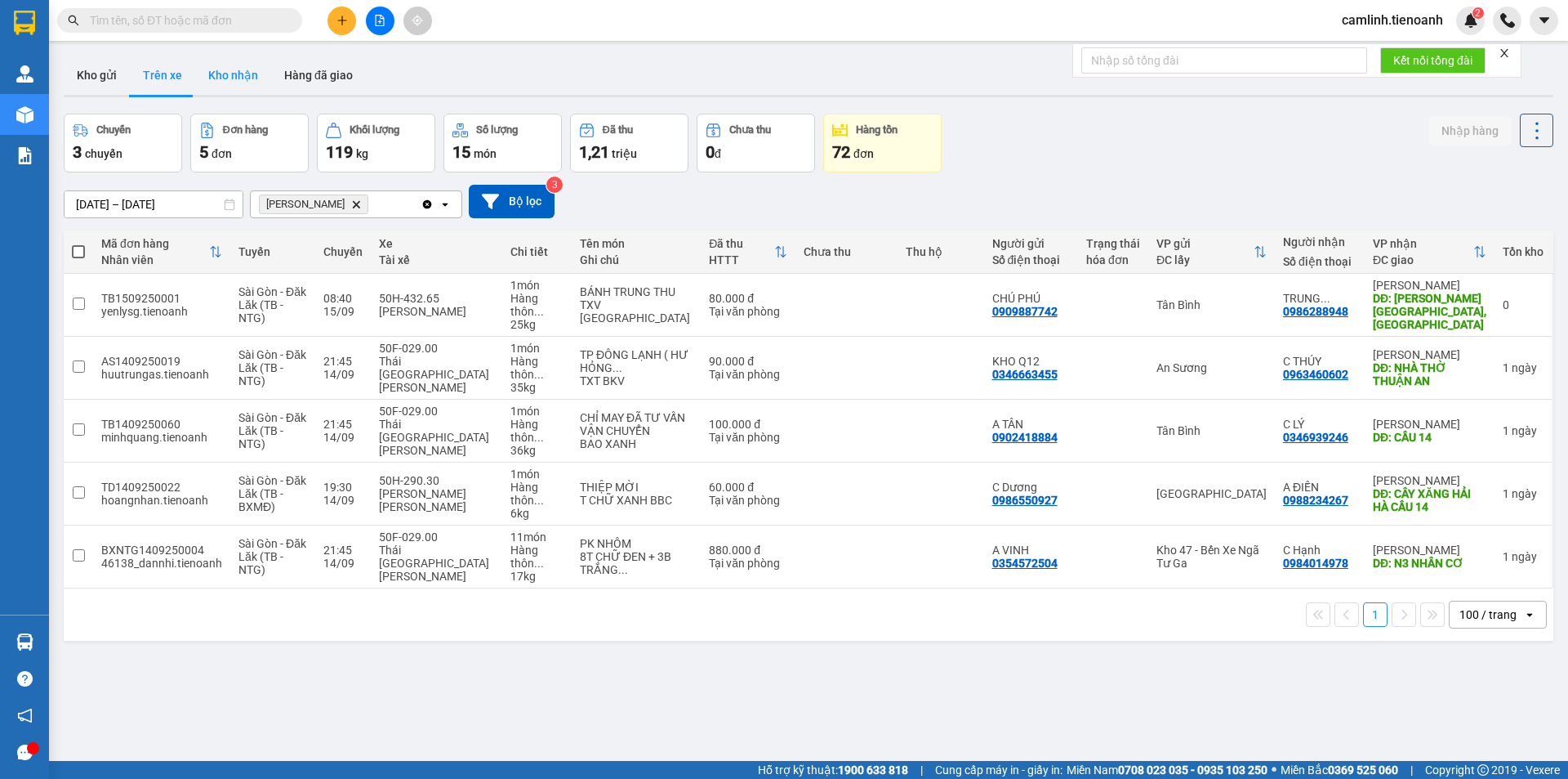
click at [245, 83] on button "Kho nhận" at bounding box center [233, 75] width 76 height 40
type input "[DATE] – [DATE]"
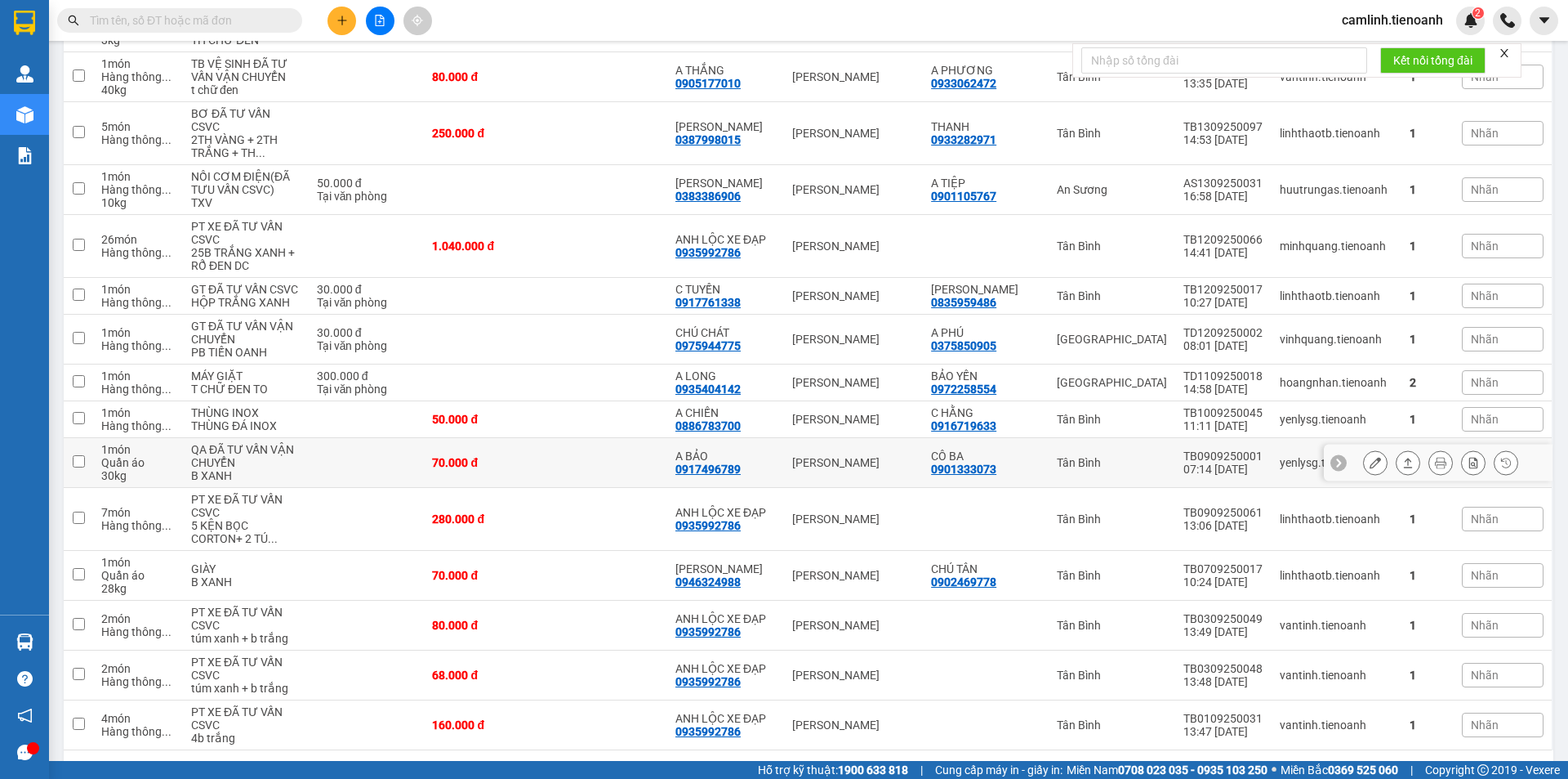
scroll to position [1703, 0]
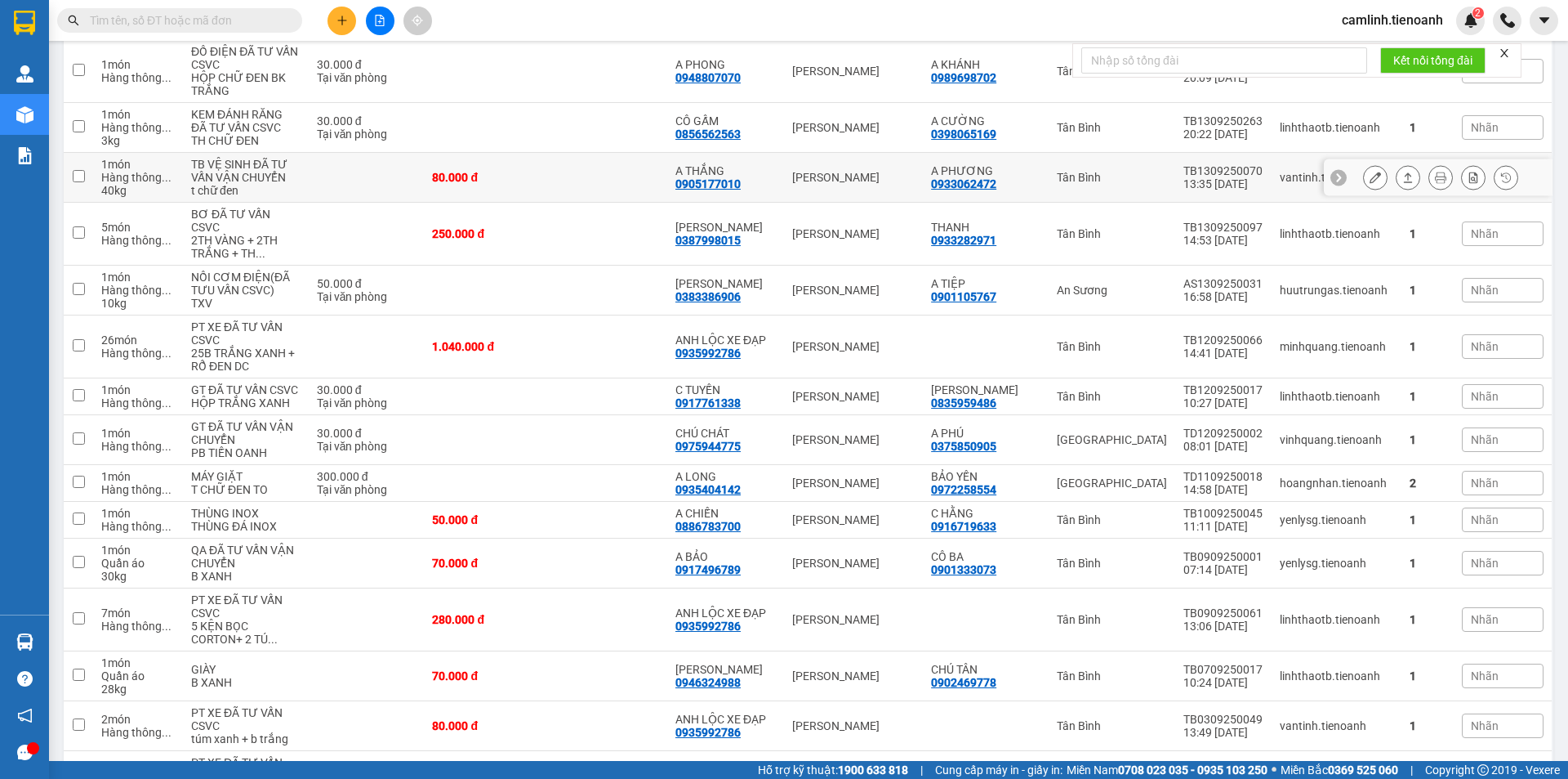
click at [630, 203] on td at bounding box center [606, 177] width 122 height 49
checkbox input "true"
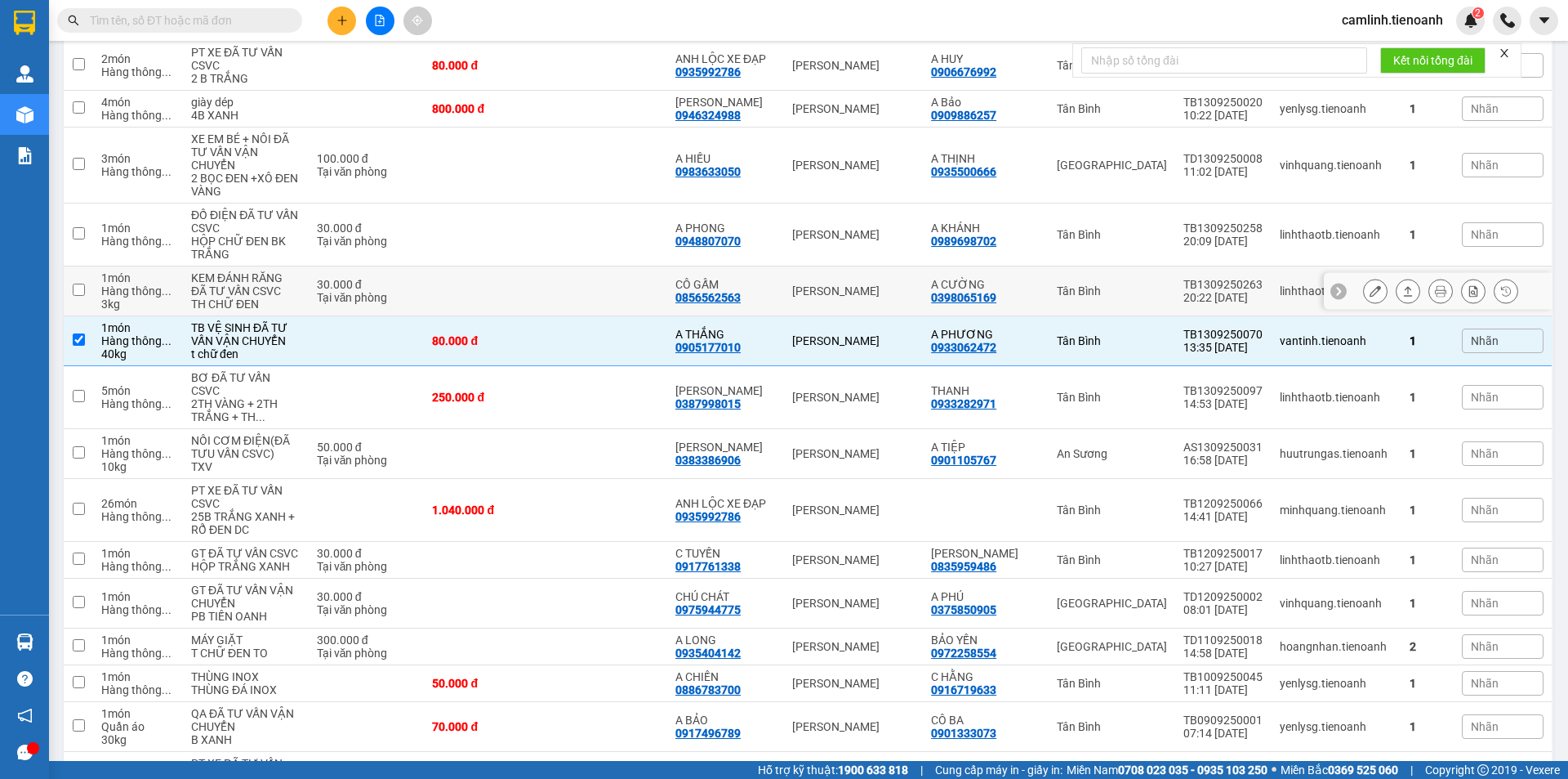
scroll to position [1457, 0]
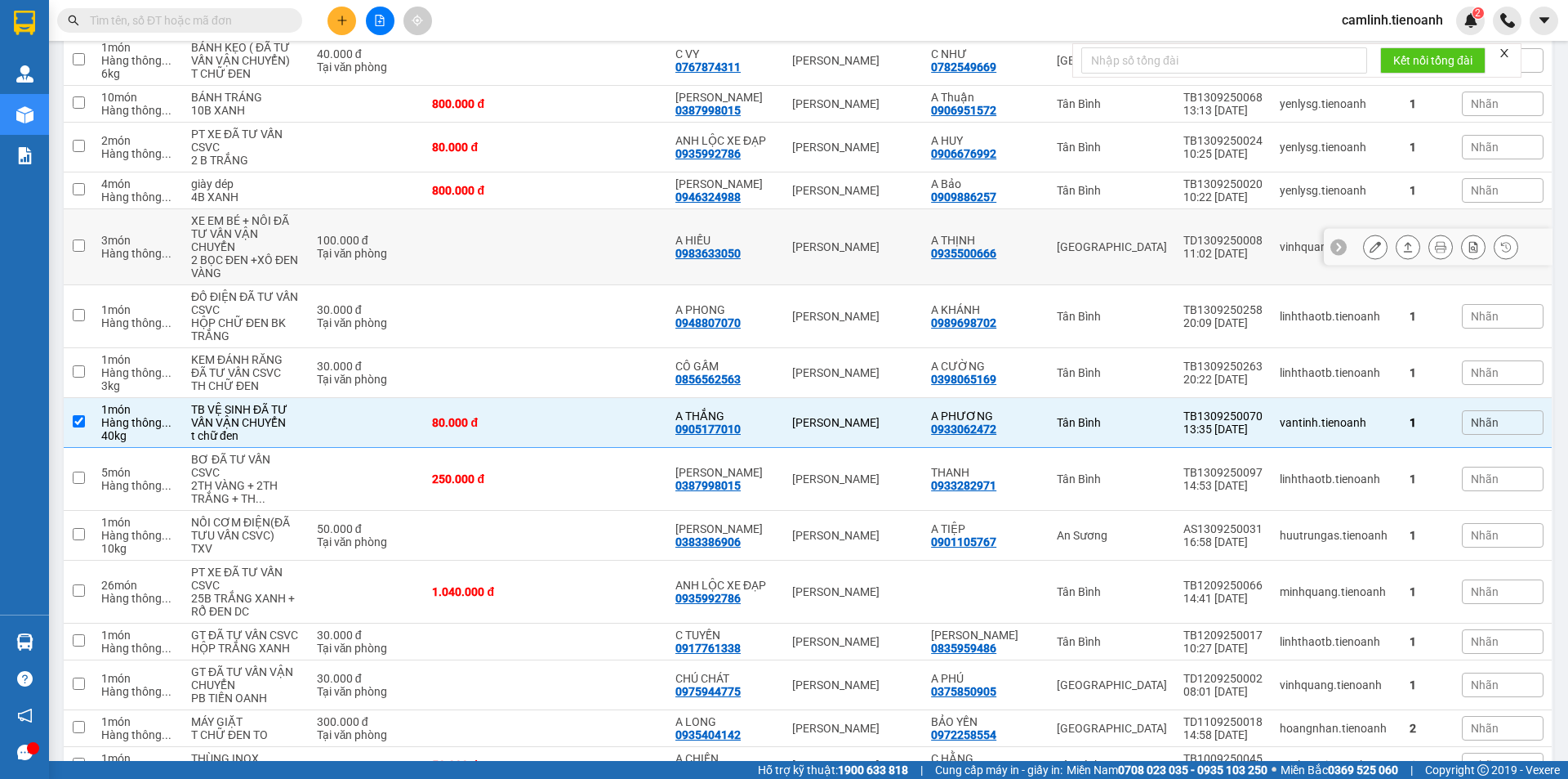
click at [621, 285] on td at bounding box center [606, 247] width 122 height 76
checkbox input "true"
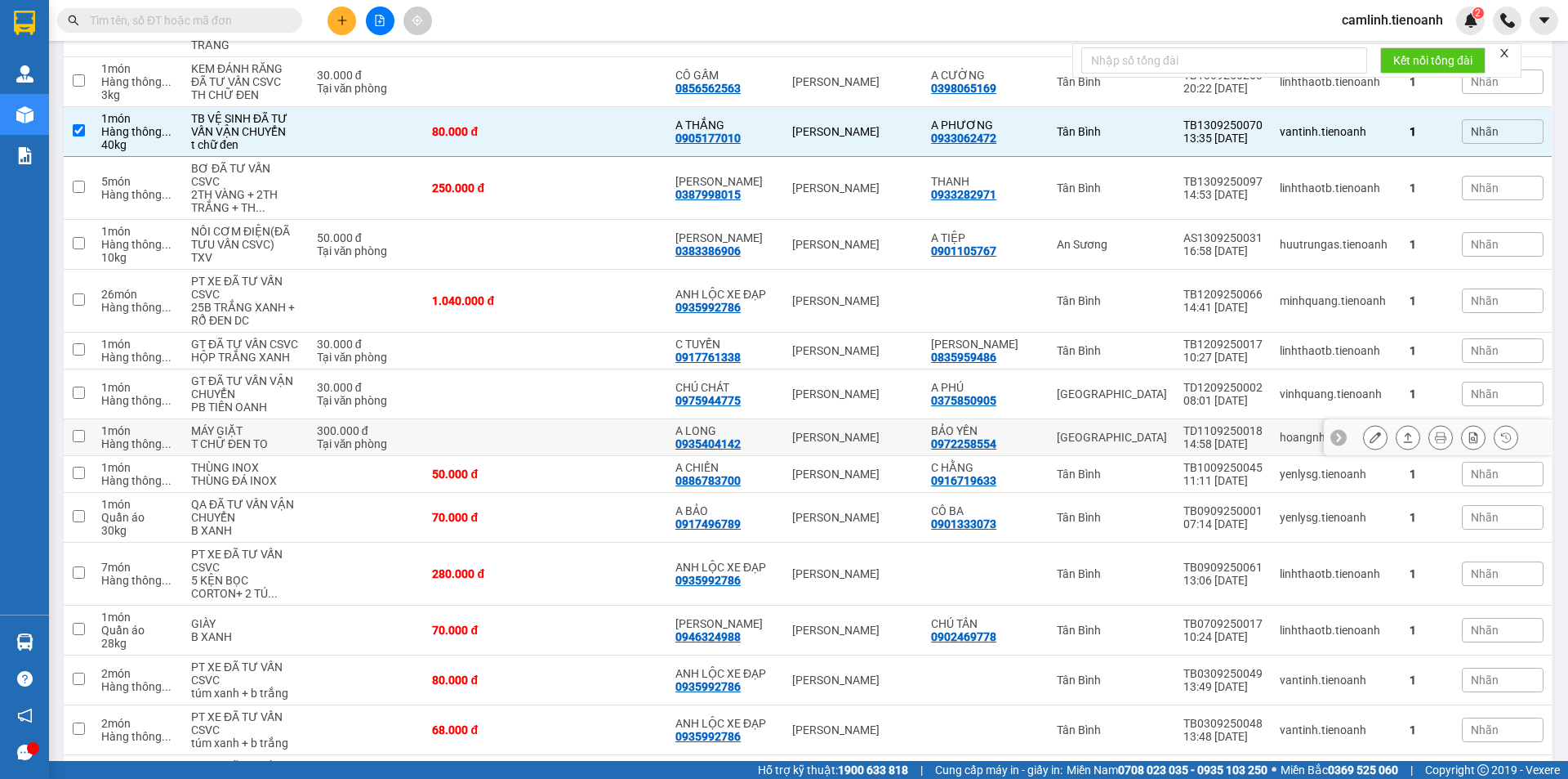
scroll to position [1785, 0]
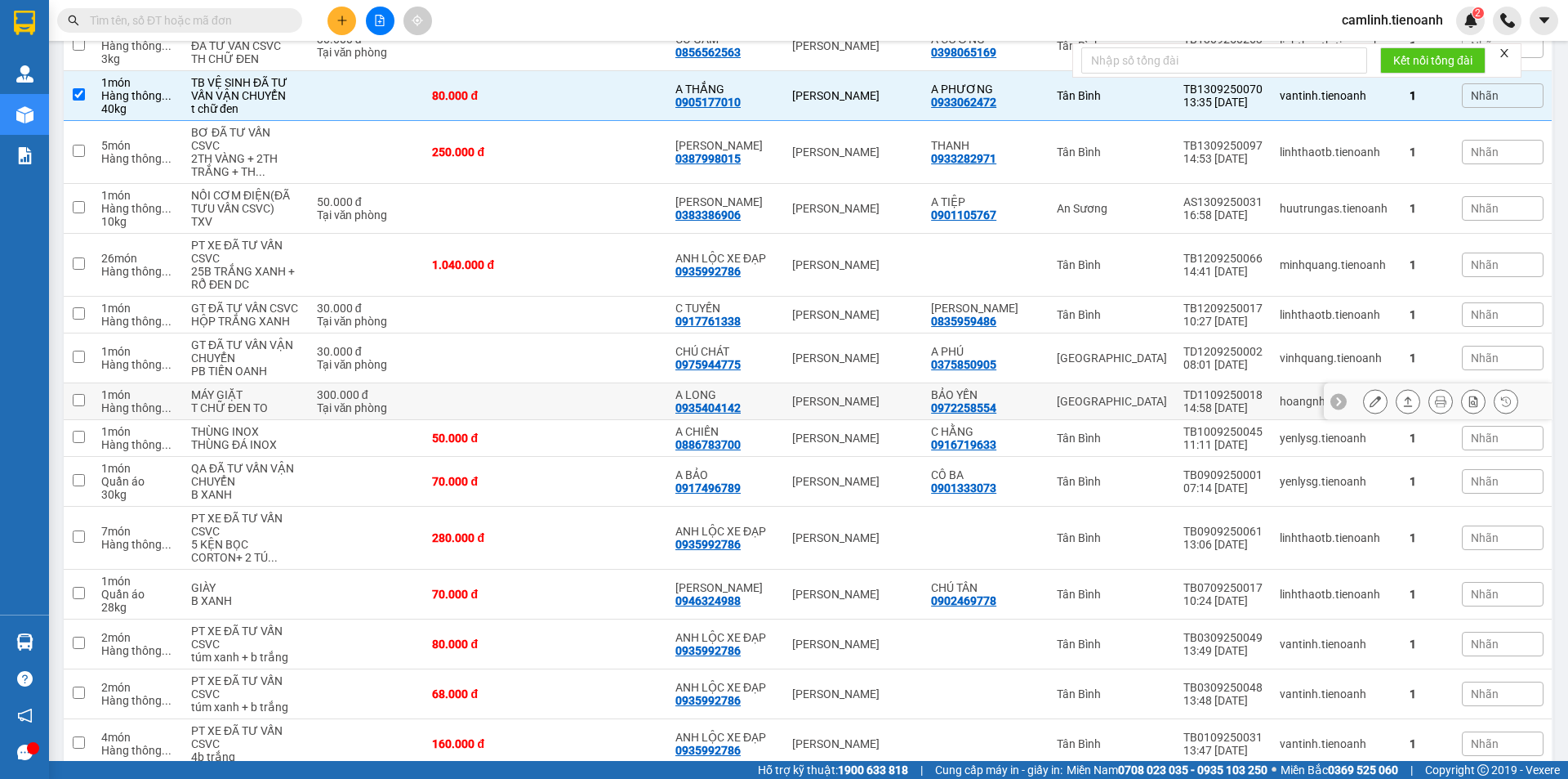
click at [584, 420] on td at bounding box center [606, 401] width 122 height 37
checkbox input "true"
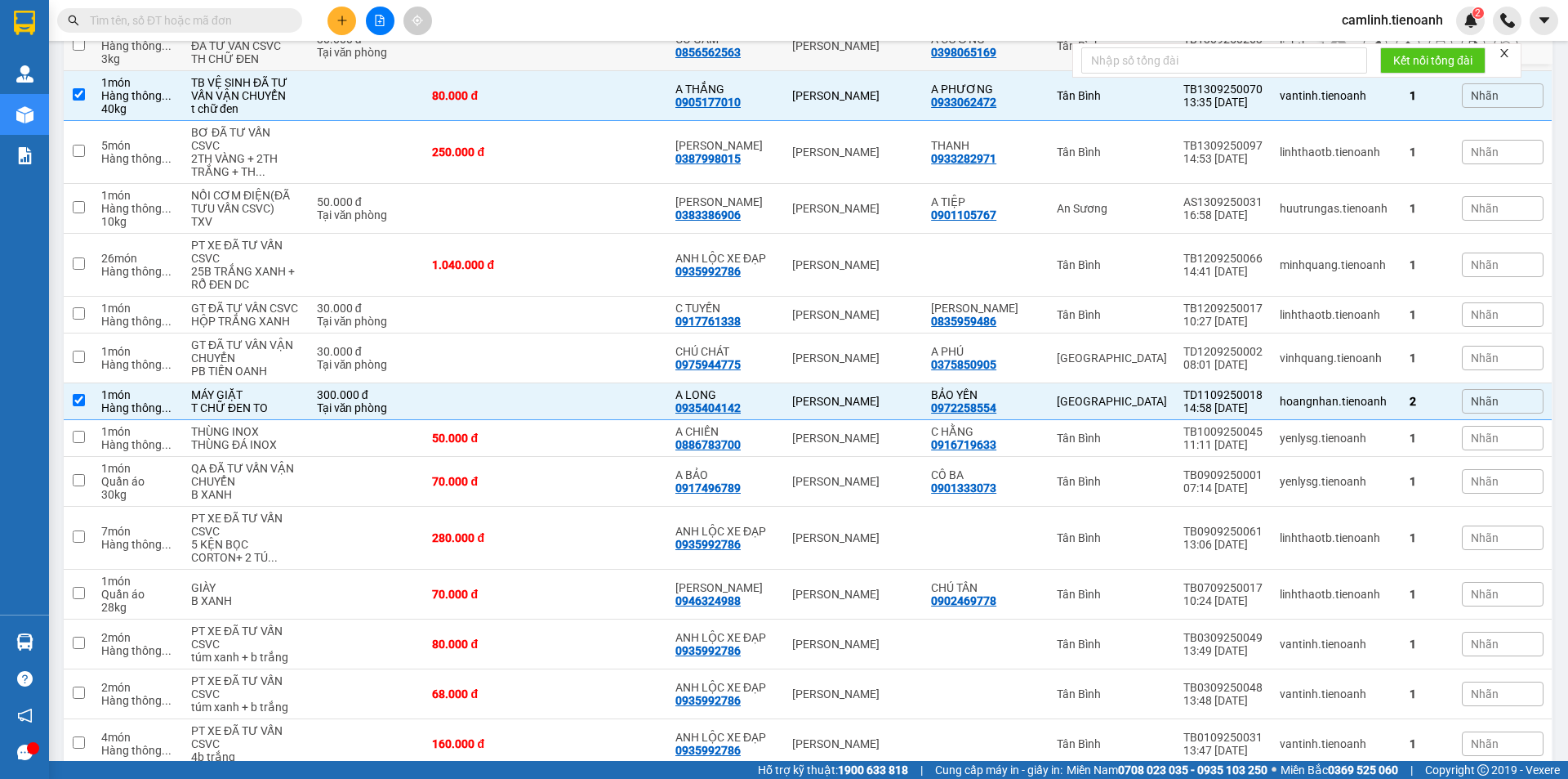
click at [645, 71] on td at bounding box center [606, 46] width 122 height 49
checkbox input "true"
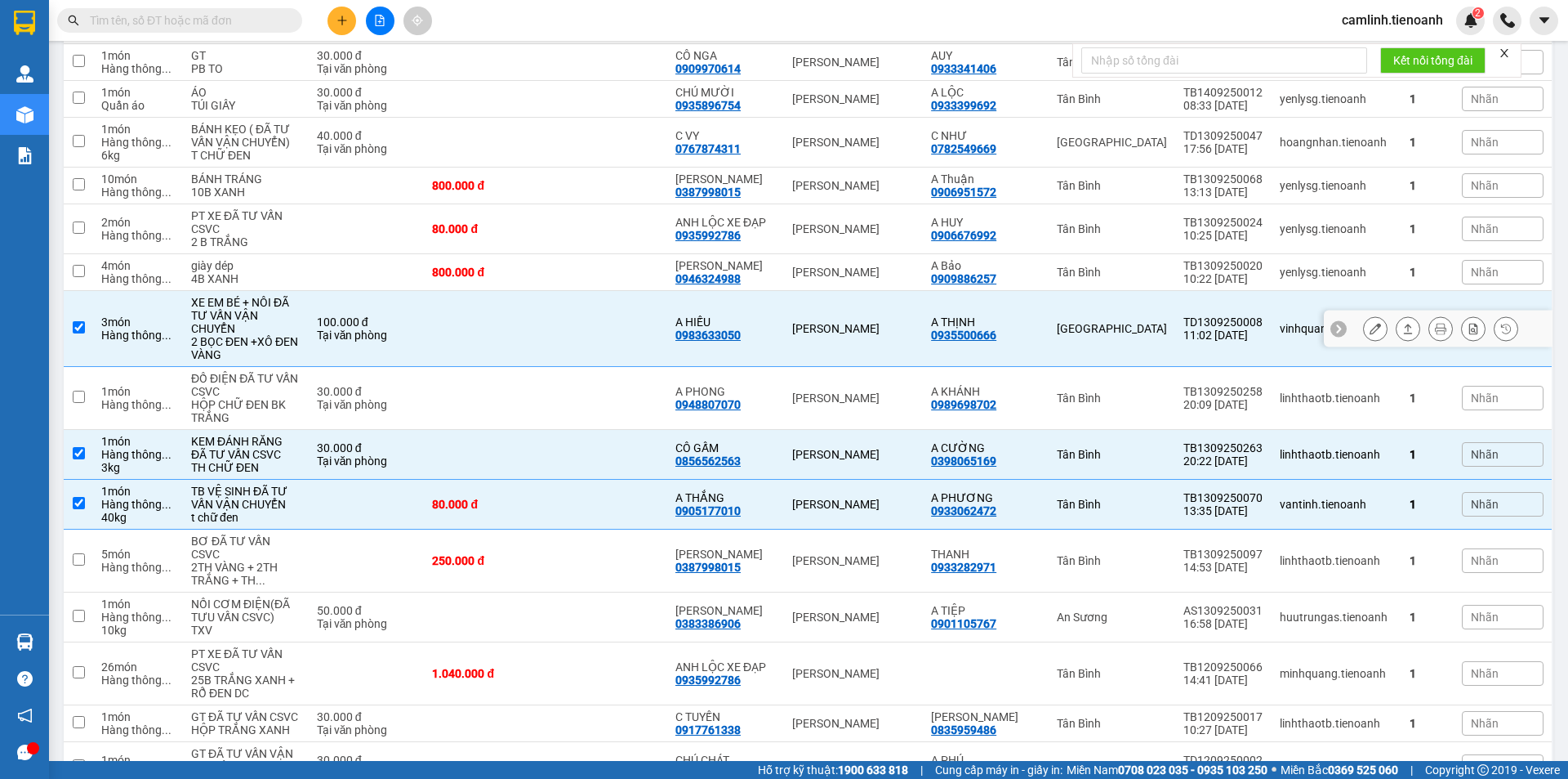
scroll to position [1294, 0]
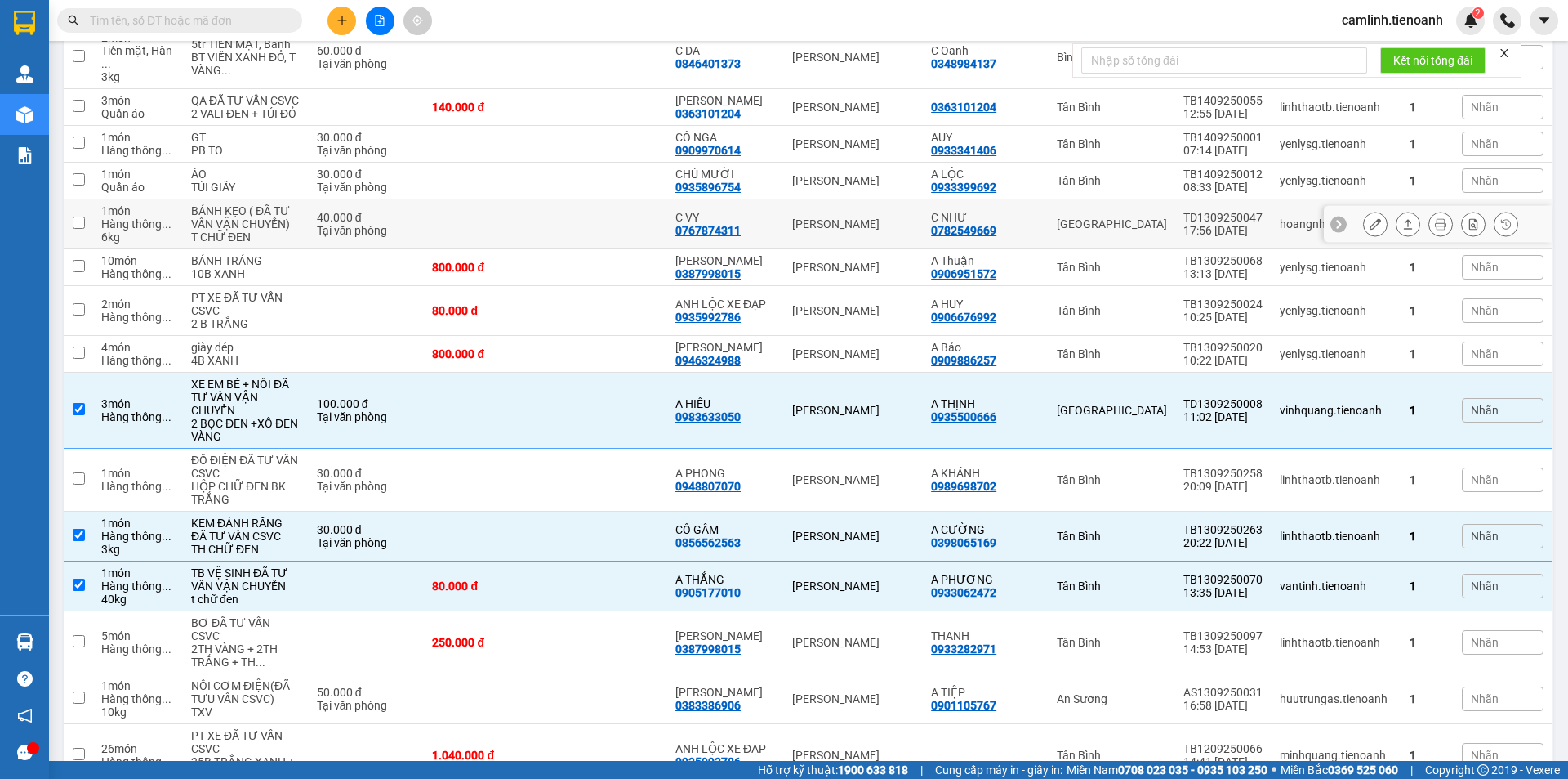
click at [1175, 249] on td "TD1309250047 17:56 [DATE]" at bounding box center [1223, 224] width 96 height 49
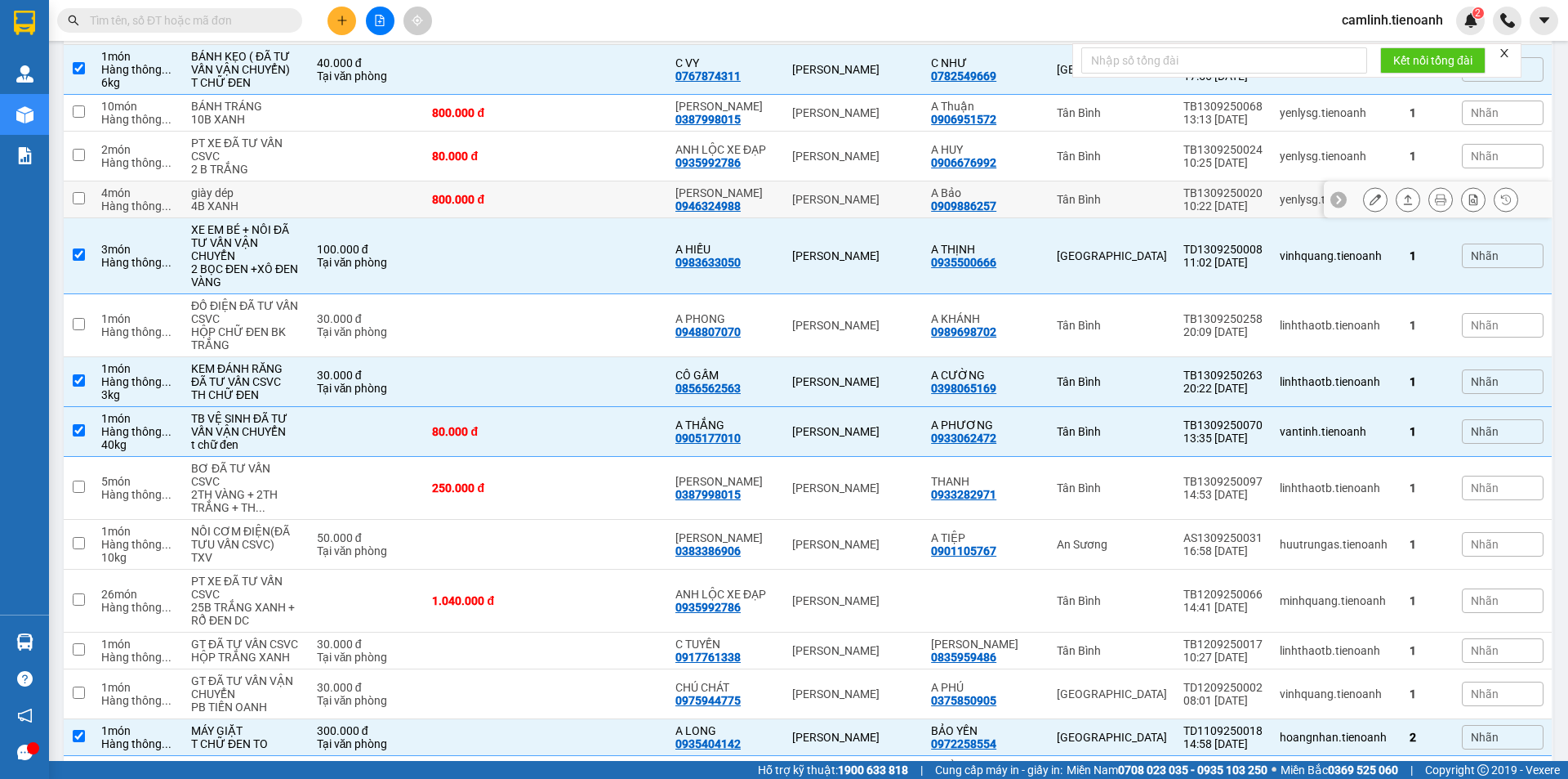
scroll to position [1457, 0]
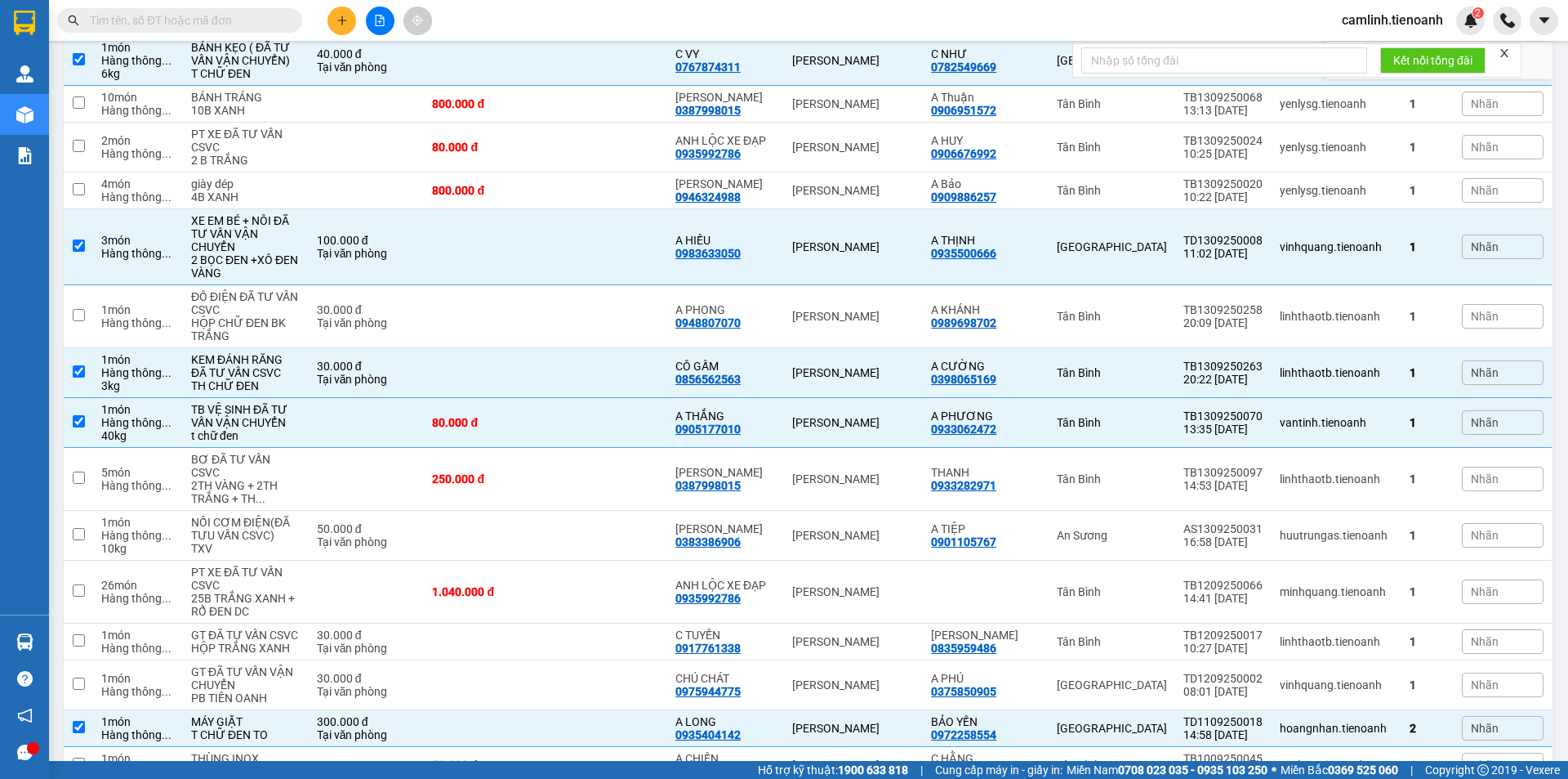
click at [900, 67] on div "[PERSON_NAME]" at bounding box center [853, 60] width 123 height 13
checkbox input "false"
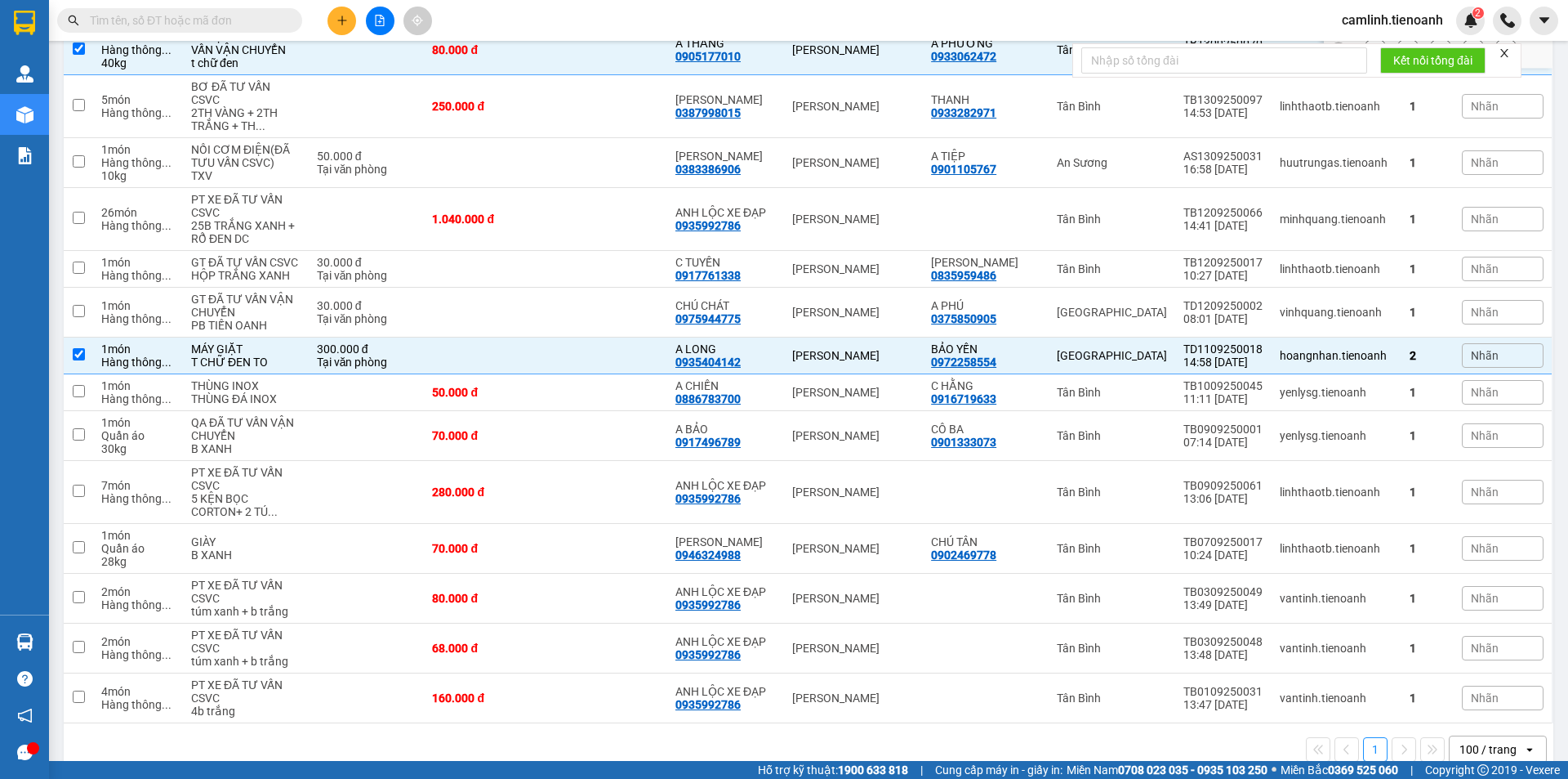
scroll to position [1785, 0]
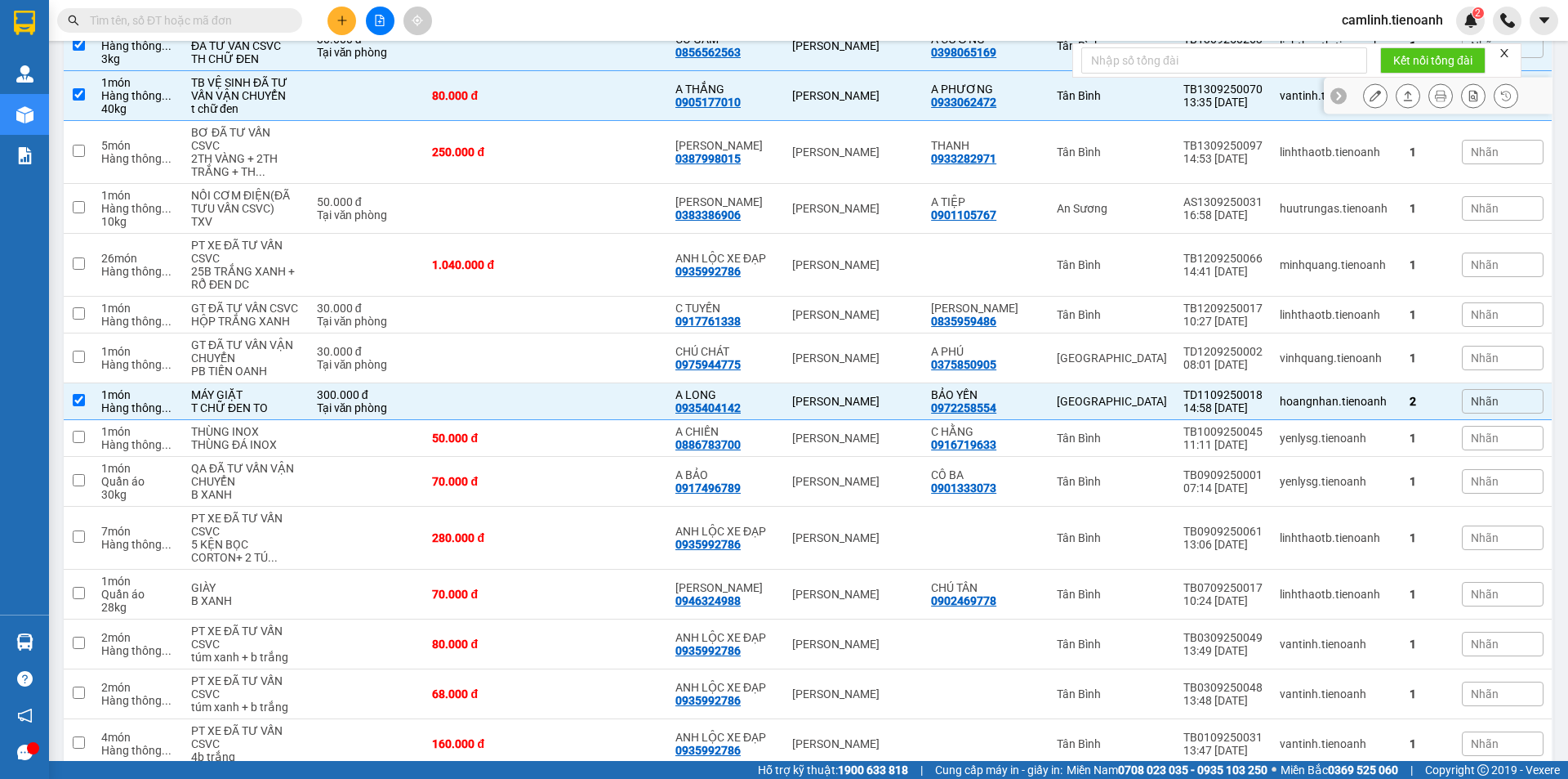
click at [877, 102] on div "[PERSON_NAME]" at bounding box center [853, 96] width 123 height 13
checkbox input "false"
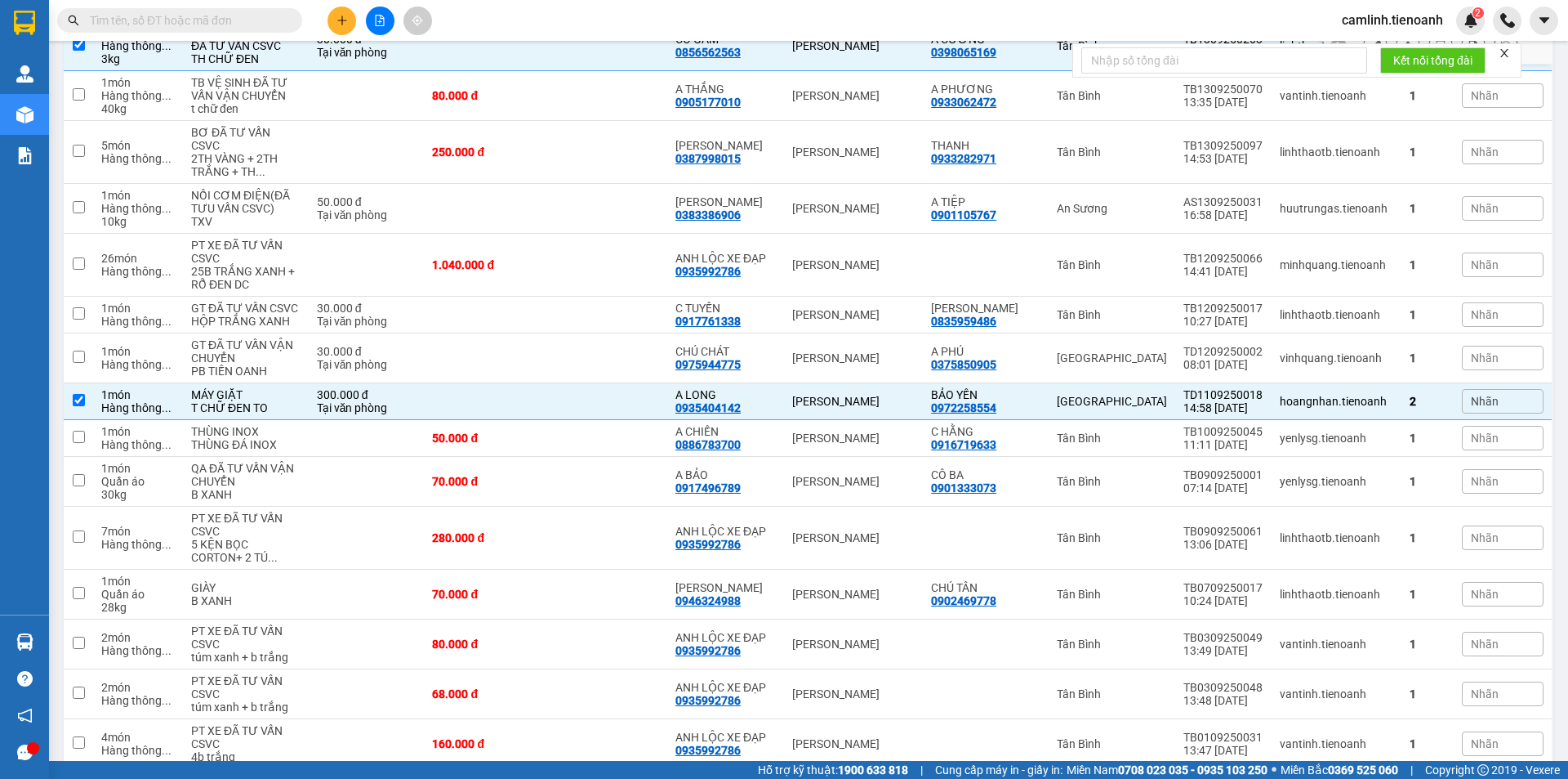
click at [873, 71] on td "[PERSON_NAME]" at bounding box center [854, 46] width 139 height 49
checkbox input "false"
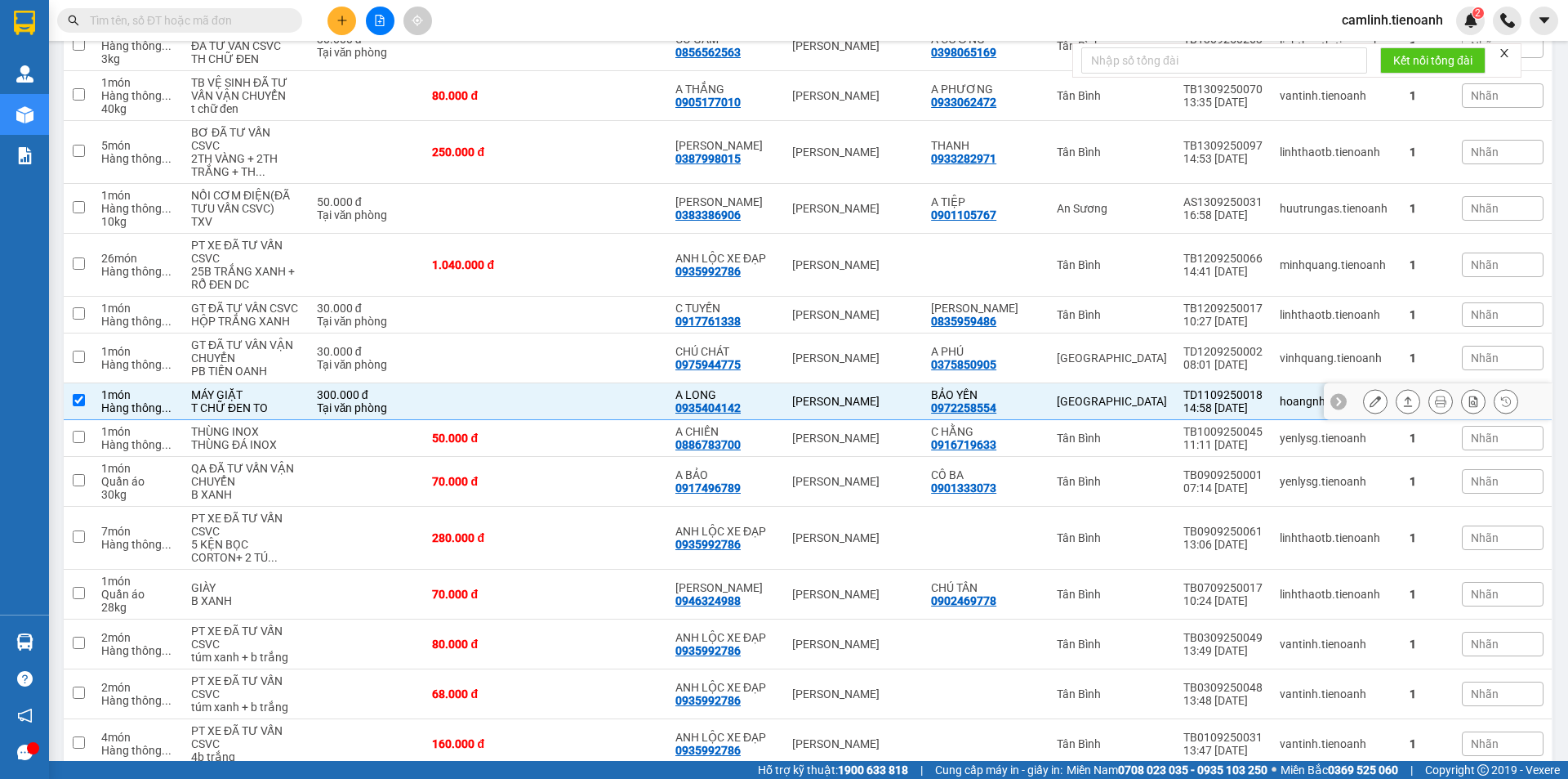
click at [838, 420] on td "[PERSON_NAME]" at bounding box center [854, 401] width 139 height 37
checkbox input "false"
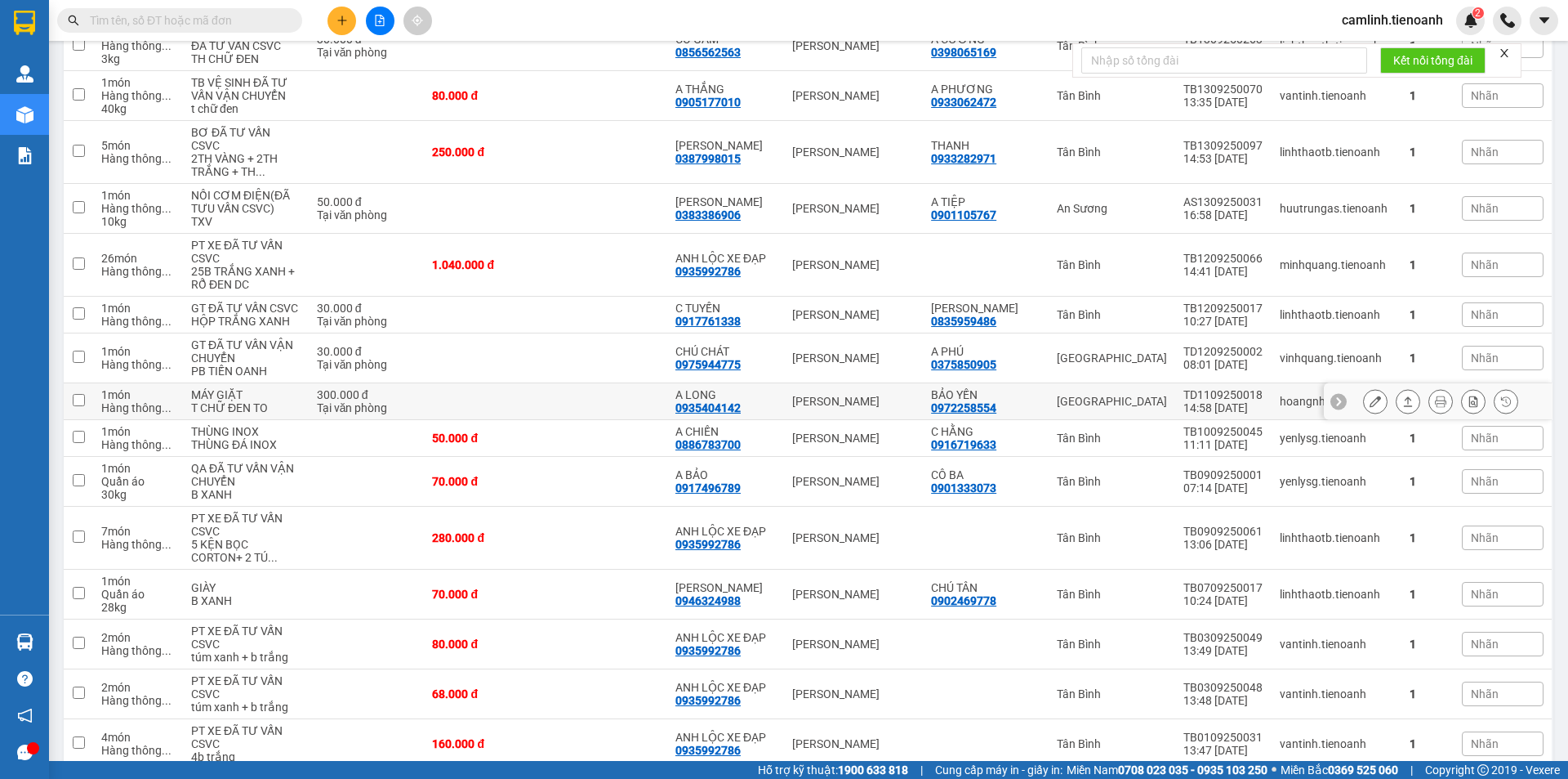
scroll to position [2030, 0]
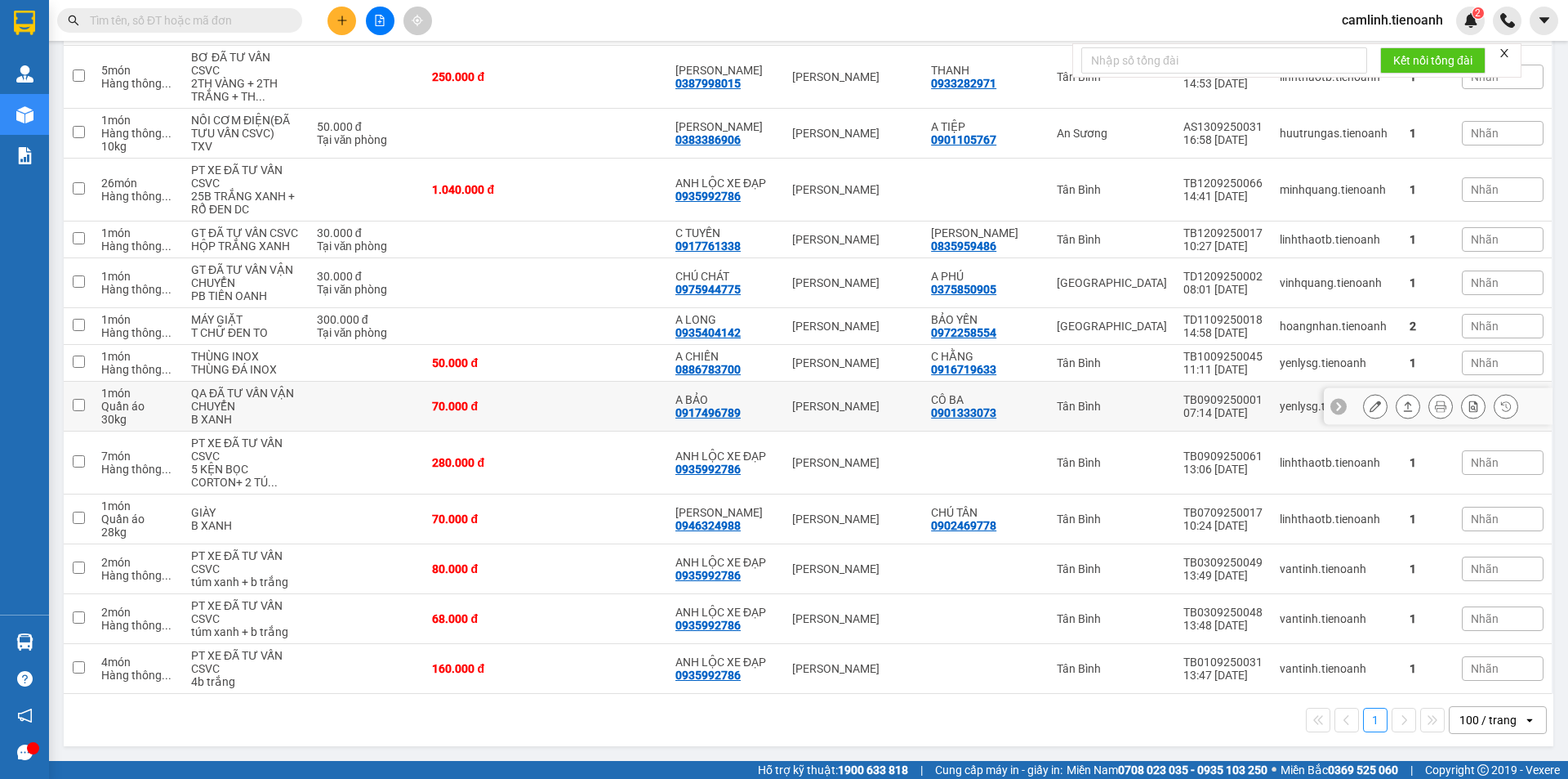
click at [700, 406] on div "0917496789" at bounding box center [708, 413] width 65 height 13
click at [765, 376] on div "A CHIẾN 0886783700" at bounding box center [726, 363] width 101 height 26
checkbox input "true"
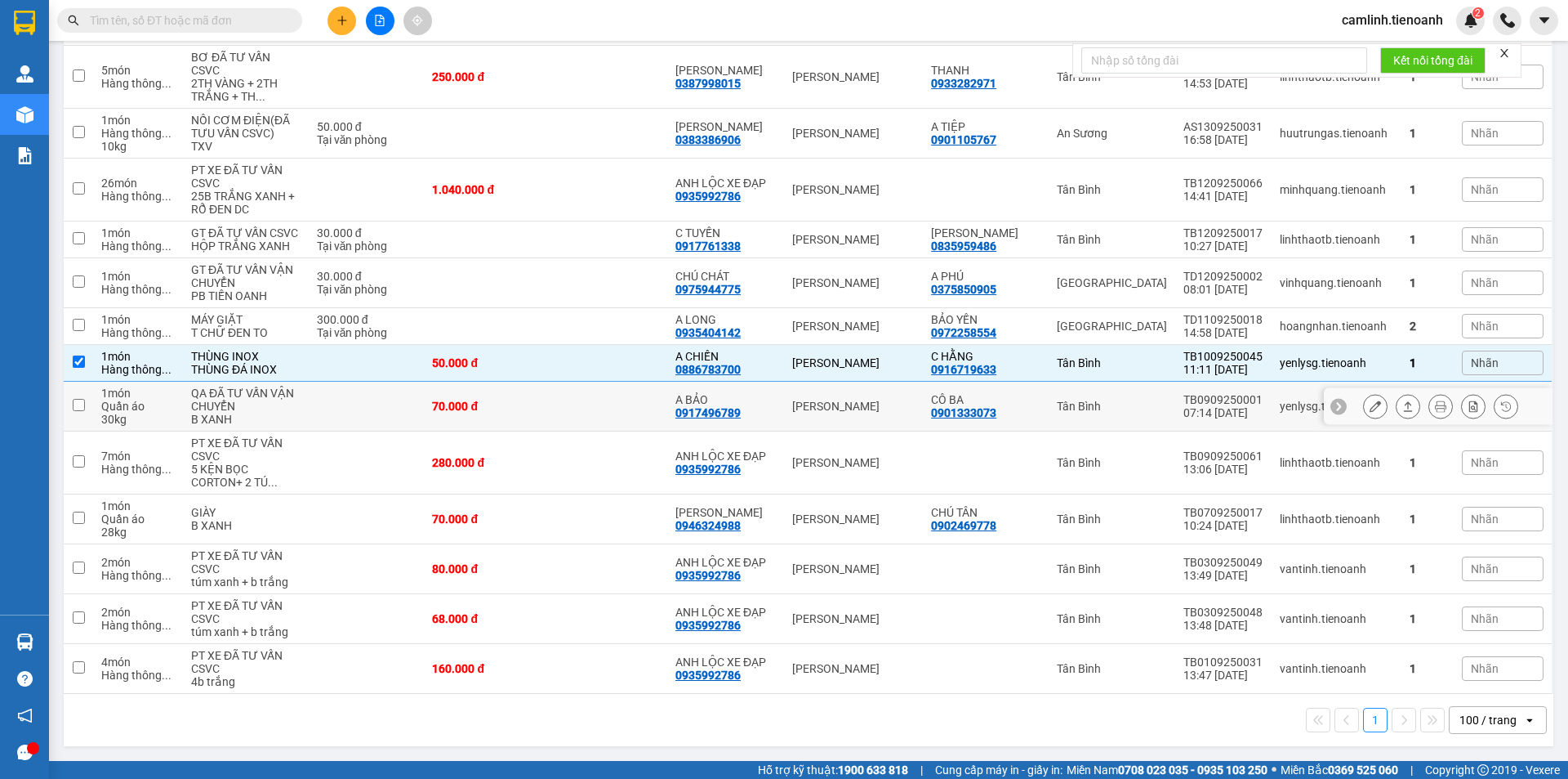
click at [766, 419] on div "A BẢO 0917496789" at bounding box center [726, 406] width 101 height 26
checkbox input "true"
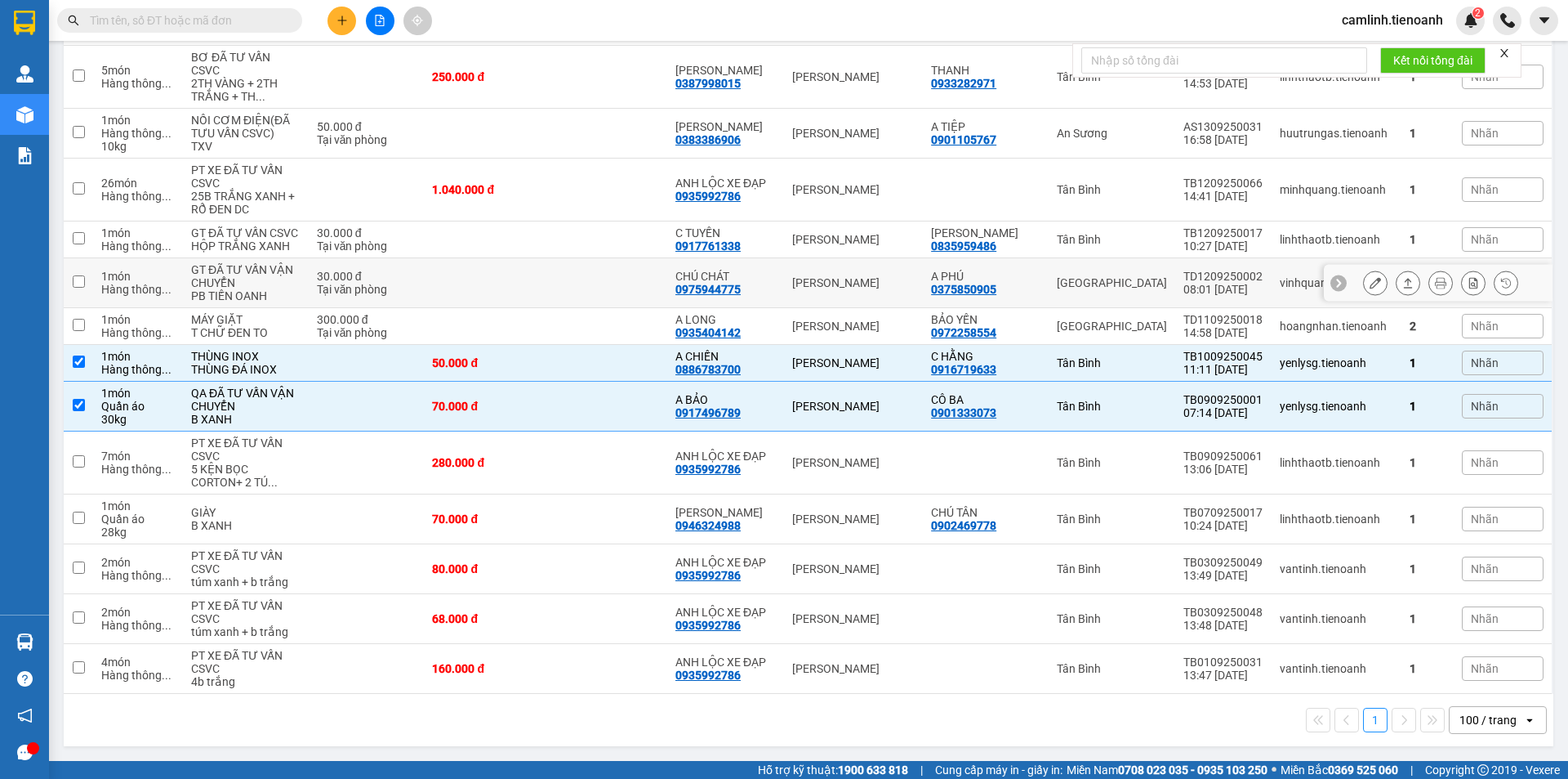
click at [773, 296] on div "CHÚ CHÁT 0975944775" at bounding box center [726, 283] width 101 height 26
checkbox input "true"
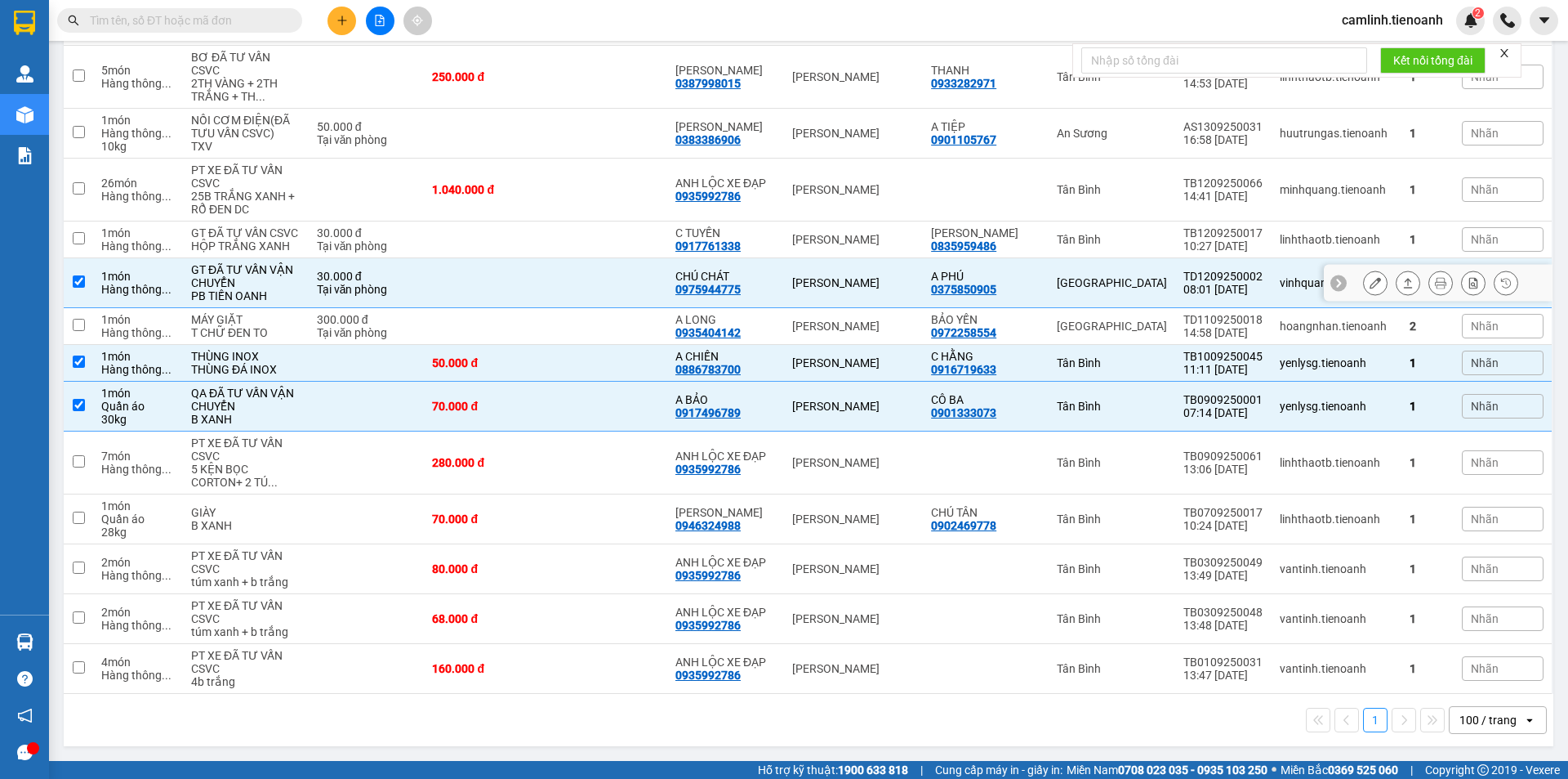
scroll to position [1866, 0]
click at [755, 252] on div "C TUYẾN 0917761338" at bounding box center [726, 240] width 101 height 26
checkbox input "true"
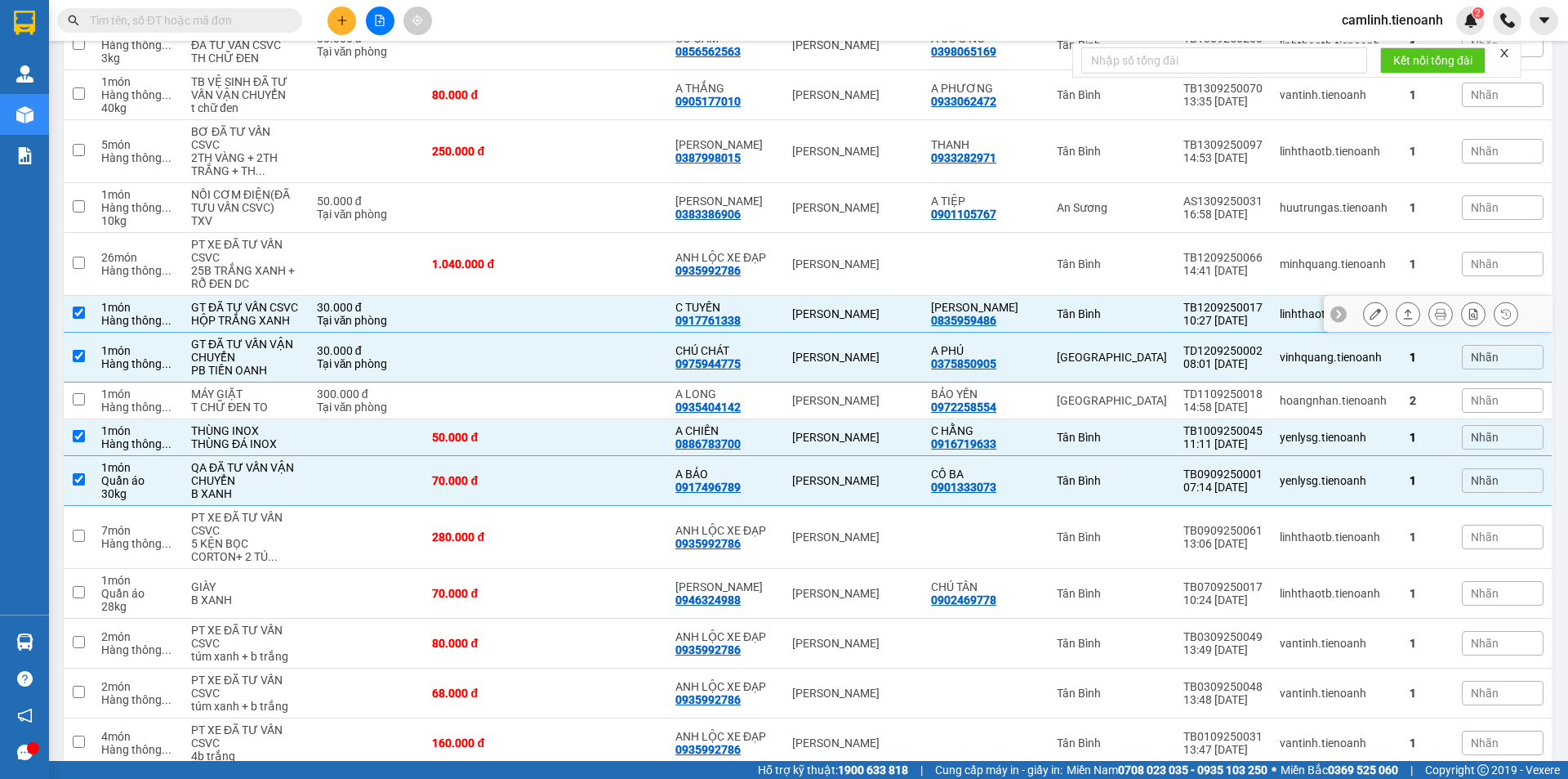
scroll to position [1785, 0]
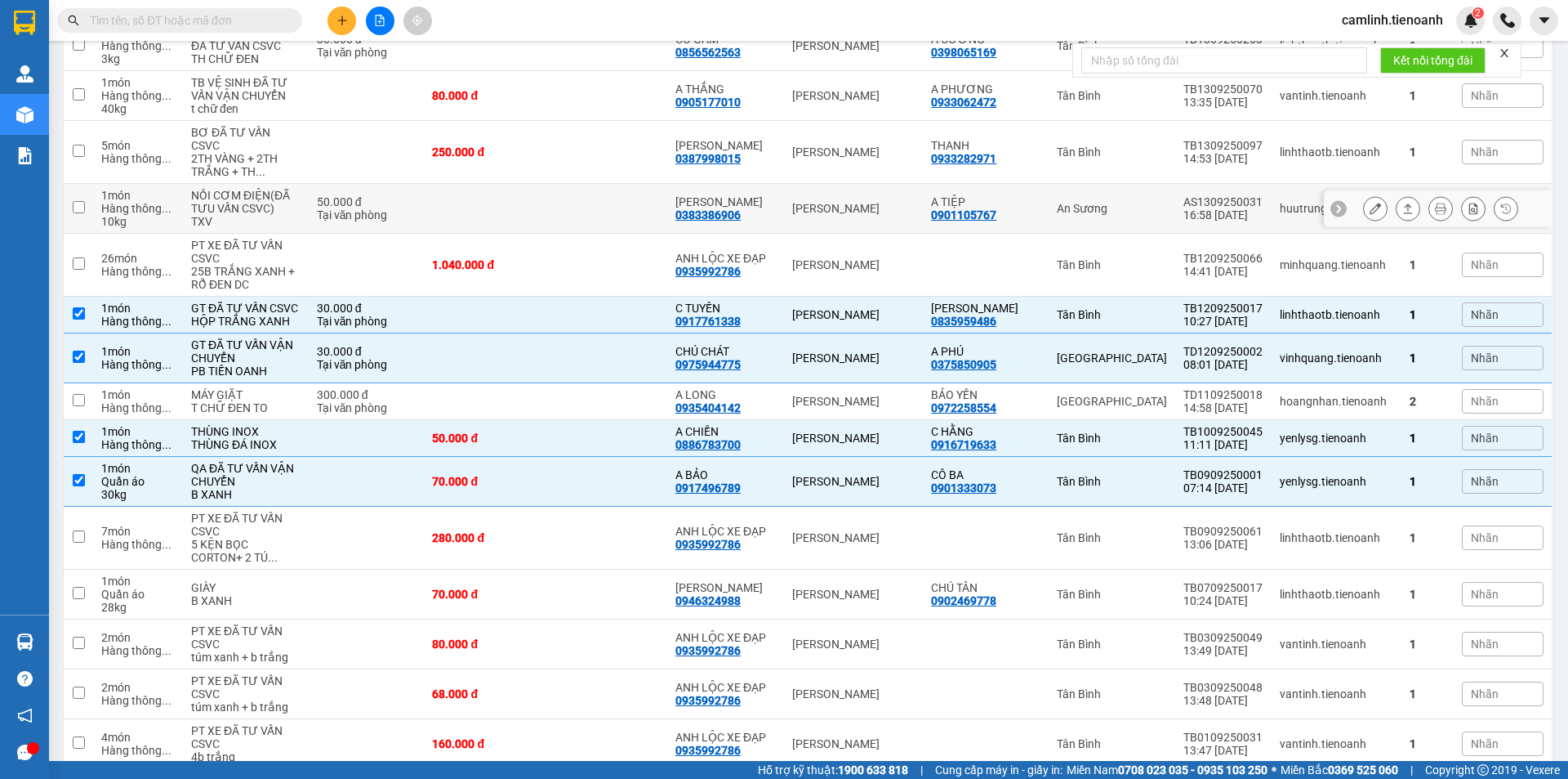
click at [781, 233] on td "C LÊ 0383386906" at bounding box center [726, 209] width 117 height 49
checkbox input "true"
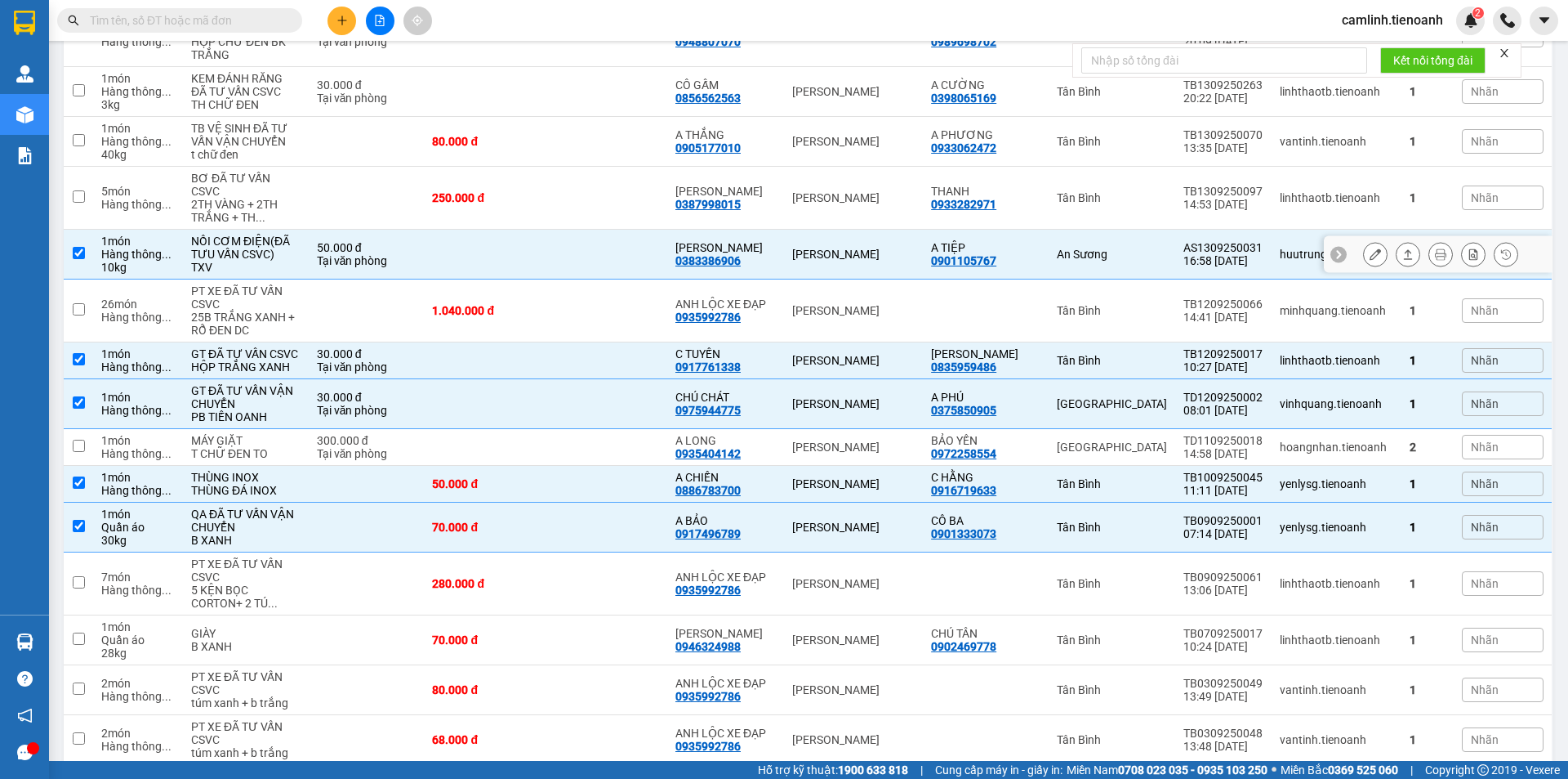
scroll to position [1703, 0]
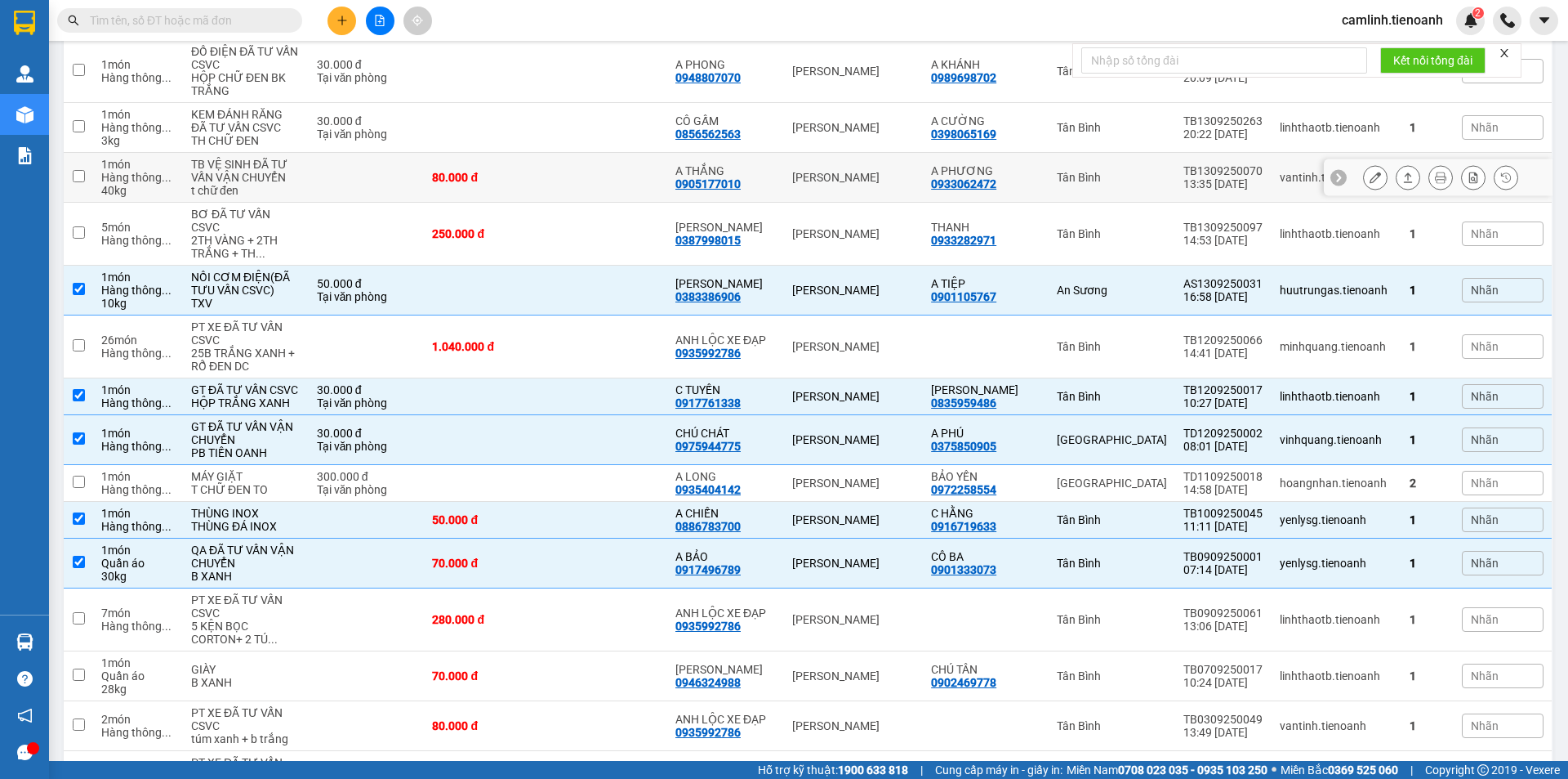
click at [770, 203] on td "A THẮNG 0905177010" at bounding box center [726, 177] width 117 height 49
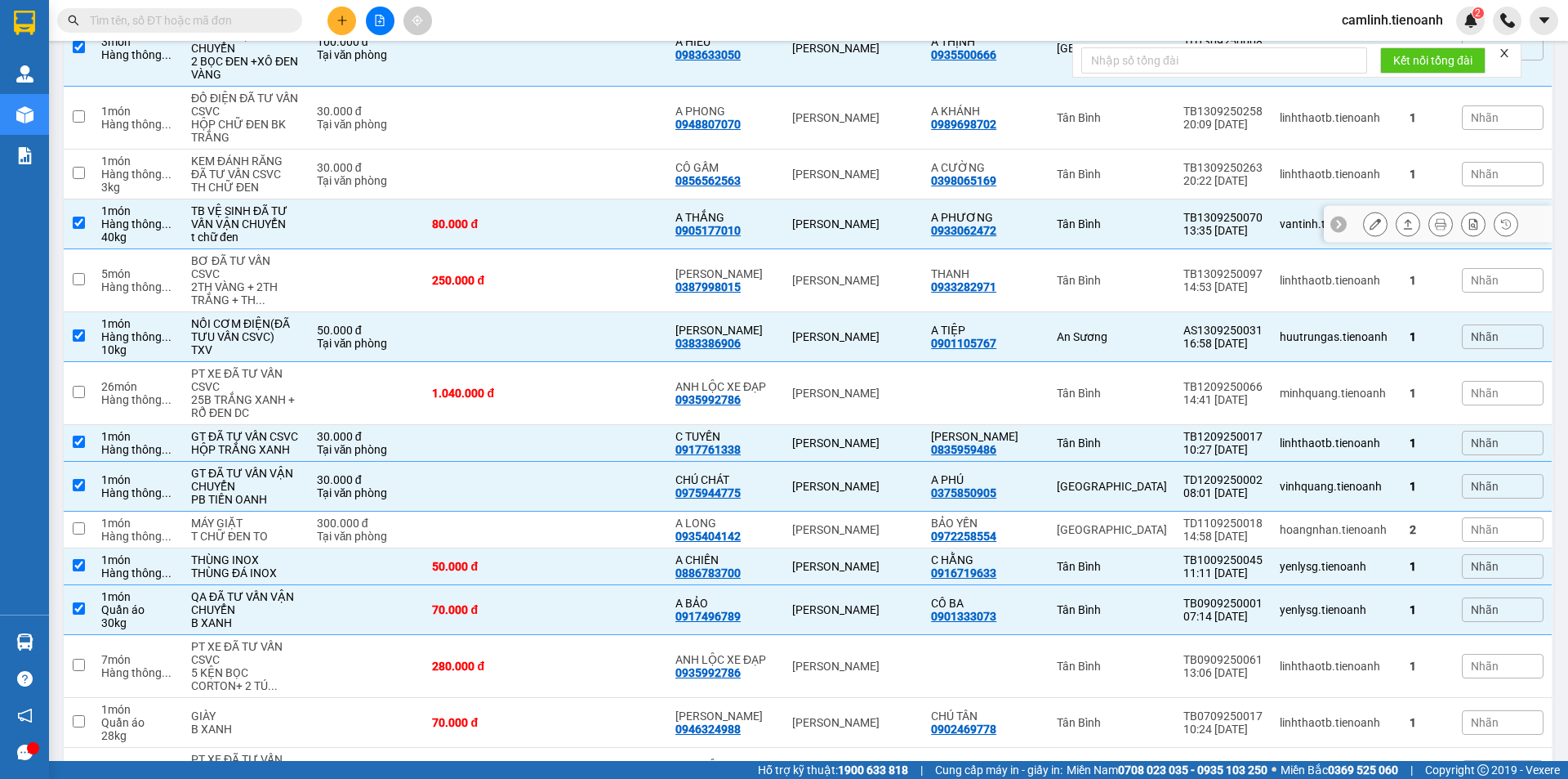
scroll to position [1621, 0]
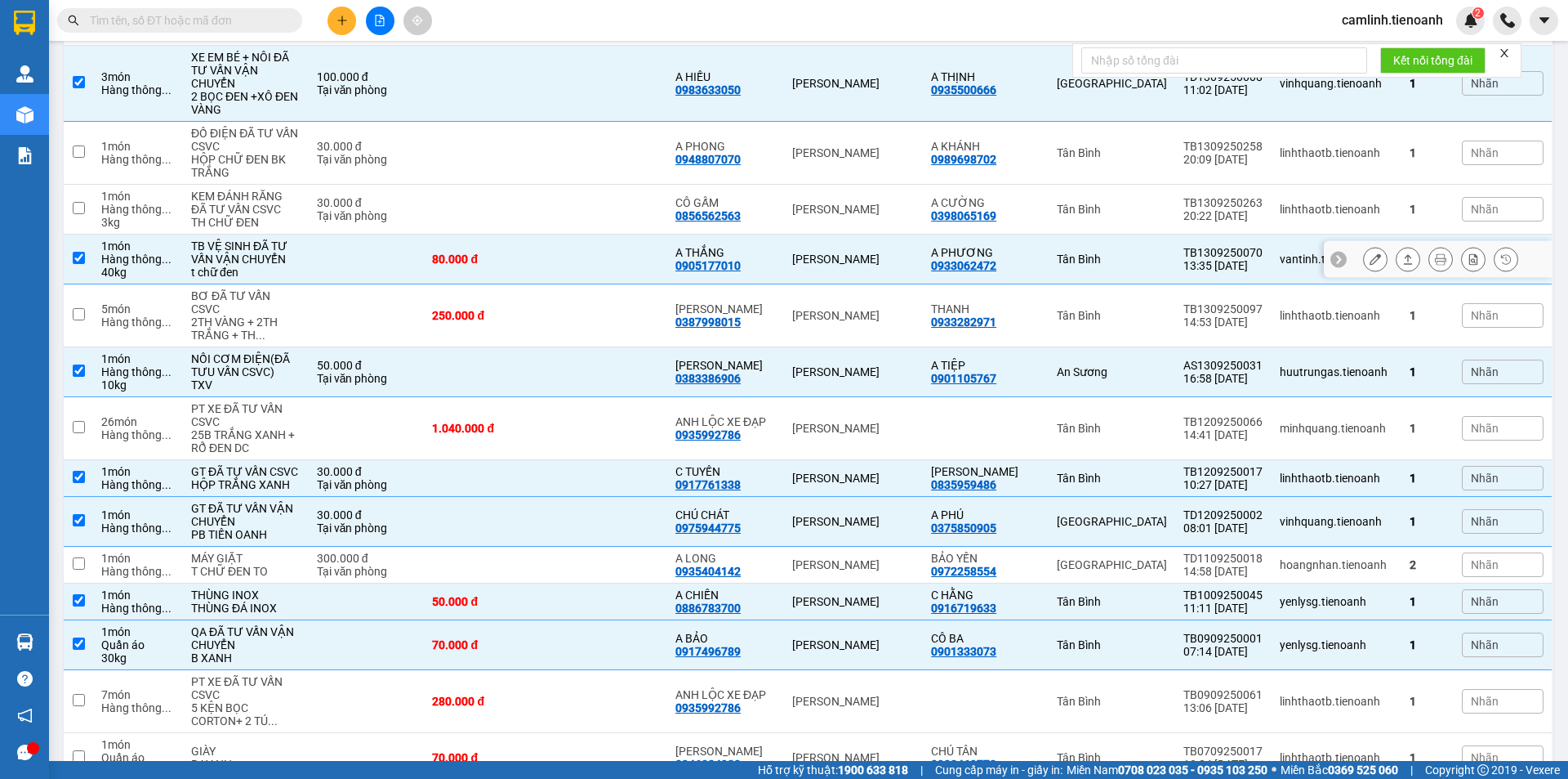
click at [755, 272] on div "A THẮNG 0905177010" at bounding box center [726, 259] width 101 height 26
checkbox input "false"
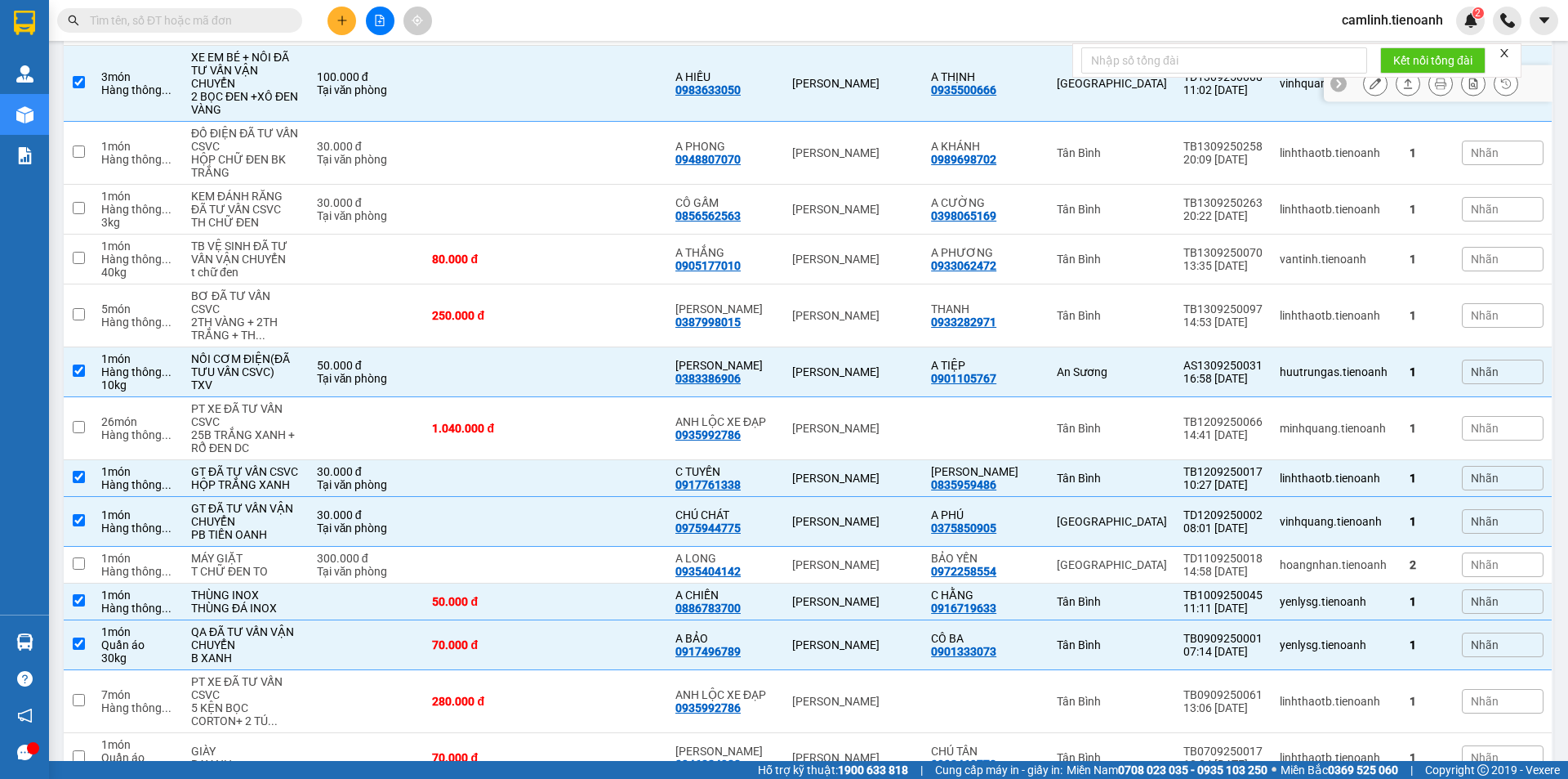
click at [774, 122] on td "A HIẾU 0983633050" at bounding box center [726, 84] width 117 height 76
checkbox input "false"
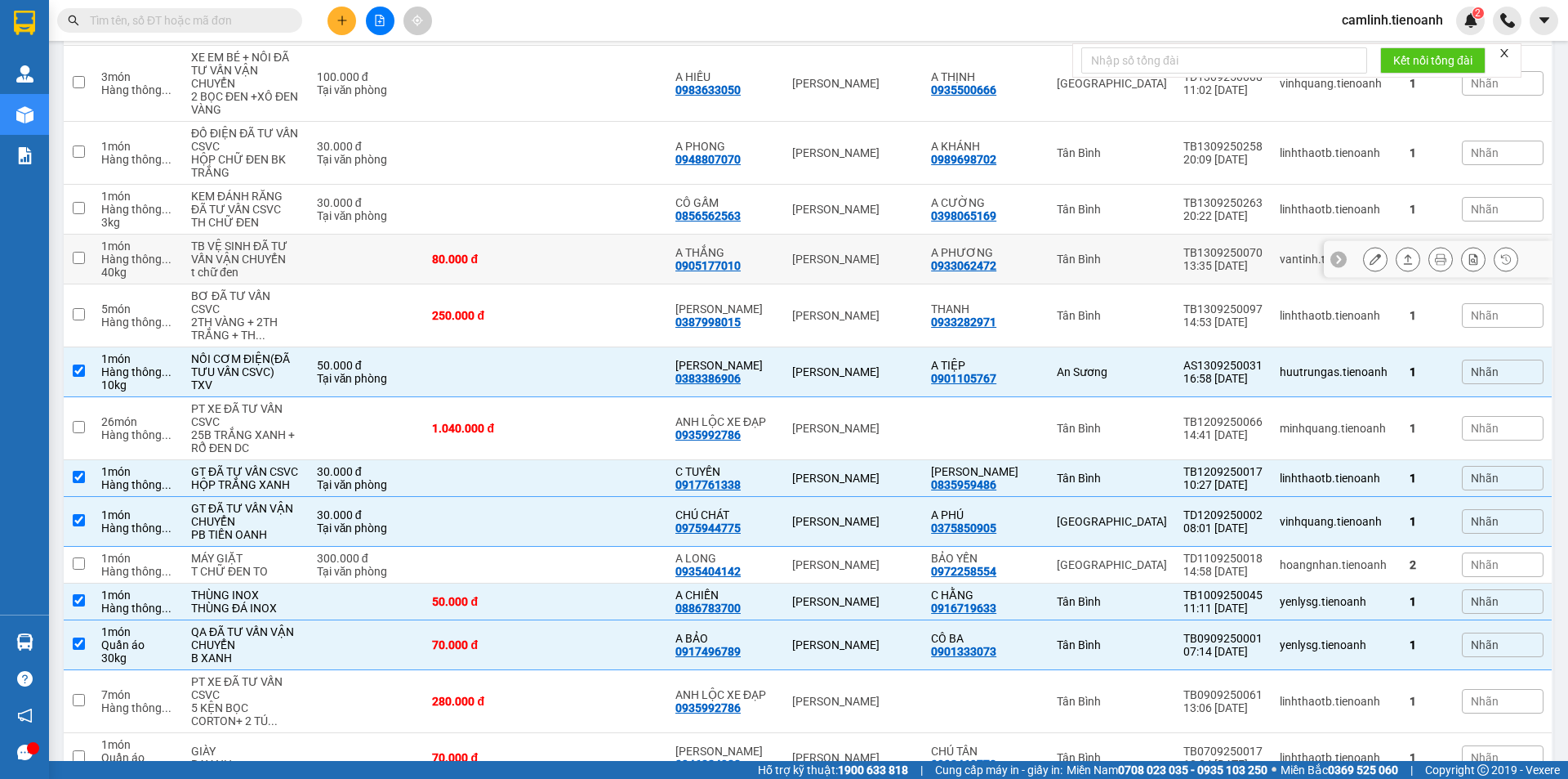
click at [632, 284] on td at bounding box center [606, 259] width 122 height 49
checkbox input "true"
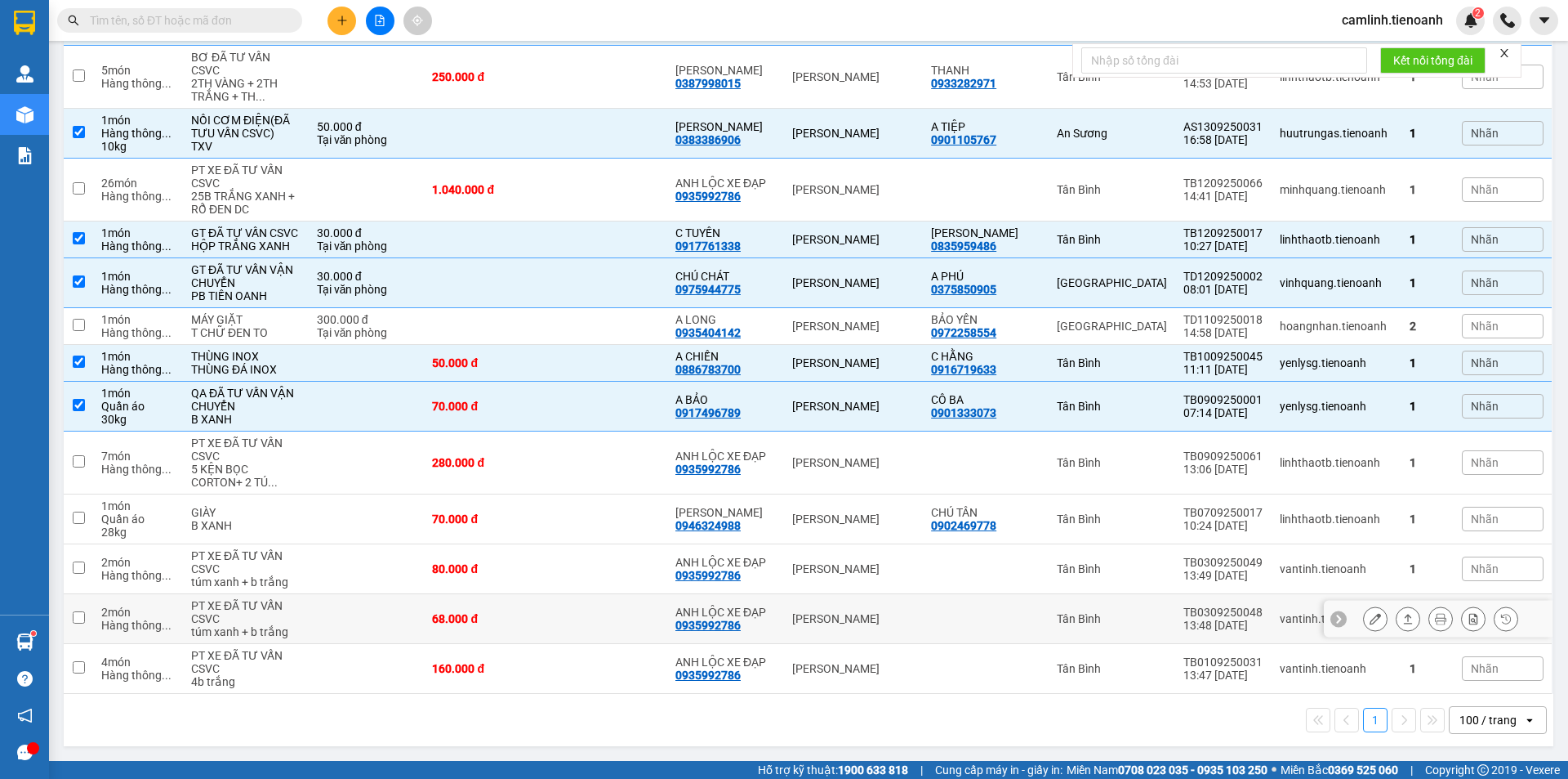
scroll to position [2030, 0]
click at [111, 363] on div "Hàng thông ..." at bounding box center [138, 369] width 73 height 13
checkbox input "false"
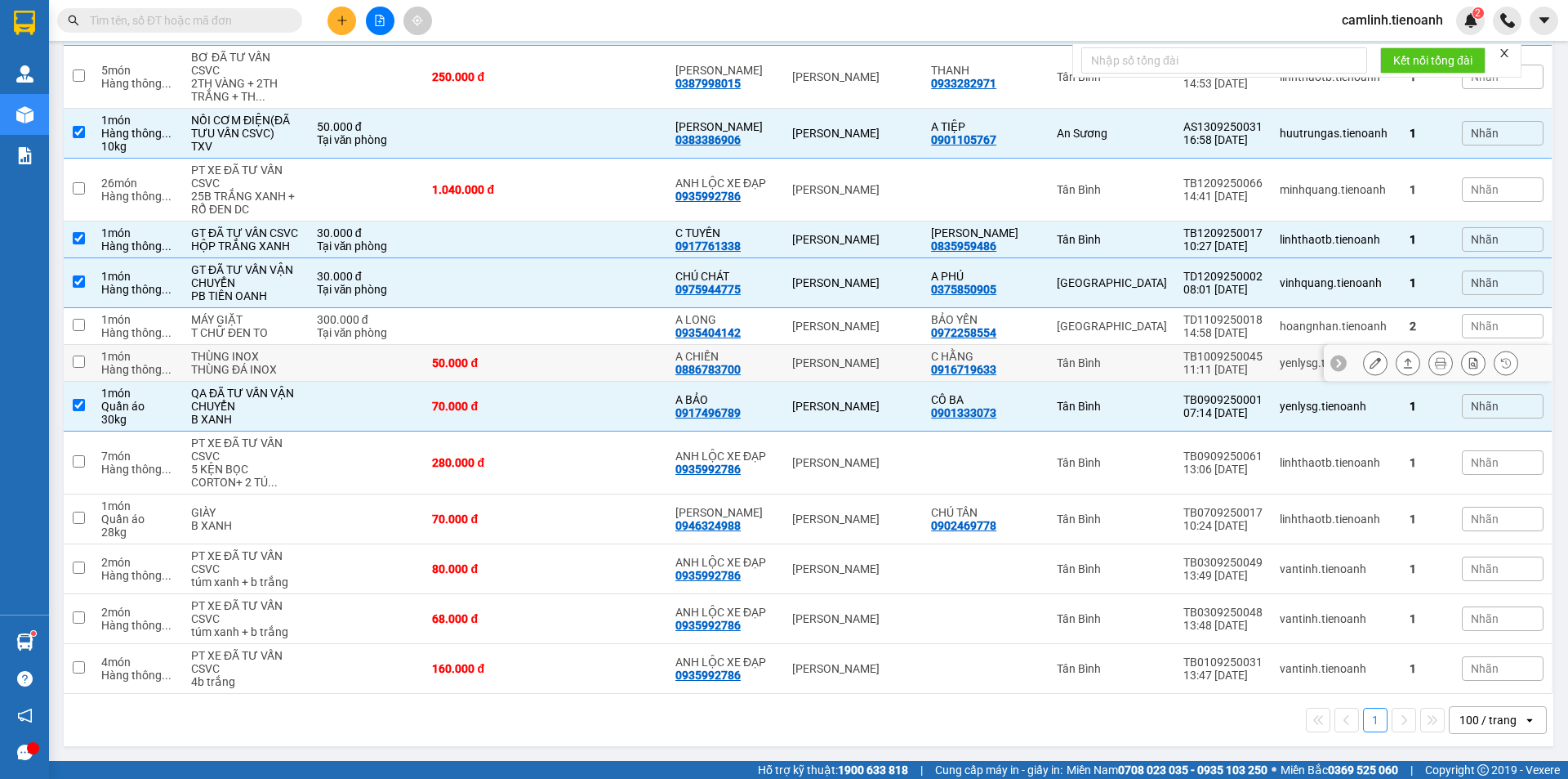
scroll to position [1948, 0]
click at [373, 296] on div "Tại văn phòng" at bounding box center [367, 289] width 100 height 13
checkbox input "false"
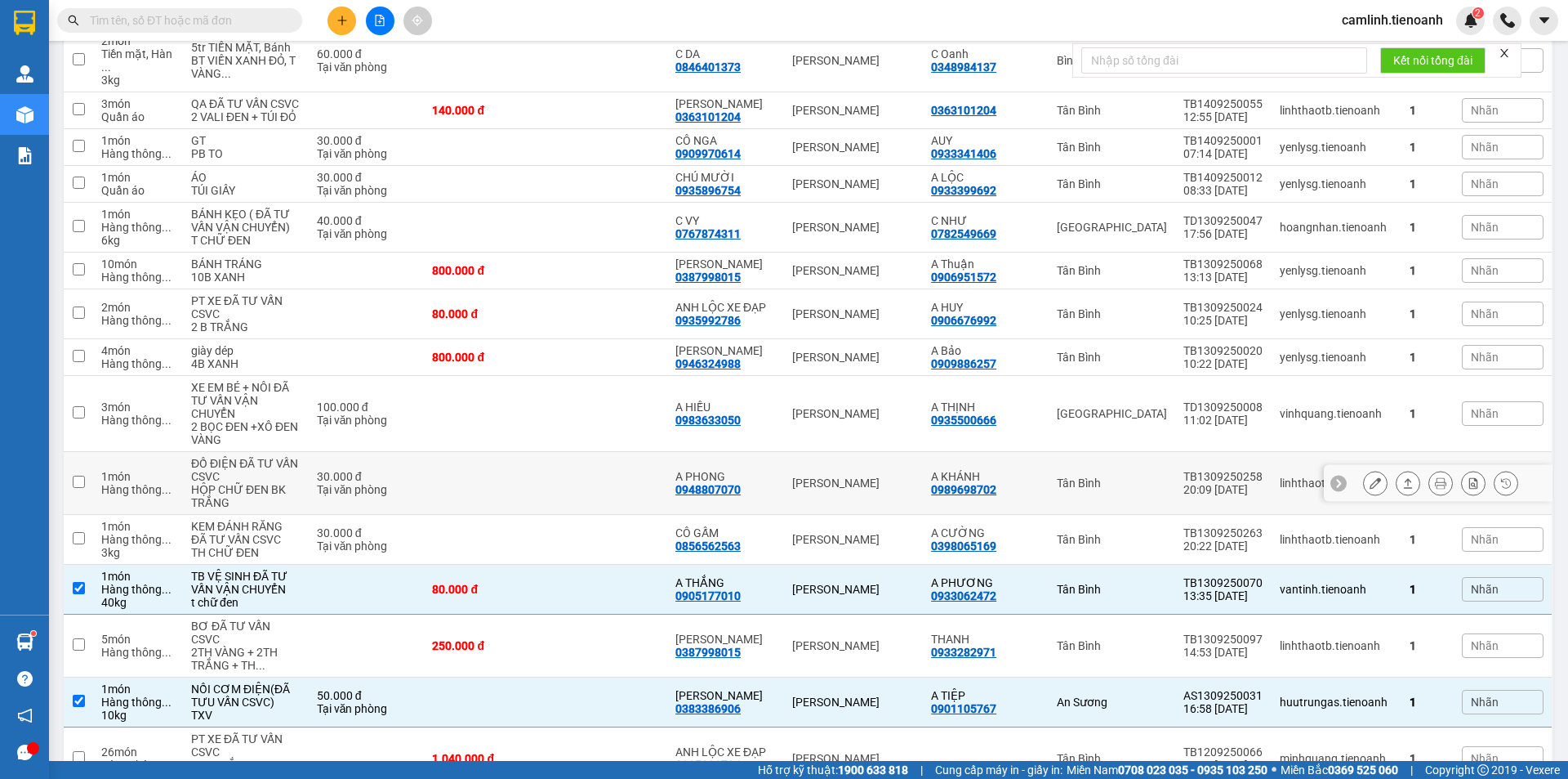
scroll to position [980, 0]
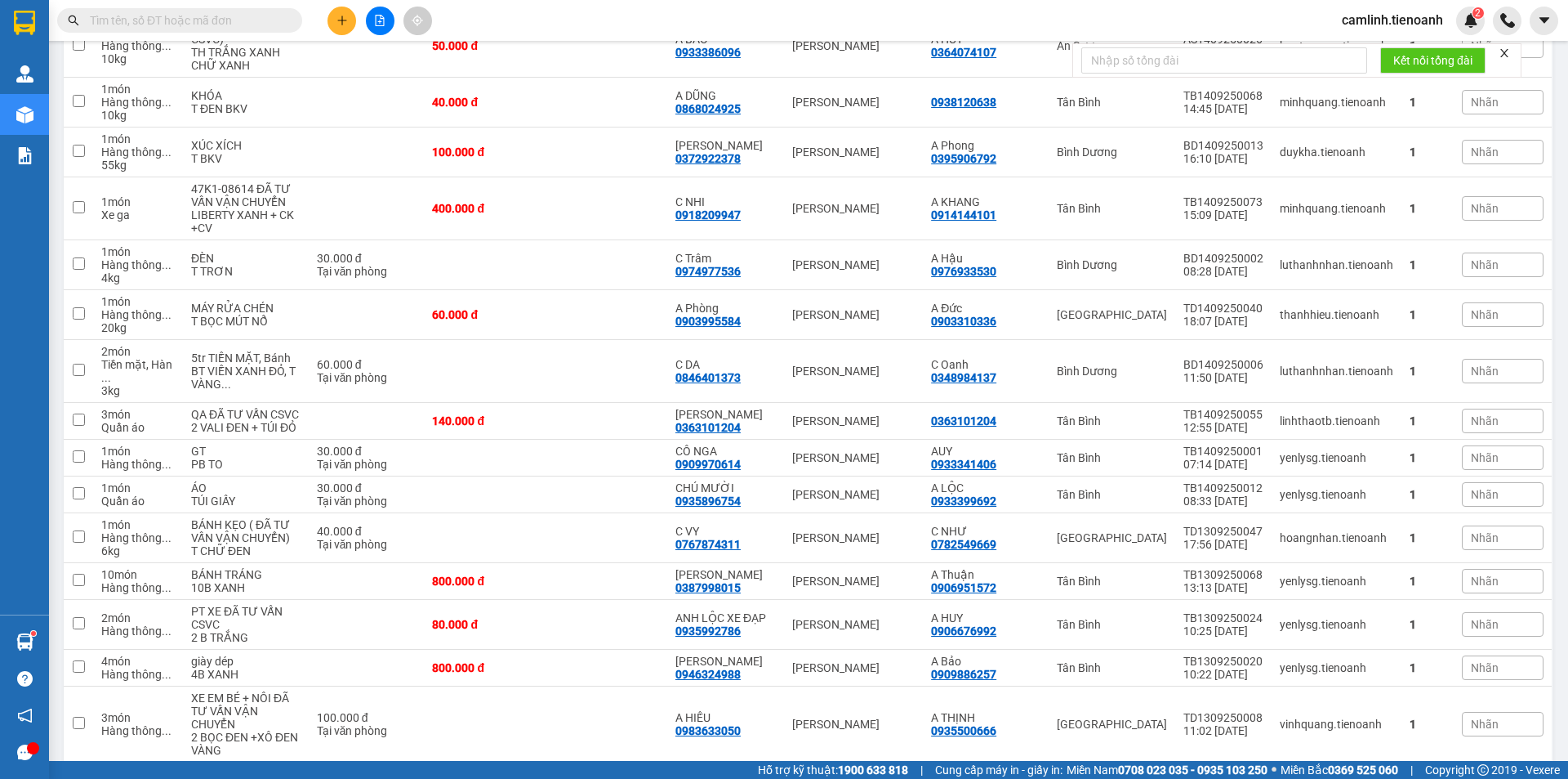
click at [261, 21] on input "text" at bounding box center [186, 21] width 193 height 18
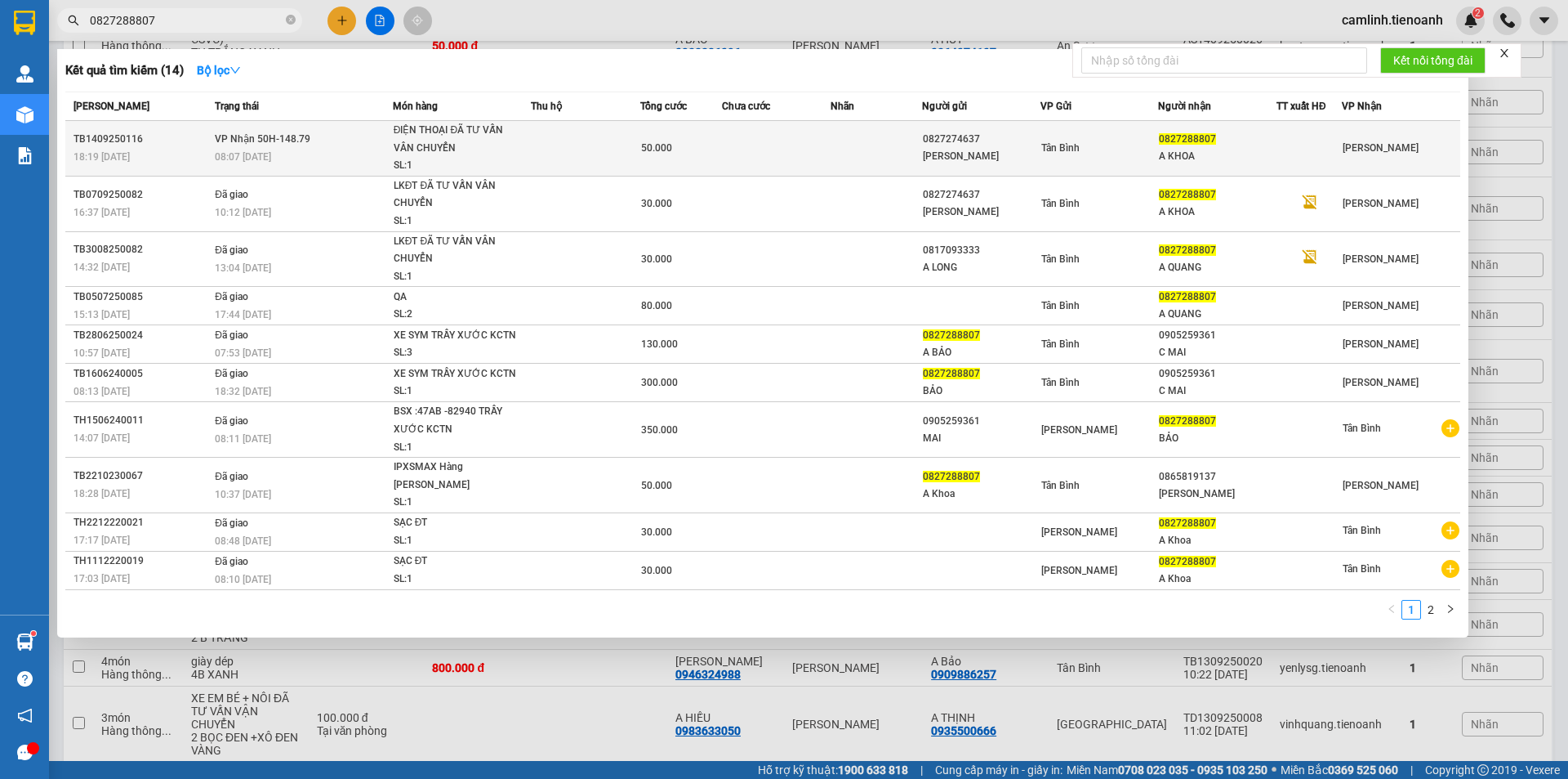
type input "0827288807"
click at [719, 156] on div "50.000" at bounding box center [681, 148] width 80 height 18
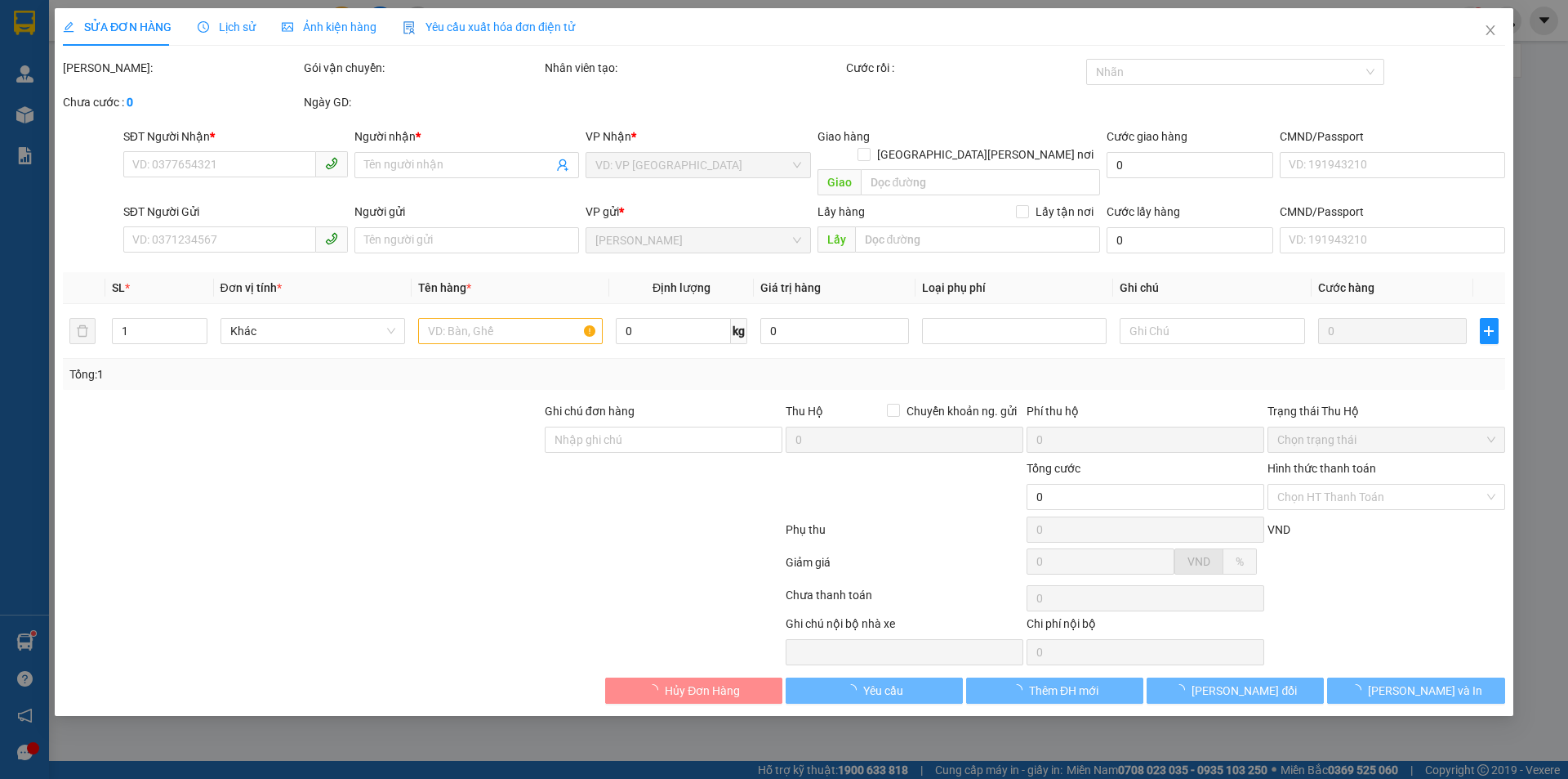
type input "0827288807"
type input "A KHOA"
type input "0827274637"
type input "[PERSON_NAME]"
type input "50.000"
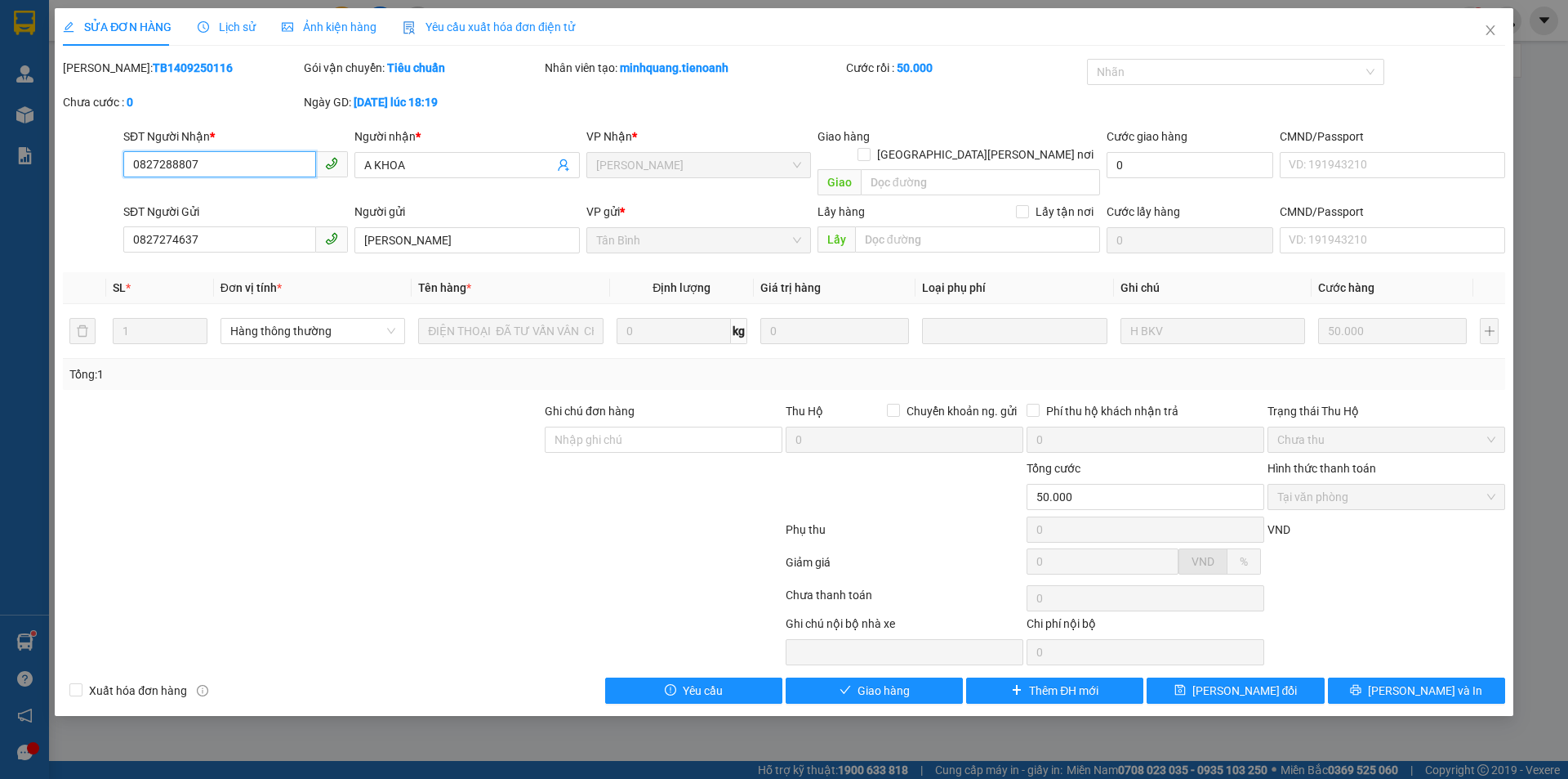
drag, startPoint x: 232, startPoint y: 164, endPoint x: 118, endPoint y: 154, distance: 114.4
click at [118, 154] on div "SĐT Người [PERSON_NAME] * 0827288807 0827288807 Người [PERSON_NAME] * A [PERSON…" at bounding box center [784, 165] width 1445 height 75
click at [1297, 485] on span "Tại văn phòng" at bounding box center [1386, 497] width 218 height 25
click at [882, 682] on span "Giao hàng" at bounding box center [883, 691] width 52 height 18
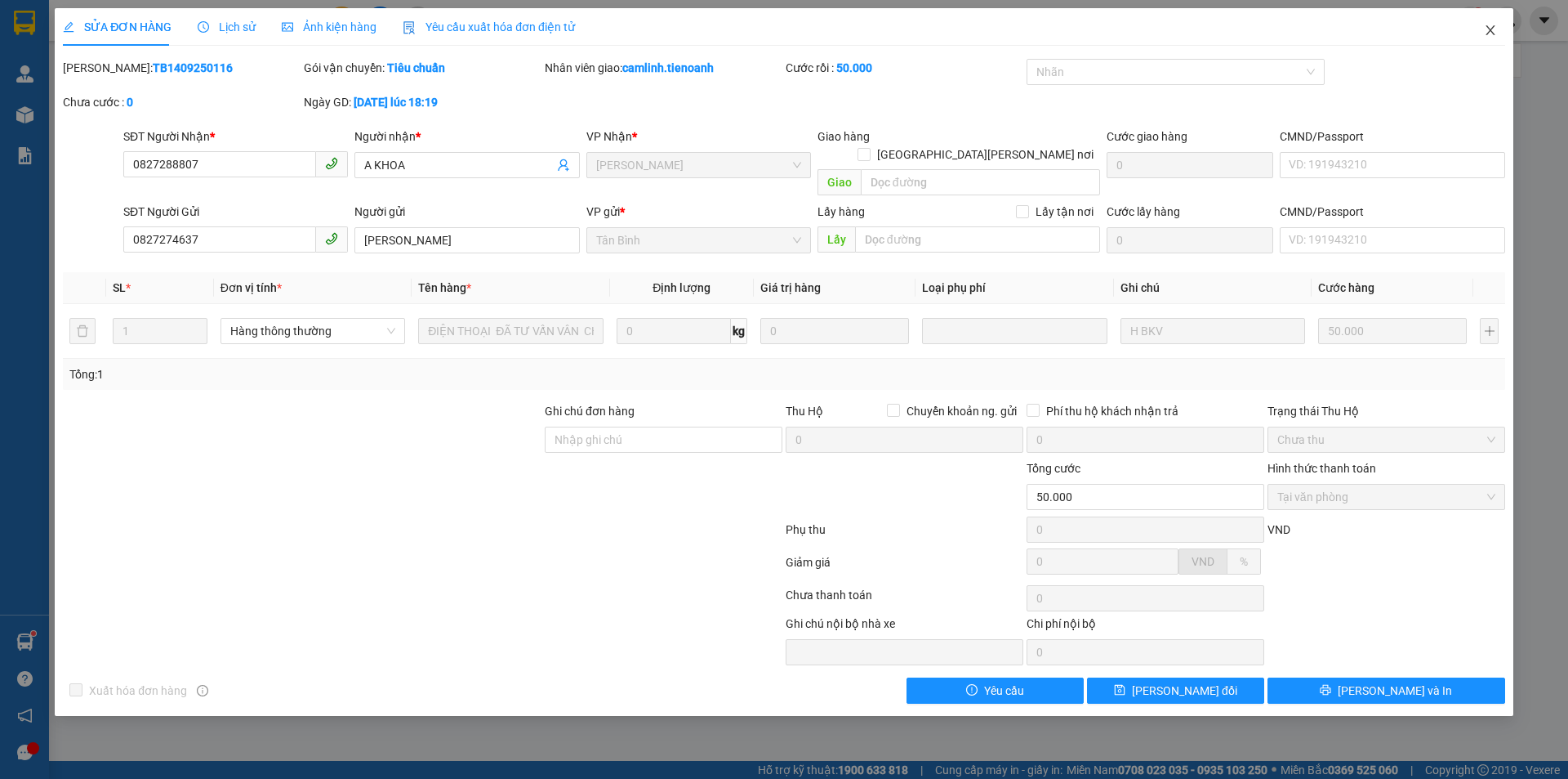
click at [1488, 31] on icon "close" at bounding box center [1491, 31] width 13 height 13
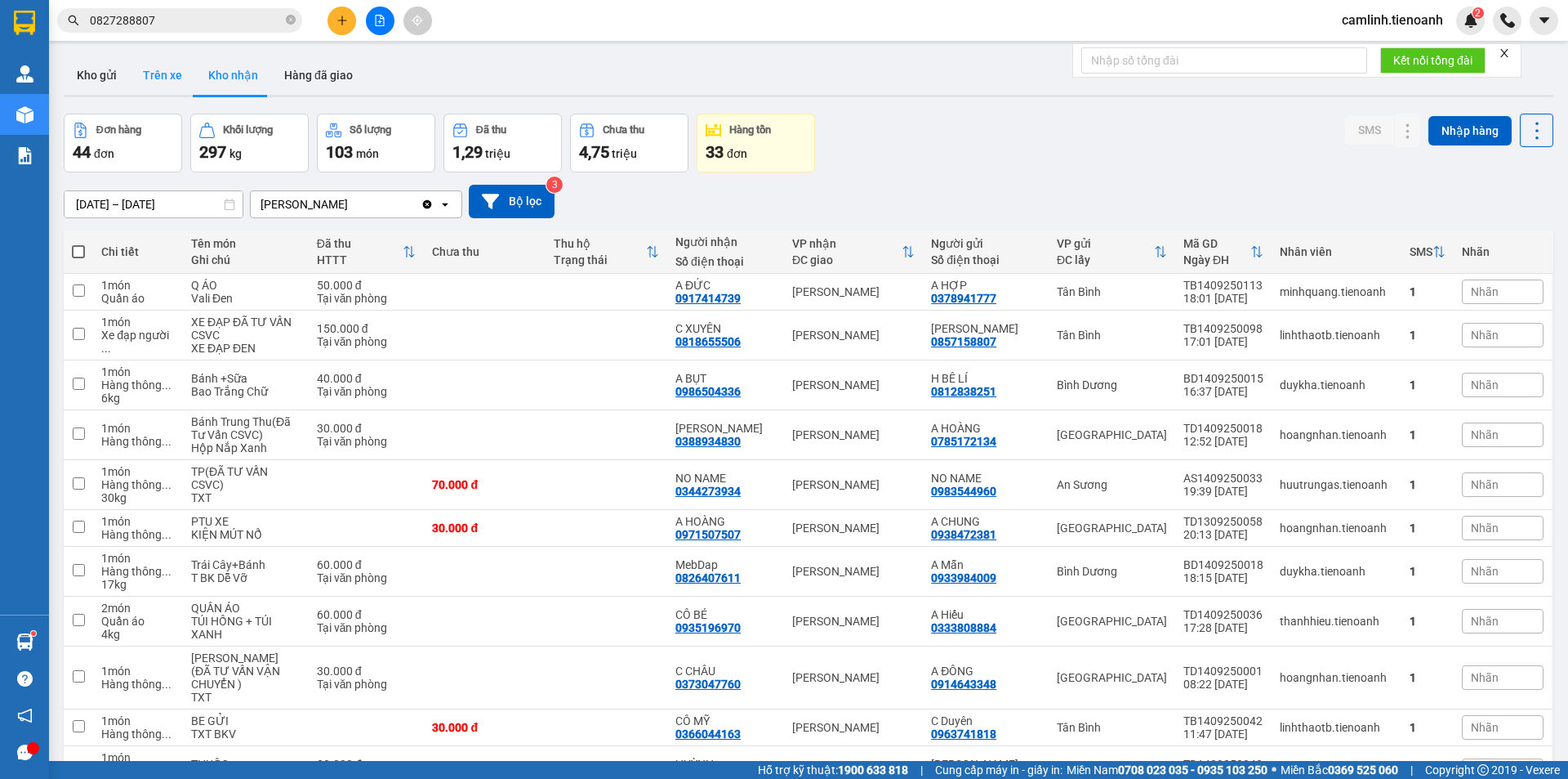
click at [161, 85] on button "Trên xe" at bounding box center [162, 75] width 65 height 40
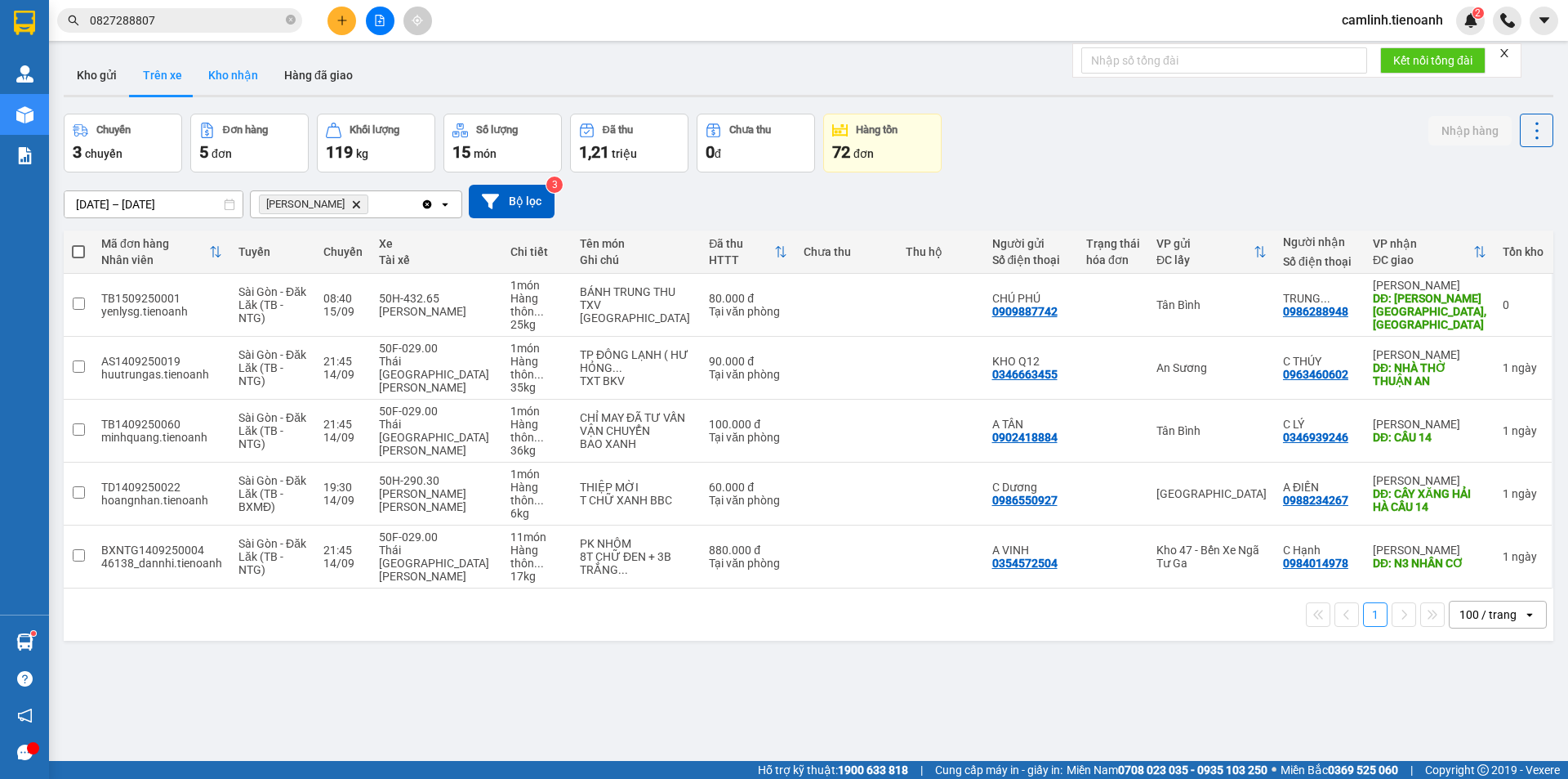
click at [233, 82] on button "Kho nhận" at bounding box center [233, 75] width 76 height 40
type input "[DATE] – [DATE]"
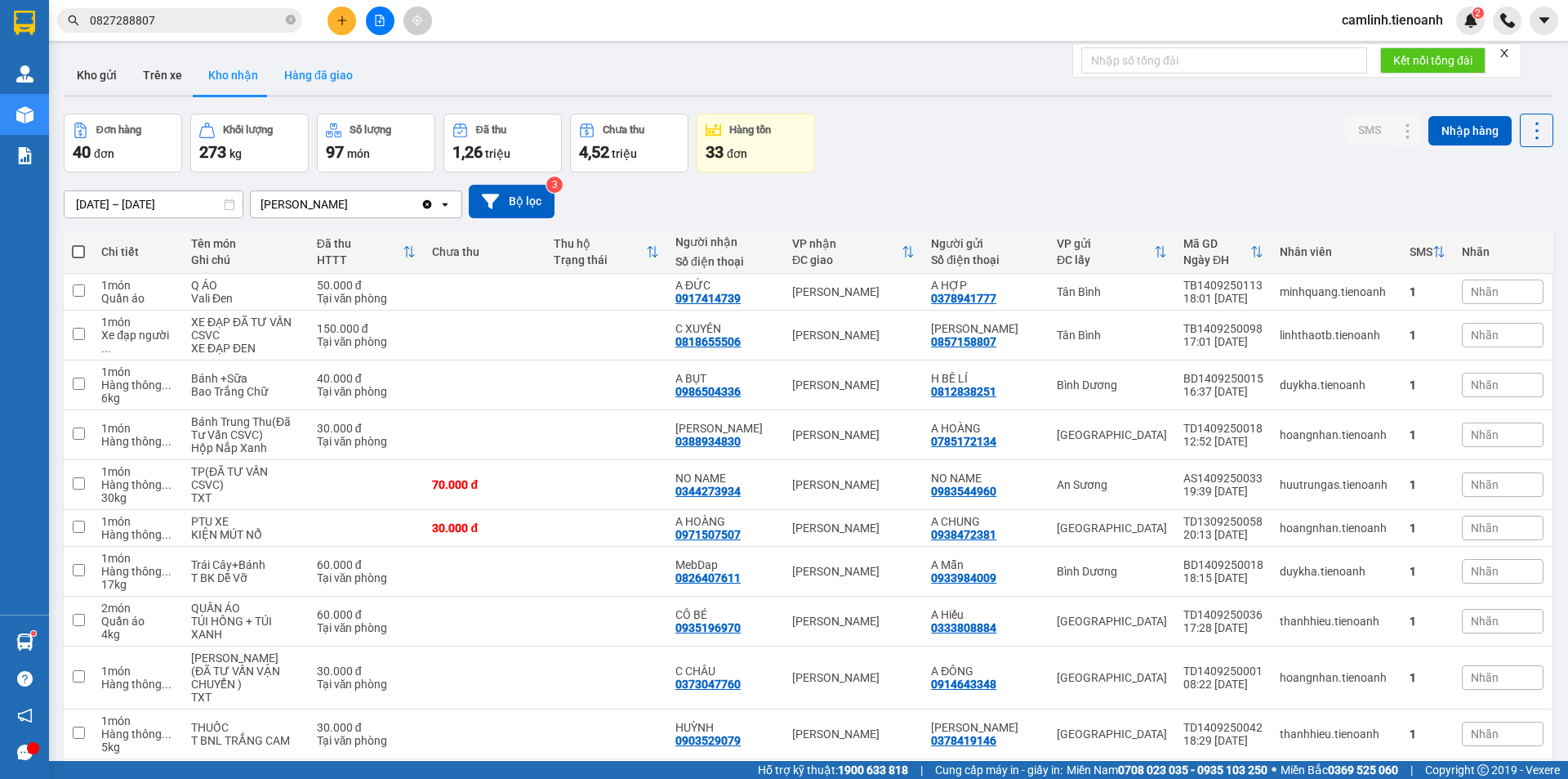
click at [309, 73] on button "Hàng đã giao" at bounding box center [318, 75] width 95 height 40
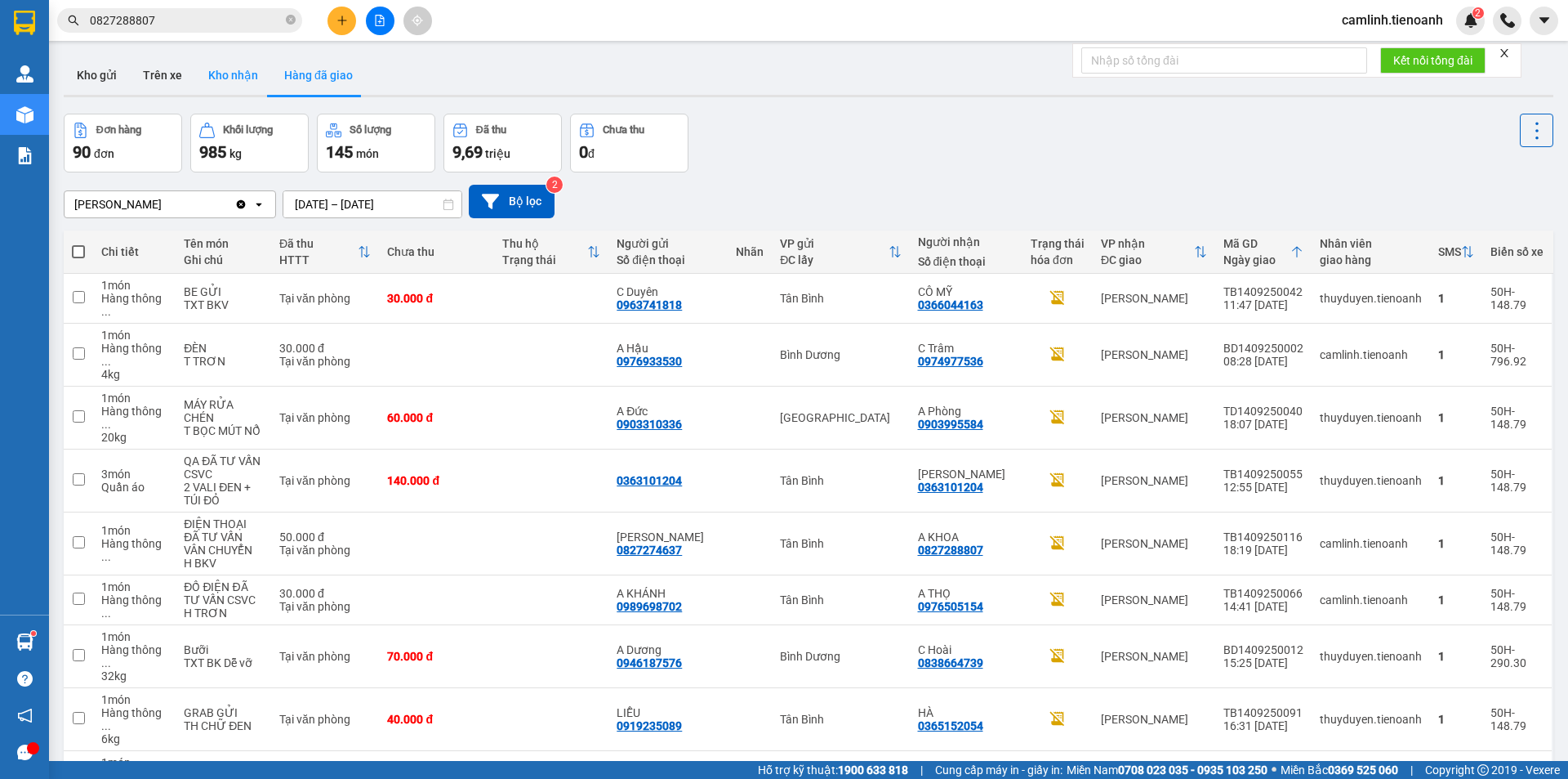
click at [216, 77] on button "Kho nhận" at bounding box center [233, 75] width 76 height 40
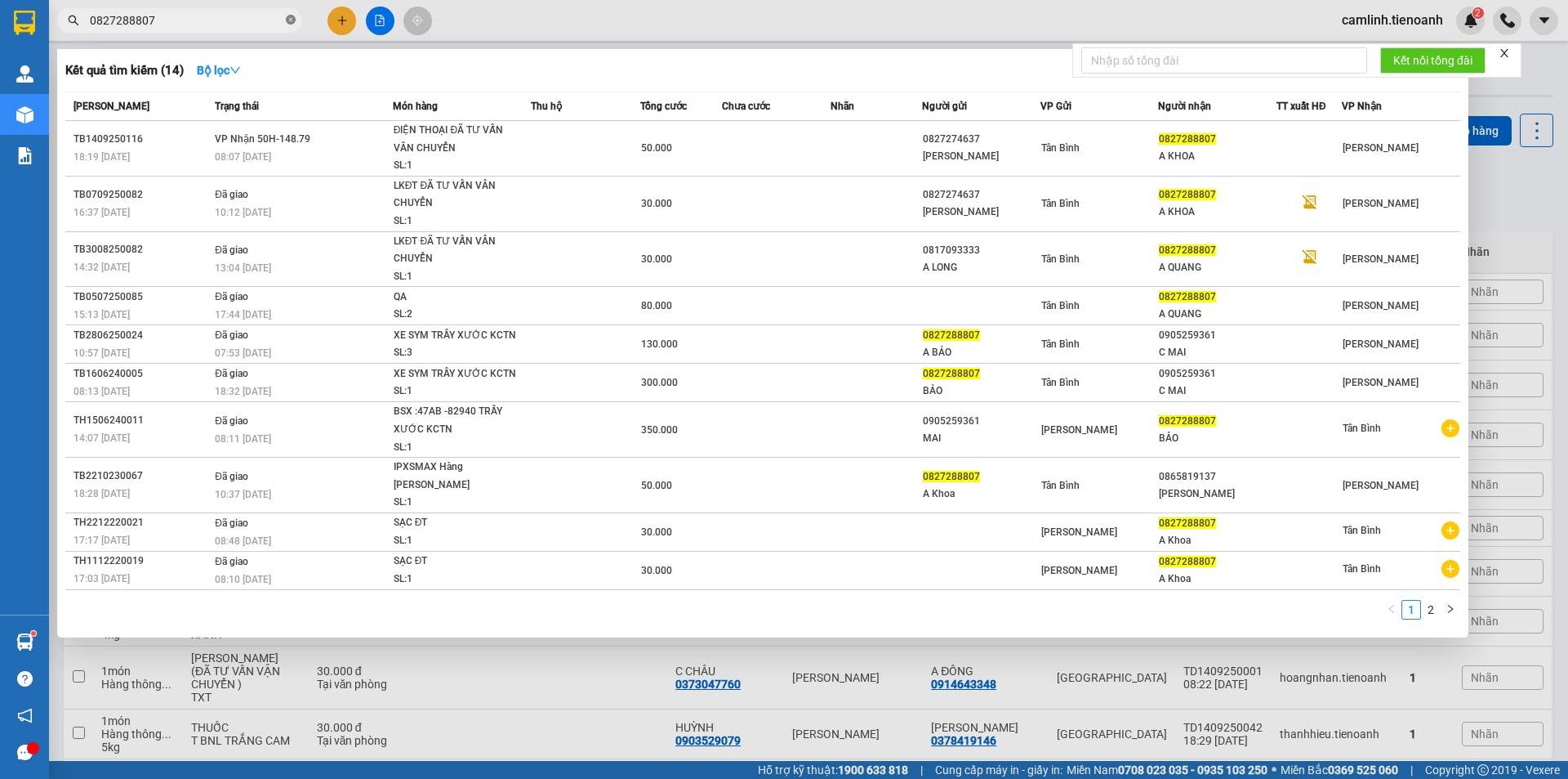
click at [290, 22] on icon "close-circle" at bounding box center [291, 20] width 10 height 10
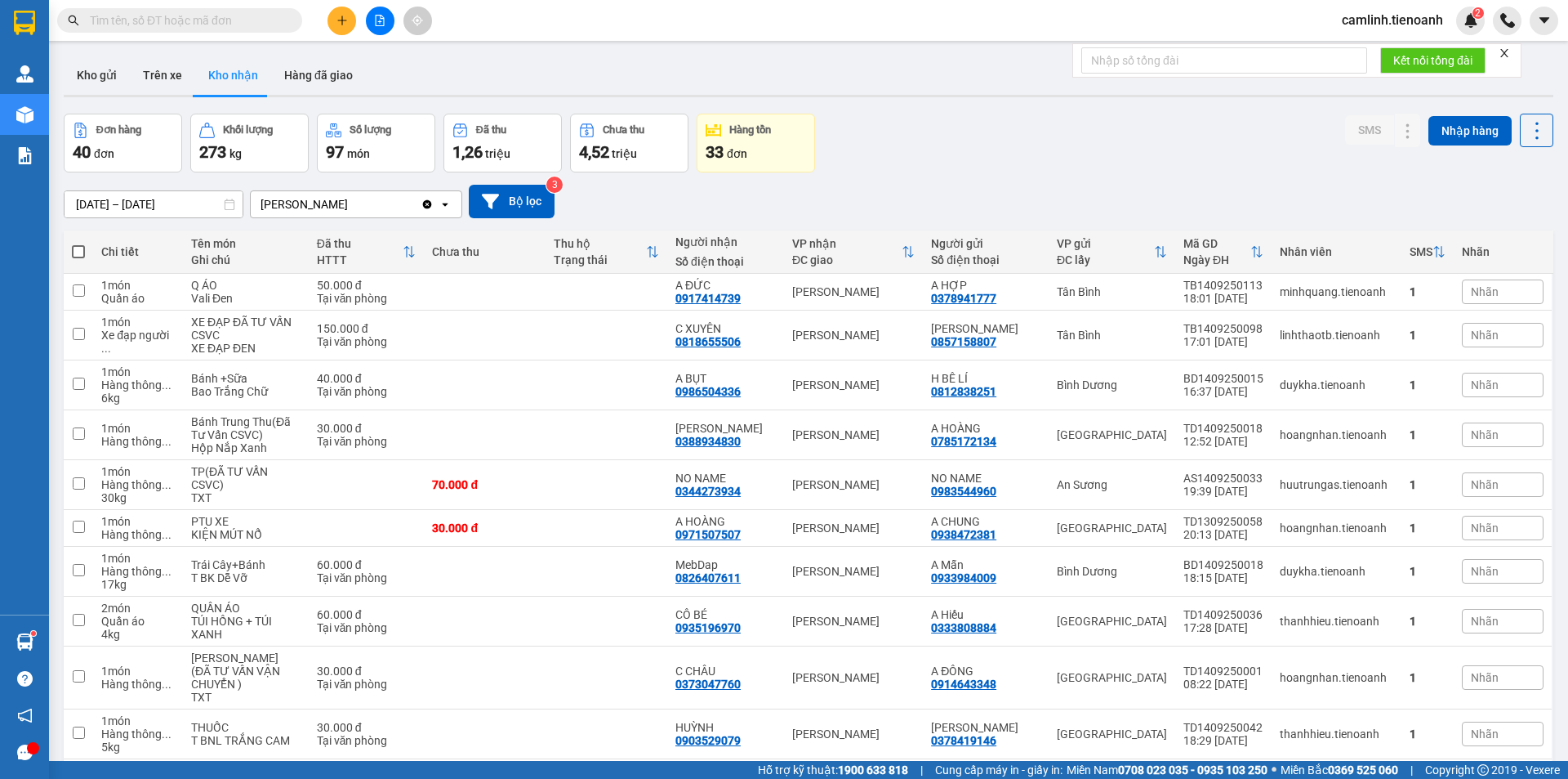
click at [216, 20] on input "text" at bounding box center [186, 21] width 193 height 18
click at [271, 9] on span at bounding box center [179, 21] width 245 height 25
click at [210, 7] on div "Kết quả [PERSON_NAME] ( 14 ) Bộ lọc Mã ĐH Trạng thái Món hàng Thu hộ Tổng [PERS…" at bounding box center [159, 21] width 319 height 29
click at [199, 26] on input "text" at bounding box center [186, 21] width 193 height 18
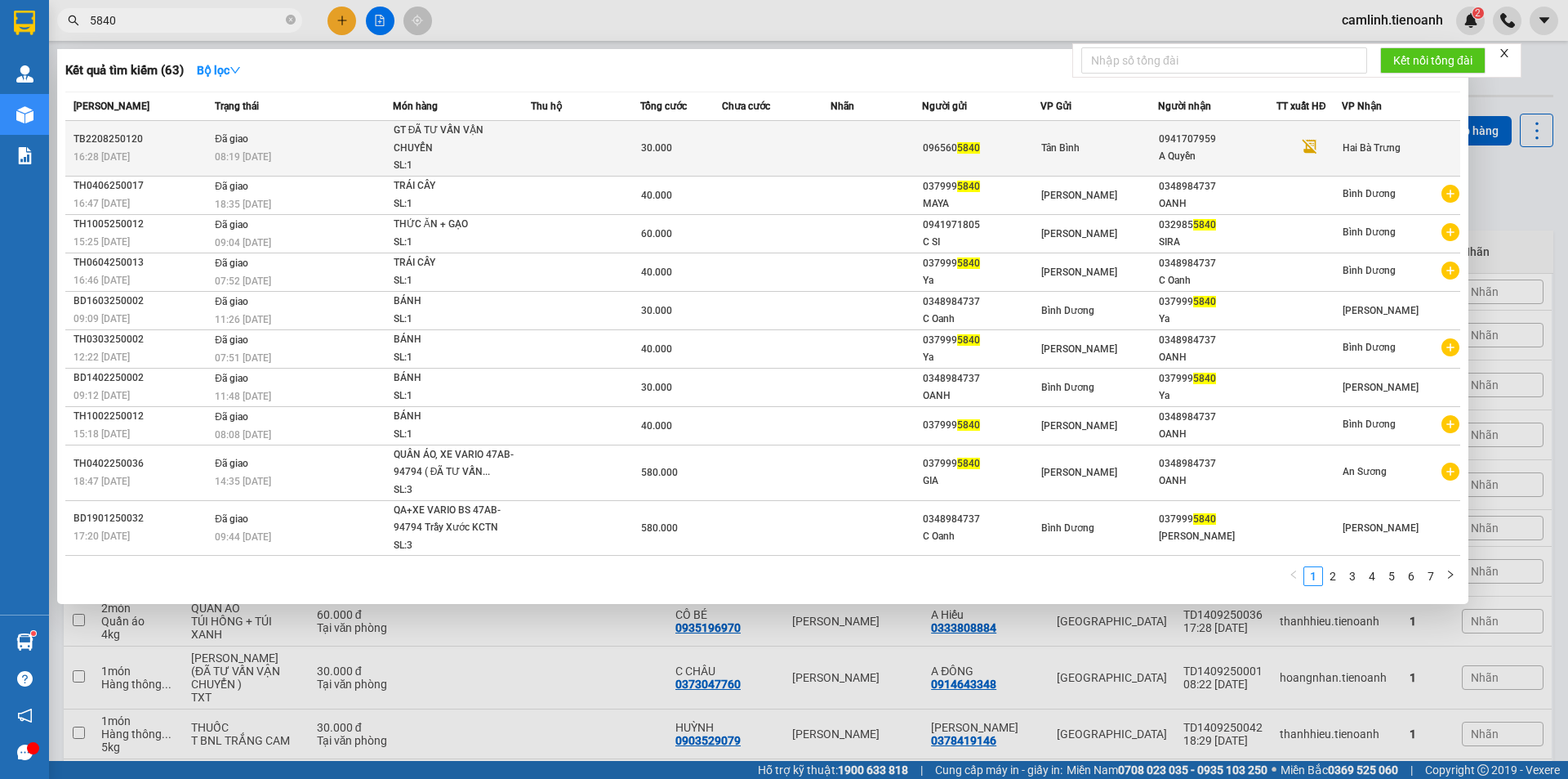
type input "5840"
click at [733, 155] on td at bounding box center [776, 148] width 110 height 55
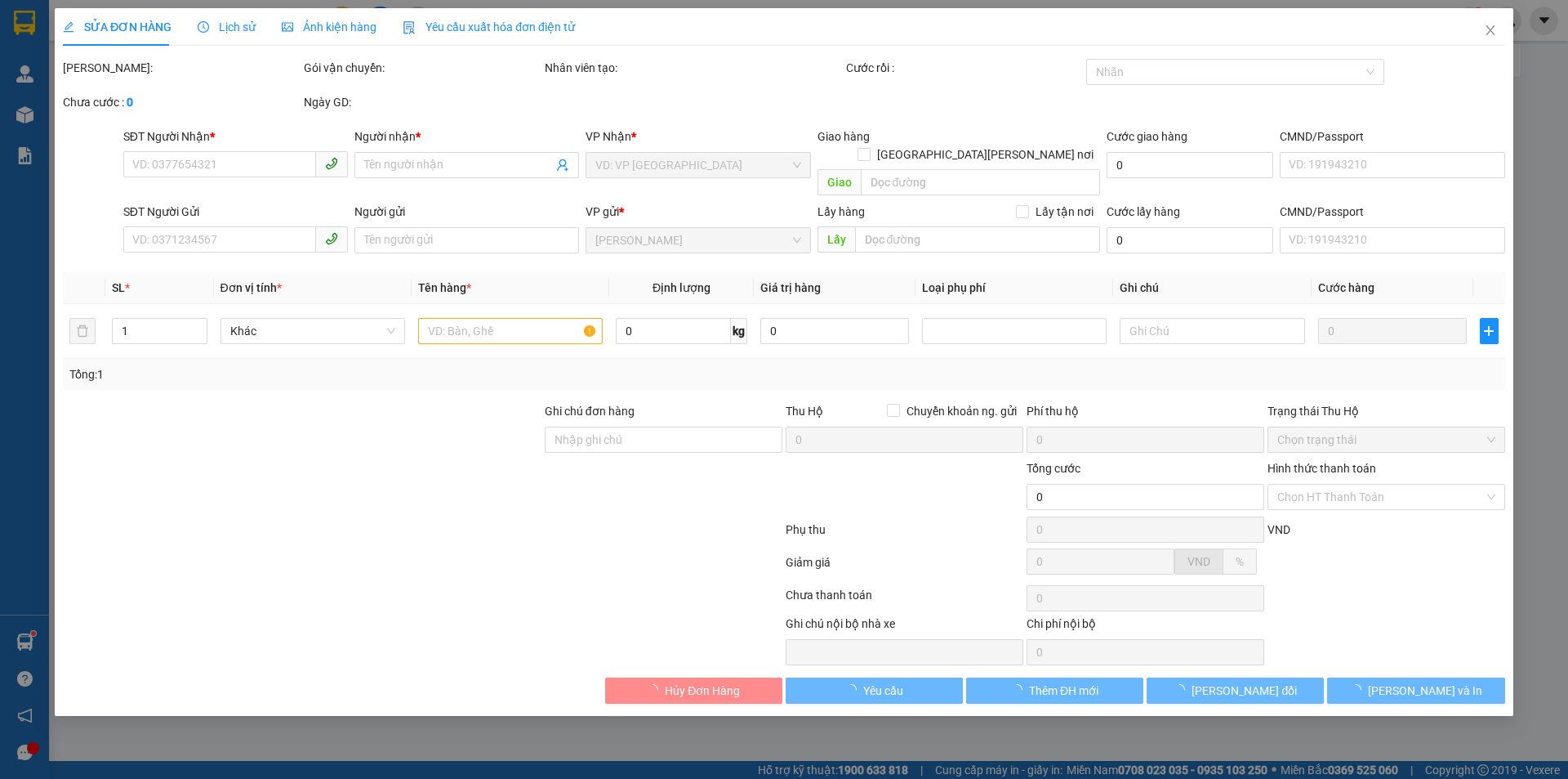
type input "0941707959"
type input "A Quyền"
type input "0965605840"
type input "30.000"
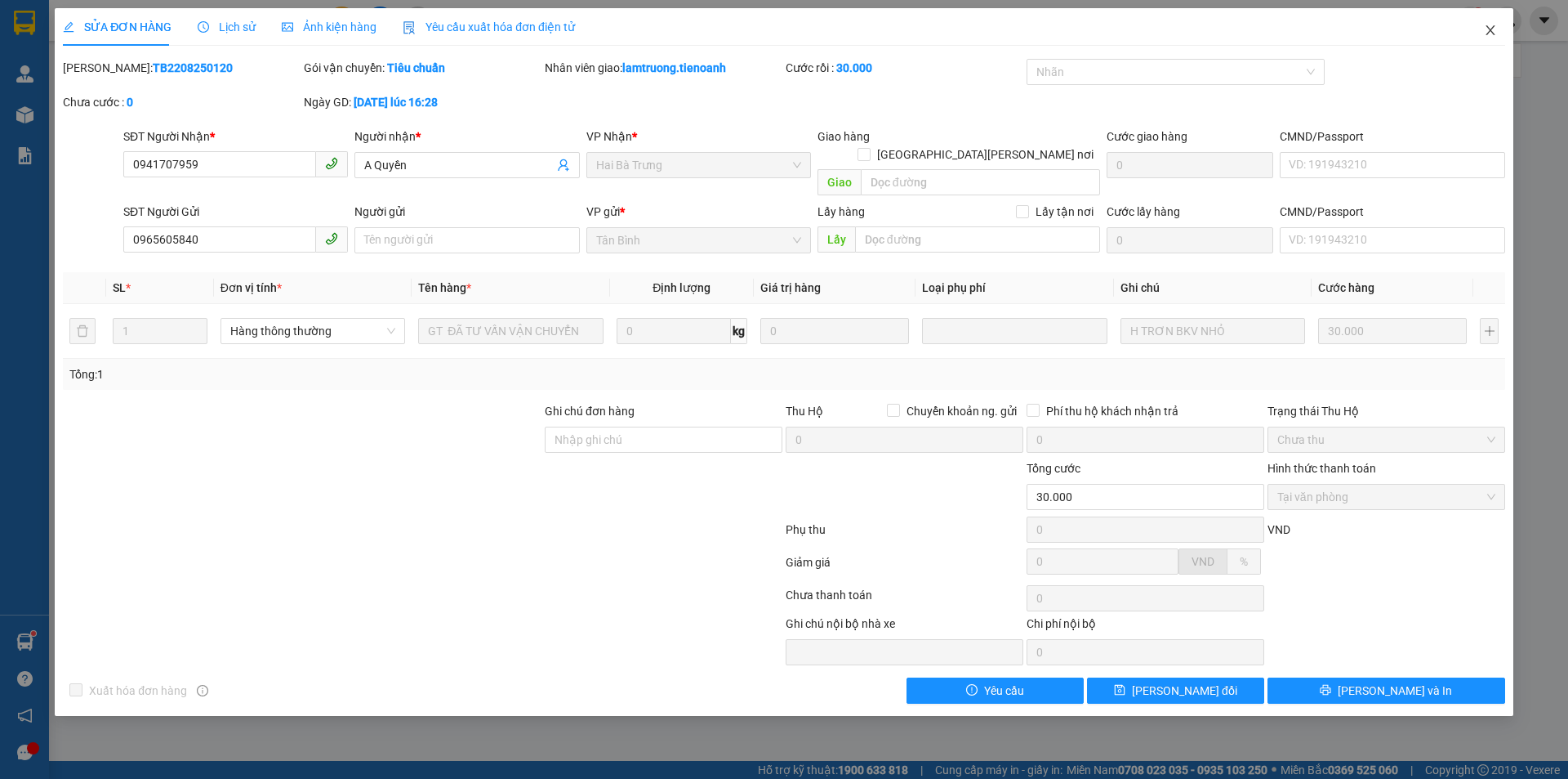
click at [1491, 31] on icon "close" at bounding box center [1490, 31] width 9 height 10
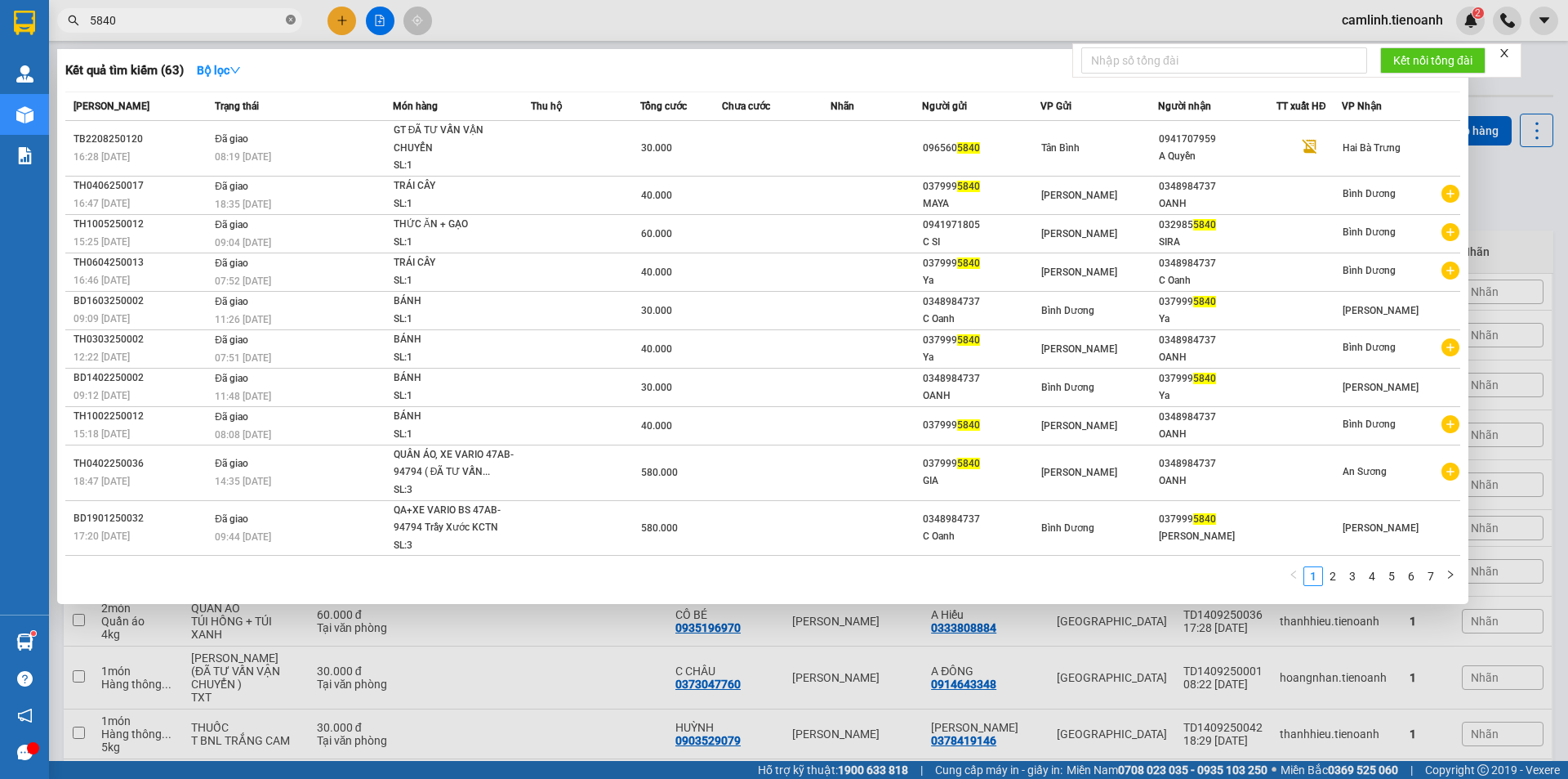
click at [293, 22] on icon "close-circle" at bounding box center [291, 20] width 10 height 10
type input "840"
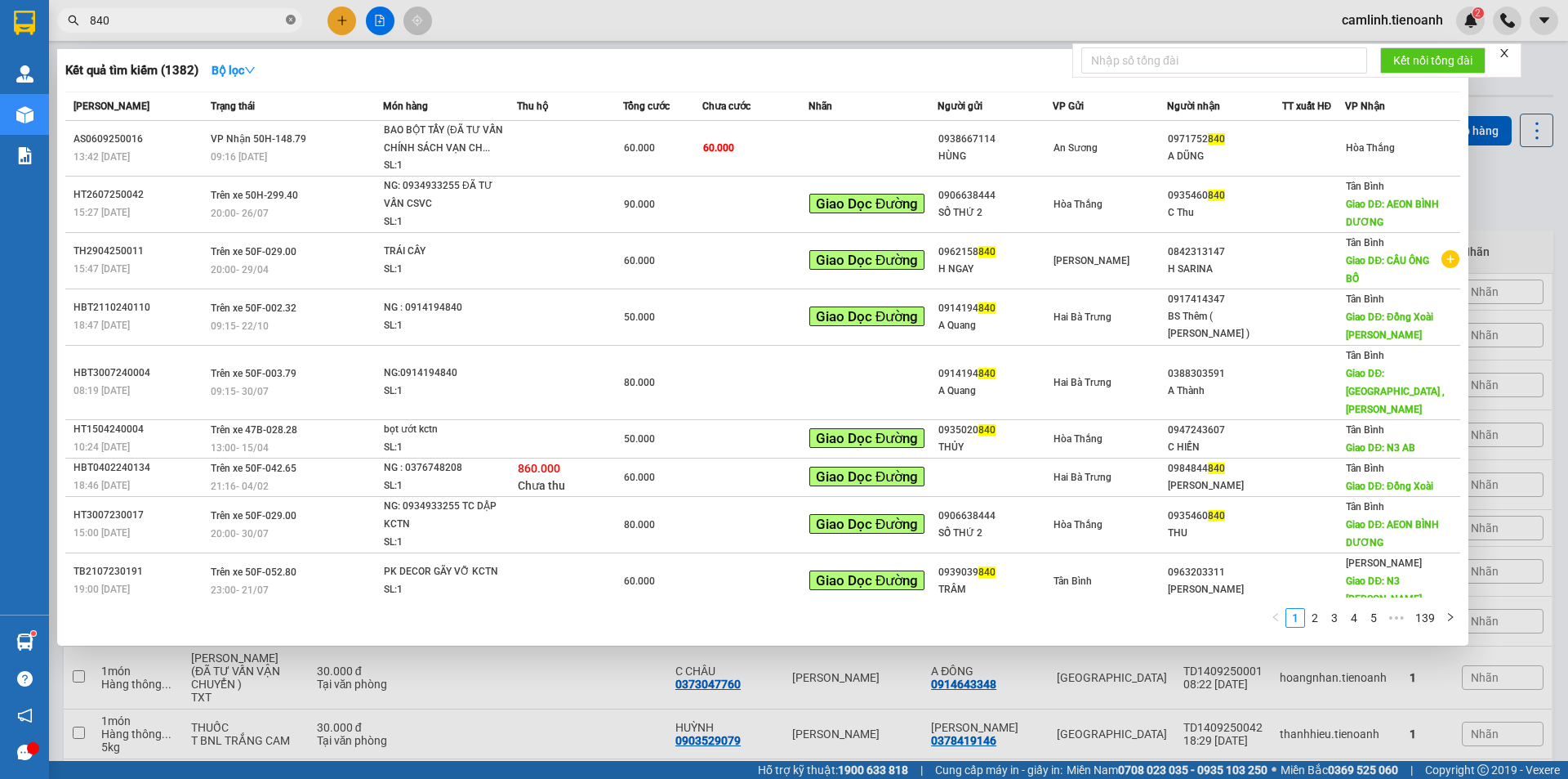
click at [288, 25] on icon "close-circle" at bounding box center [291, 20] width 10 height 10
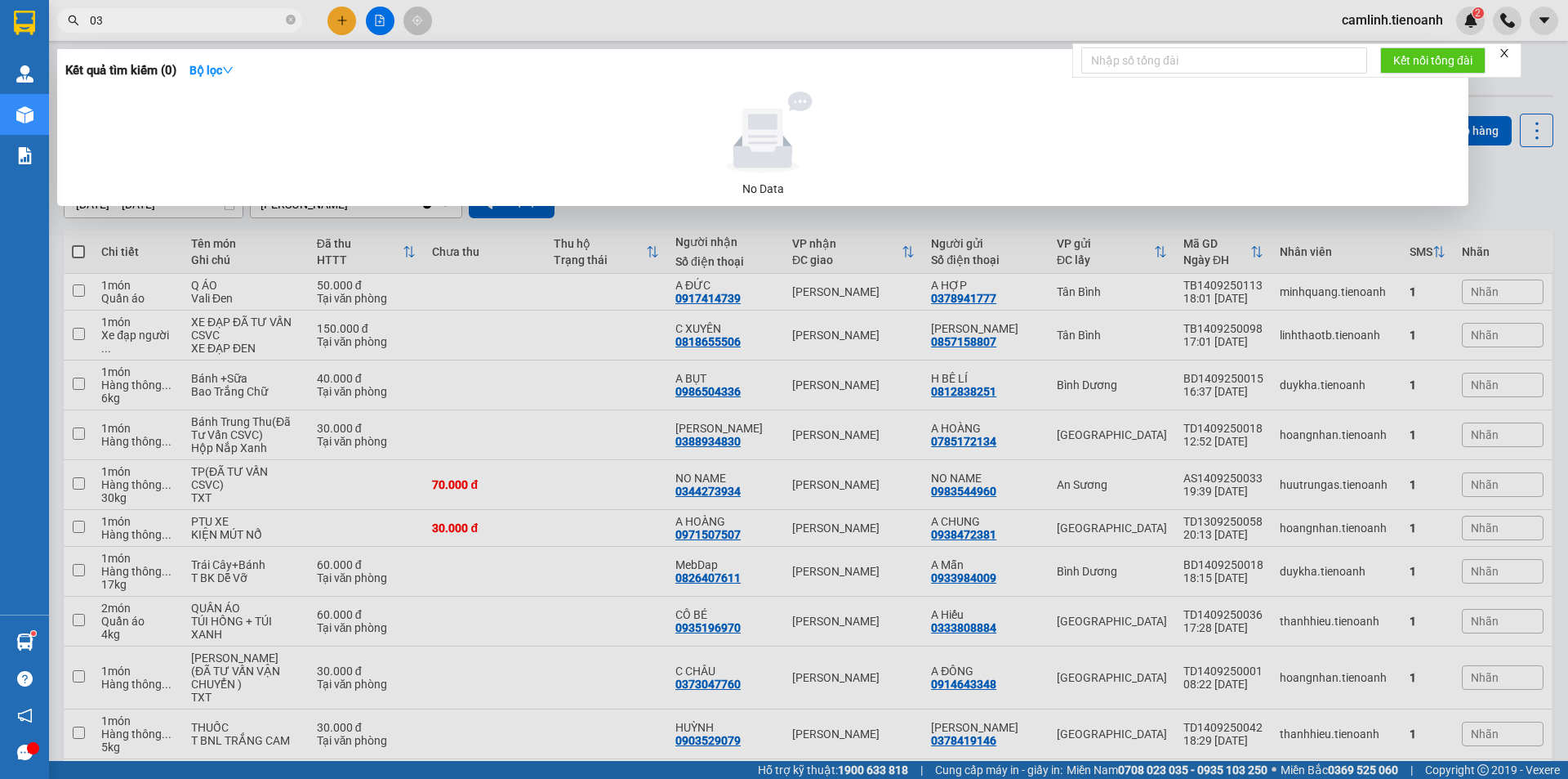
type input "0"
type input "840"
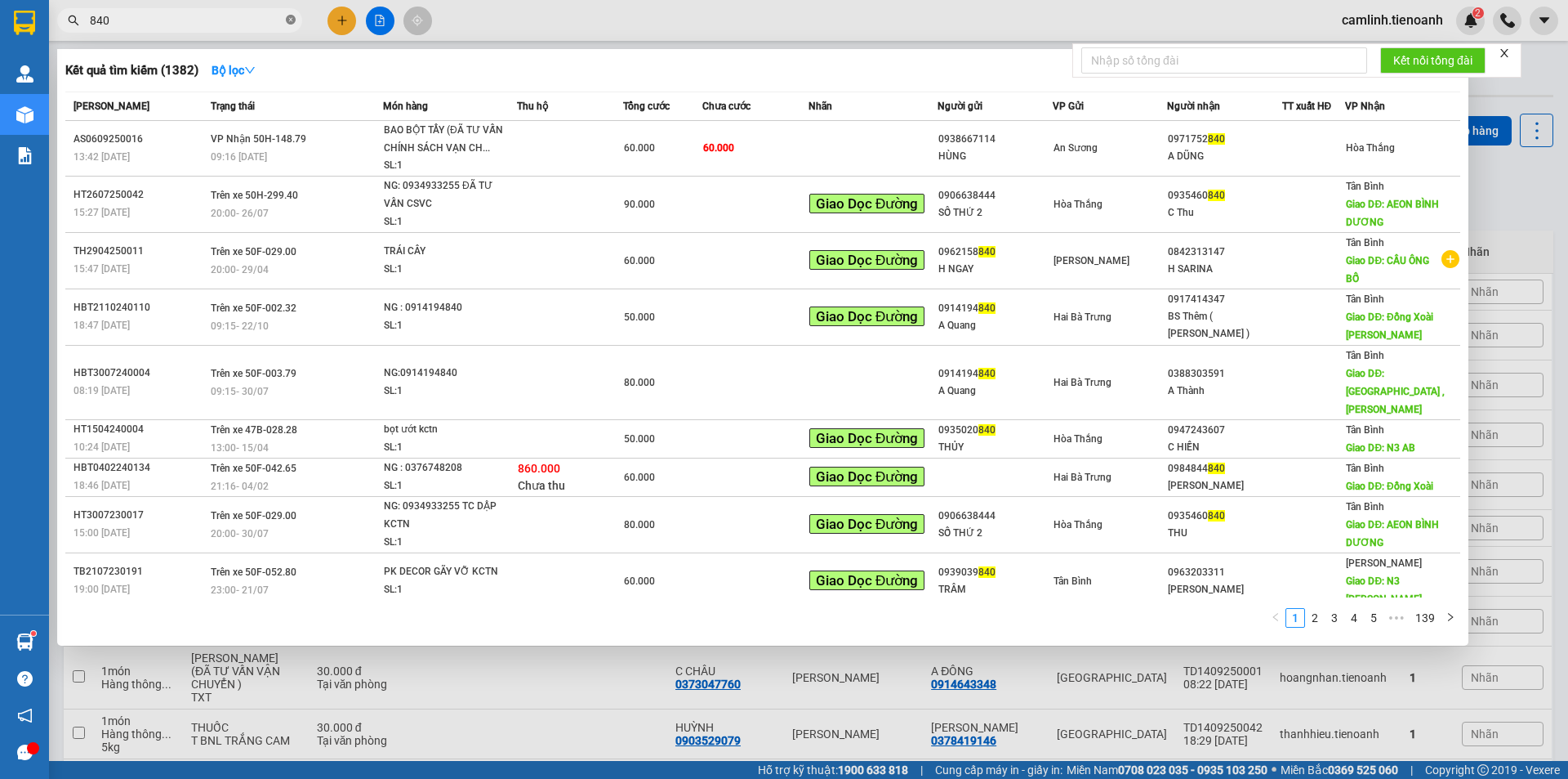
click at [293, 17] on icon "close-circle" at bounding box center [291, 20] width 10 height 10
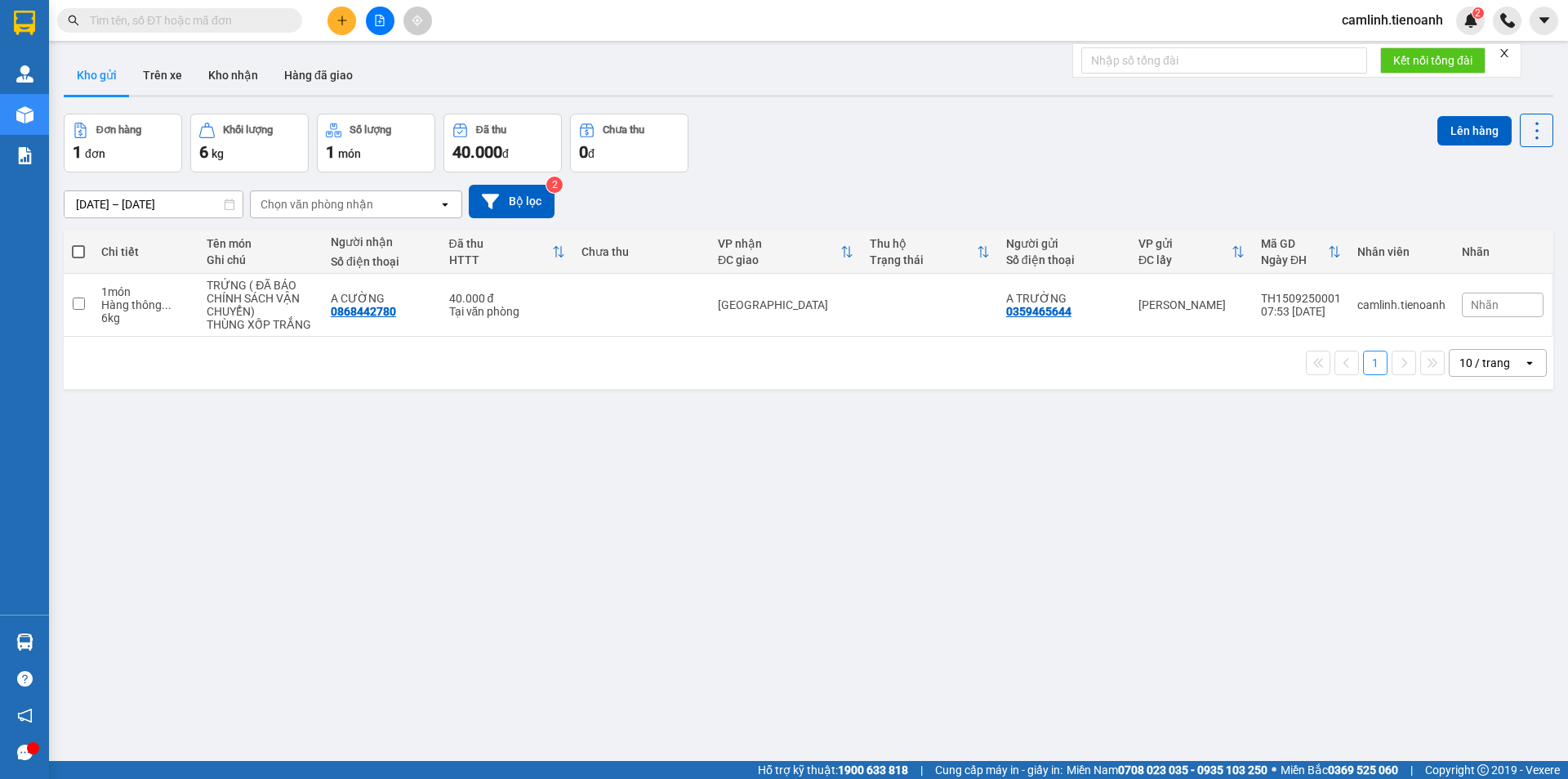
click at [235, 25] on input "text" at bounding box center [186, 21] width 193 height 18
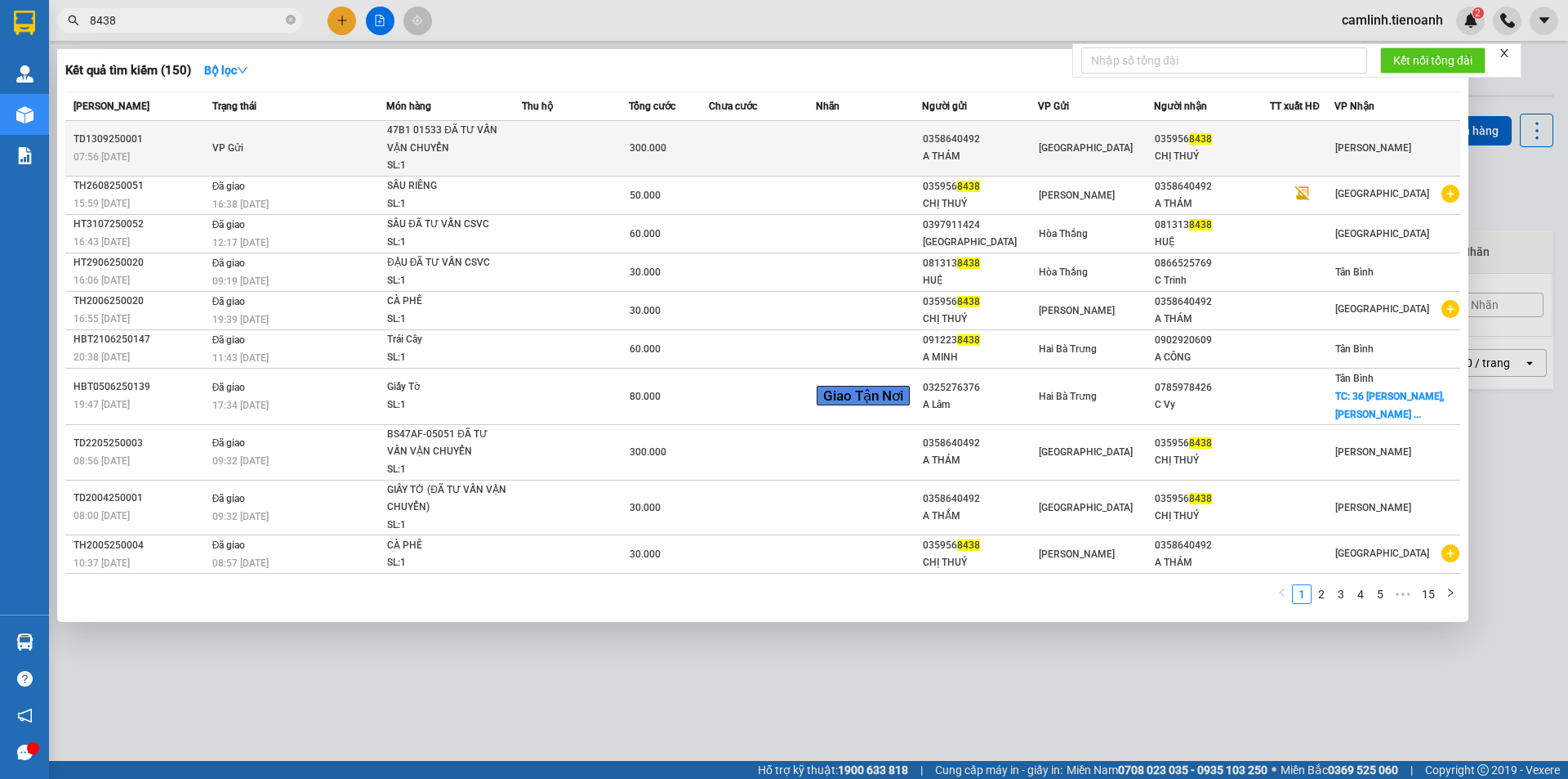
type input "8438"
click at [863, 154] on td at bounding box center [868, 148] width 106 height 55
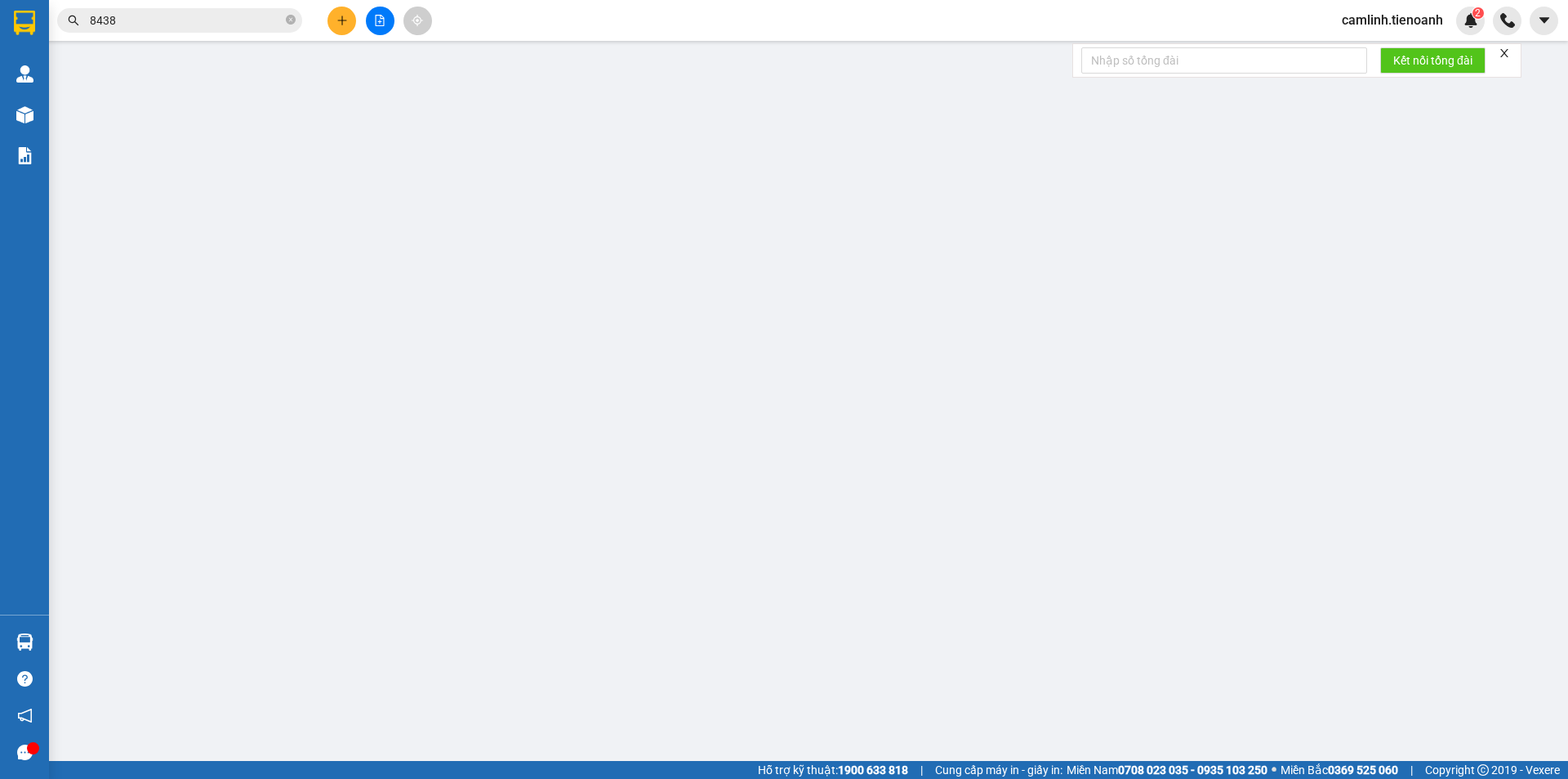
type input "0359568438"
type input "CHỊ THUÝ"
type input "0358640492"
type input "A THÁM"
type input "Không Cà Vẹt KCTN.Đã Tư Vấn Người Gửi"
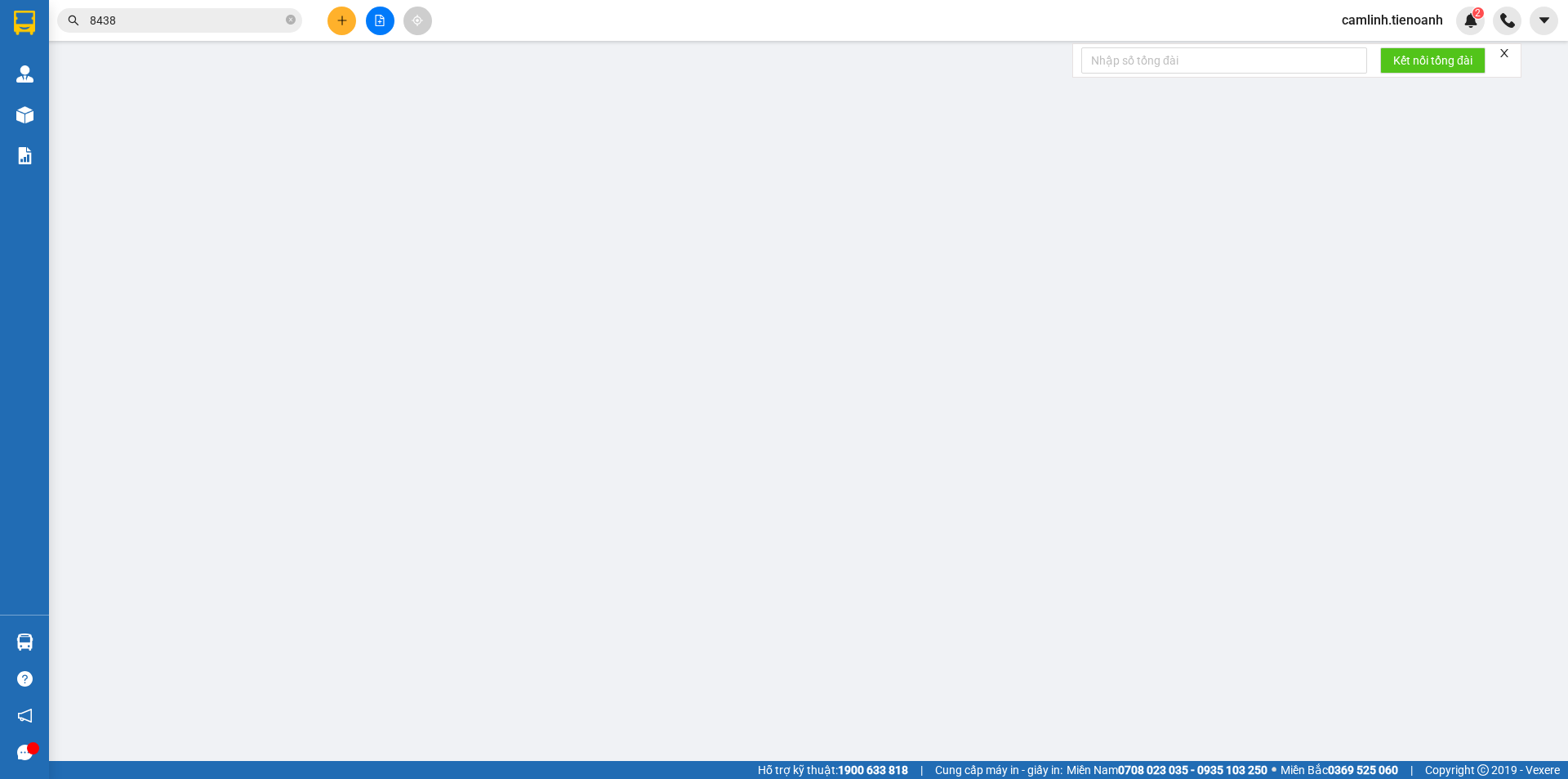
type input "300.000"
